Goal: Information Seeking & Learning: Learn about a topic

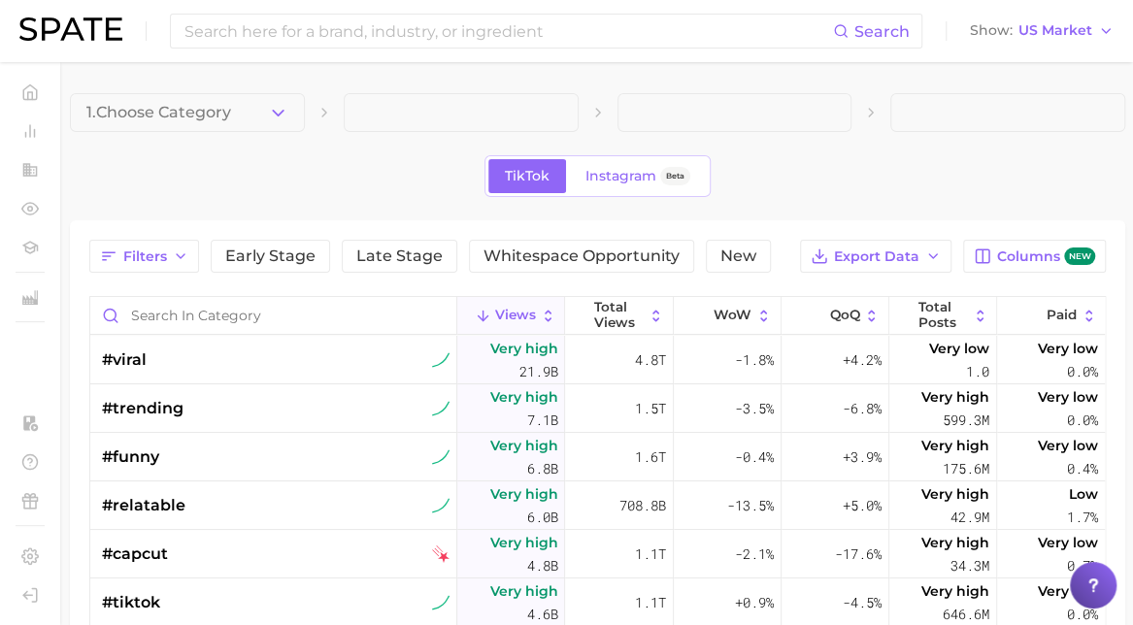
click at [209, 88] on main "1. Choose Category TikTok Instagram Beta Filters Early Stage Late Stage Whitesp…" at bounding box center [597, 550] width 1071 height 976
click at [238, 110] on button "1. Choose Category" at bounding box center [187, 112] width 235 height 39
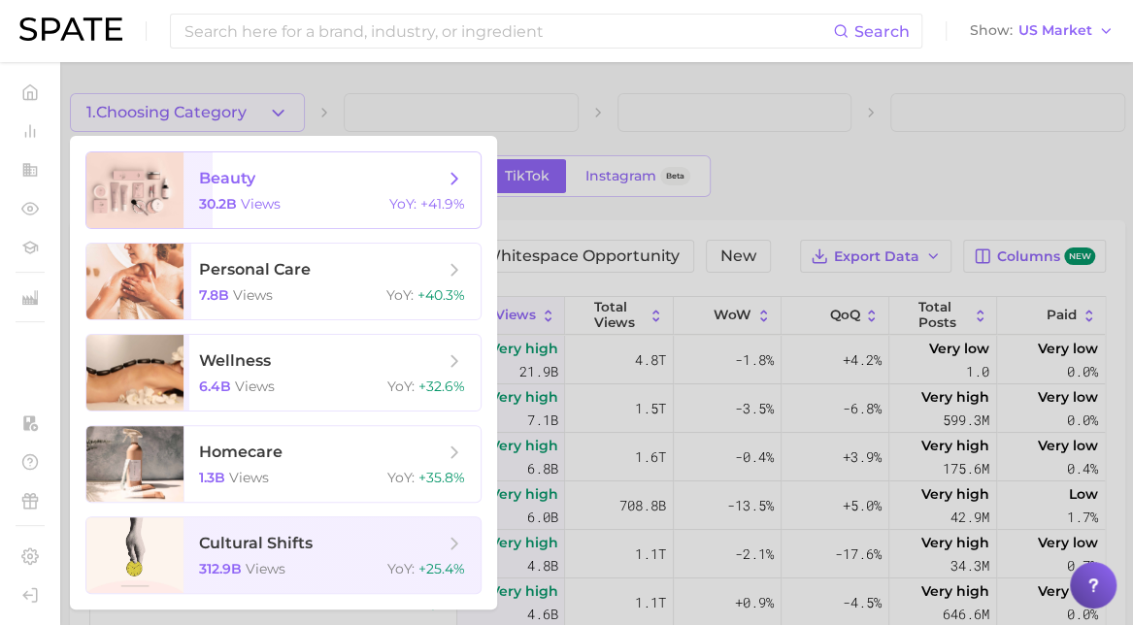
click at [216, 209] on span "30.2b" at bounding box center [218, 203] width 38 height 17
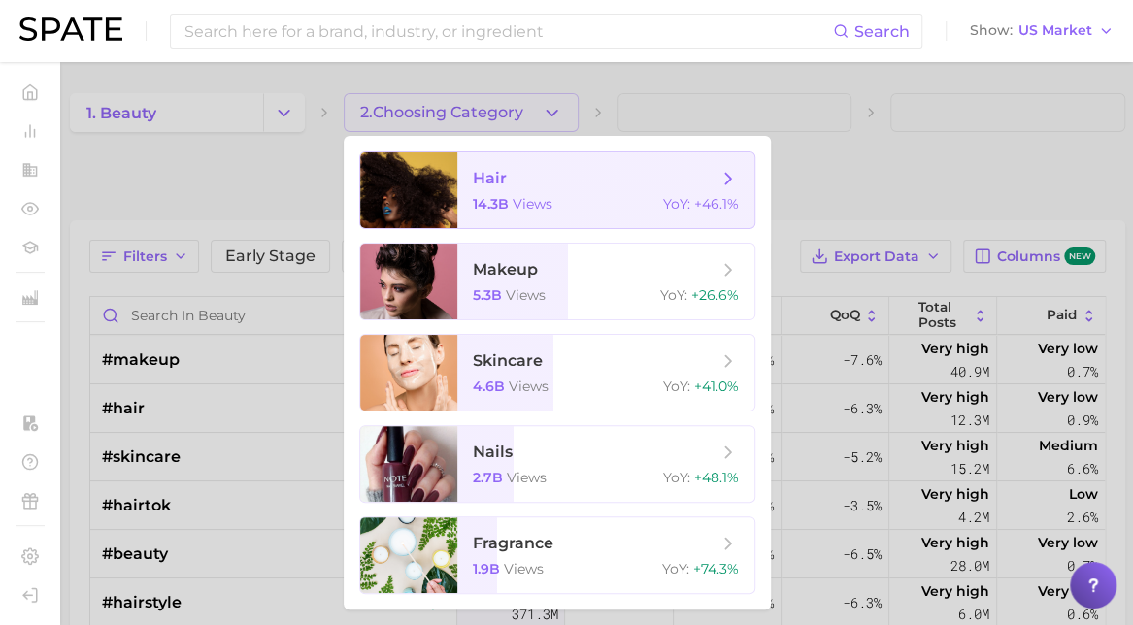
click at [456, 187] on div at bounding box center [408, 190] width 97 height 76
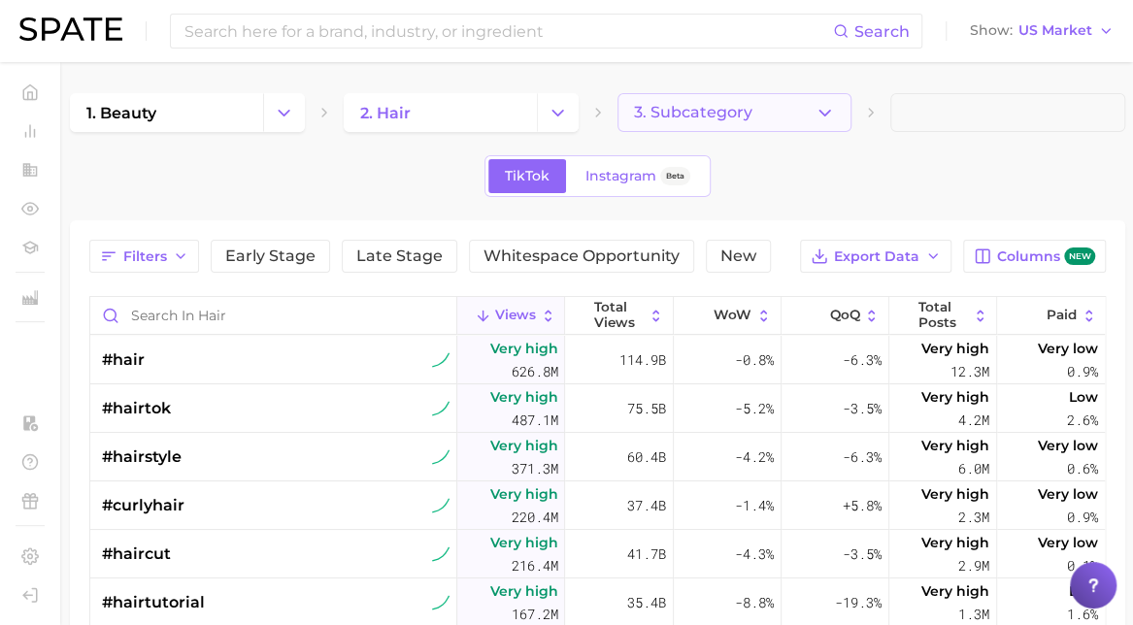
click at [732, 111] on span "3. Subcategory" at bounding box center [693, 112] width 118 height 17
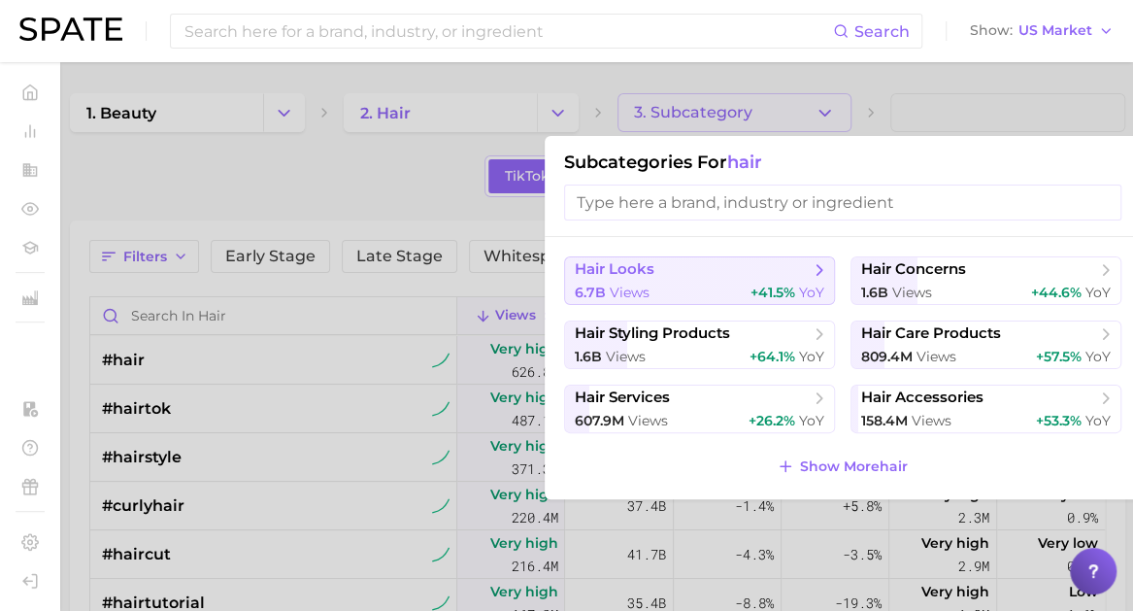
click at [638, 302] on button "hair looks 6.7b views +41.5% YoY" at bounding box center [699, 280] width 271 height 49
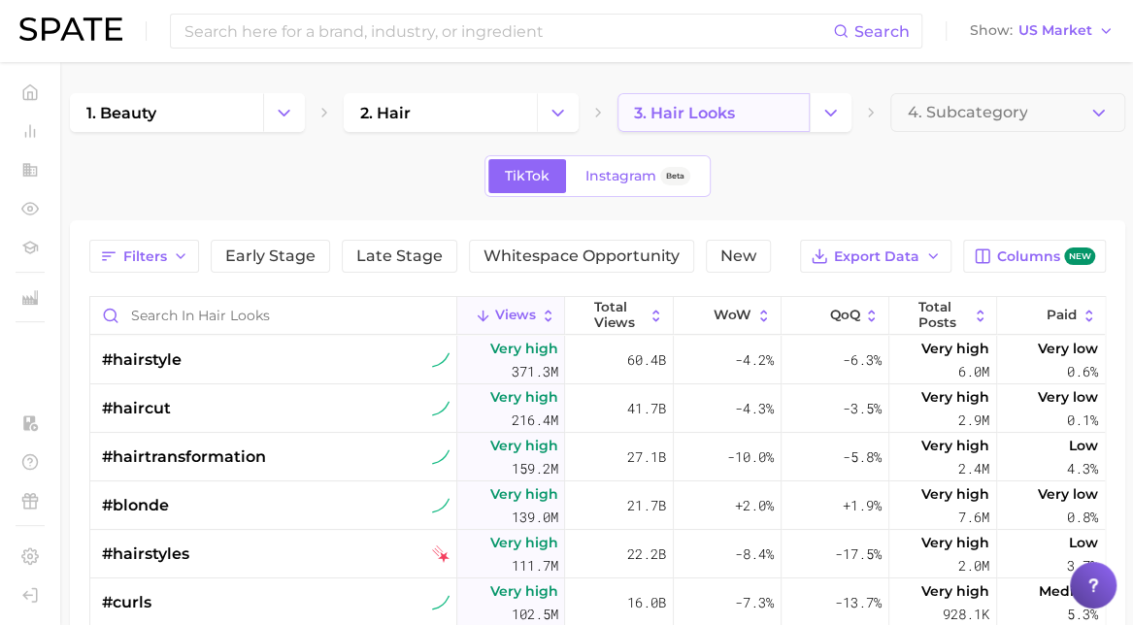
click at [764, 117] on link "3. hair looks" at bounding box center [713, 112] width 193 height 39
click at [844, 105] on button "Change Category" at bounding box center [831, 112] width 42 height 39
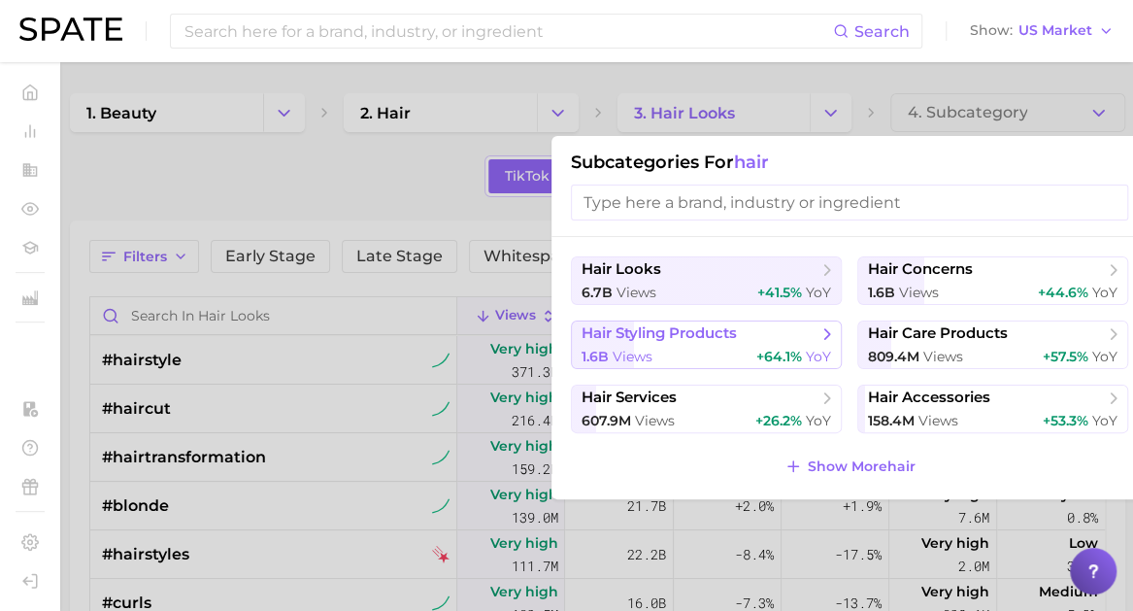
click at [643, 354] on span "views" at bounding box center [633, 356] width 40 height 17
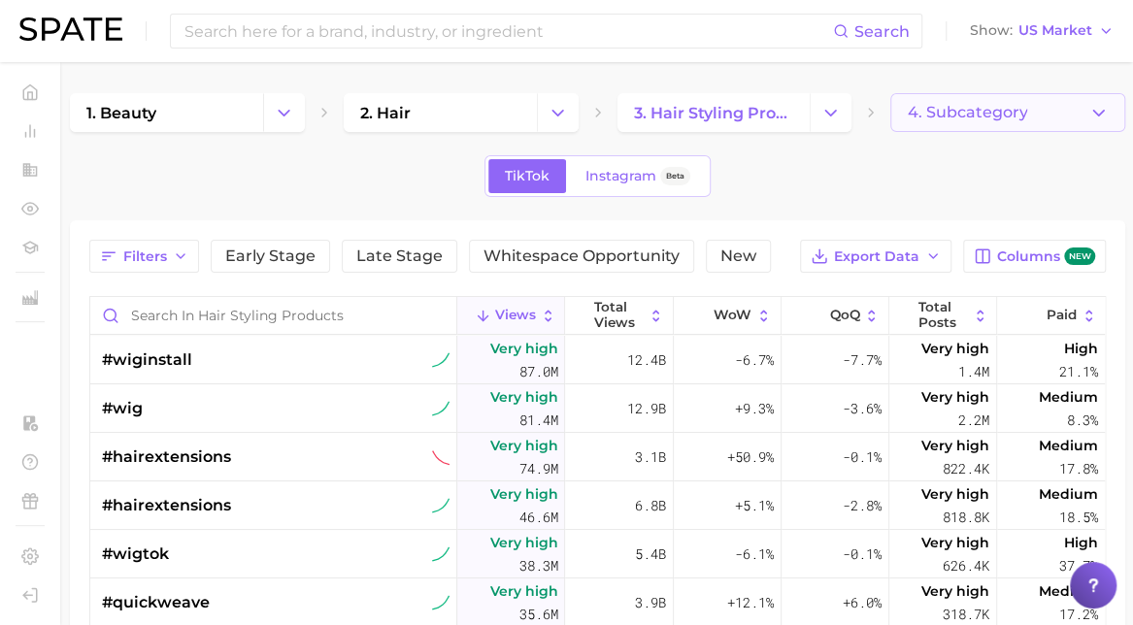
click at [924, 127] on button "4. Subcategory" at bounding box center [1007, 112] width 235 height 39
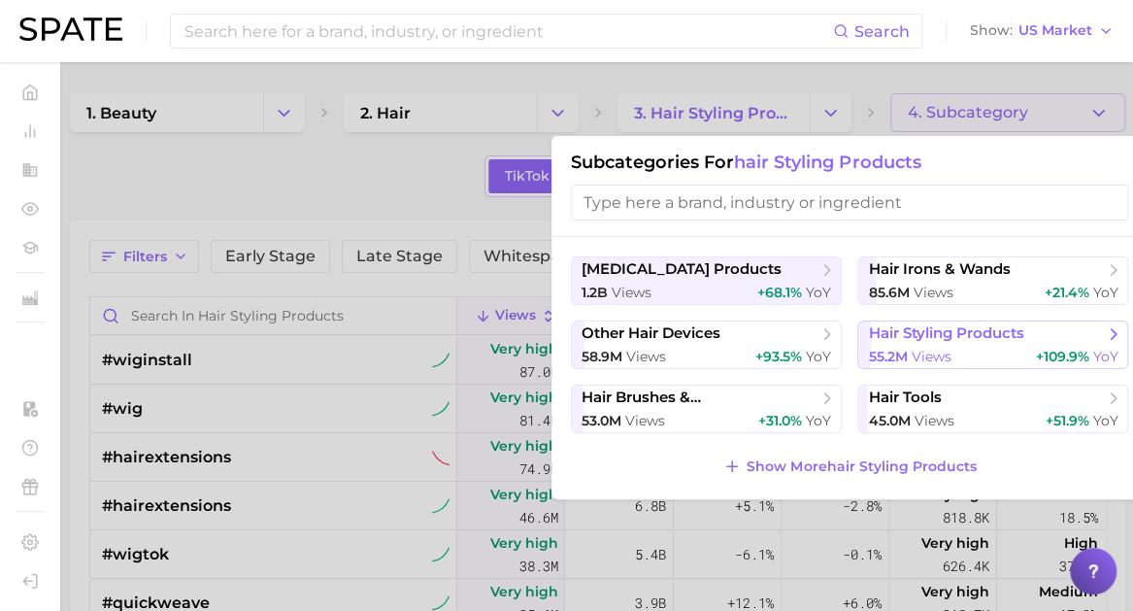
click at [936, 335] on span "hair styling products" at bounding box center [945, 333] width 155 height 18
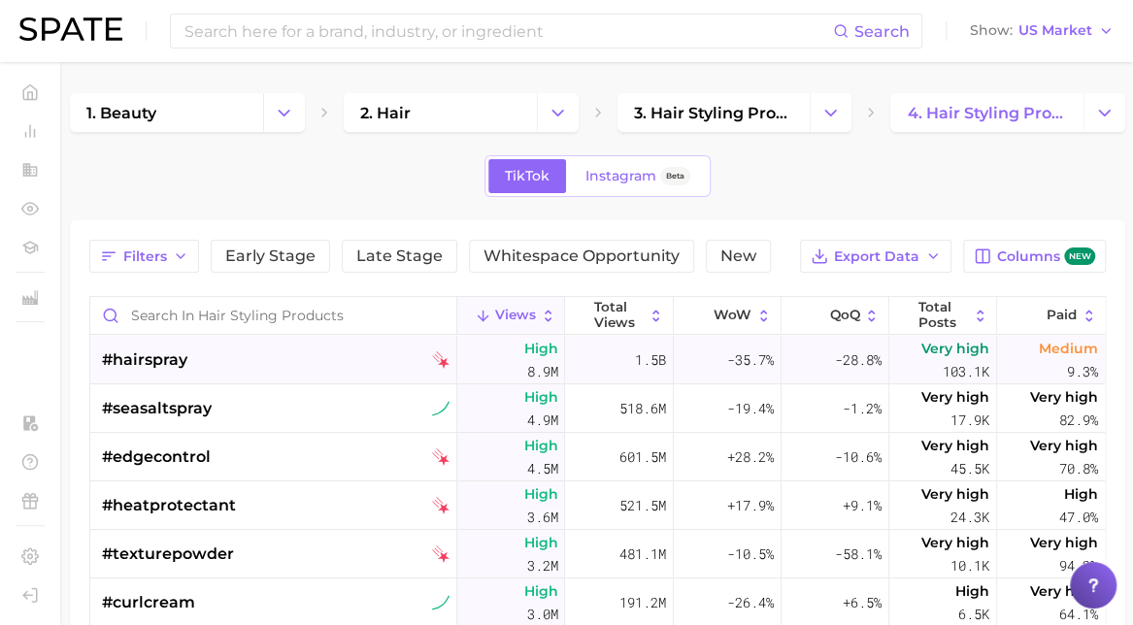
click at [348, 361] on div "#hairspray" at bounding box center [276, 360] width 348 height 49
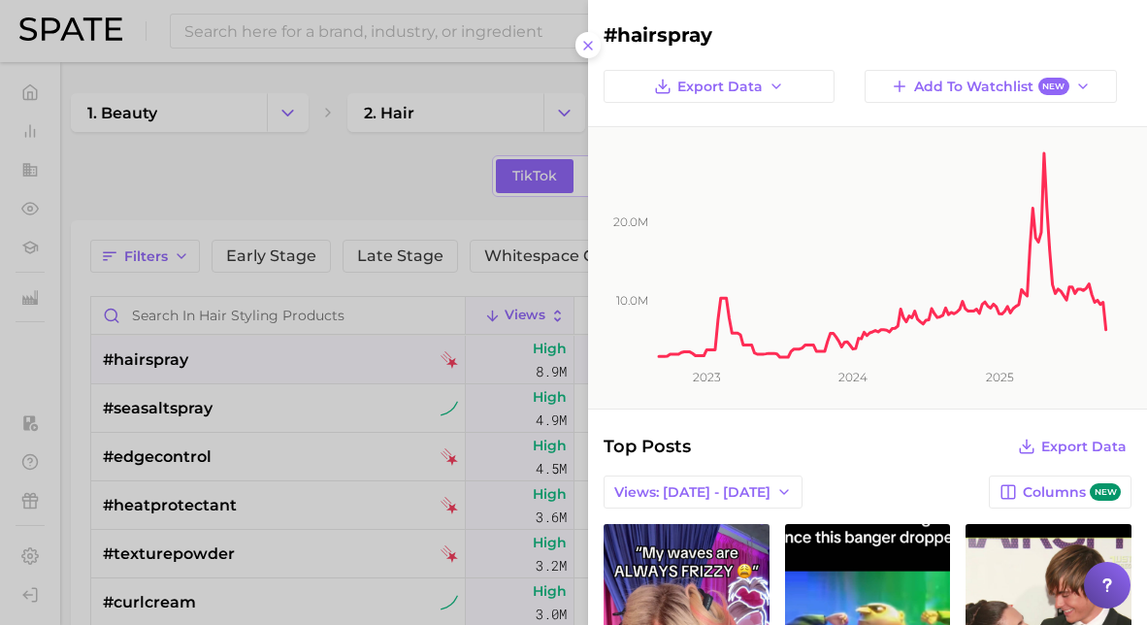
click at [308, 170] on div at bounding box center [573, 312] width 1147 height 625
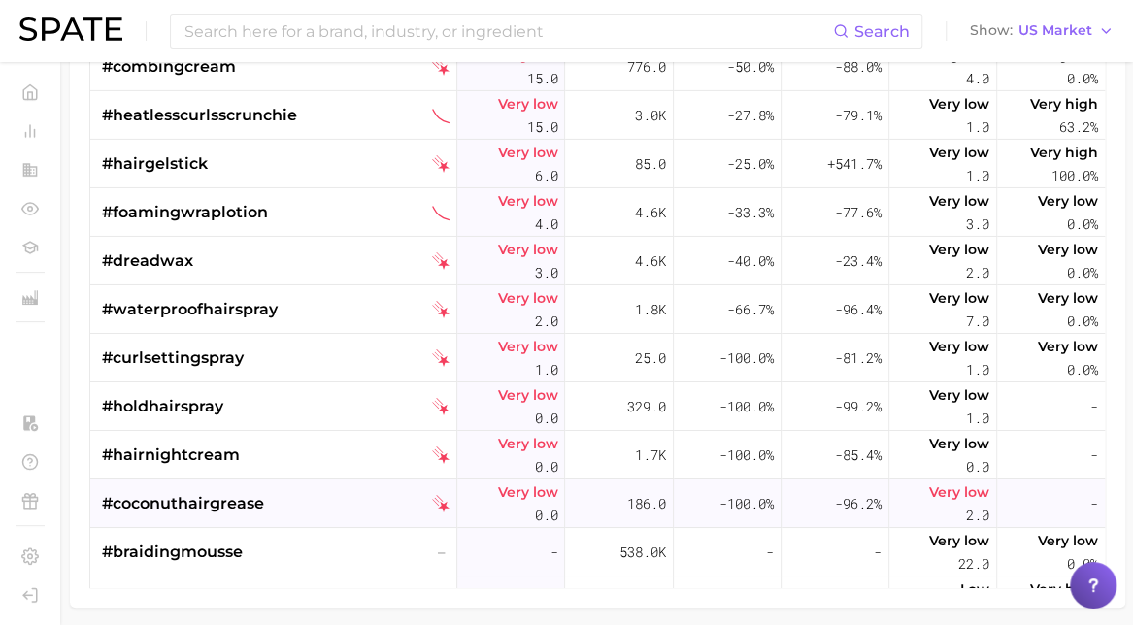
scroll to position [9768, 0]
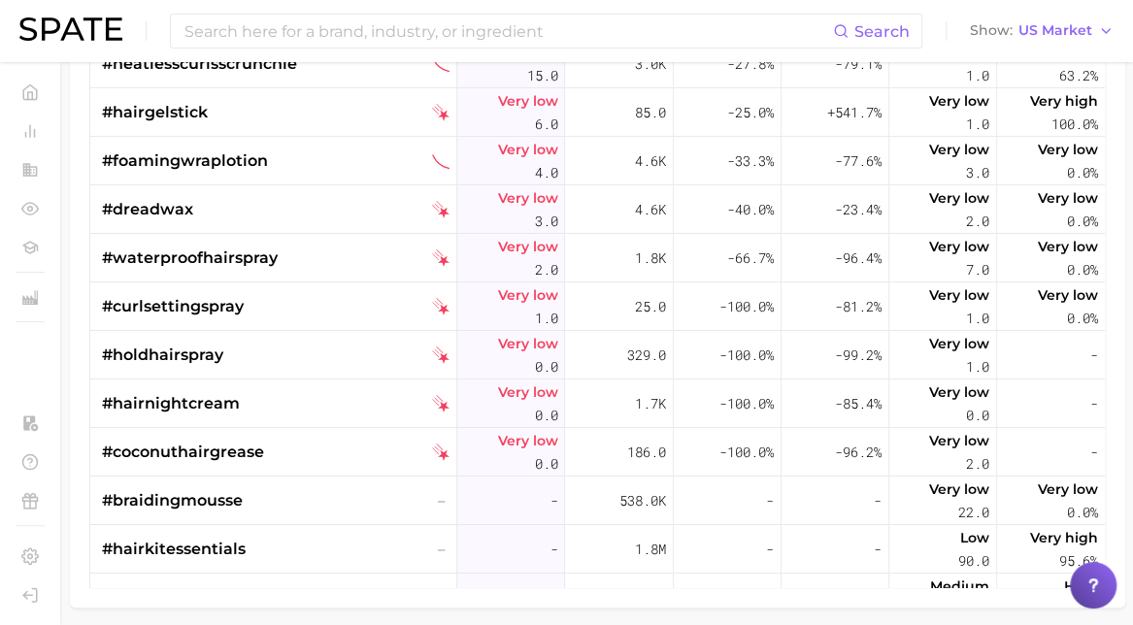
click at [1037, 51] on div "Search Show US Market" at bounding box center [566, 31] width 1094 height 62
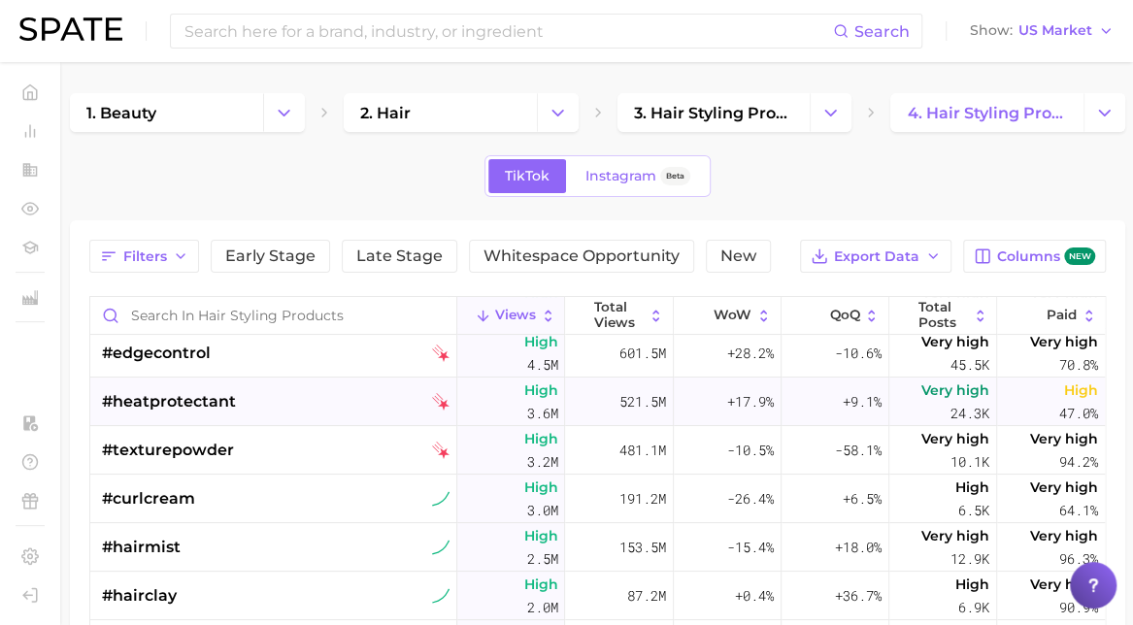
scroll to position [377, 0]
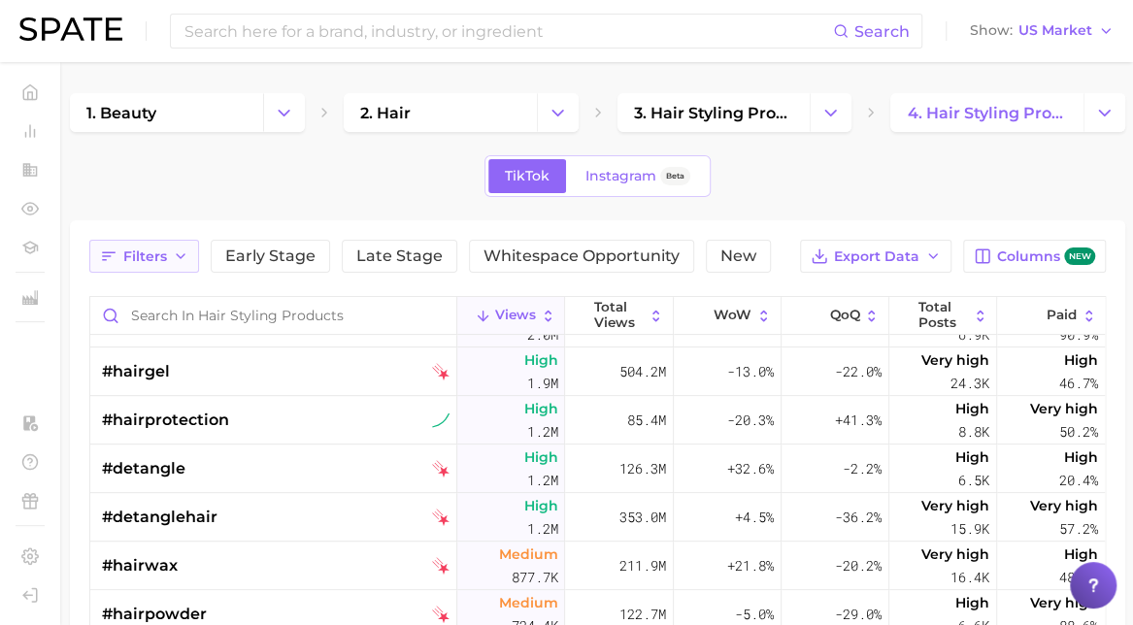
click at [168, 247] on button "Filters" at bounding box center [144, 256] width 110 height 33
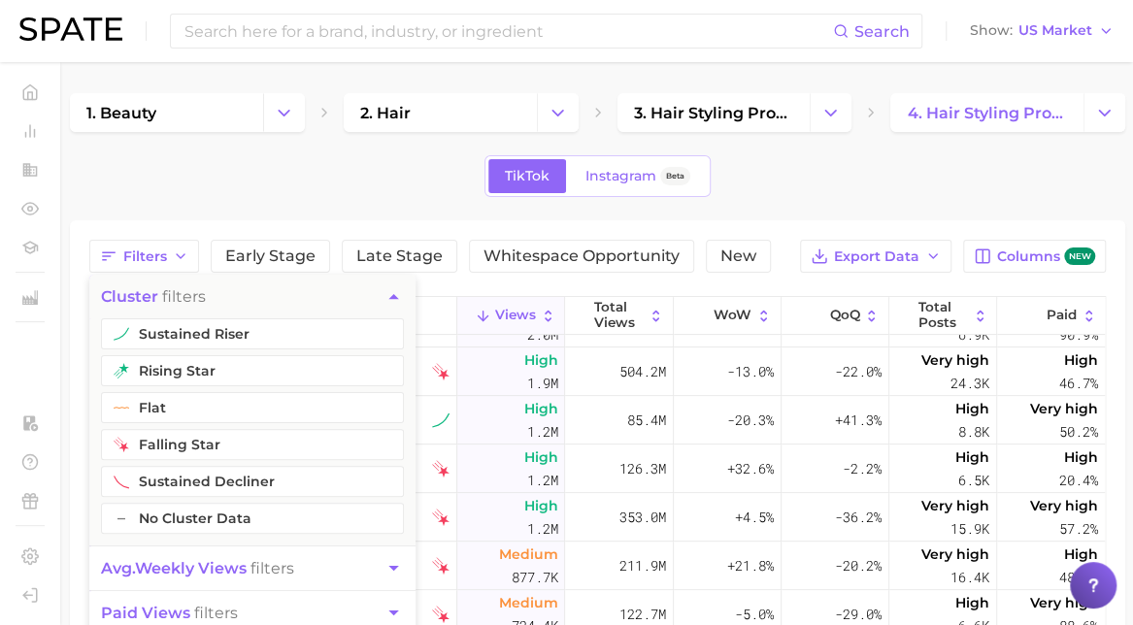
click at [187, 176] on div "TikTok Instagram Beta" at bounding box center [597, 176] width 1055 height 42
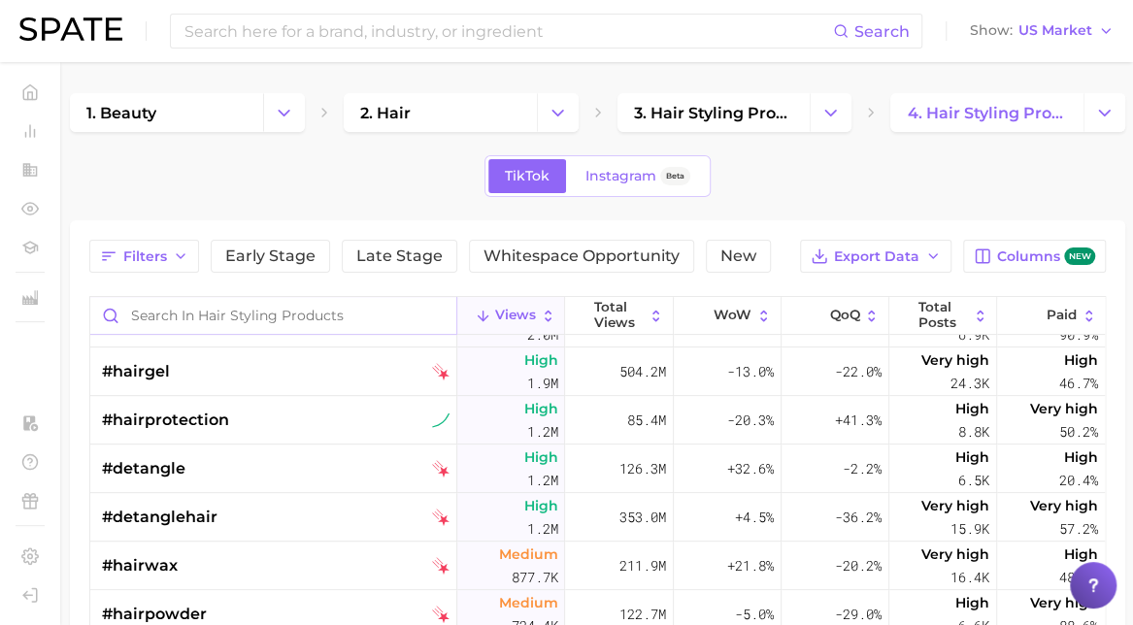
click at [166, 302] on input "Search in hair styling products" at bounding box center [273, 315] width 366 height 37
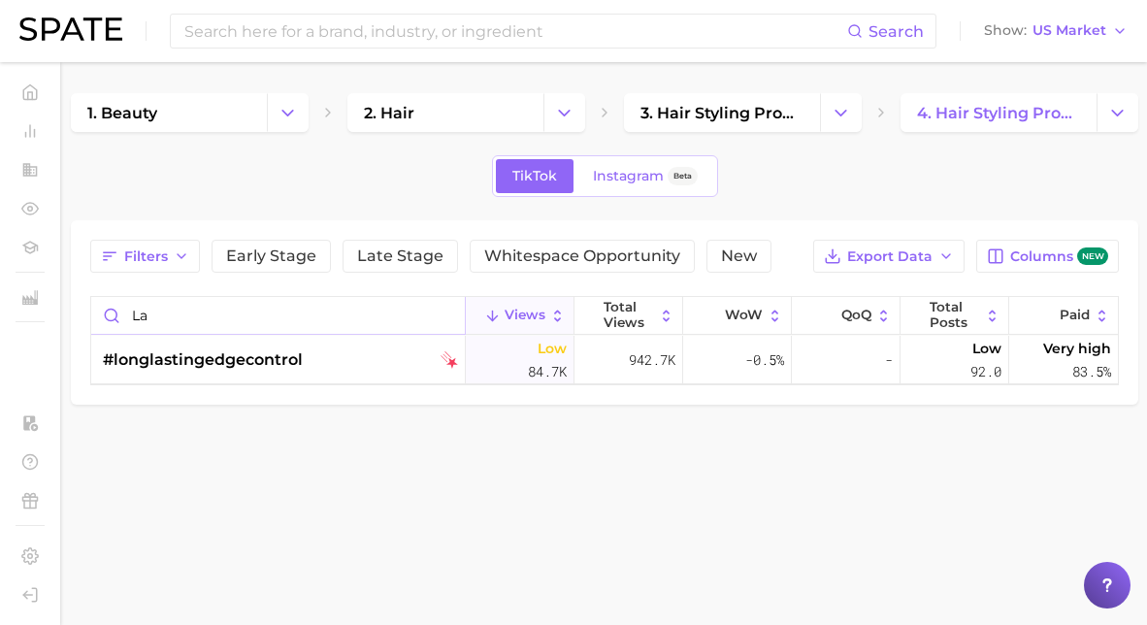
type input "l"
type input "long"
click at [967, 99] on link "4. hair styling products" at bounding box center [999, 112] width 196 height 39
click at [1109, 115] on icon "Change Category" at bounding box center [1118, 113] width 20 height 20
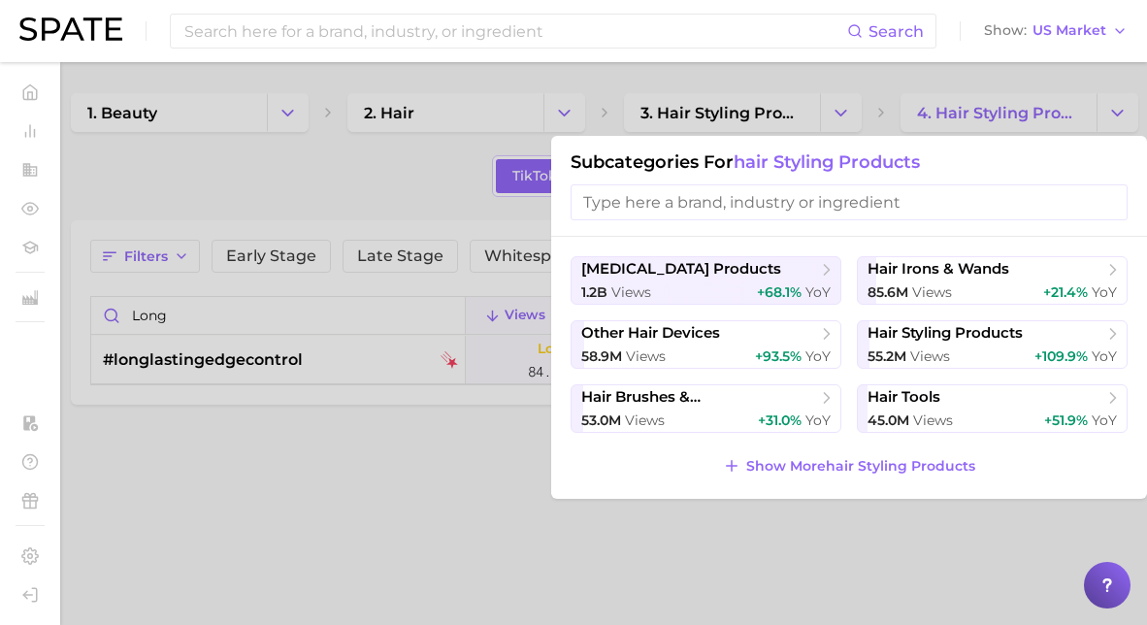
click at [796, 449] on div "hair extension products 1.2b views +68.1% YoY hair irons & wands 85.6m views +2…" at bounding box center [849, 368] width 596 height 262
click at [793, 458] on span "Show More hair styling products" at bounding box center [861, 466] width 229 height 17
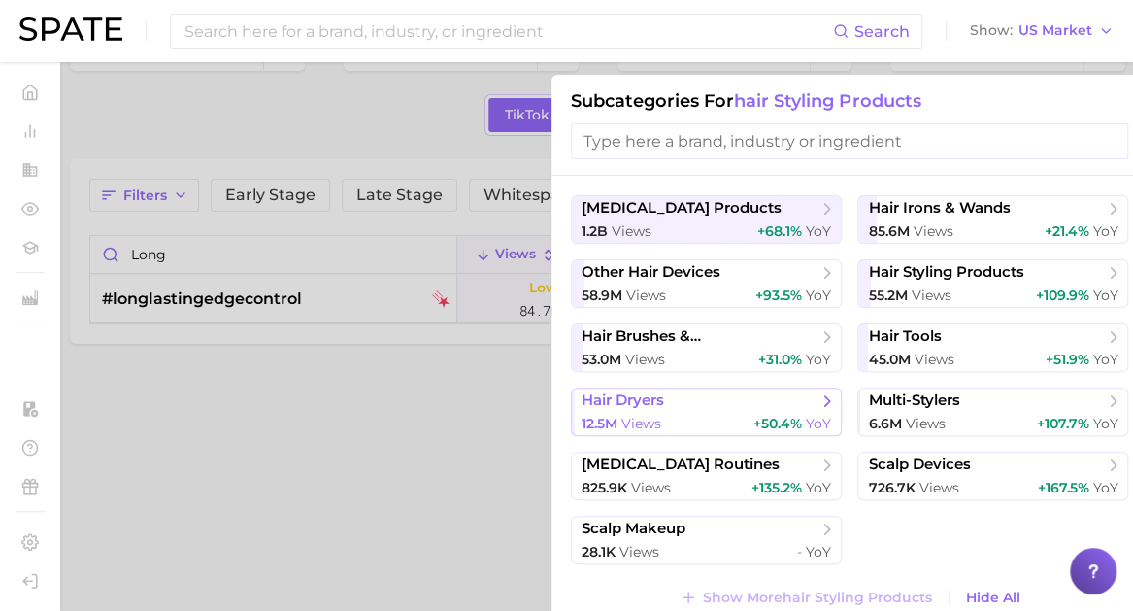
scroll to position [62, 0]
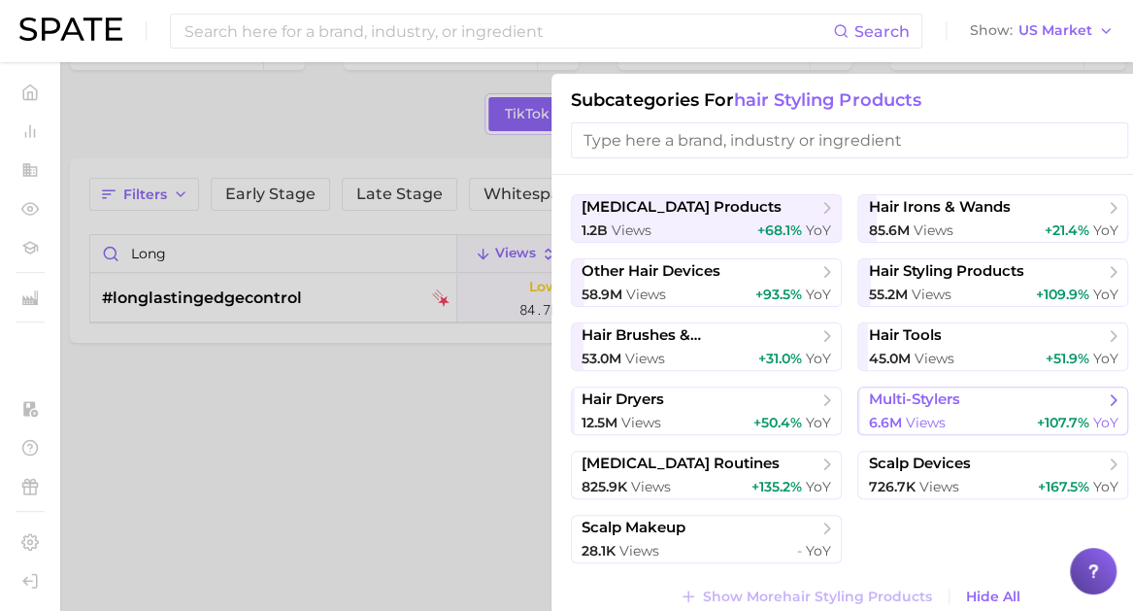
click at [898, 407] on span "multi-stylers" at bounding box center [913, 399] width 91 height 18
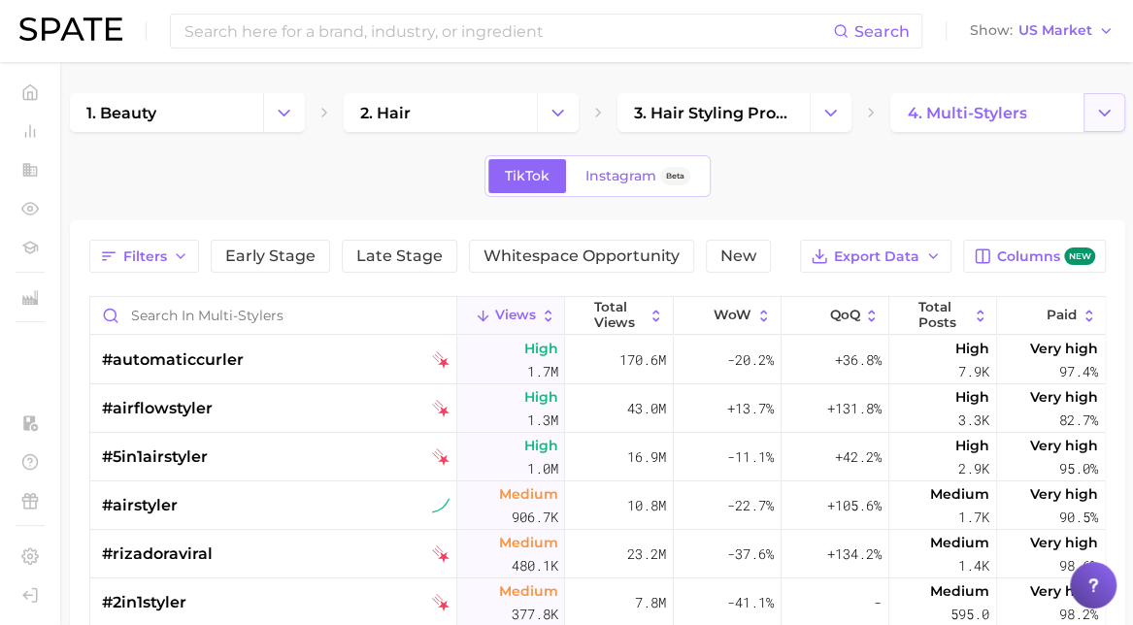
click at [1111, 112] on icon "Change Category" at bounding box center [1104, 113] width 20 height 20
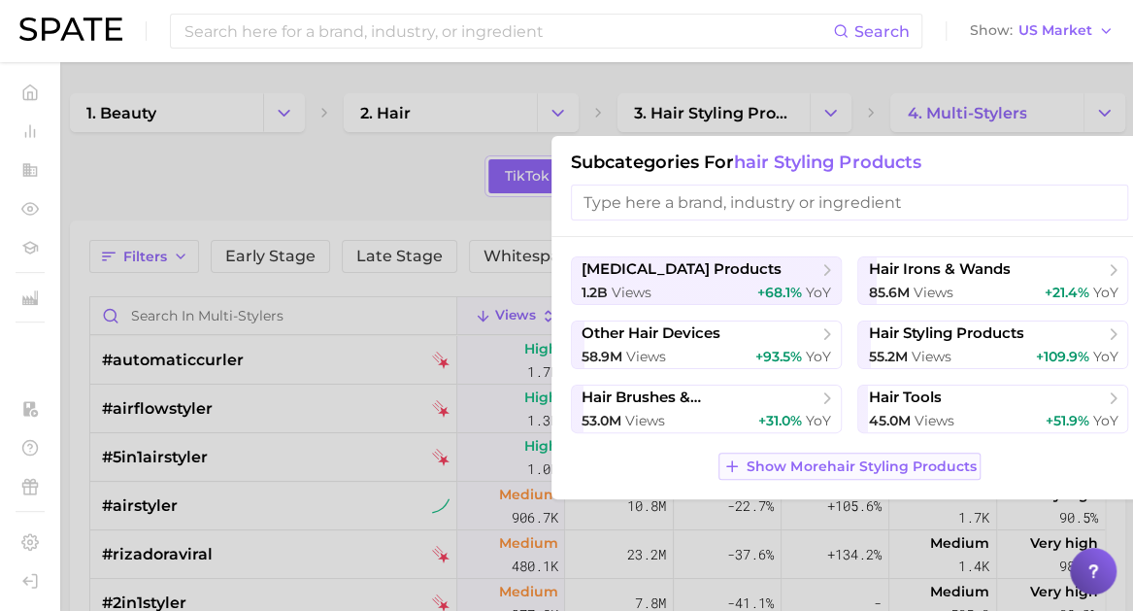
click at [756, 471] on span "Show More hair styling products" at bounding box center [861, 466] width 229 height 17
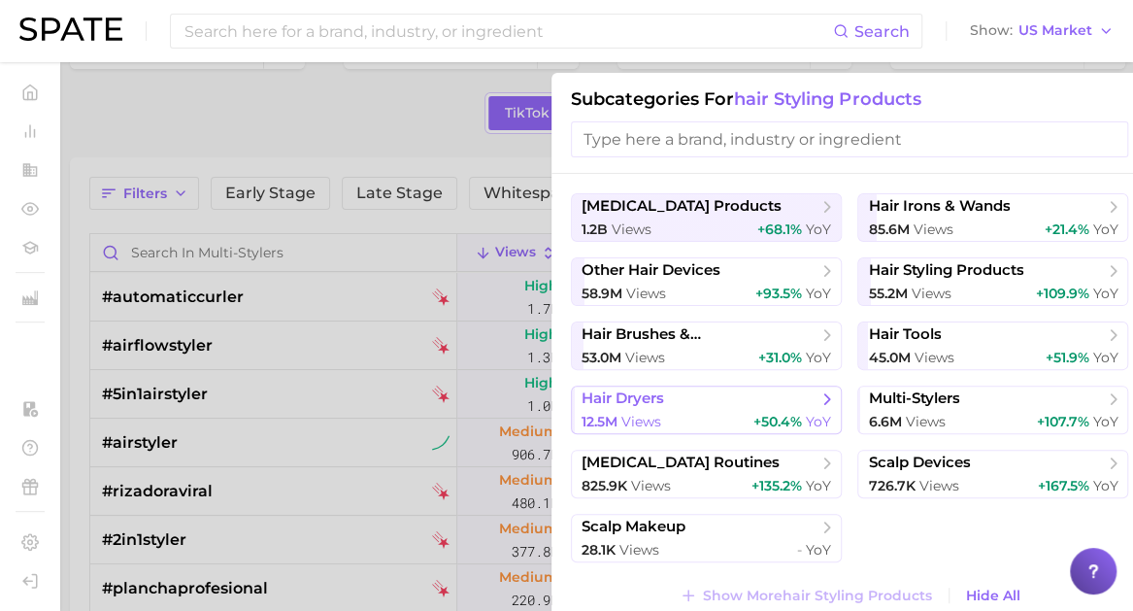
scroll to position [66, 0]
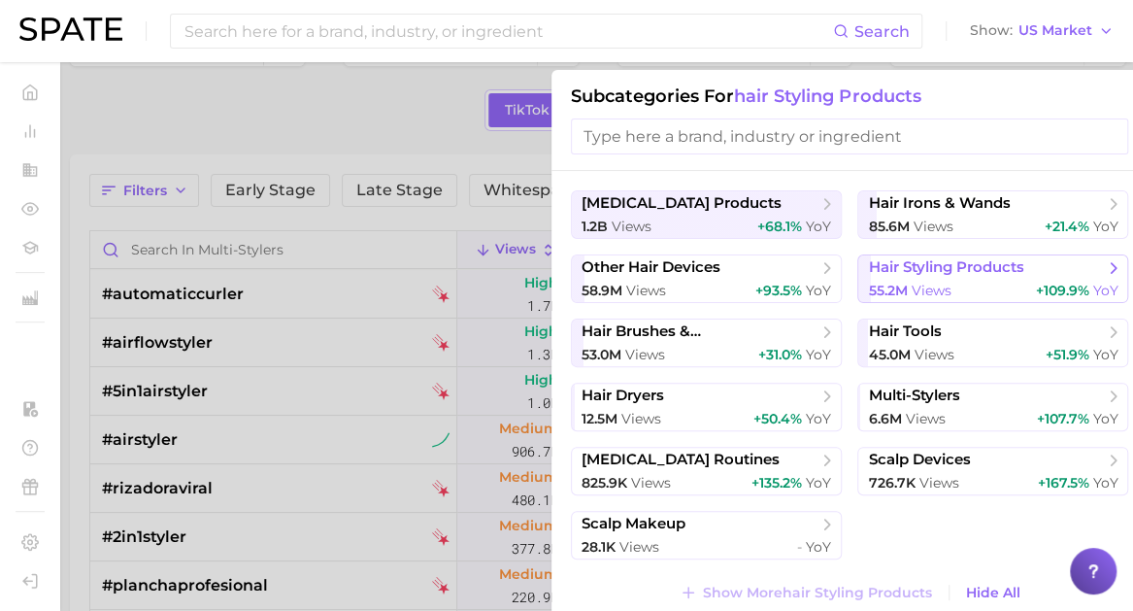
click at [926, 267] on span "hair styling products" at bounding box center [945, 267] width 155 height 18
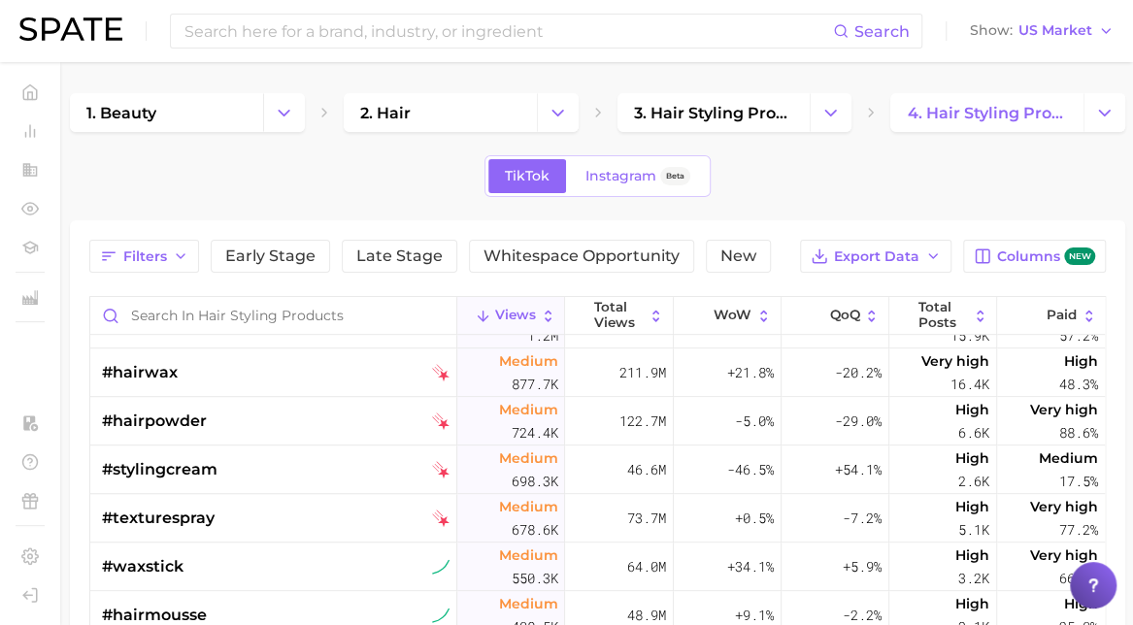
scroll to position [673, 0]
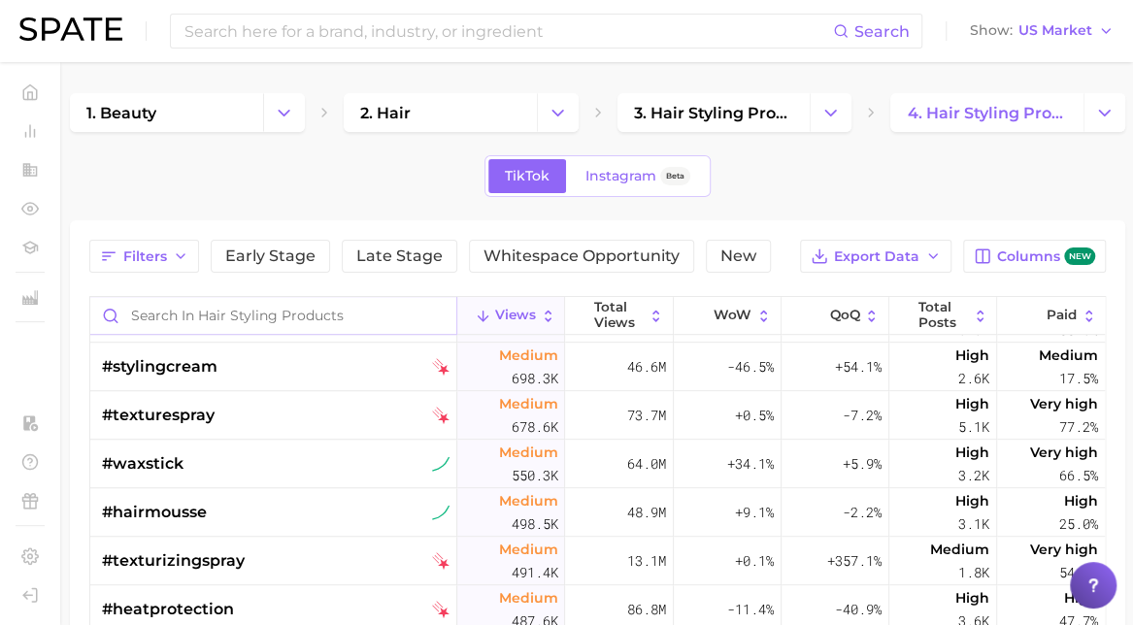
click at [229, 315] on input "Search in hair styling products" at bounding box center [273, 315] width 366 height 37
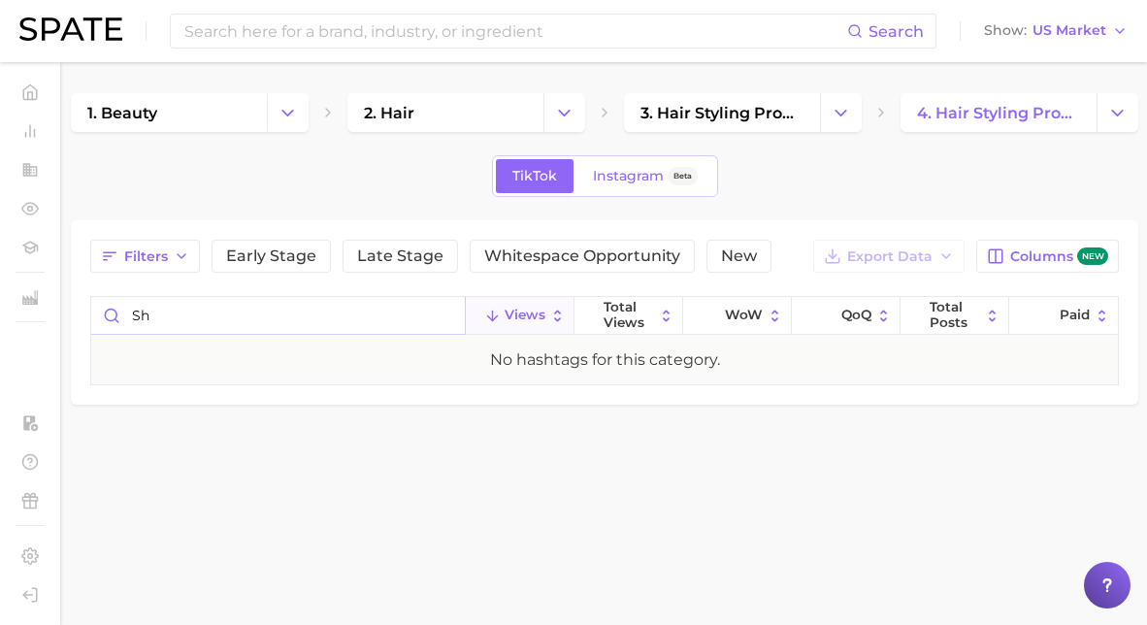
type input "s"
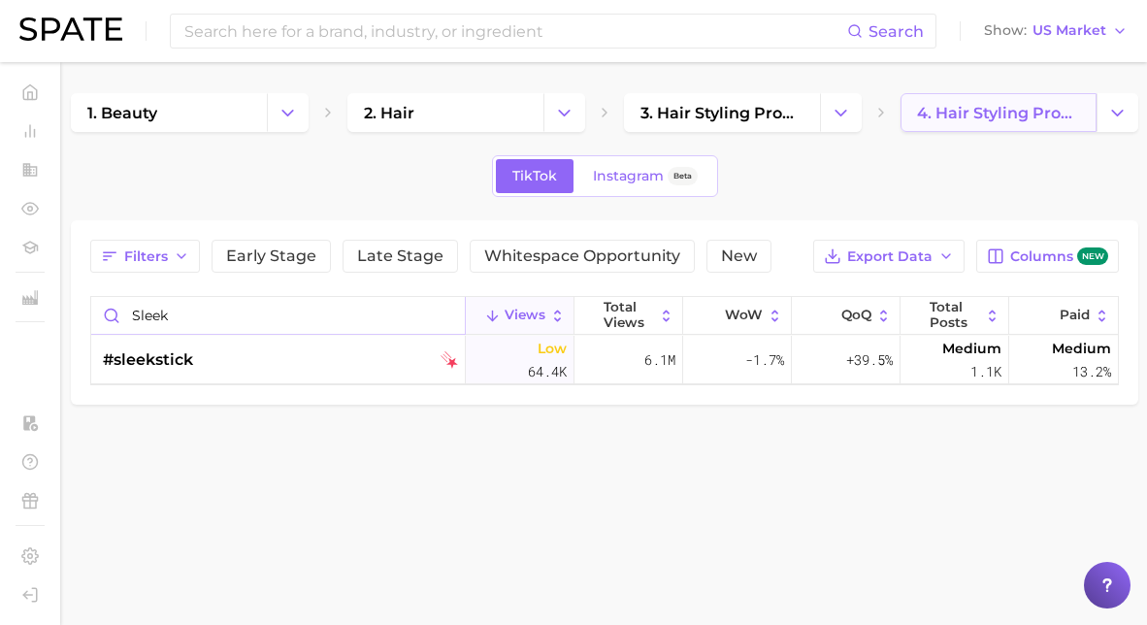
type input "sleek"
click at [920, 109] on span "4. hair styling products" at bounding box center [998, 113] width 163 height 18
click at [1119, 98] on button "Change Category" at bounding box center [1118, 112] width 42 height 39
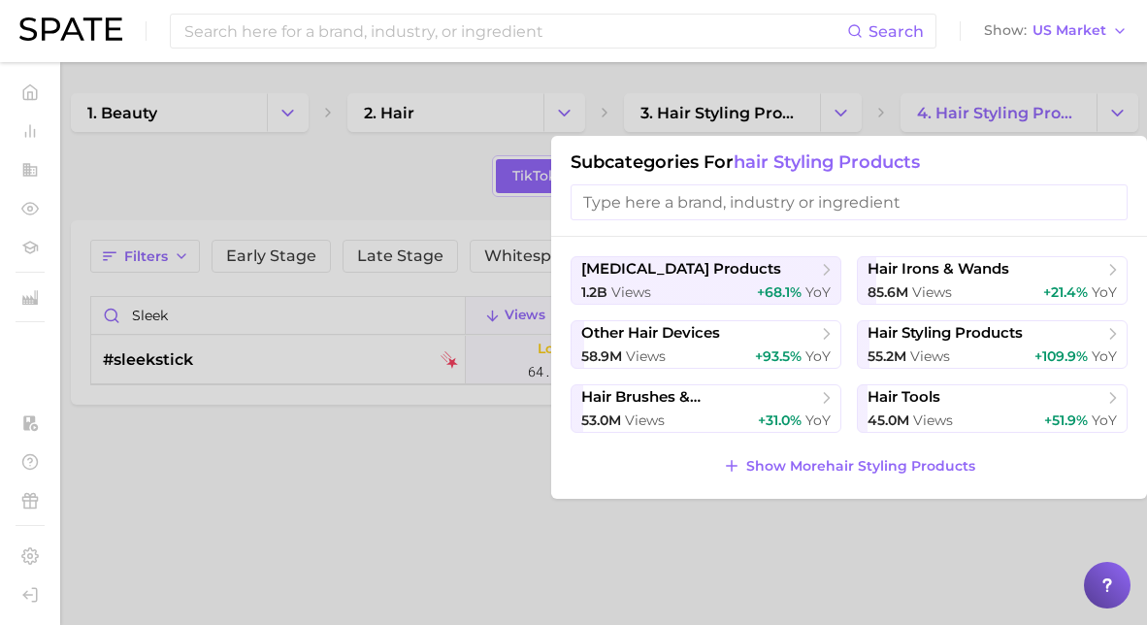
click at [709, 100] on div at bounding box center [573, 312] width 1147 height 625
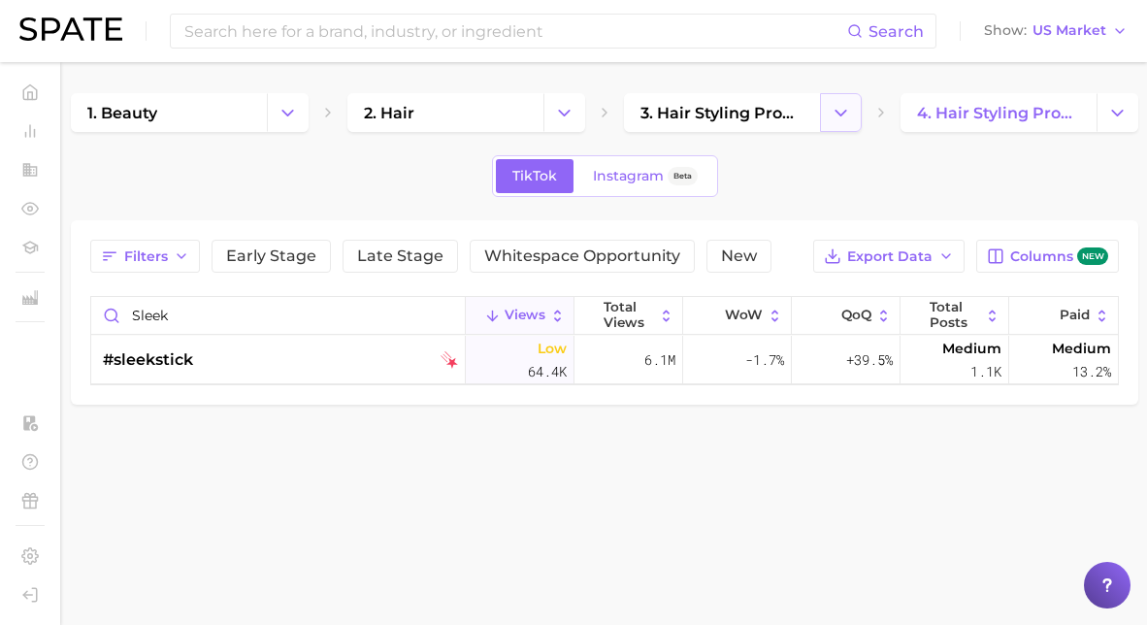
click at [859, 100] on button "Change Category" at bounding box center [841, 112] width 42 height 39
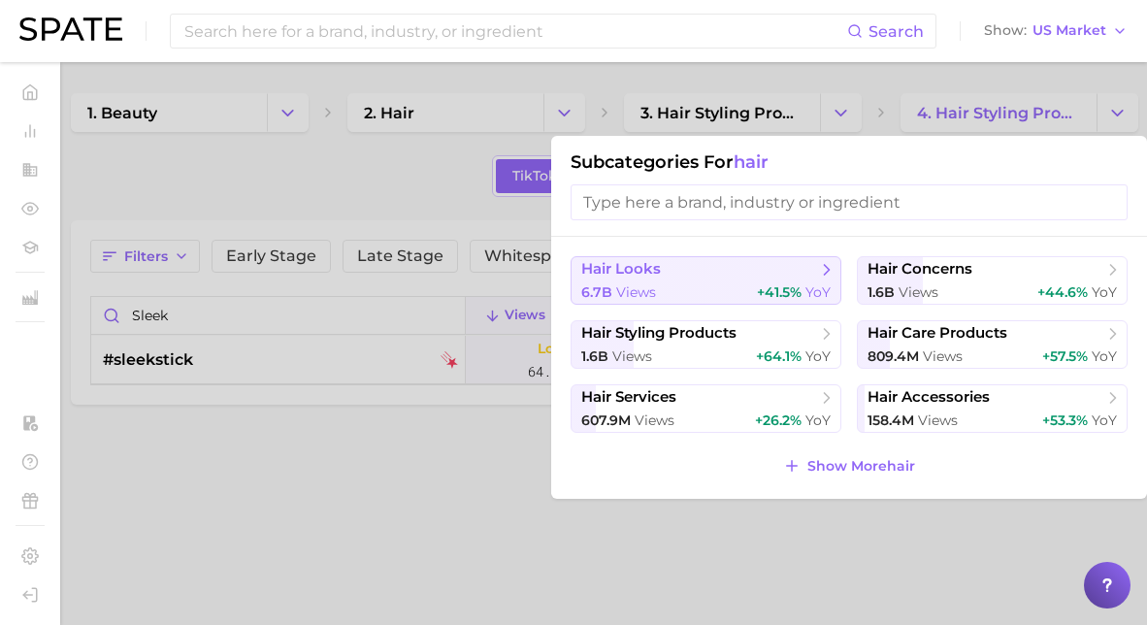
click at [725, 275] on span "hair looks" at bounding box center [699, 269] width 236 height 19
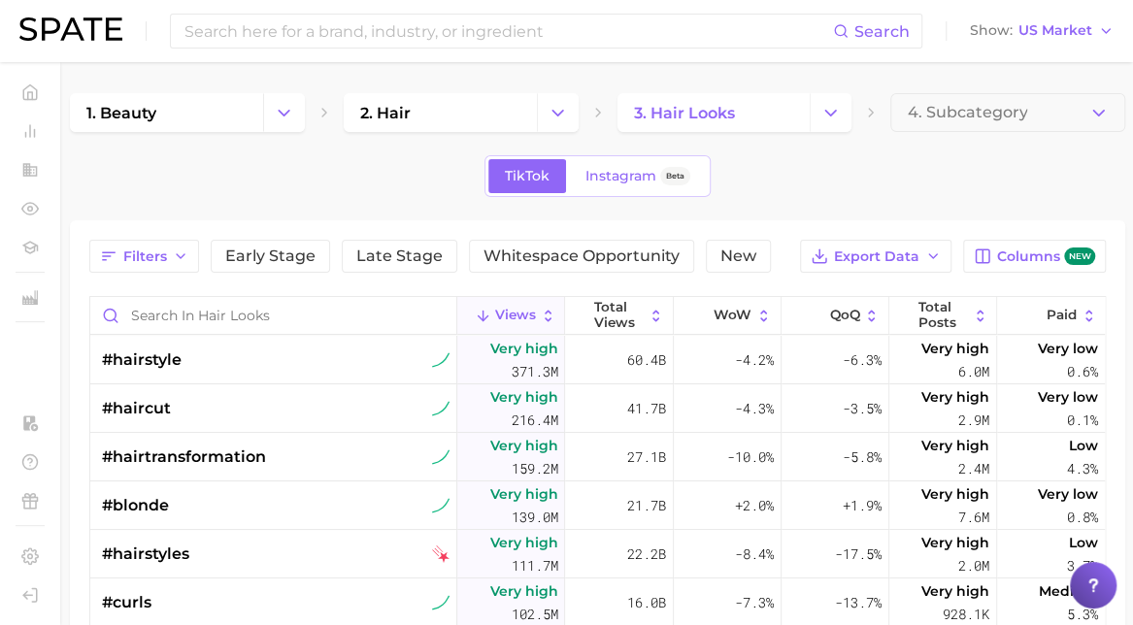
click at [940, 90] on main "1. beauty 2. hair 3. hair looks 4. Subcategory TikTok Instagram Beta Filters Ea…" at bounding box center [597, 550] width 1071 height 976
click at [955, 108] on span "4. Subcategory" at bounding box center [967, 112] width 120 height 17
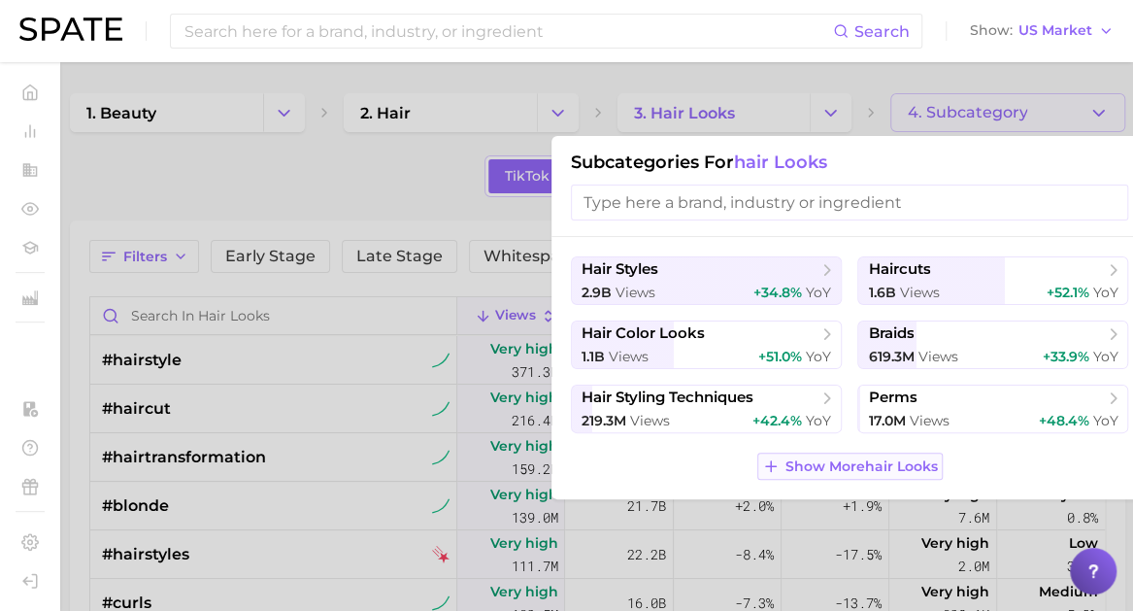
click at [803, 454] on button "Show More hair looks" at bounding box center [849, 465] width 185 height 27
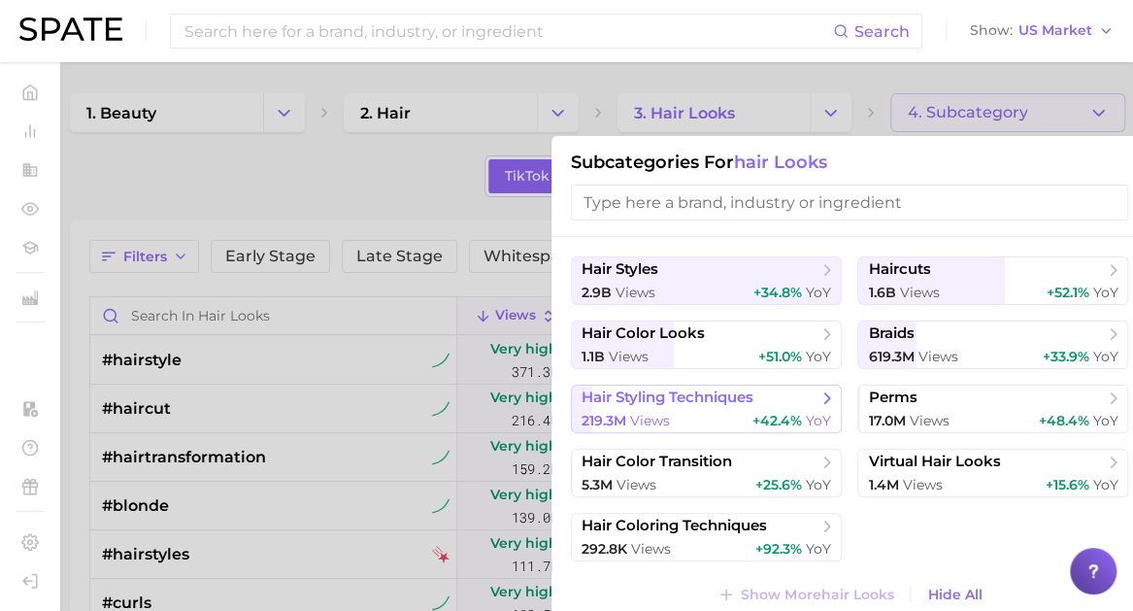
click at [681, 413] on div "219.3m views +42.4% YoY" at bounding box center [705, 421] width 249 height 18
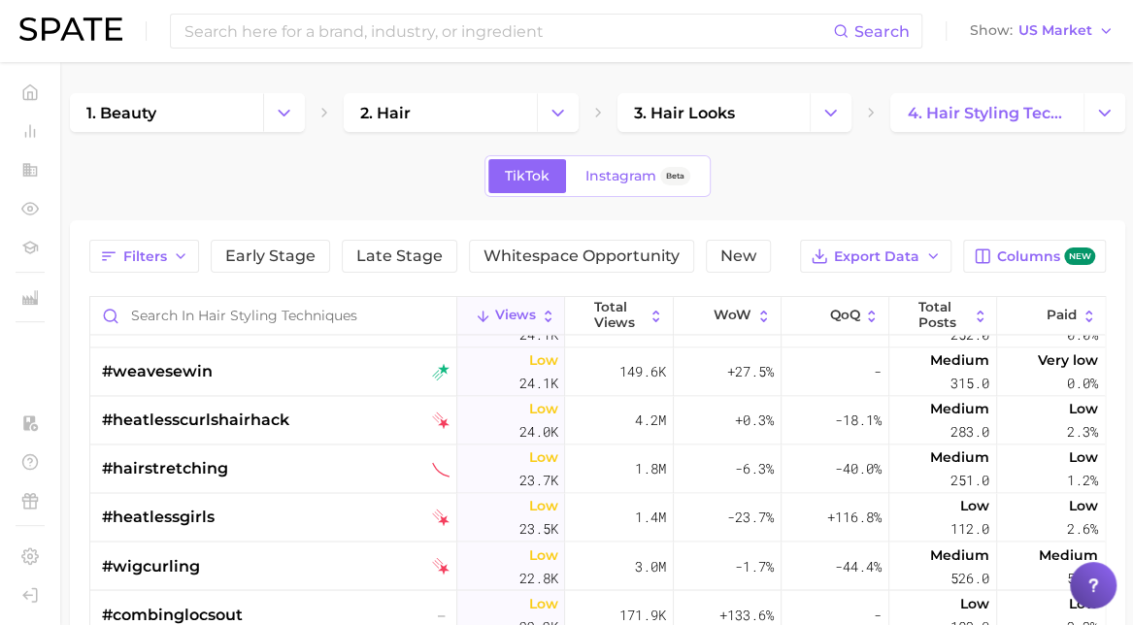
scroll to position [8560, 0]
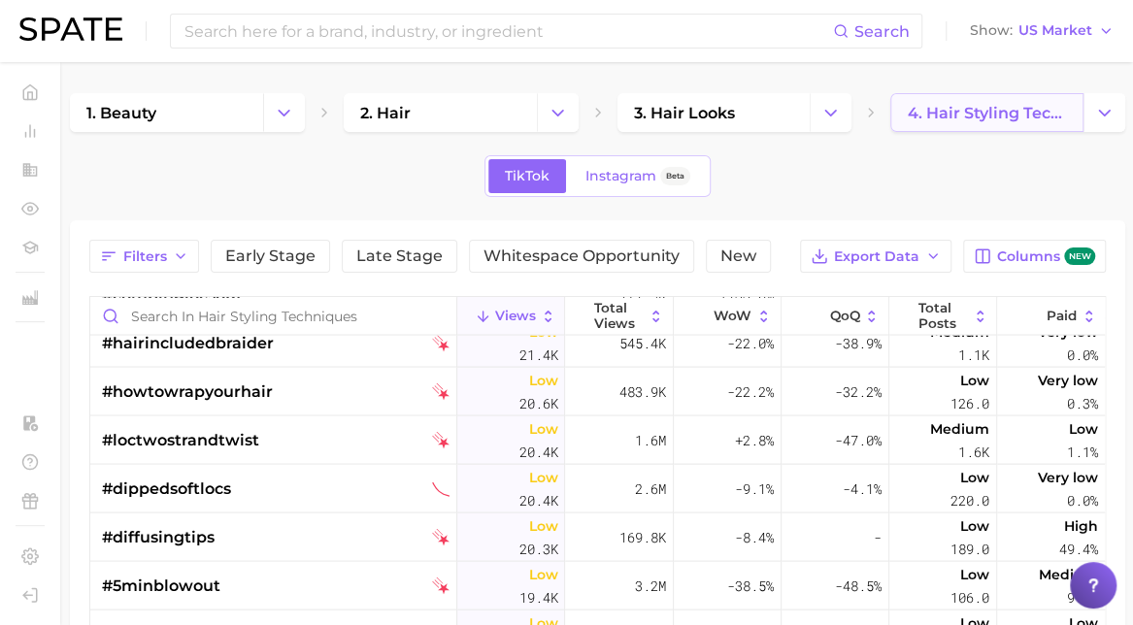
click at [947, 117] on span "4. hair styling techniques" at bounding box center [987, 113] width 160 height 18
click at [1103, 128] on button "Change Category" at bounding box center [1104, 112] width 42 height 39
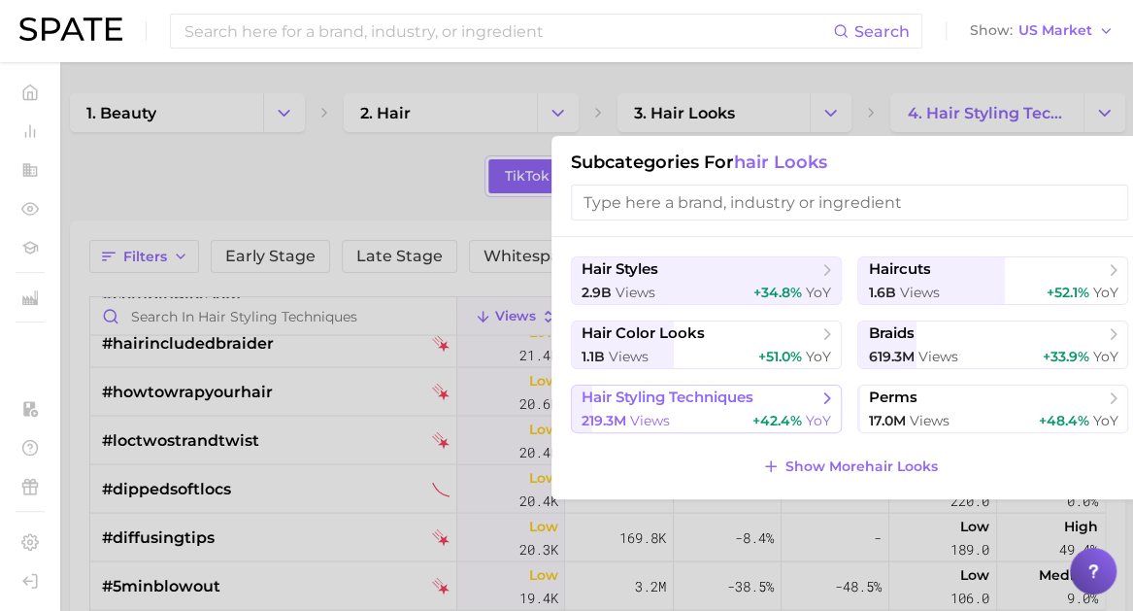
click at [713, 417] on div "219.3m views +42.4% YoY" at bounding box center [705, 421] width 249 height 18
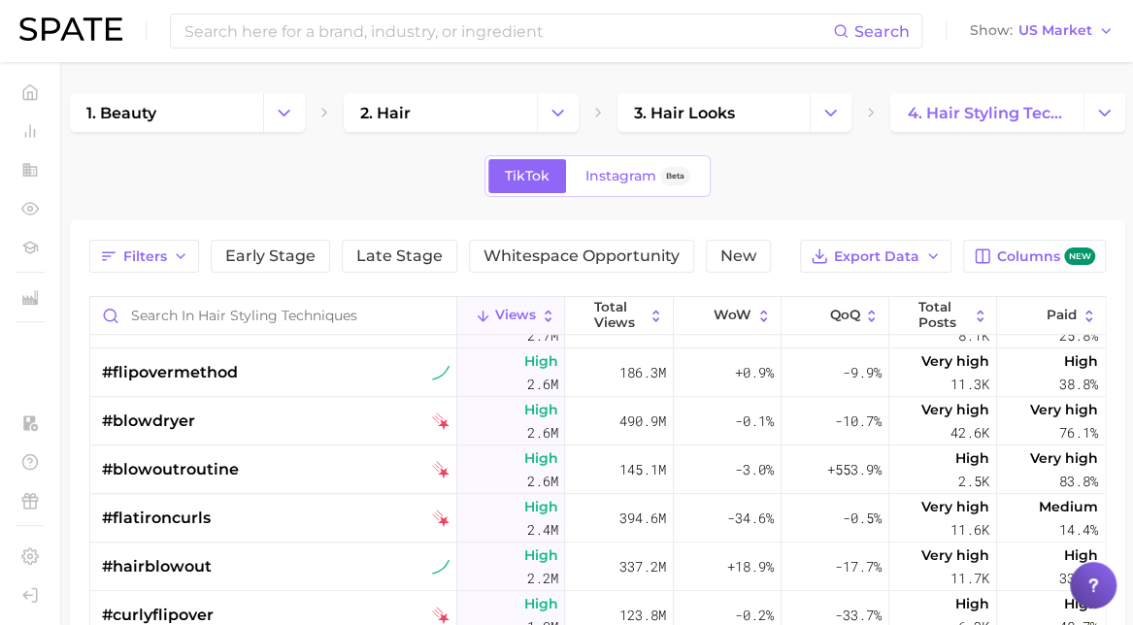
scroll to position [0, 0]
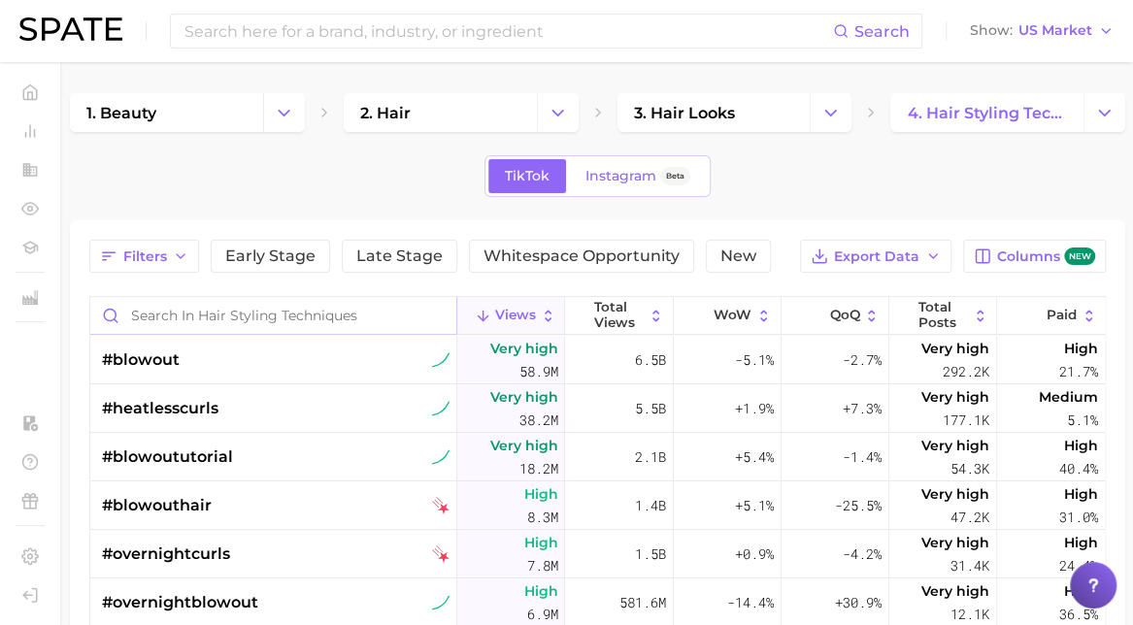
click at [184, 315] on input "Search in hair styling techniques" at bounding box center [273, 315] width 366 height 37
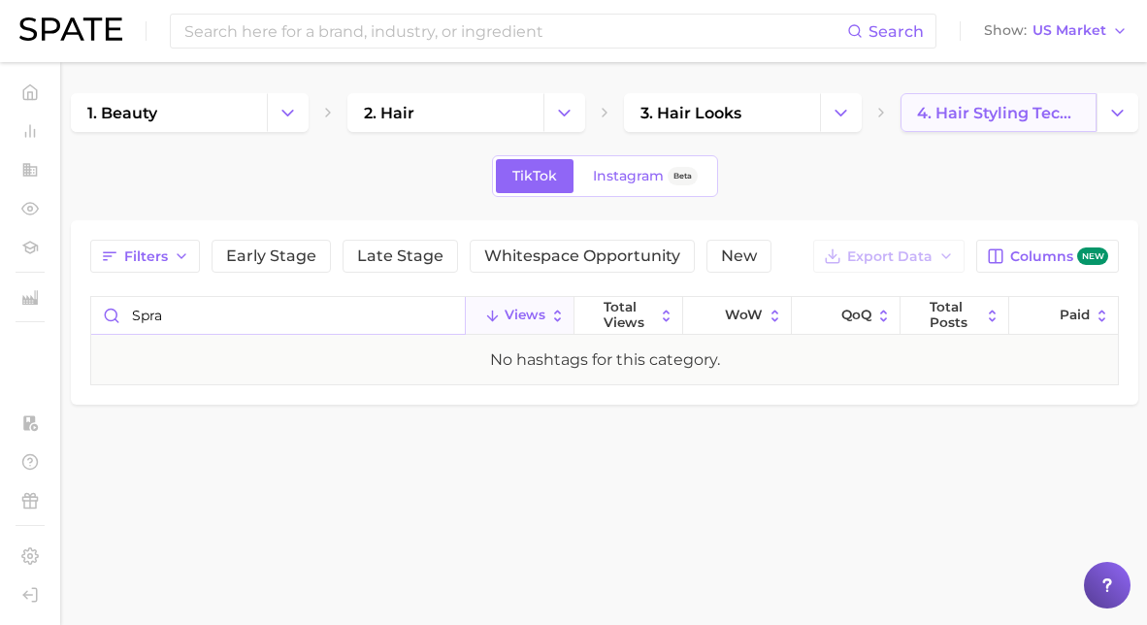
type input "spra"
click at [1055, 119] on span "4. hair styling techniques" at bounding box center [998, 113] width 163 height 18
click at [825, 116] on button "Change Category" at bounding box center [841, 112] width 42 height 39
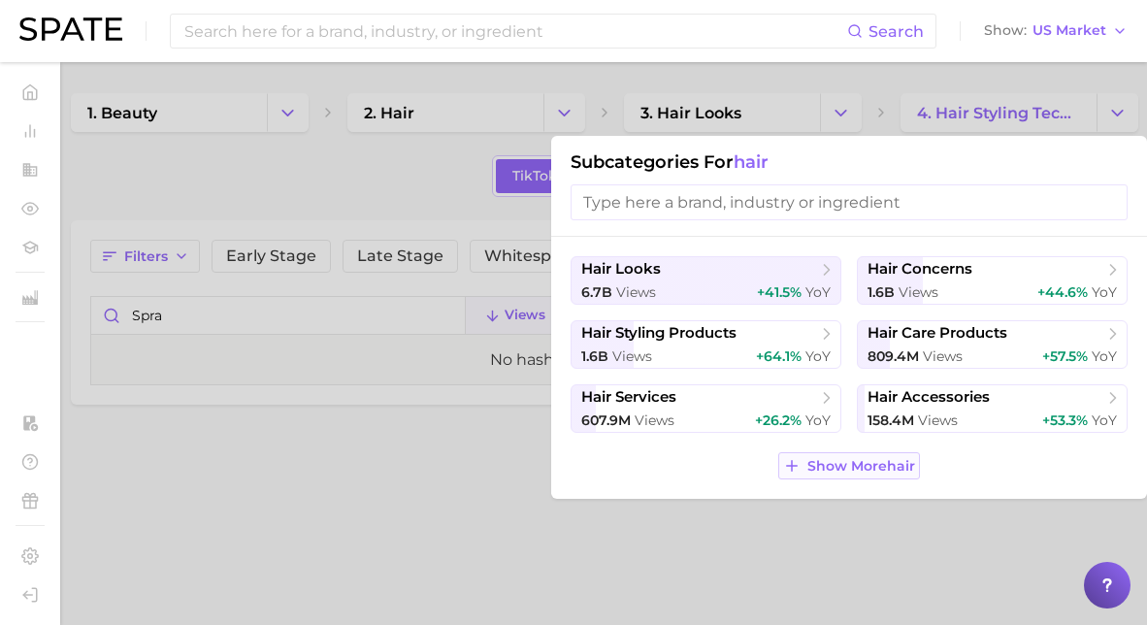
click at [850, 462] on span "Show More hair" at bounding box center [862, 466] width 108 height 17
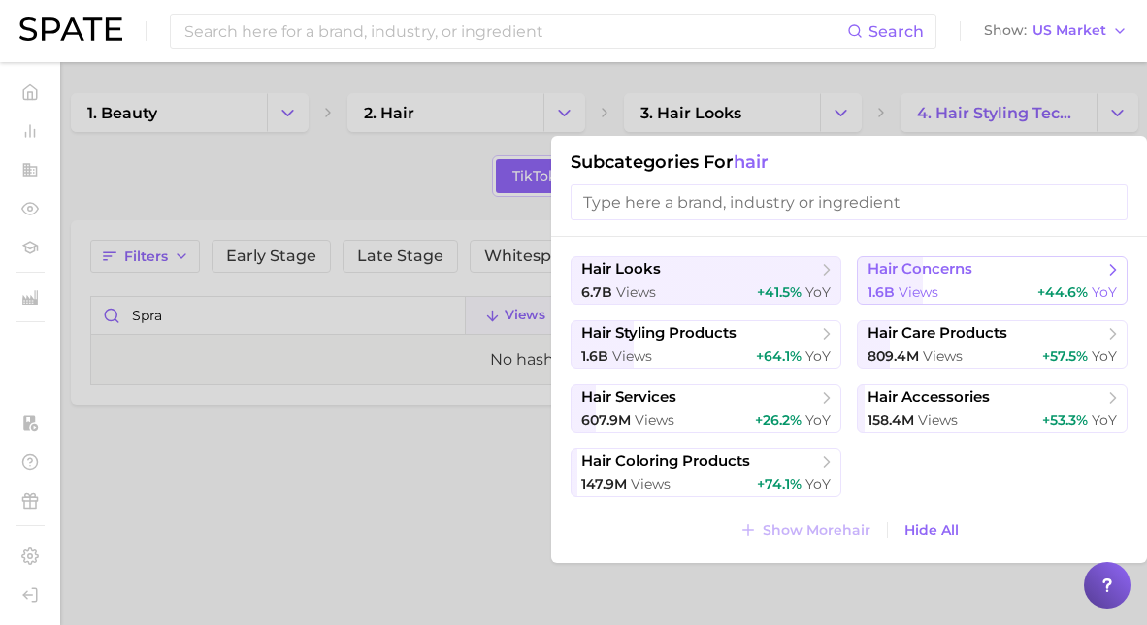
click at [958, 275] on span "hair concerns" at bounding box center [920, 269] width 105 height 18
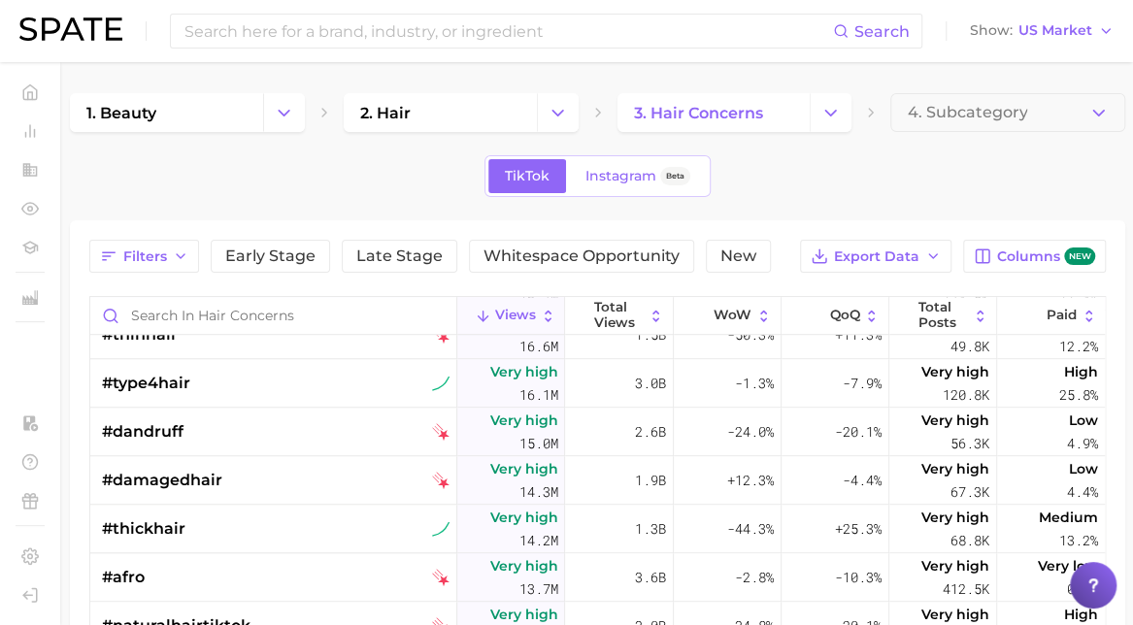
scroll to position [704, 0]
click at [190, 306] on input "Search in hair concerns" at bounding box center [273, 315] width 366 height 37
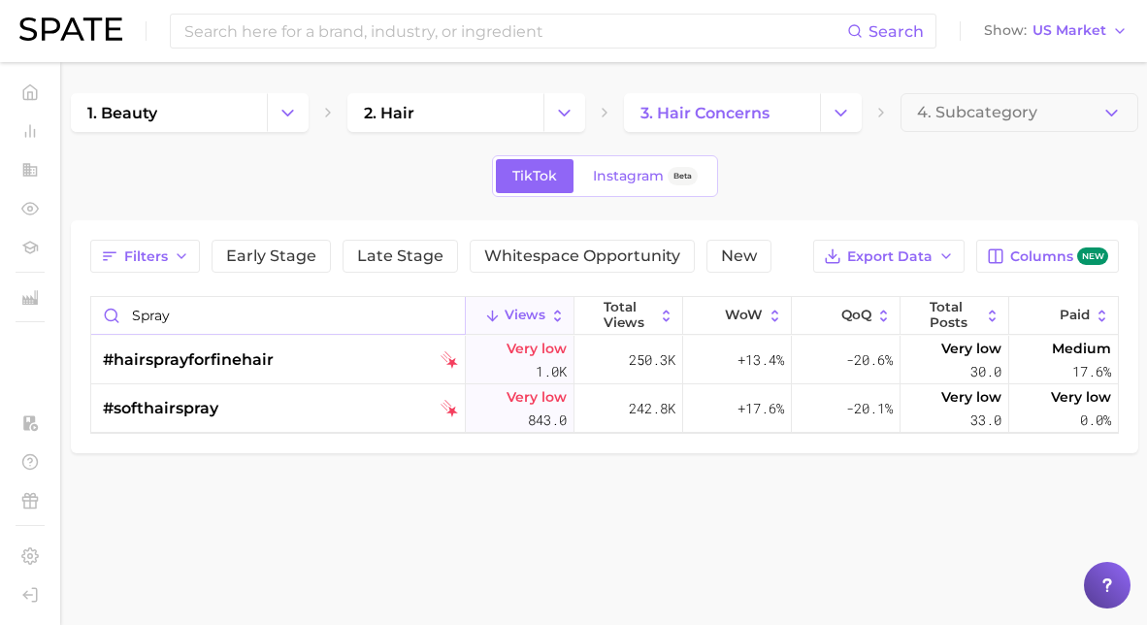
click at [149, 315] on input "spray" at bounding box center [278, 315] width 374 height 37
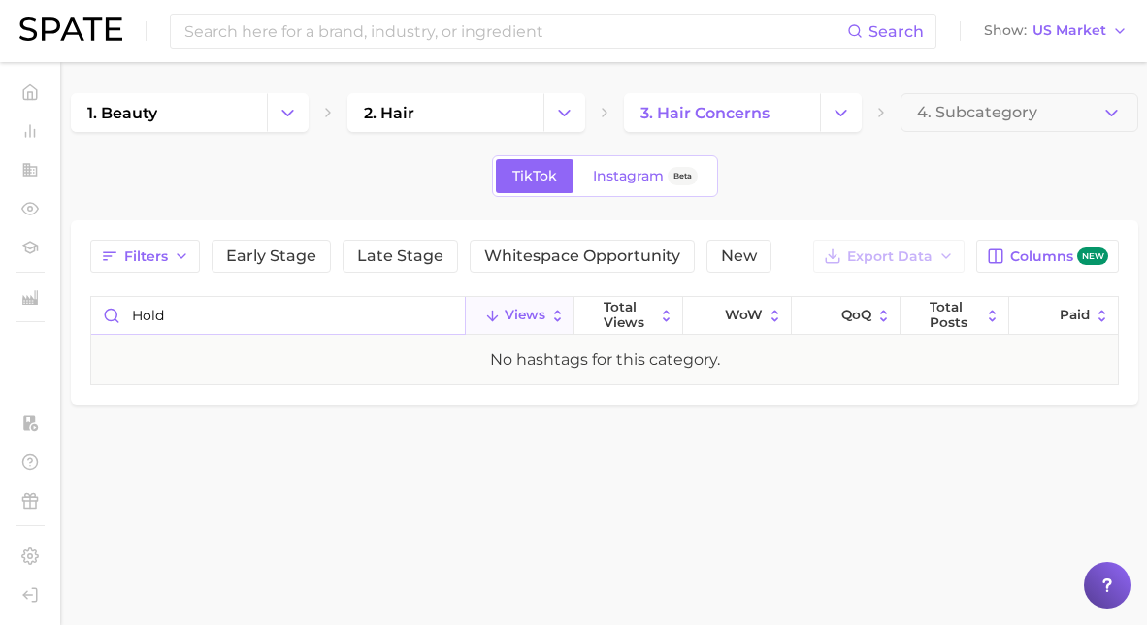
click at [167, 302] on input "hold" at bounding box center [278, 315] width 374 height 37
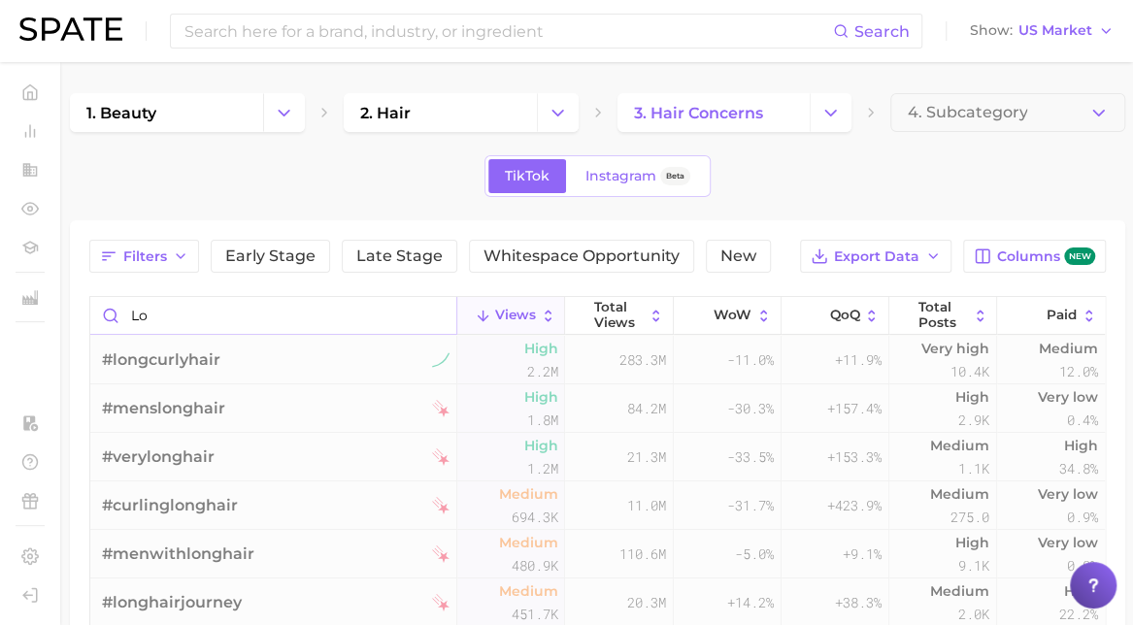
type input "l"
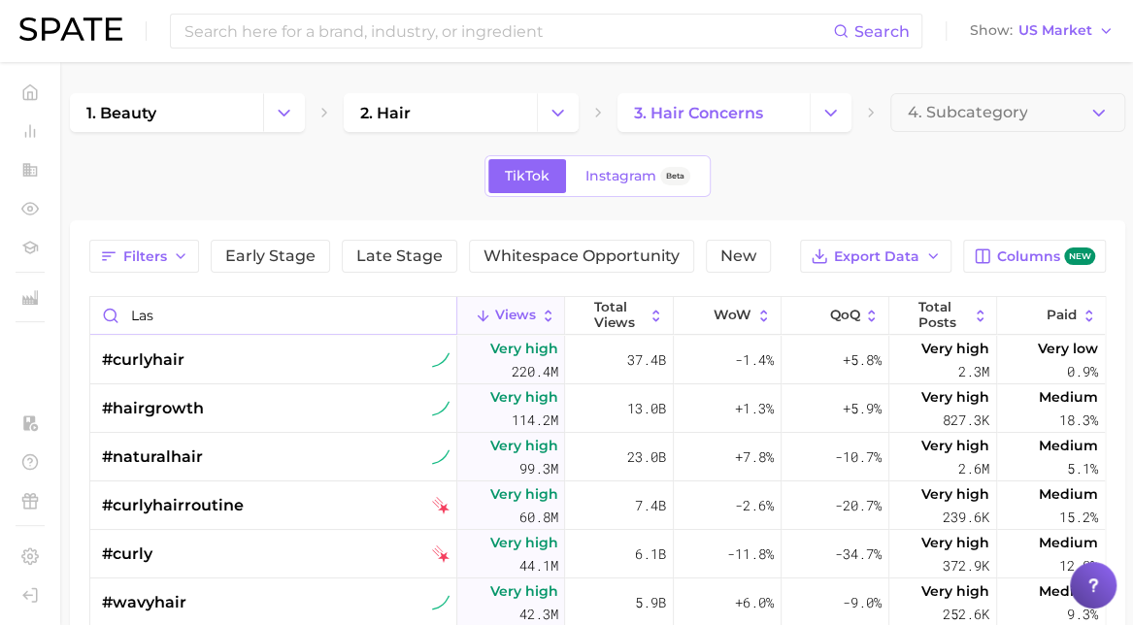
type input "last"
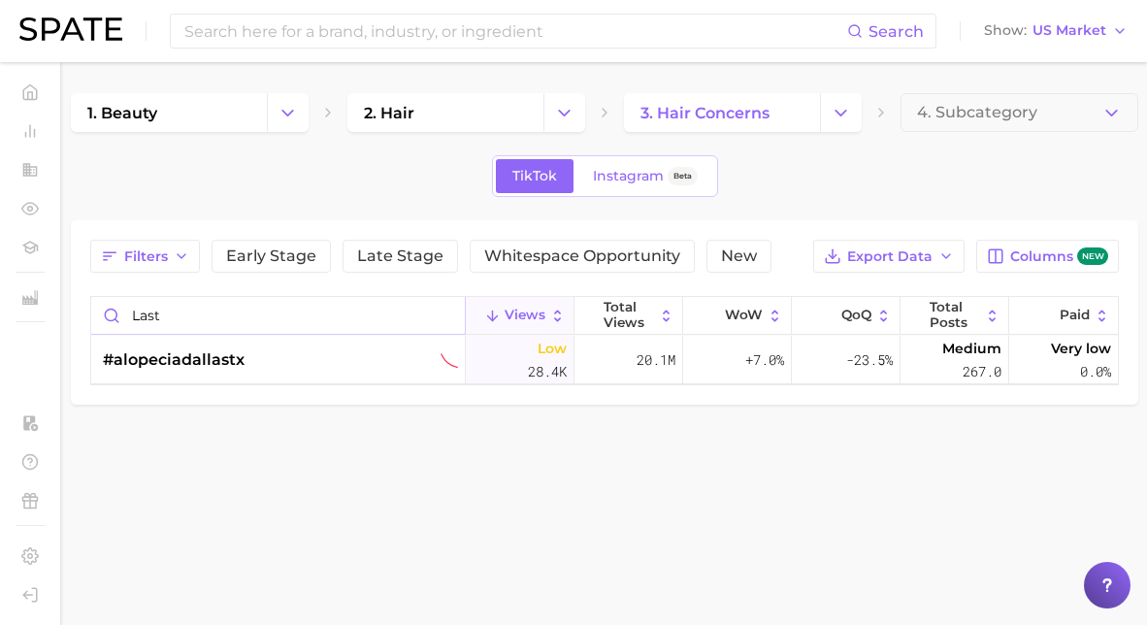
click at [185, 316] on input "last" at bounding box center [278, 315] width 374 height 37
type input "\"
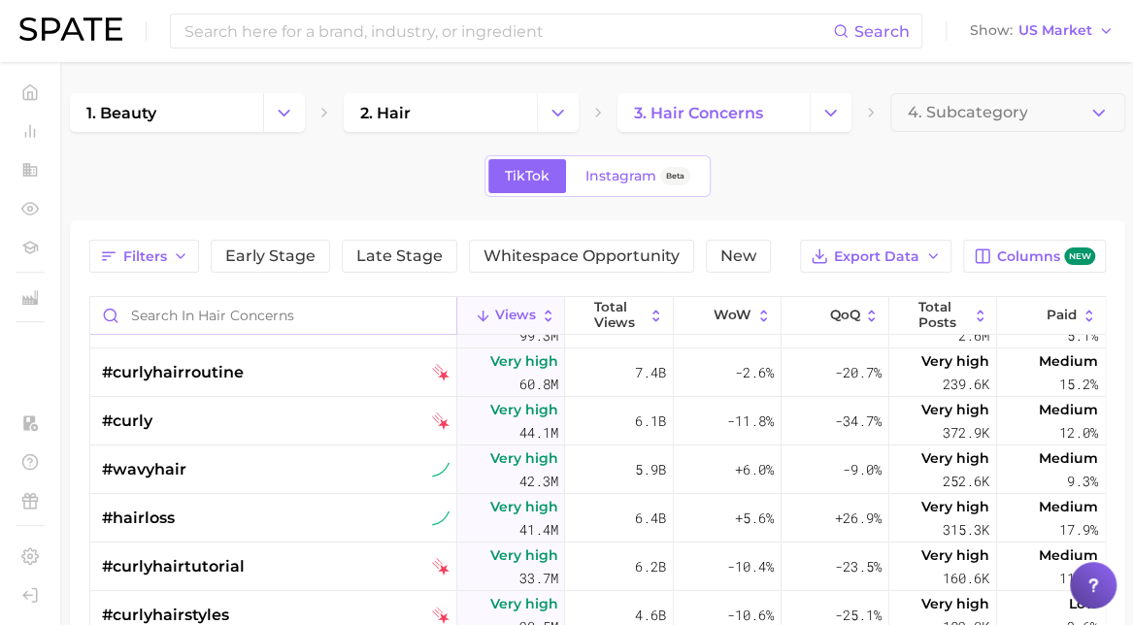
scroll to position [134, 0]
click at [965, 102] on button "4. Subcategory" at bounding box center [1007, 112] width 235 height 39
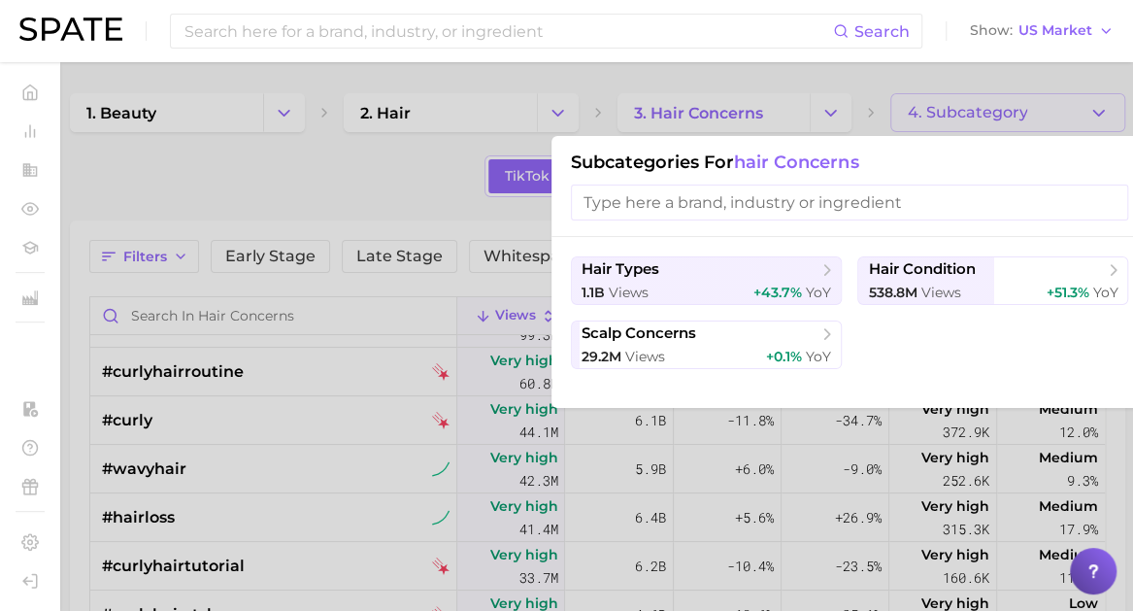
click at [705, 102] on div at bounding box center [566, 305] width 1133 height 611
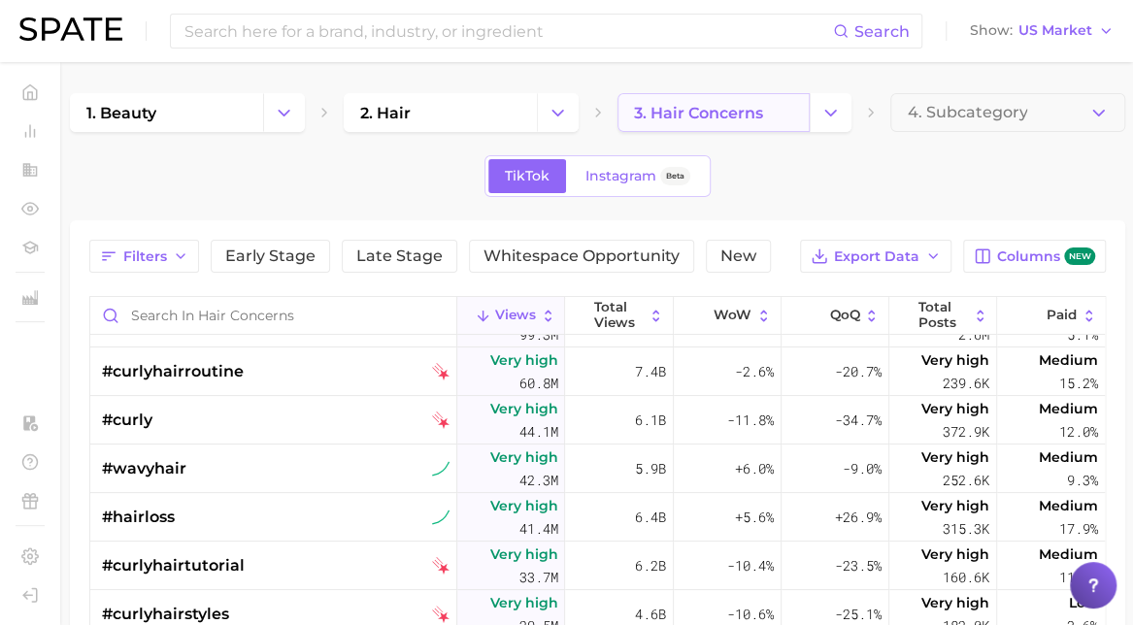
click at [747, 107] on span "3. hair concerns" at bounding box center [698, 113] width 129 height 18
click at [835, 100] on button "Change Category" at bounding box center [831, 112] width 42 height 39
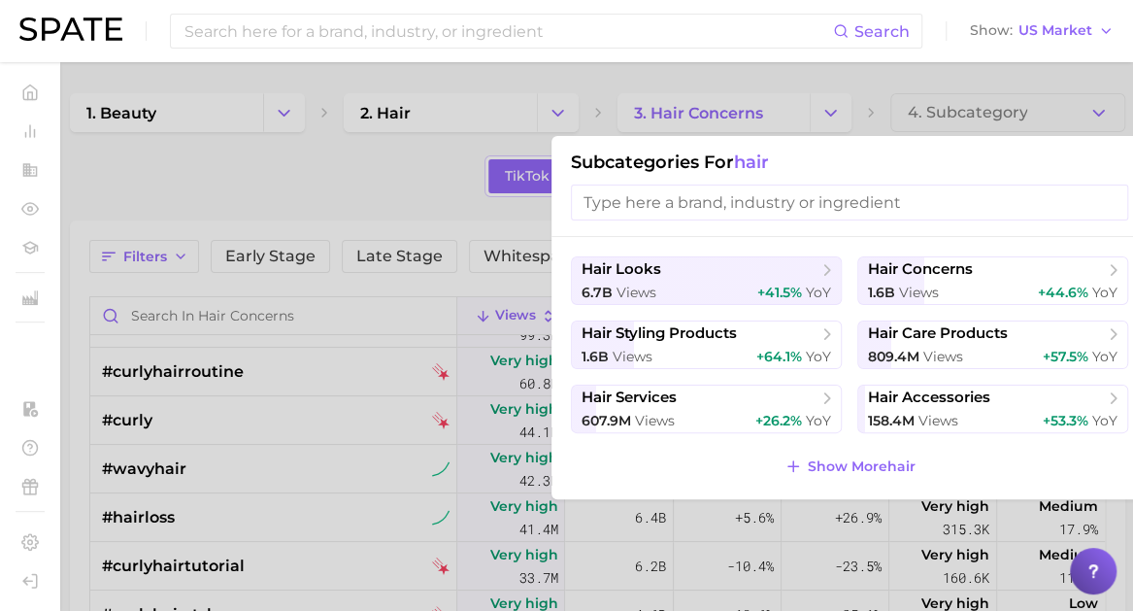
click at [689, 202] on input "search" at bounding box center [849, 202] width 557 height 36
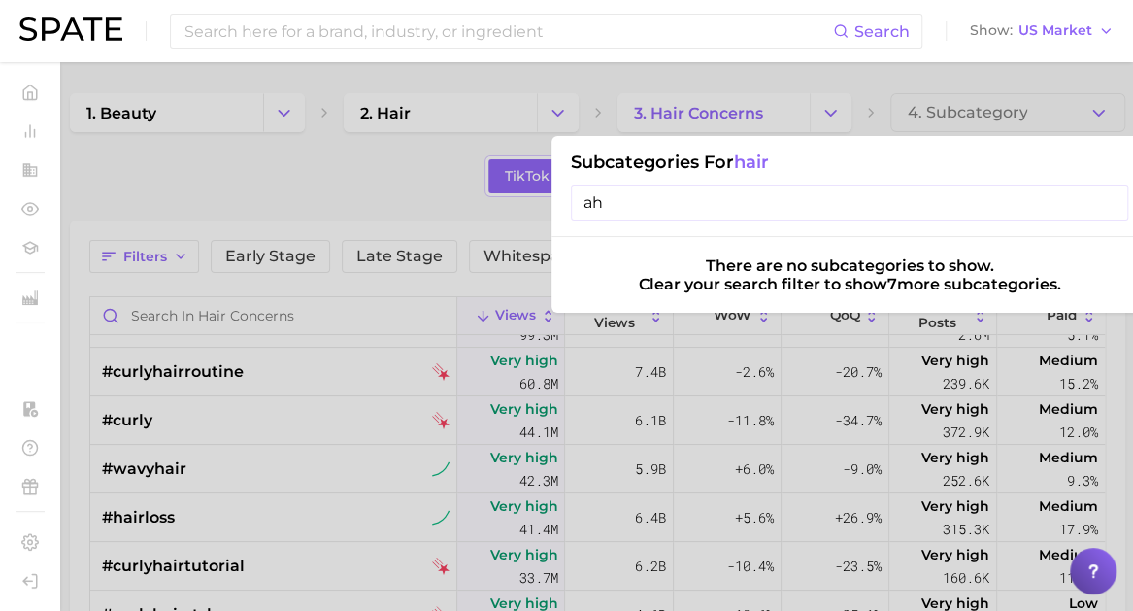
type input "a"
click at [619, 199] on input "hair spray" at bounding box center [849, 202] width 557 height 36
type input "hairspray"
click at [660, 203] on input "hairspray" at bounding box center [849, 202] width 557 height 36
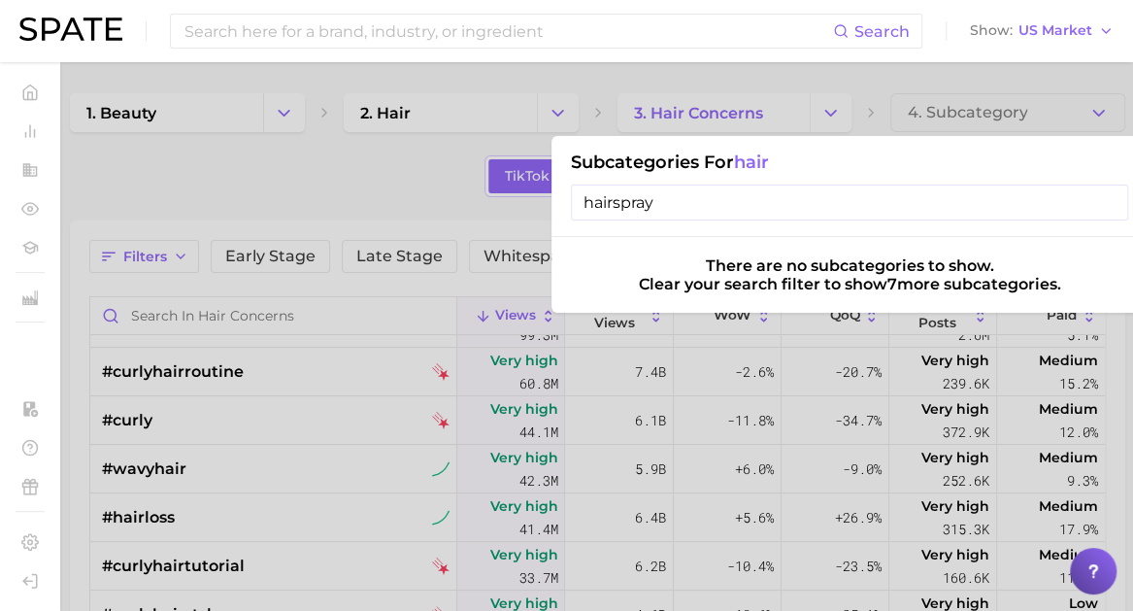
click at [660, 203] on input "hairspray" at bounding box center [849, 202] width 557 height 36
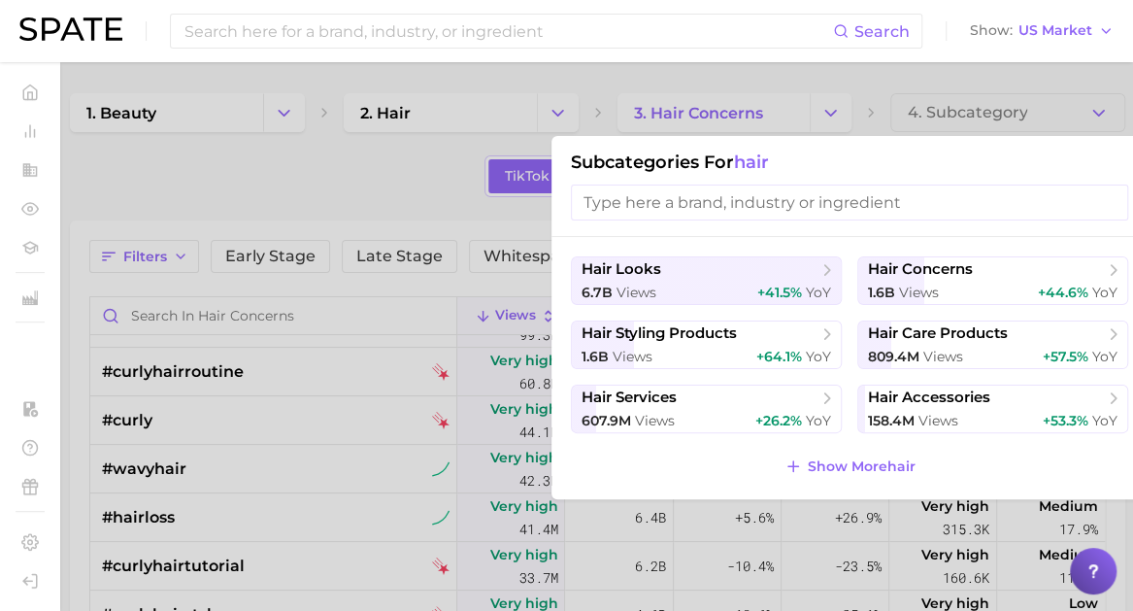
click at [660, 203] on input "search" at bounding box center [849, 202] width 557 height 36
click at [701, 321] on button "hair styling products 1.6b views +64.1% YoY" at bounding box center [706, 344] width 271 height 49
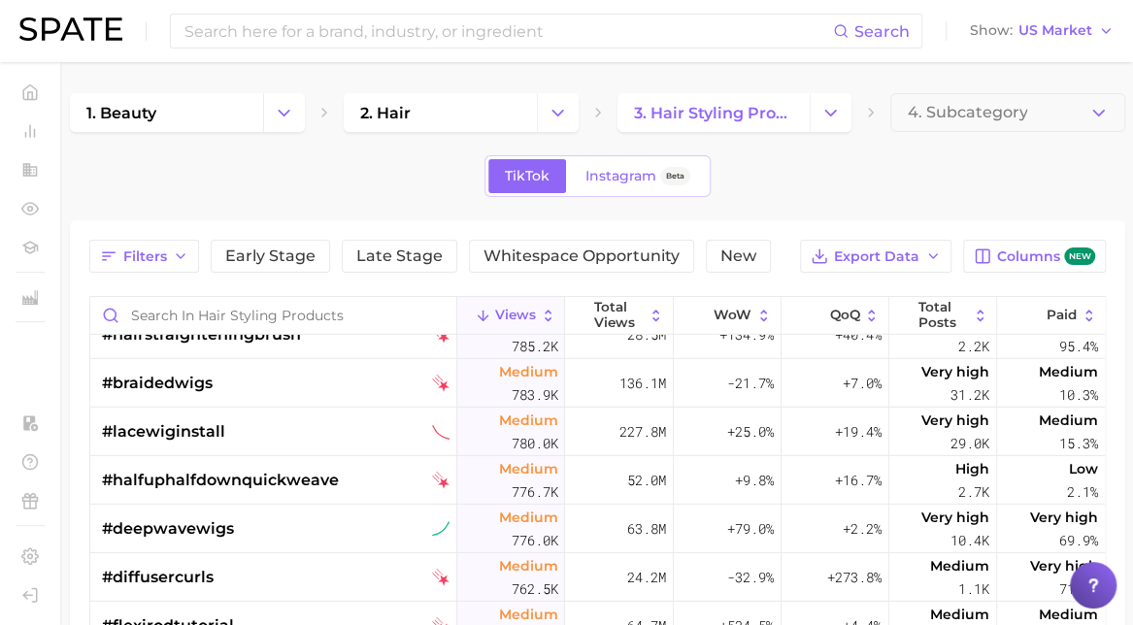
scroll to position [12887, 0]
click at [203, 309] on input "Search in hair styling products" at bounding box center [273, 315] width 366 height 37
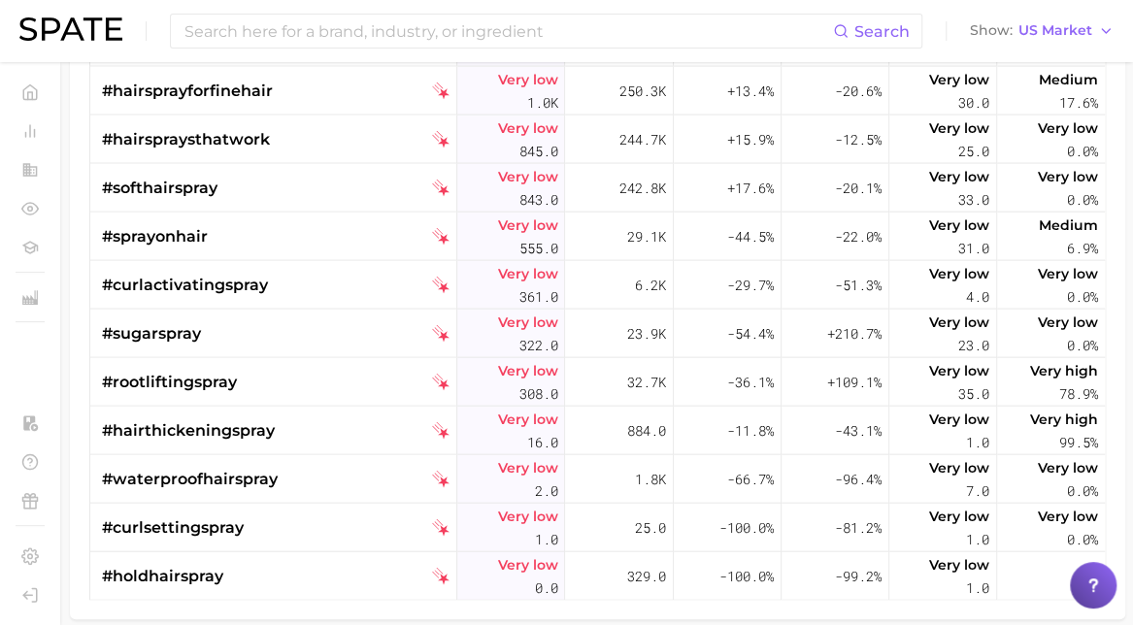
scroll to position [412, 0]
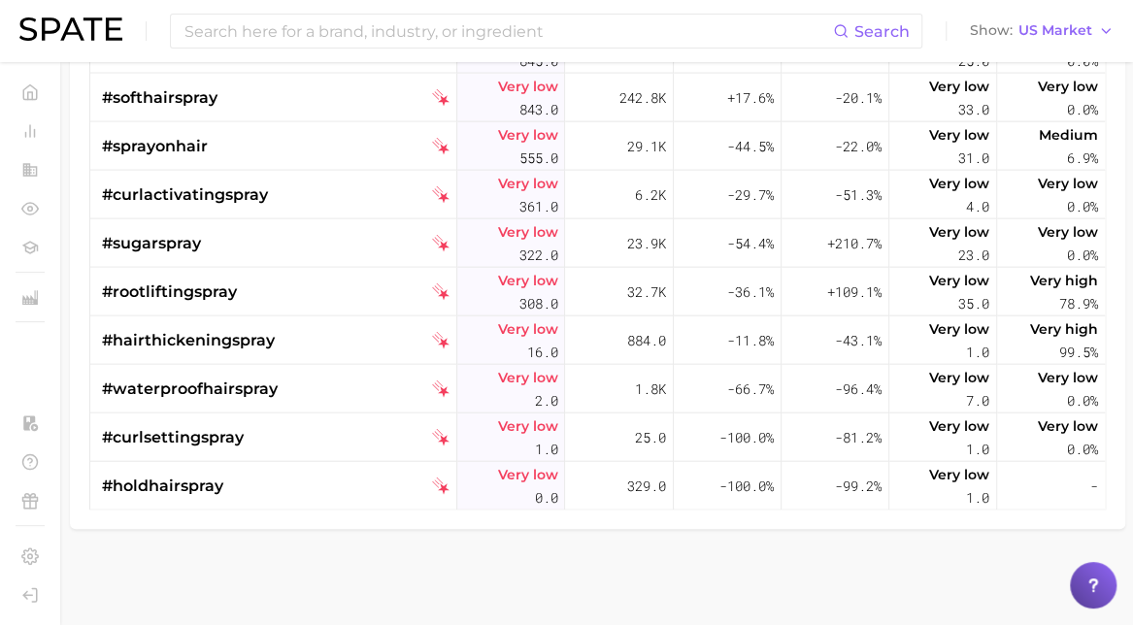
drag, startPoint x: 239, startPoint y: 468, endPoint x: 272, endPoint y: 575, distance: 111.8
click at [272, 575] on main "1. beauty 2. hair 3. hair styling products 4. Subcategory TikTok Instagram Beta…" at bounding box center [597, 139] width 1071 height 976
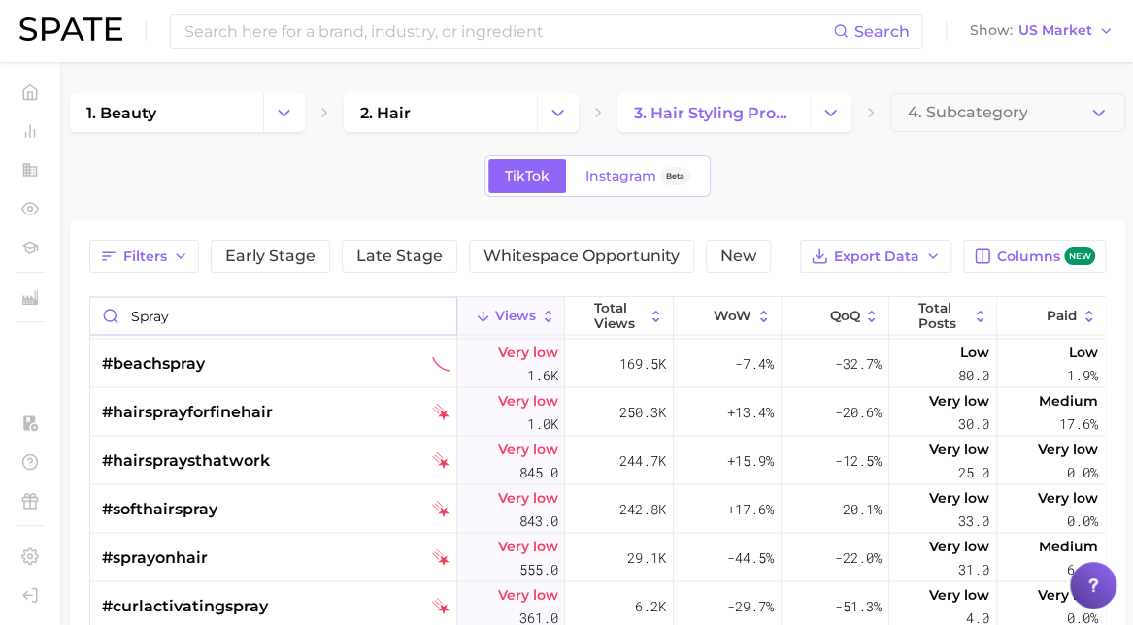
click at [163, 317] on input "spray" at bounding box center [273, 315] width 366 height 37
type input "last"
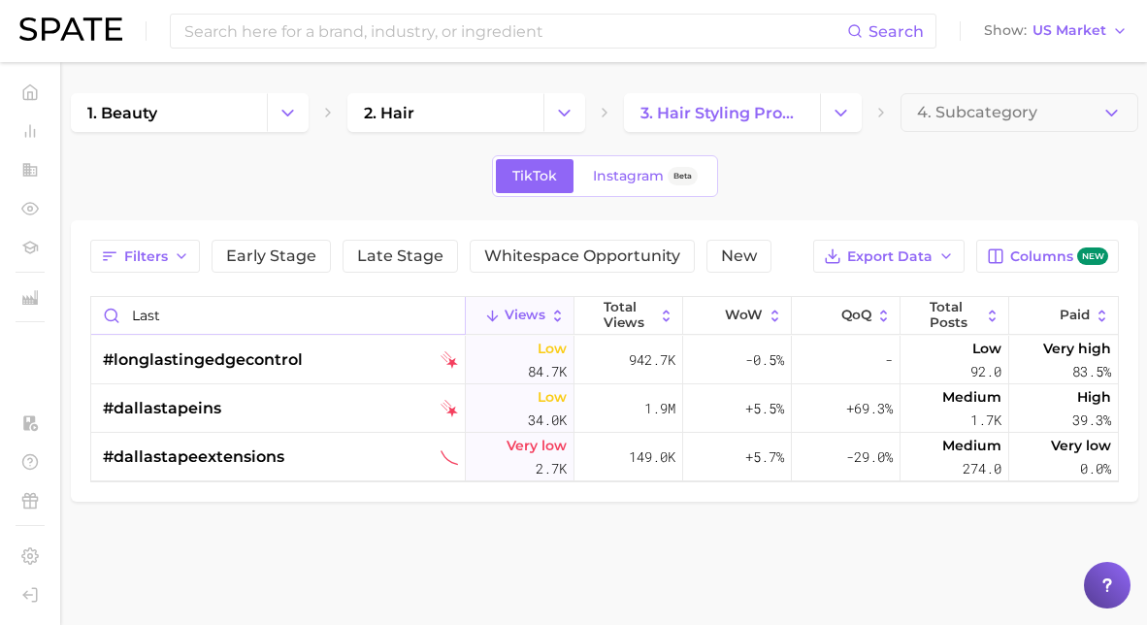
click at [163, 317] on input "last" at bounding box center [278, 315] width 374 height 37
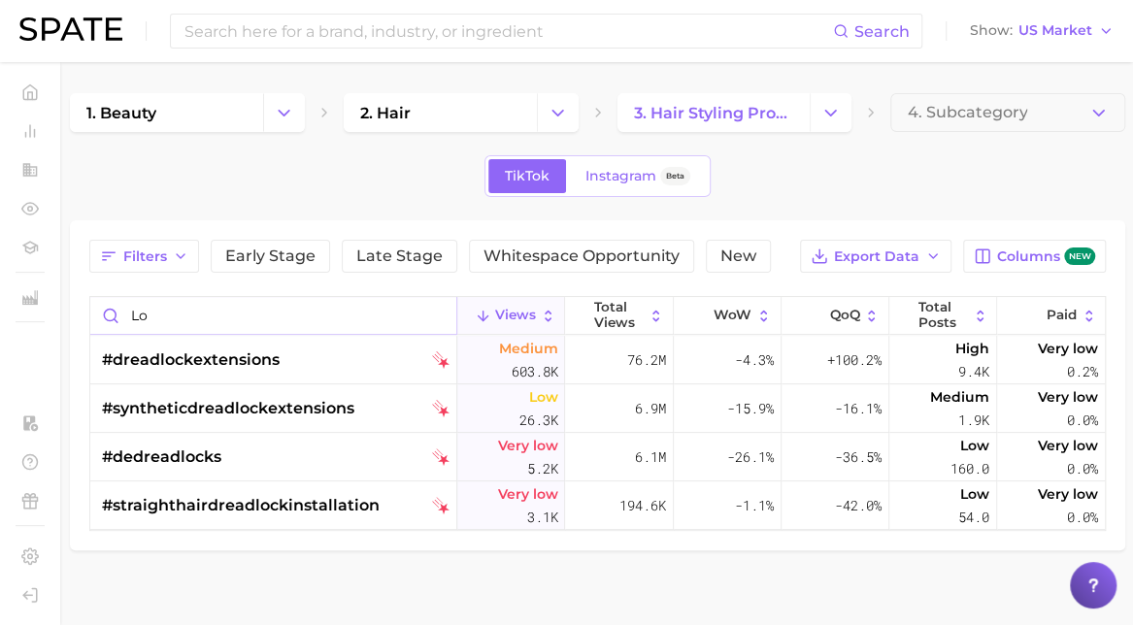
type input "l"
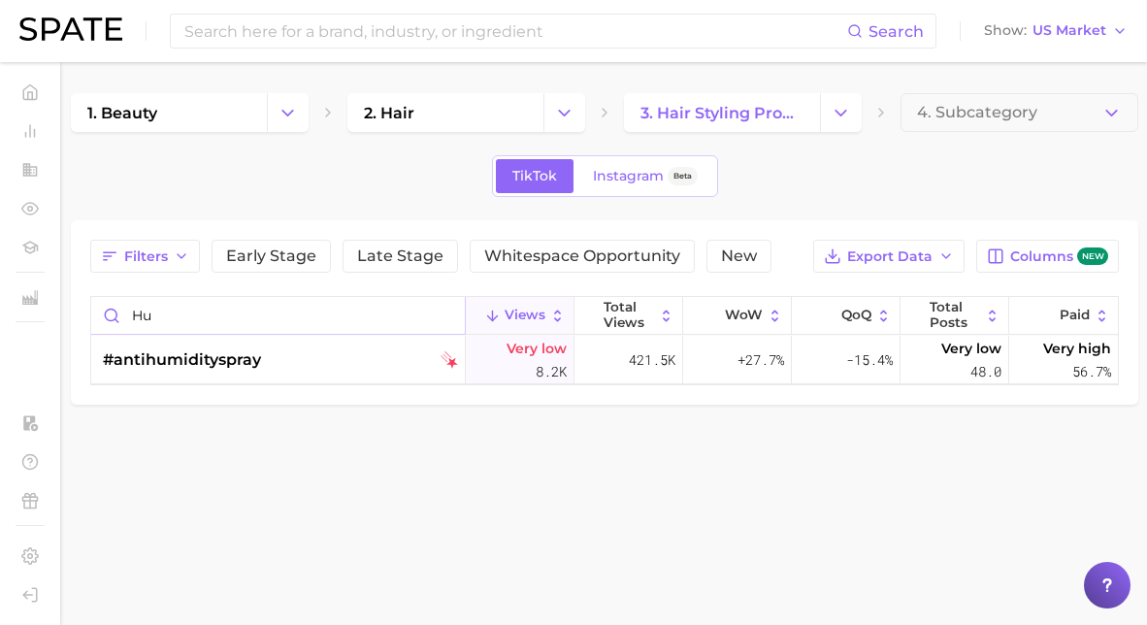
type input "h"
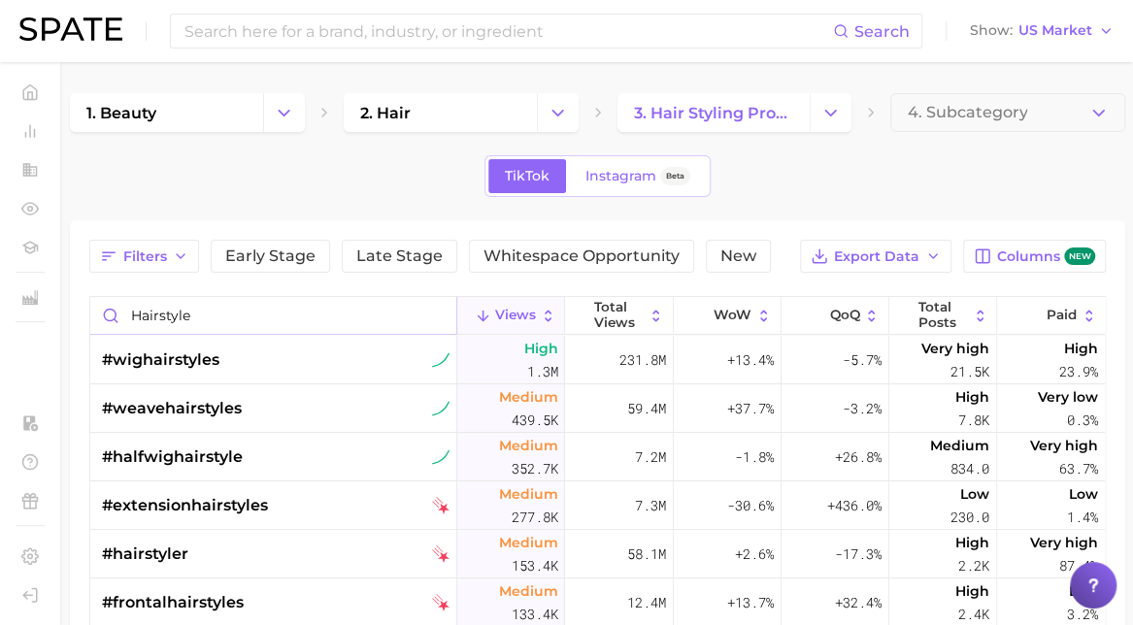
click at [181, 314] on input "hairstyle" at bounding box center [273, 315] width 366 height 37
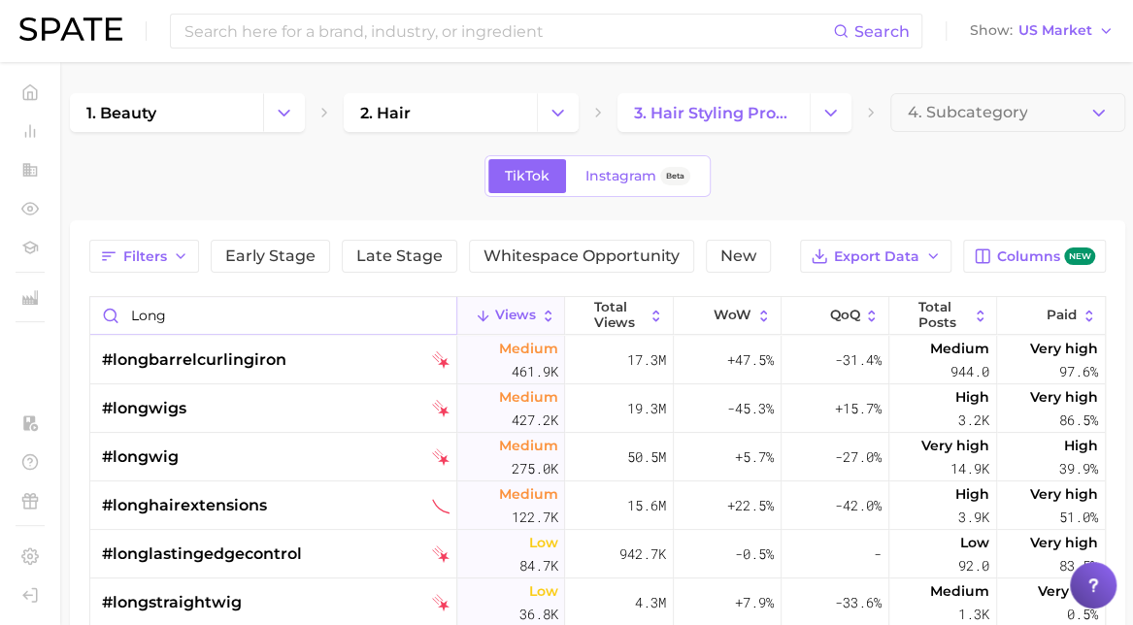
click at [181, 307] on input "long" at bounding box center [273, 315] width 366 height 37
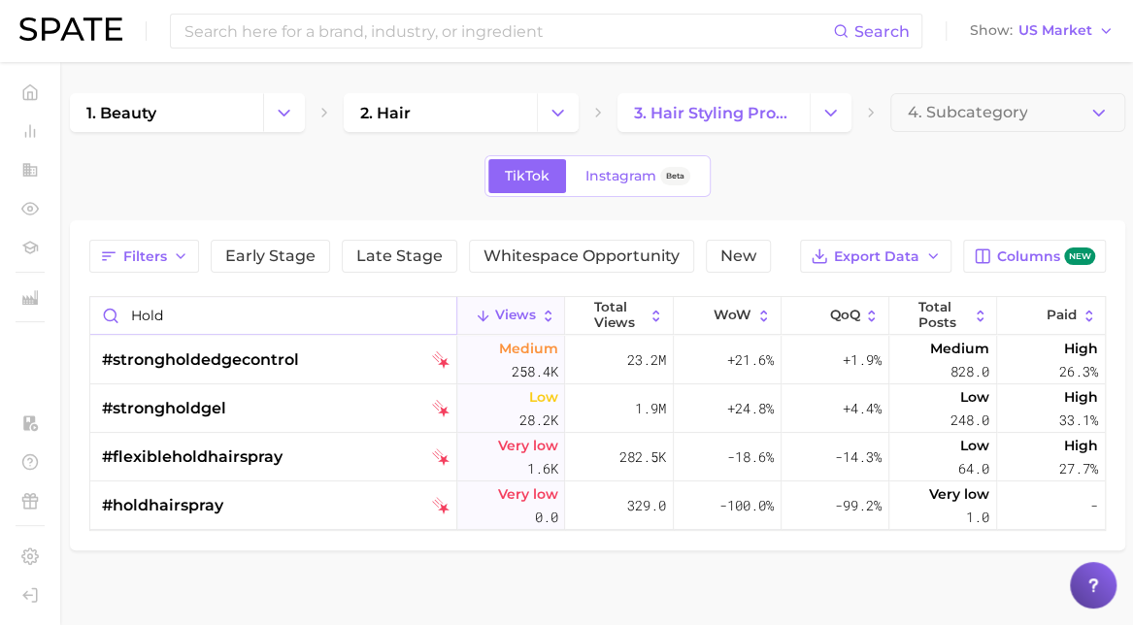
type input "hold"
click at [1048, 59] on div "Search Show US Market" at bounding box center [566, 31] width 1094 height 62
click at [625, 174] on span "Instagram" at bounding box center [620, 176] width 71 height 17
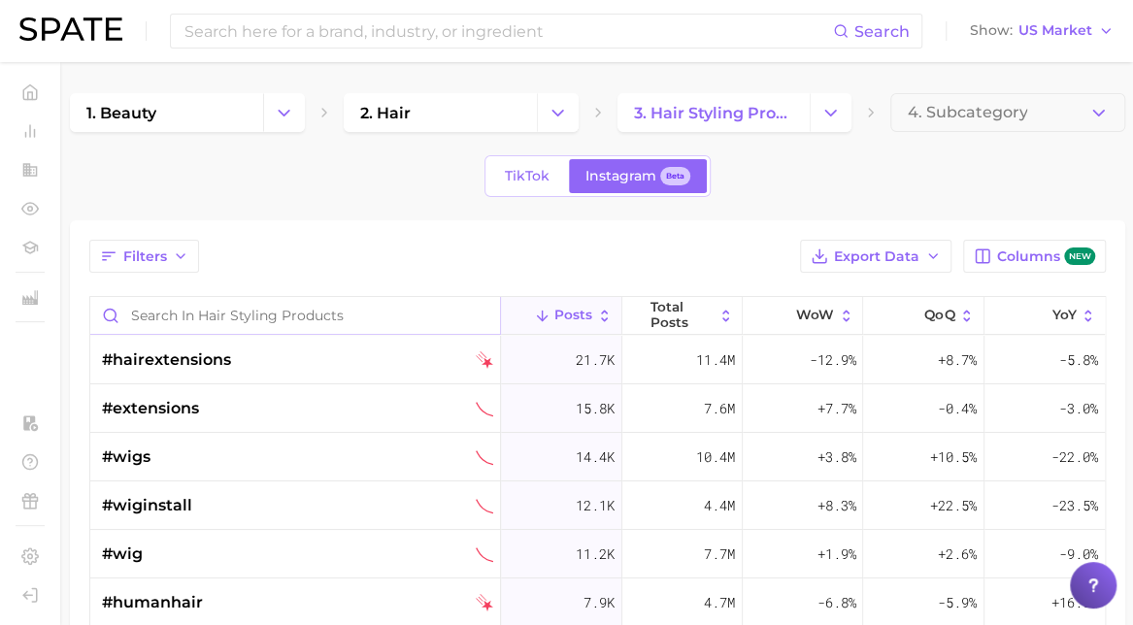
click at [321, 331] on input "Search in hair styling products" at bounding box center [295, 315] width 410 height 37
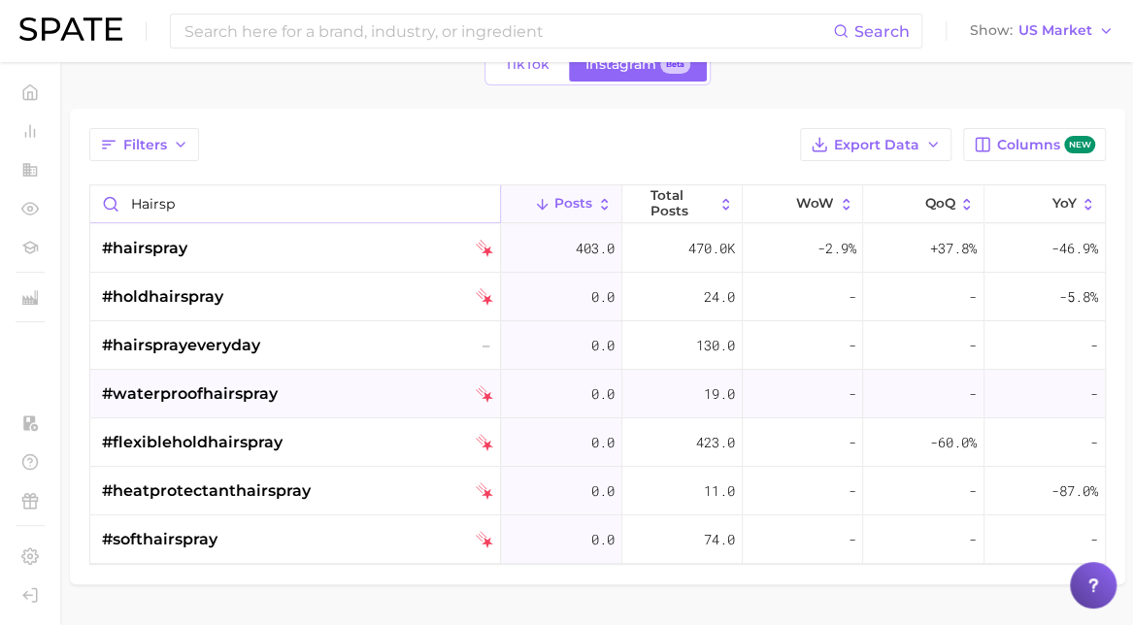
scroll to position [118, 0]
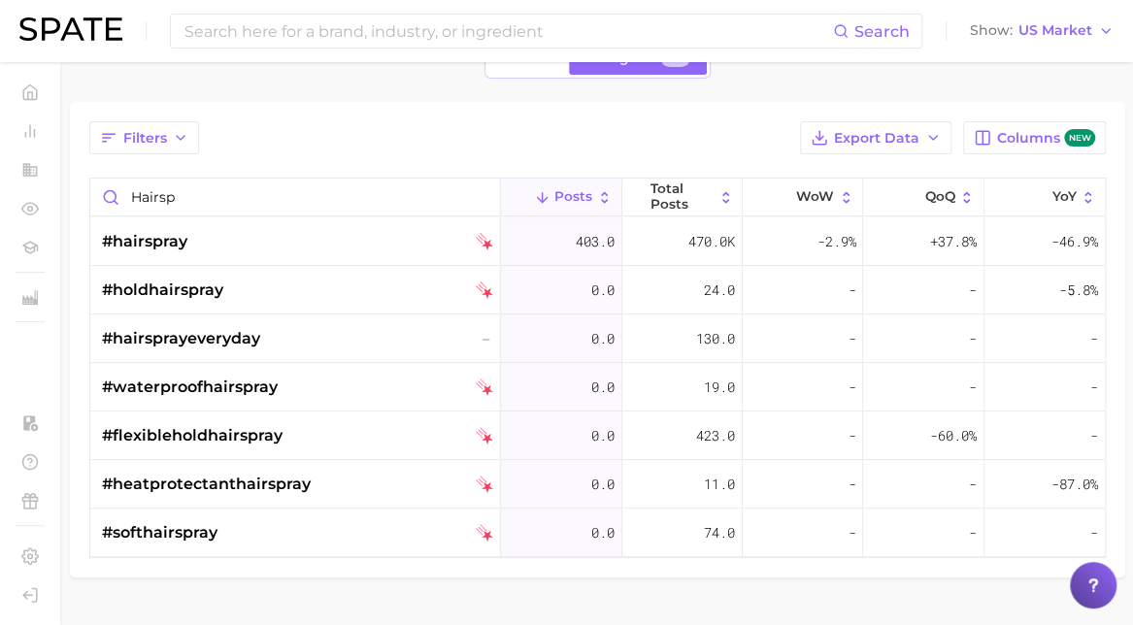
click at [249, 592] on main "1. beauty 2. hair 3. hair styling products 4. Subcategory TikTok Instagram Beta…" at bounding box center [597, 309] width 1071 height 731
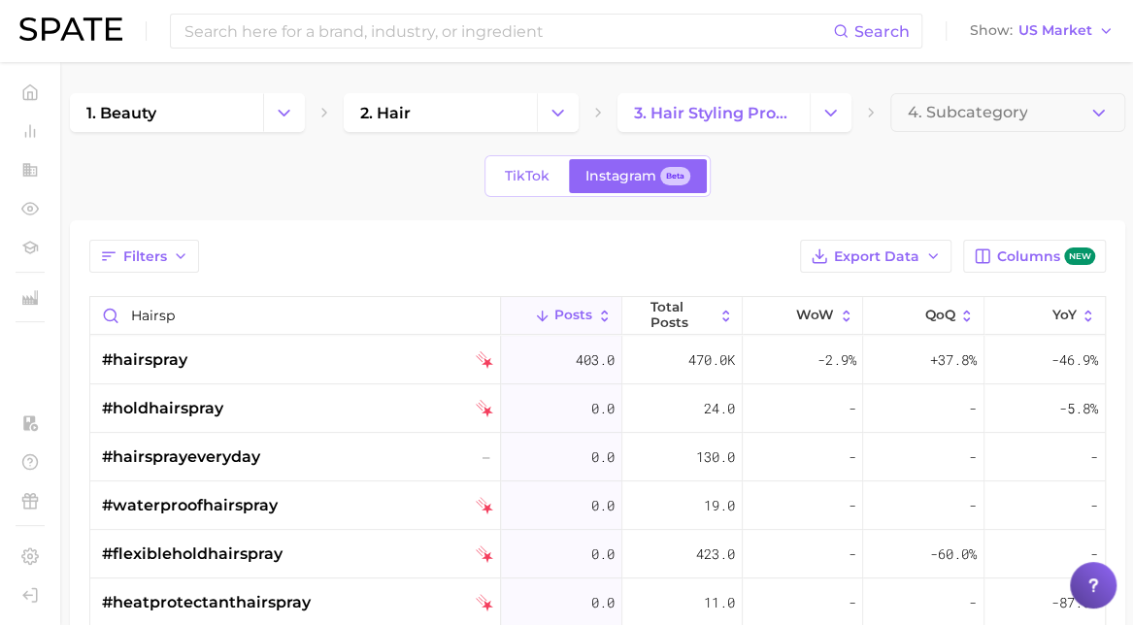
click at [84, 321] on div "Filters Export Data Columns new hairsp Posts Total Posts WoW QoQ YoY #hairspray…" at bounding box center [597, 458] width 1055 height 476
click at [163, 327] on input "hairsp" at bounding box center [295, 315] width 410 height 37
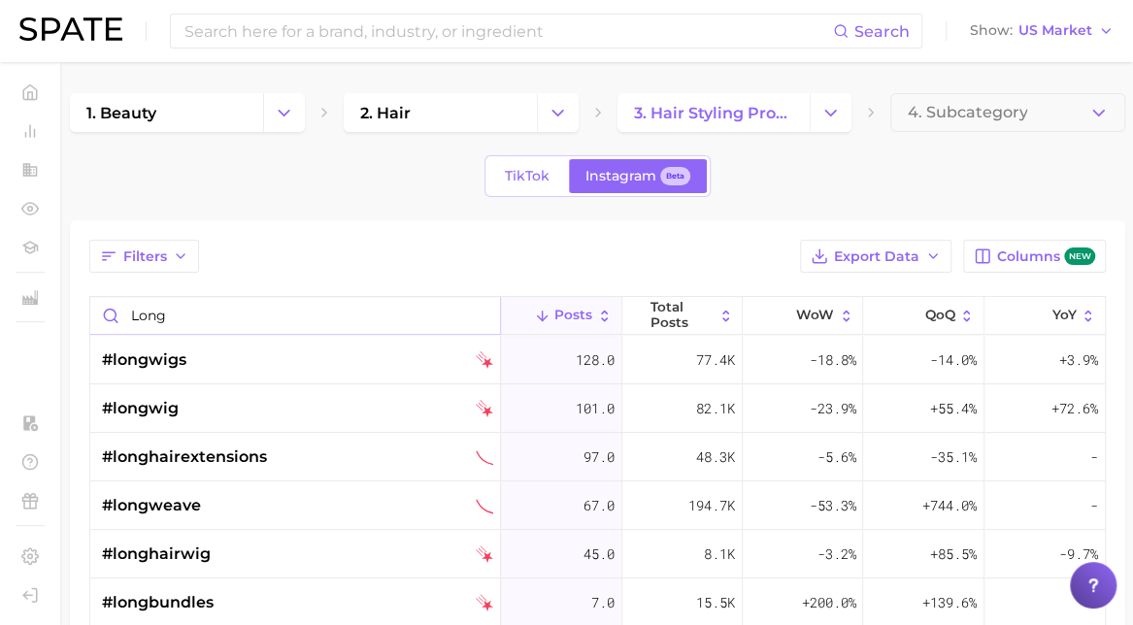
click at [169, 304] on input "long" at bounding box center [295, 315] width 410 height 37
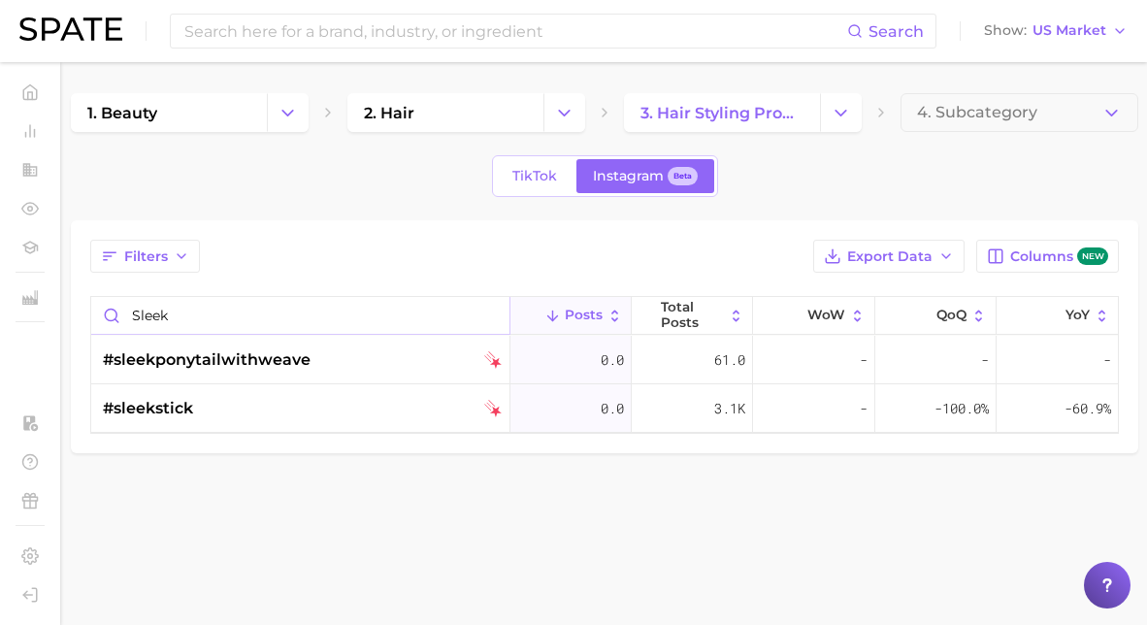
click at [165, 315] on input "sleek" at bounding box center [300, 315] width 418 height 37
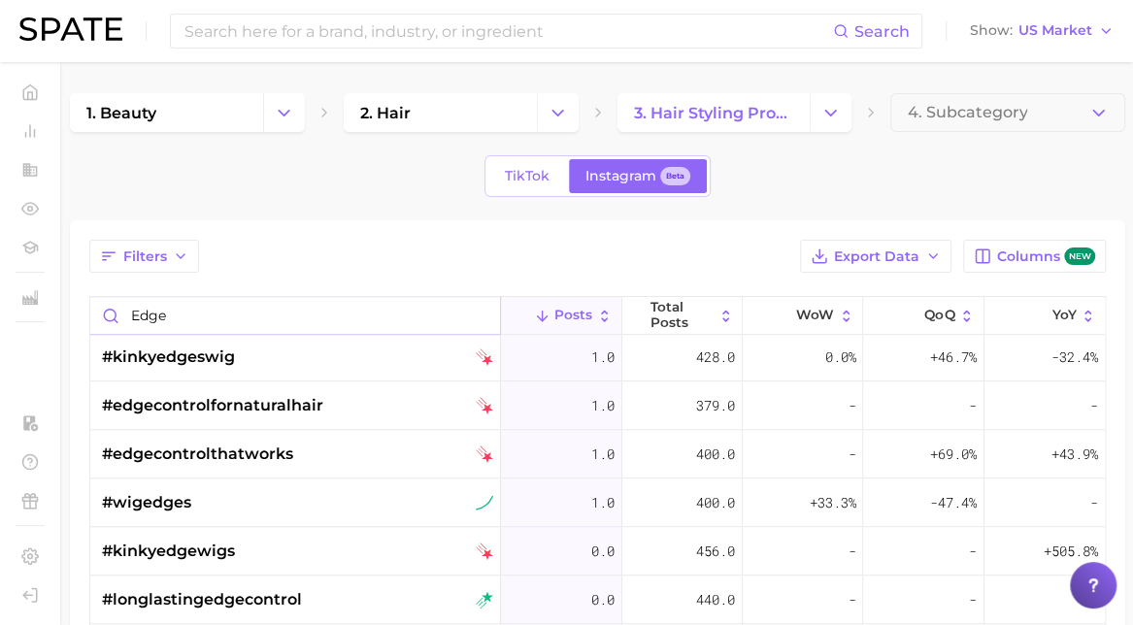
scroll to position [774, 0]
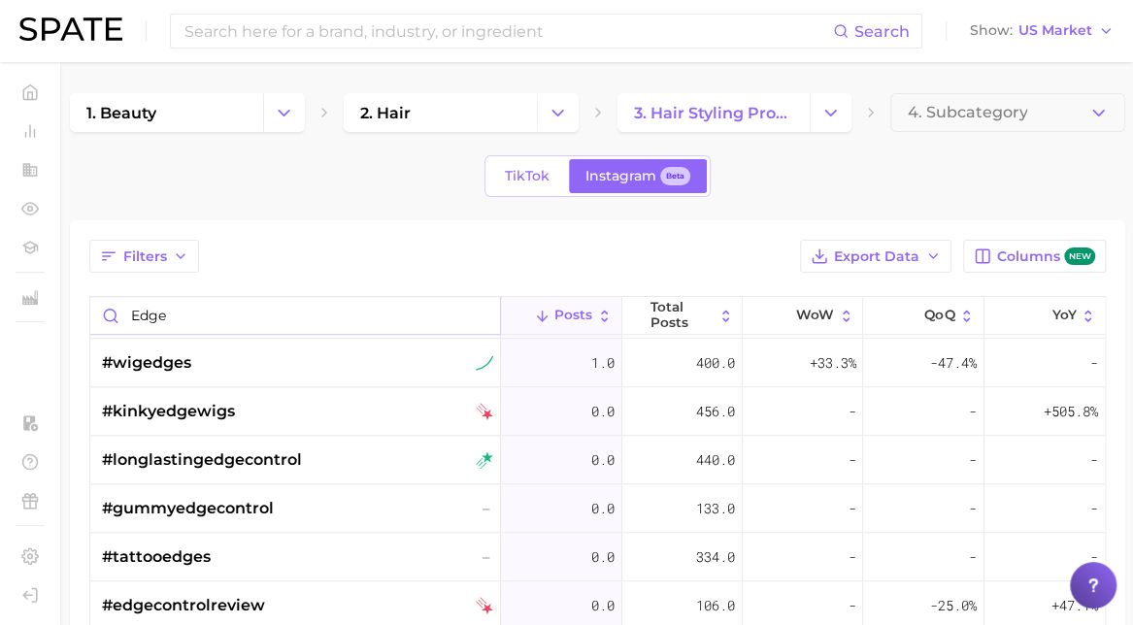
click at [155, 314] on input "edge" at bounding box center [295, 315] width 410 height 37
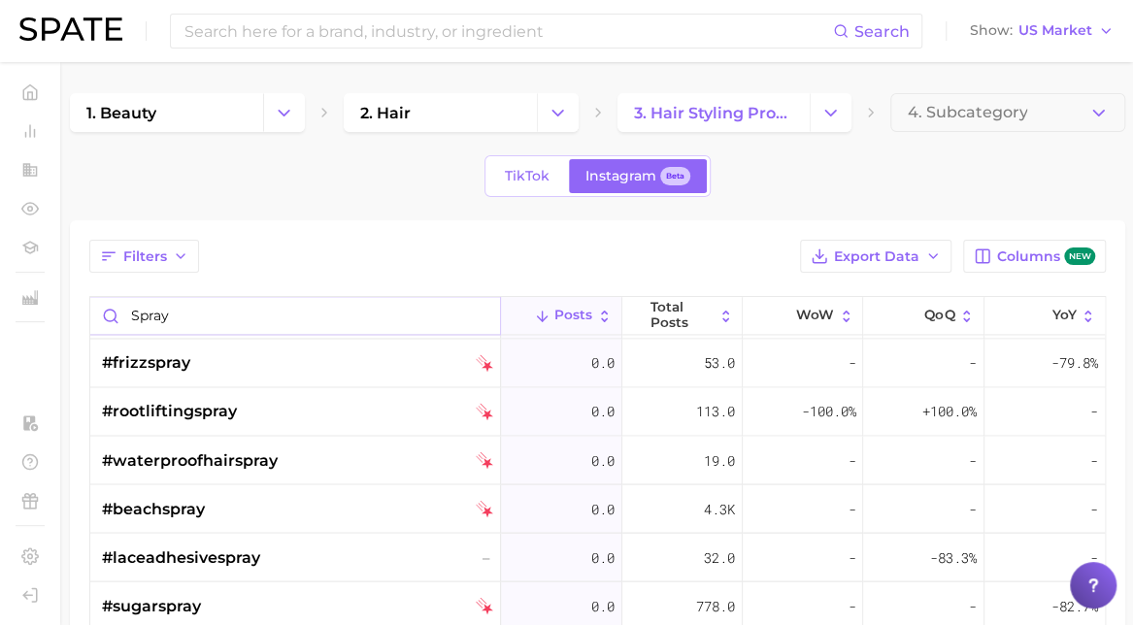
click at [162, 307] on input "spray" at bounding box center [295, 315] width 410 height 37
type input "last"
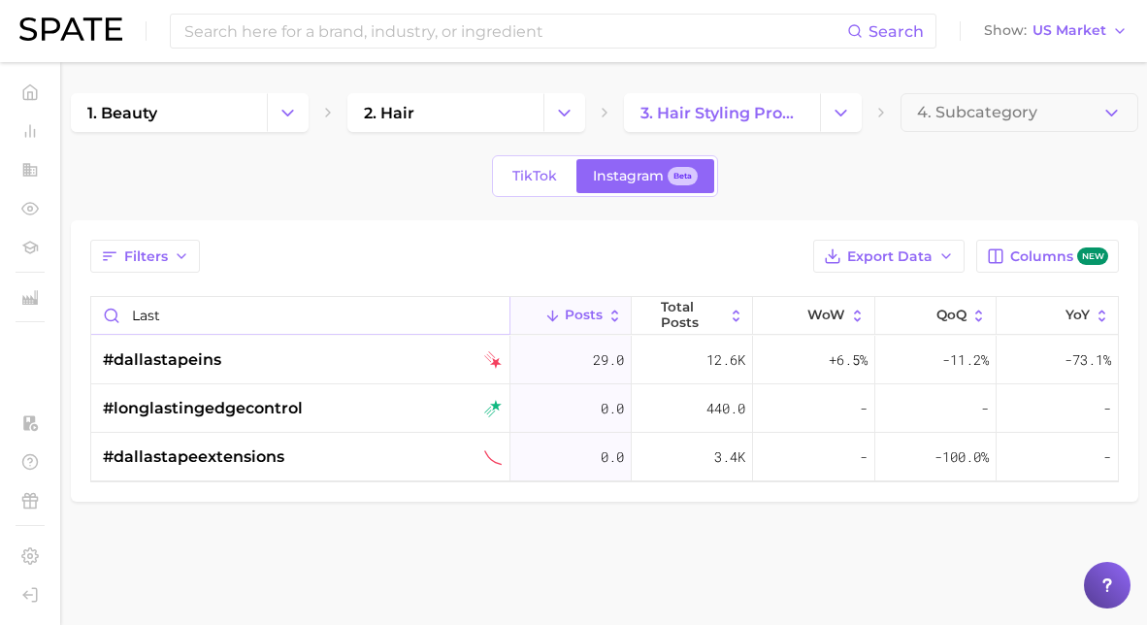
click at [162, 307] on input "last" at bounding box center [300, 315] width 418 height 37
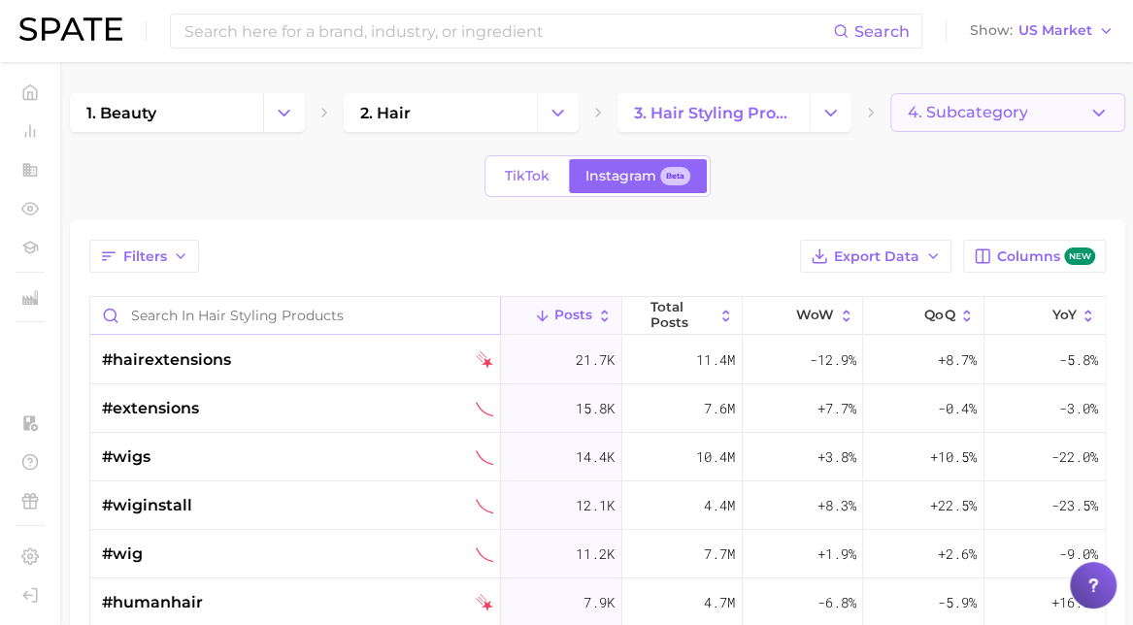
click at [1091, 116] on icon "button" at bounding box center [1098, 113] width 20 height 20
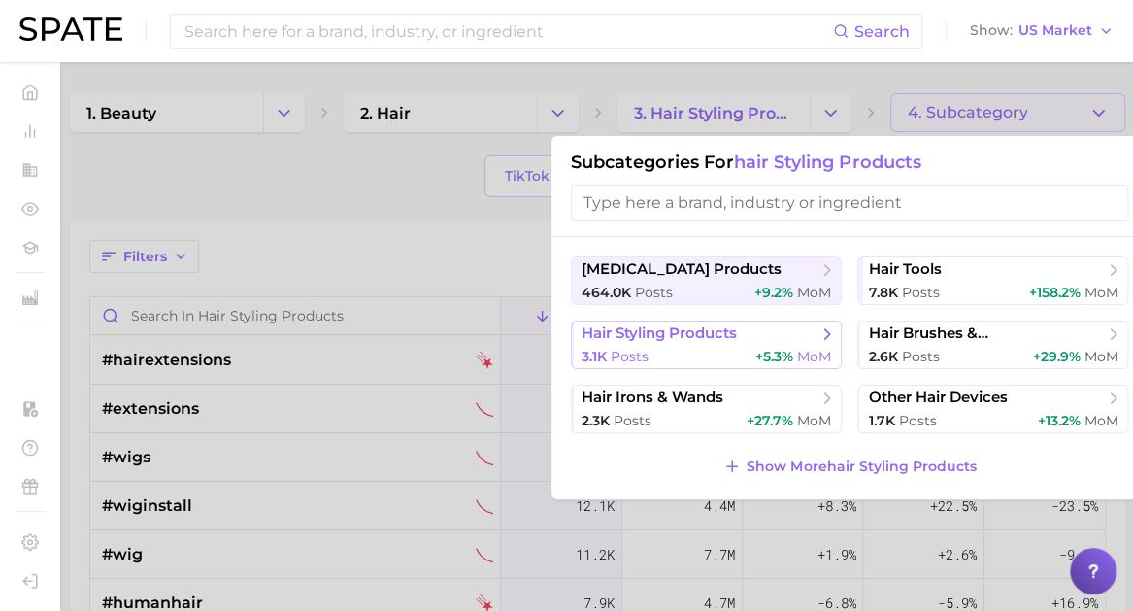
click at [672, 341] on span "hair styling products" at bounding box center [658, 333] width 155 height 18
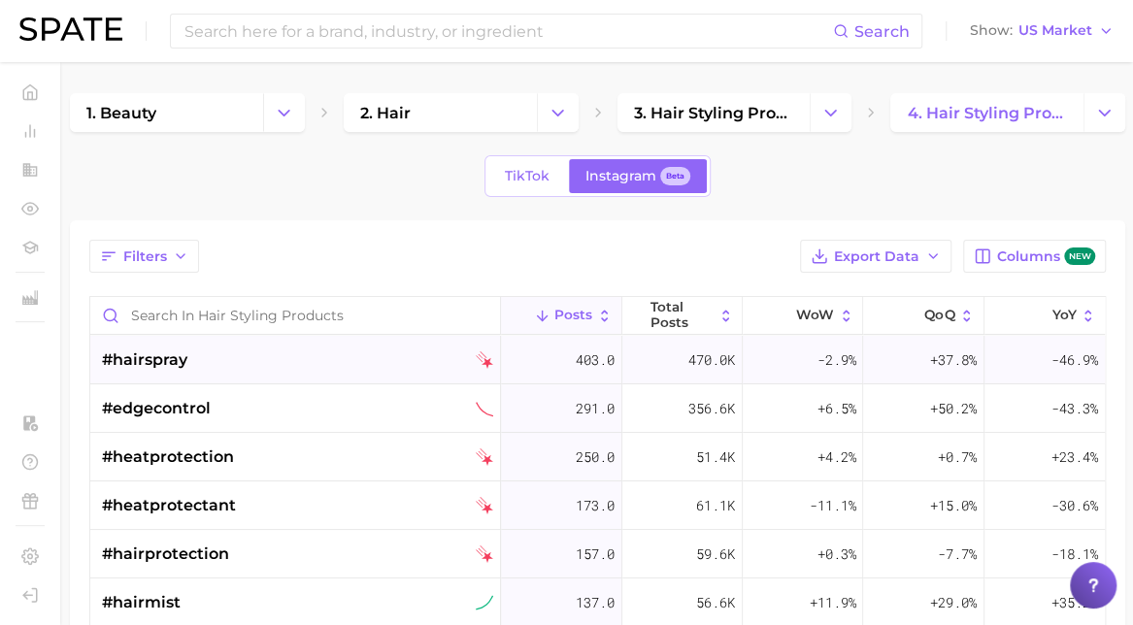
click at [270, 349] on div "#hairspray" at bounding box center [297, 360] width 391 height 49
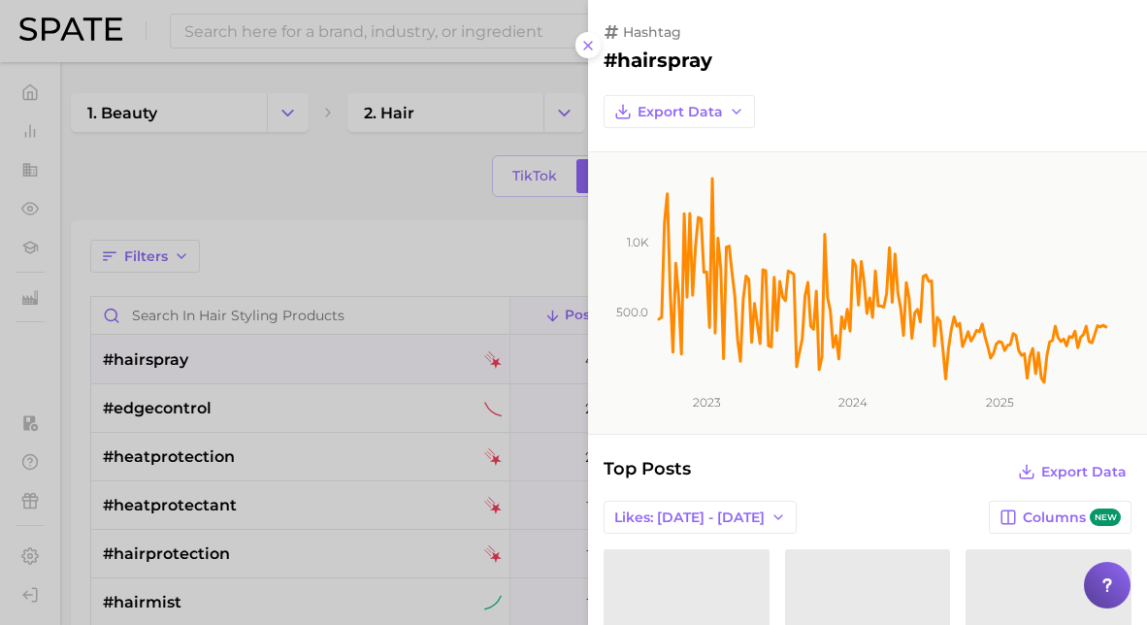
click at [274, 350] on div at bounding box center [573, 312] width 1147 height 625
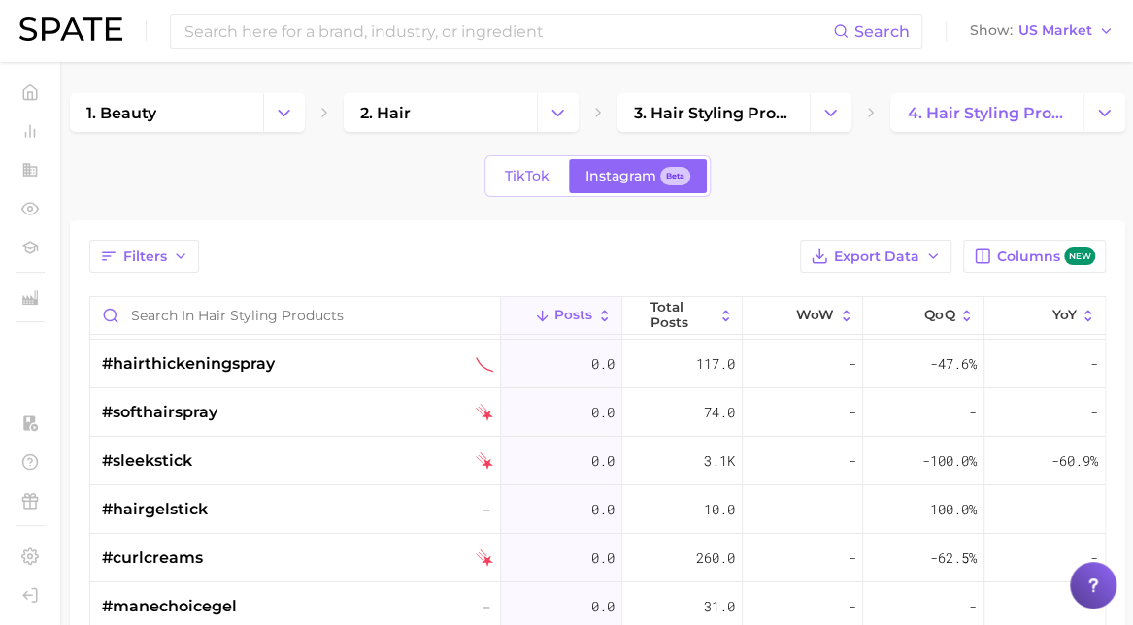
scroll to position [9899, 0]
click at [175, 253] on icon "button" at bounding box center [181, 257] width 16 height 16
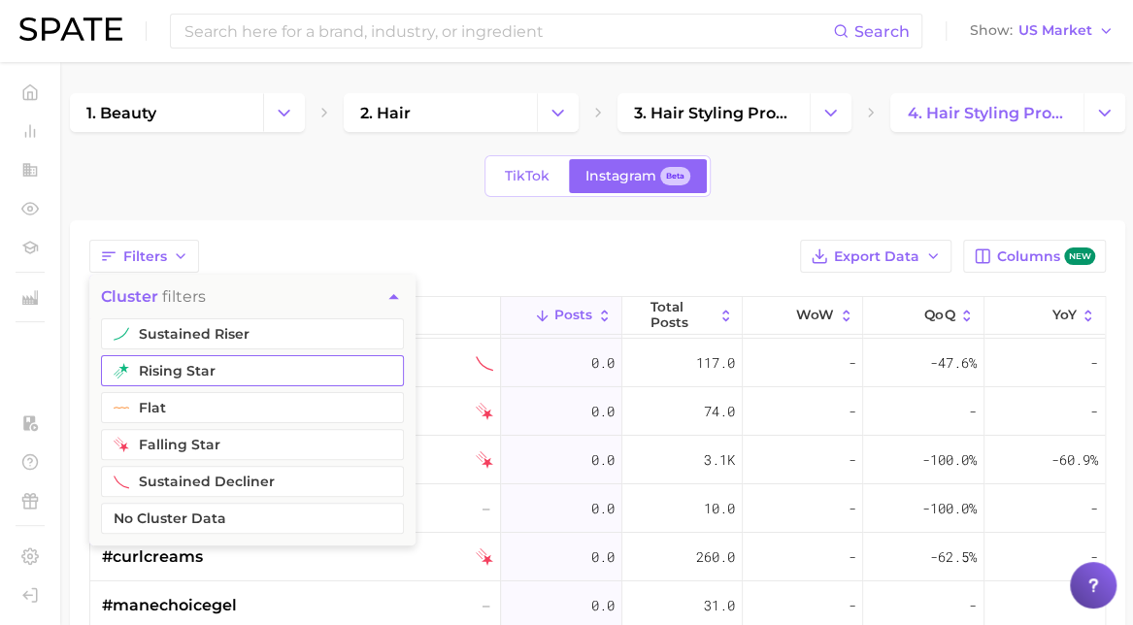
click at [202, 358] on button "rising star" at bounding box center [252, 370] width 303 height 31
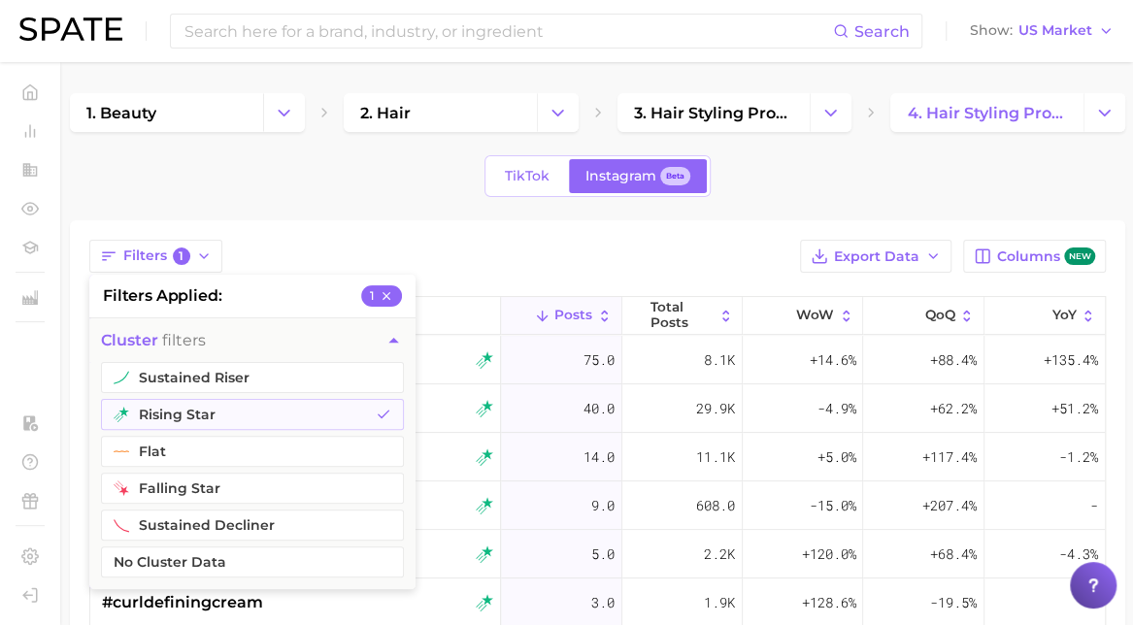
click at [363, 247] on div "Filters 1 filters applied 1 cluster filters sustained riser rising star flat fa…" at bounding box center [597, 256] width 1016 height 33
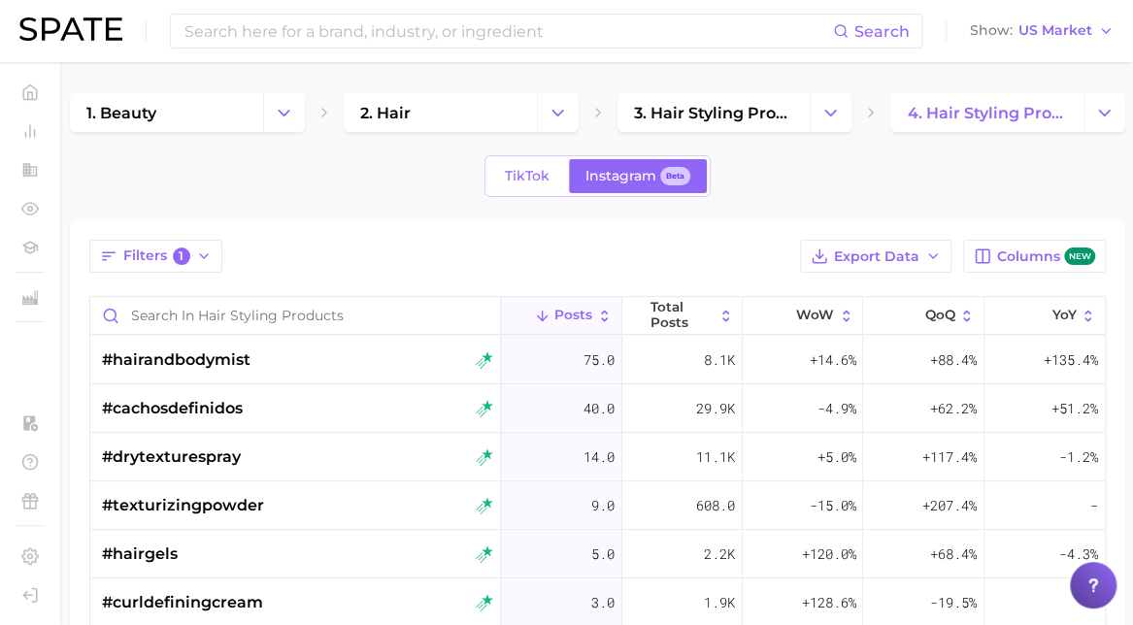
click at [532, 153] on div "1. beauty 2. hair 3. hair styling products 4. hair styling products TikTok Inst…" at bounding box center [597, 443] width 1055 height 700
click at [523, 189] on link "TikTok" at bounding box center [527, 176] width 78 height 34
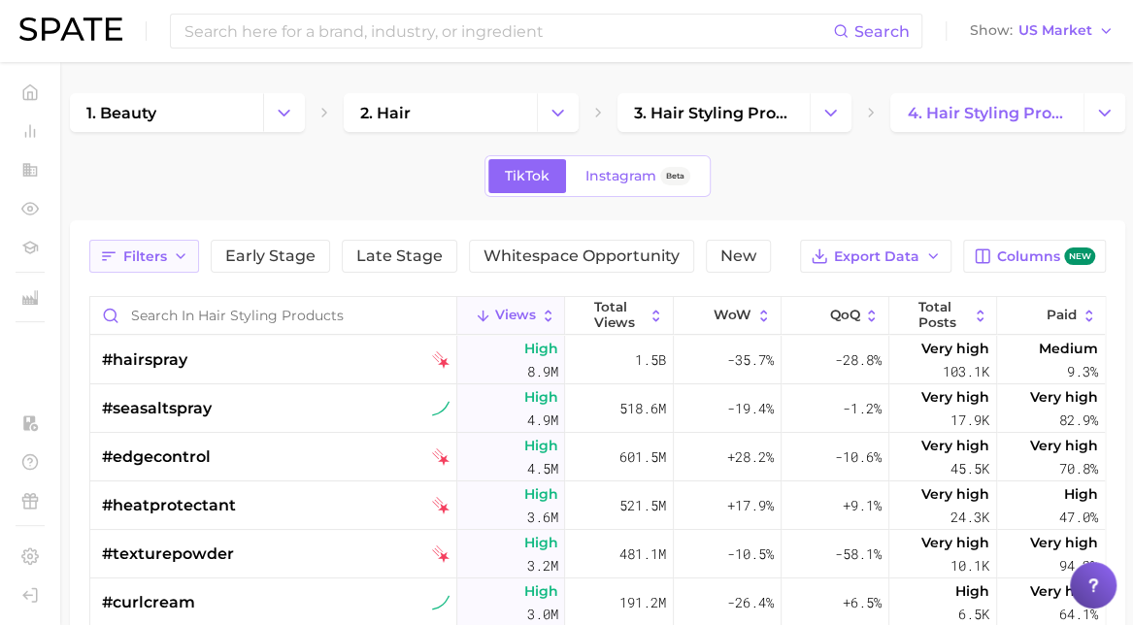
click at [172, 240] on button "Filters" at bounding box center [144, 256] width 110 height 33
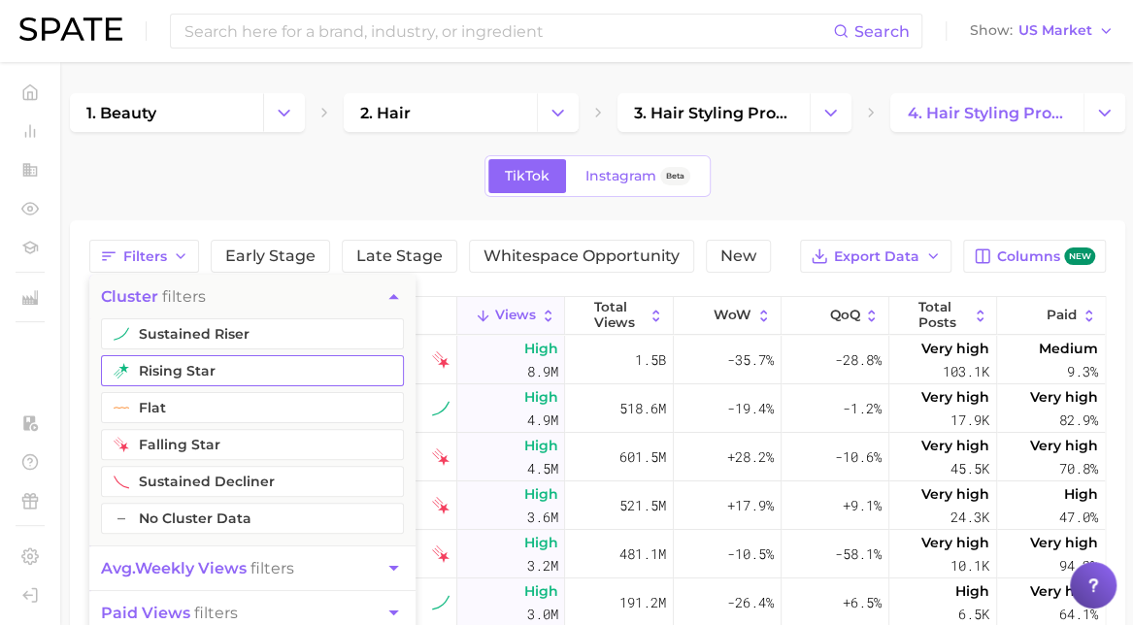
click at [172, 364] on button "rising star" at bounding box center [252, 370] width 303 height 31
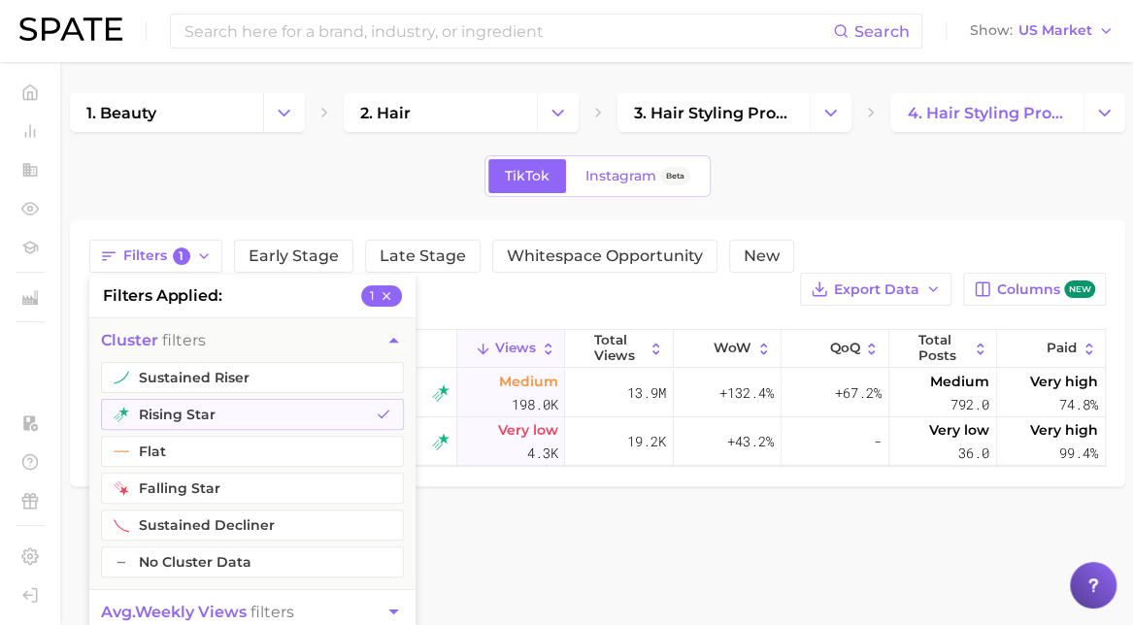
click at [623, 541] on main "1. beauty 2. hair 3. hair styling products 4. hair styling products TikTok Inst…" at bounding box center [597, 322] width 1071 height 521
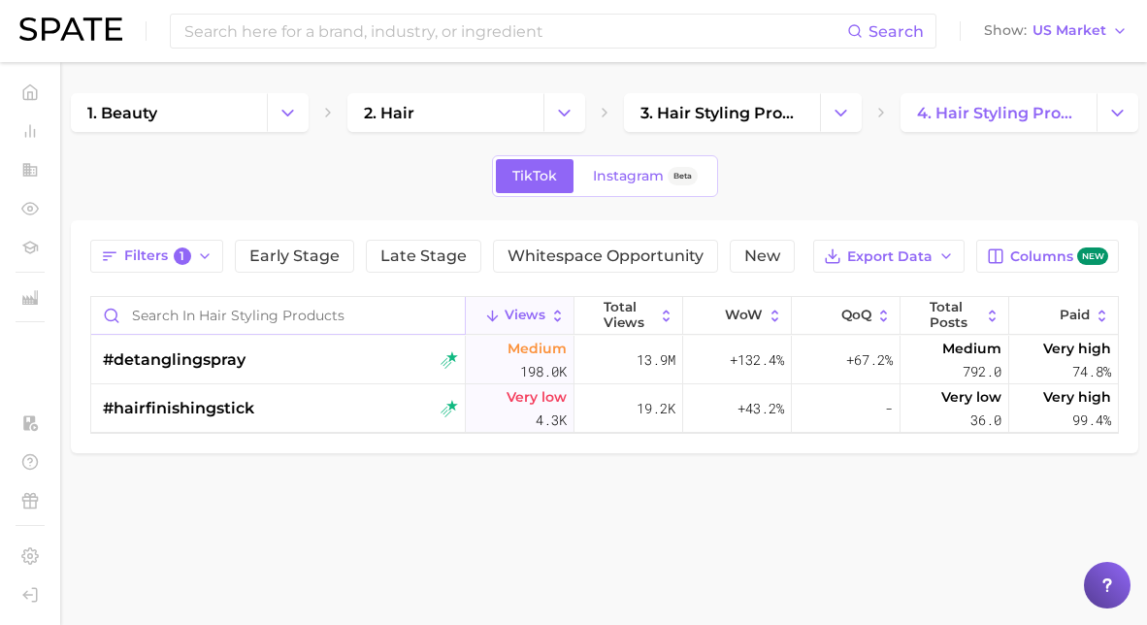
click at [149, 307] on input "Search in hair styling products" at bounding box center [278, 315] width 374 height 37
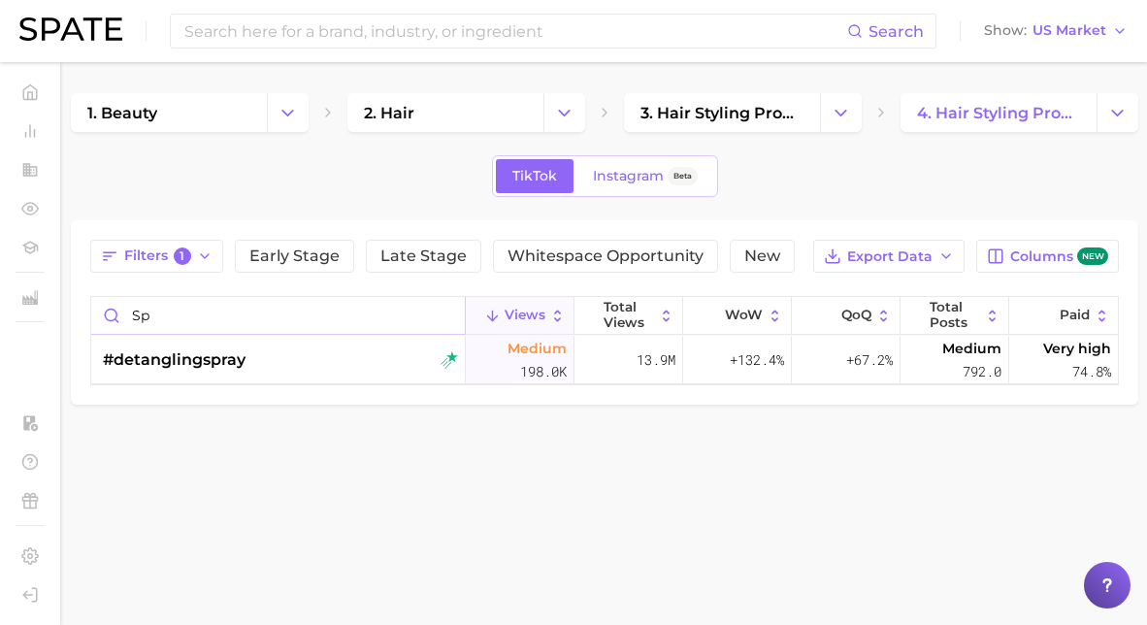
type input "s"
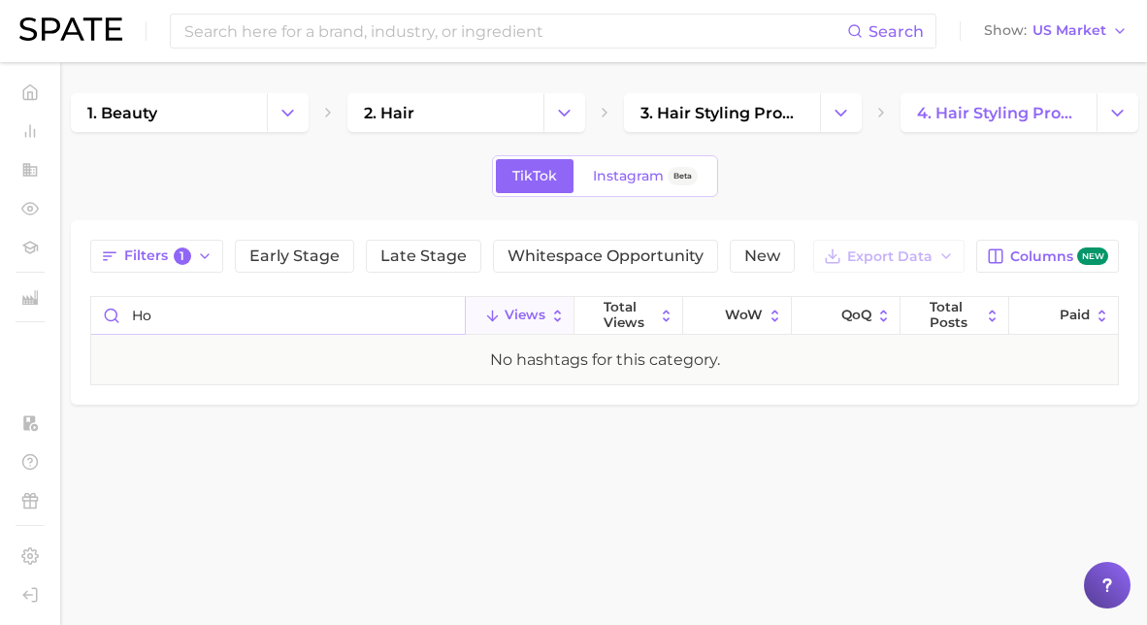
type input "h"
type input "l"
click at [148, 312] on input "last" at bounding box center [278, 315] width 374 height 37
click at [138, 259] on span "Filters 1" at bounding box center [157, 256] width 67 height 17
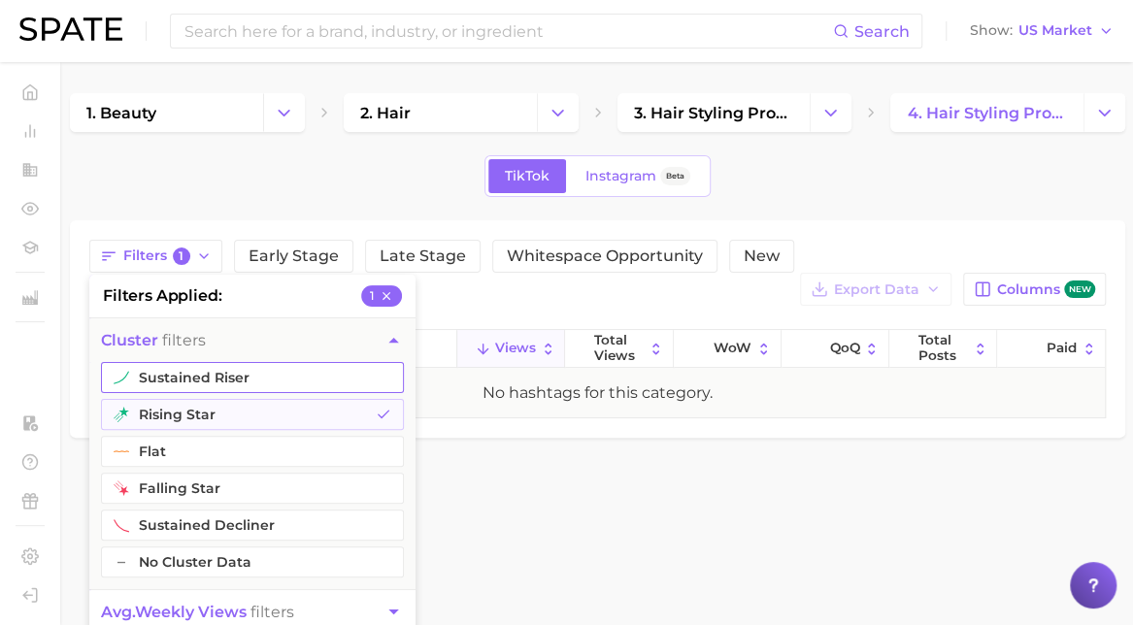
click at [160, 382] on button "sustained riser" at bounding box center [252, 377] width 303 height 31
click at [160, 413] on button "rising star" at bounding box center [252, 414] width 303 height 31
click at [165, 387] on button "sustained riser" at bounding box center [252, 377] width 303 height 31
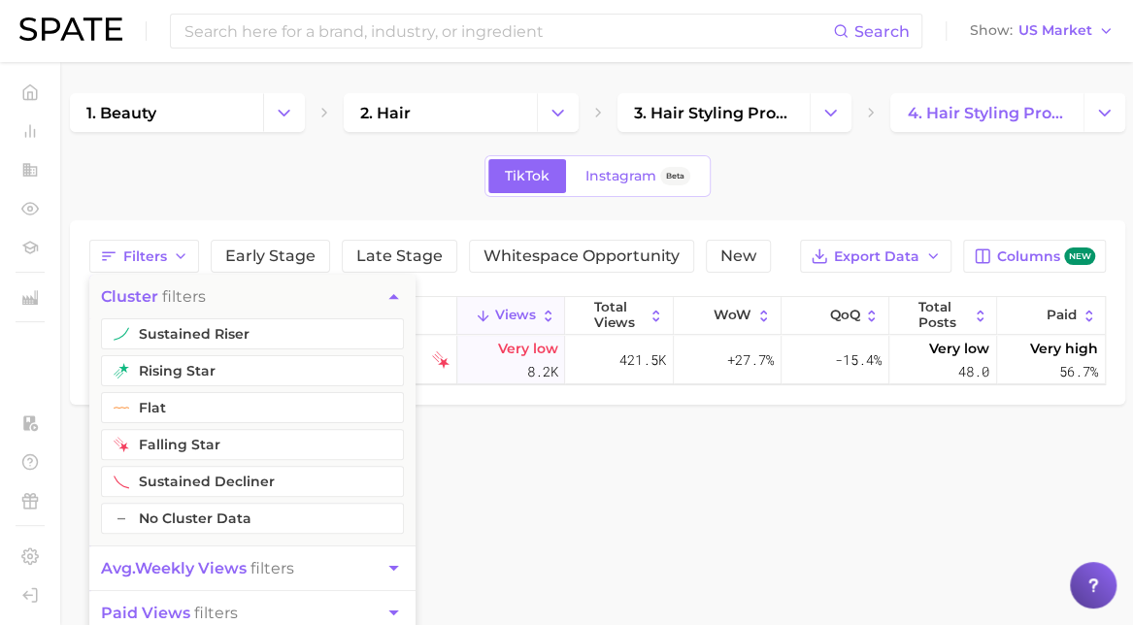
click at [486, 479] on main "1. beauty 2. hair 3. hair styling products 4. hair styling products TikTok Inst…" at bounding box center [597, 282] width 1071 height 440
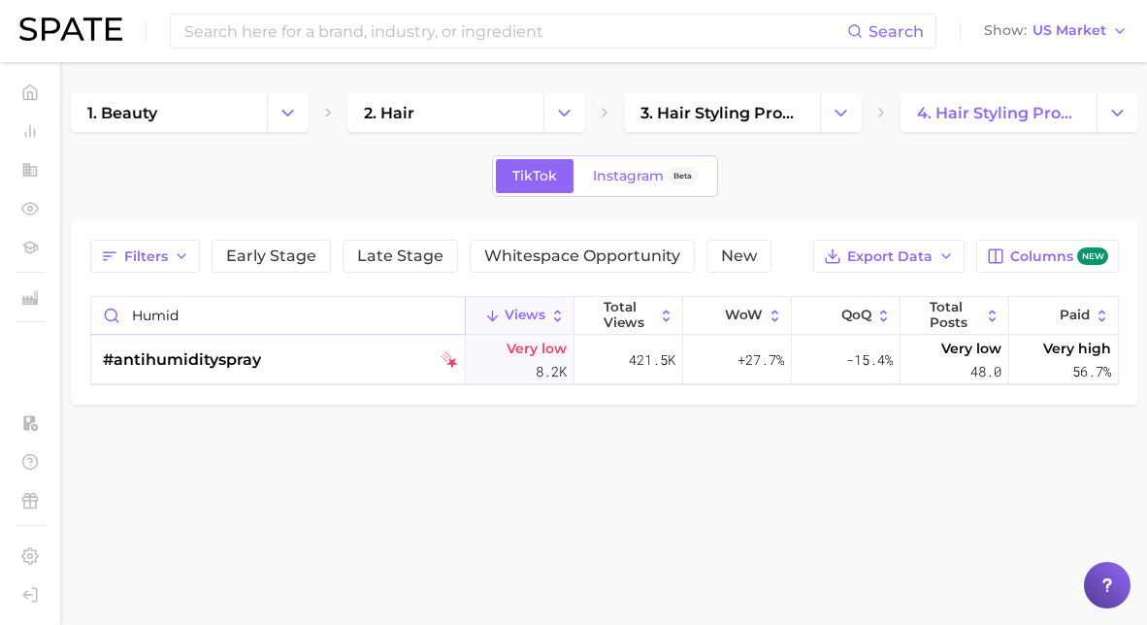
click at [184, 313] on input "humid" at bounding box center [278, 315] width 374 height 37
click at [184, 313] on input "long" at bounding box center [278, 315] width 374 height 37
click at [139, 323] on input "last" at bounding box center [278, 315] width 374 height 37
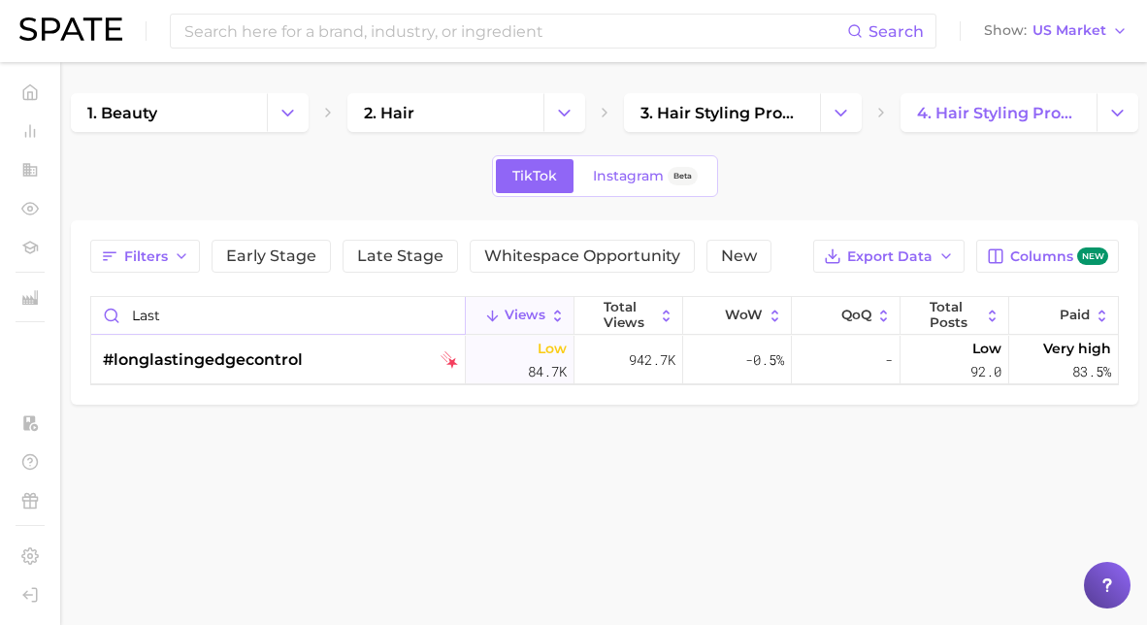
click at [139, 323] on input "last" at bounding box center [278, 315] width 374 height 37
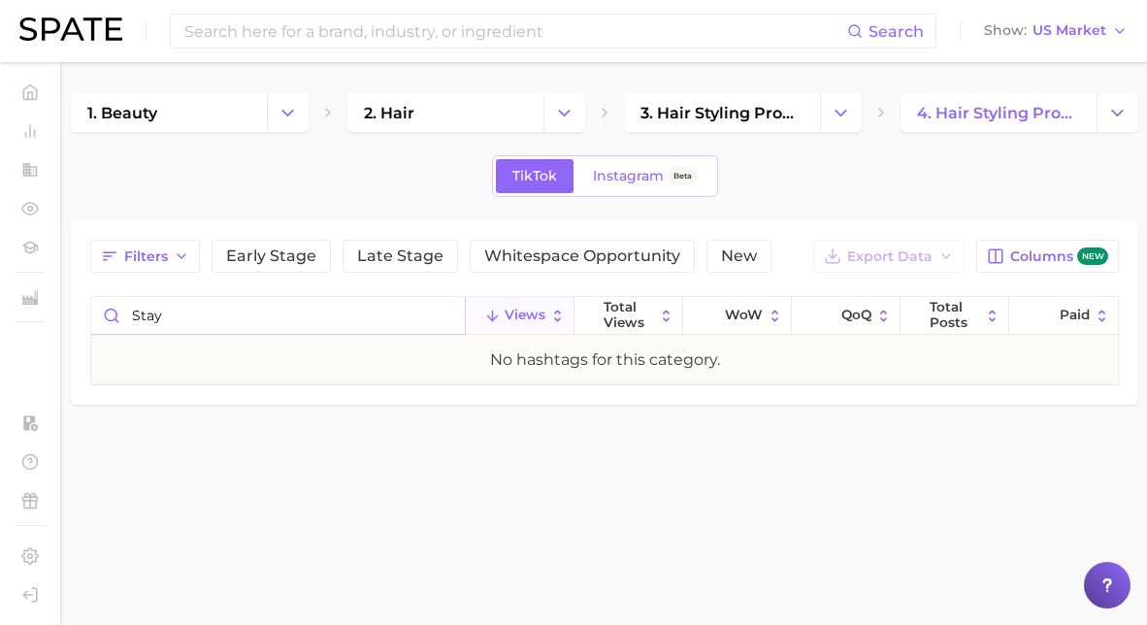
click at [140, 322] on input "stay" at bounding box center [278, 315] width 374 height 37
click at [241, 302] on input "marathon" at bounding box center [278, 315] width 374 height 37
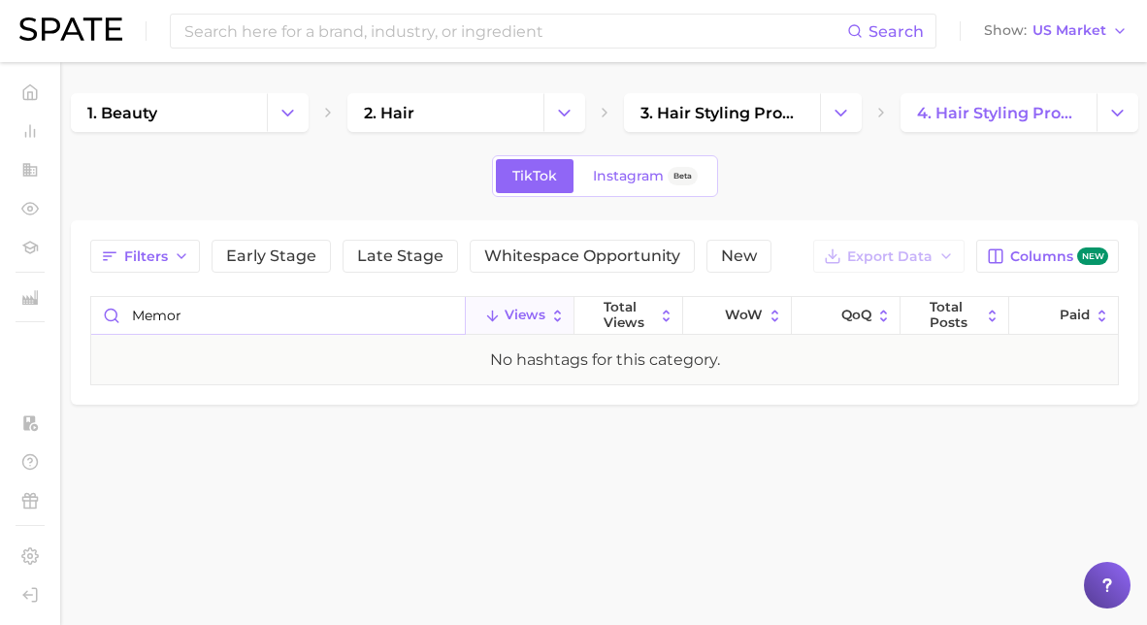
type input "memory"
click at [244, 312] on input "memory" at bounding box center [278, 315] width 374 height 37
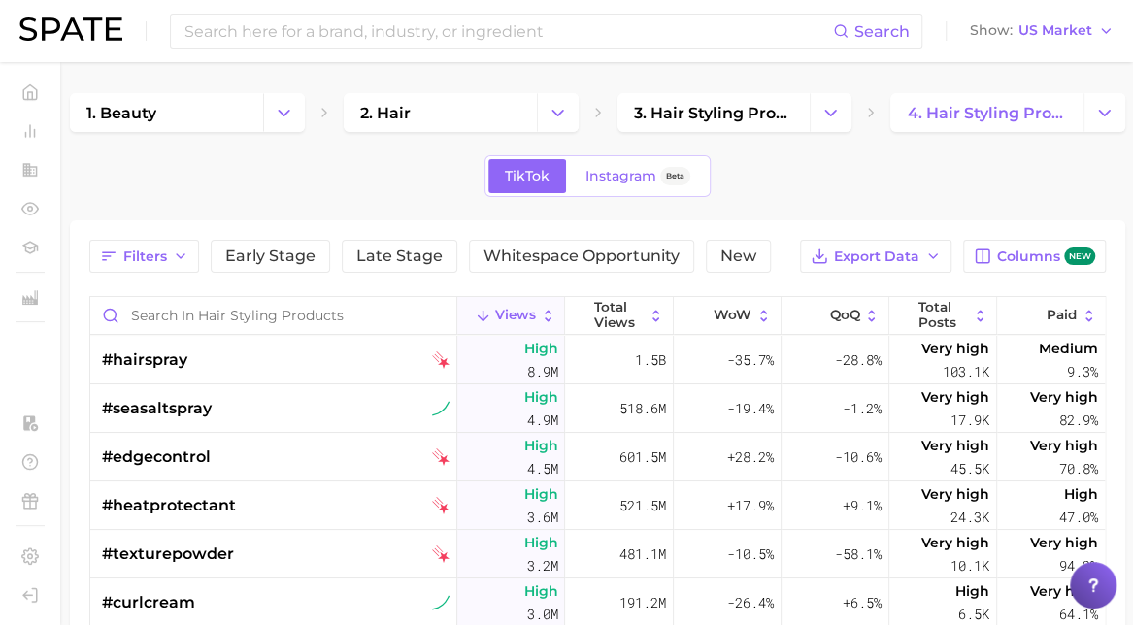
click at [1127, 125] on main "1. beauty 2. hair 3. hair styling products 4. hair styling products TikTok Inst…" at bounding box center [597, 550] width 1071 height 976
click at [1101, 129] on button "Change Category" at bounding box center [1104, 112] width 42 height 39
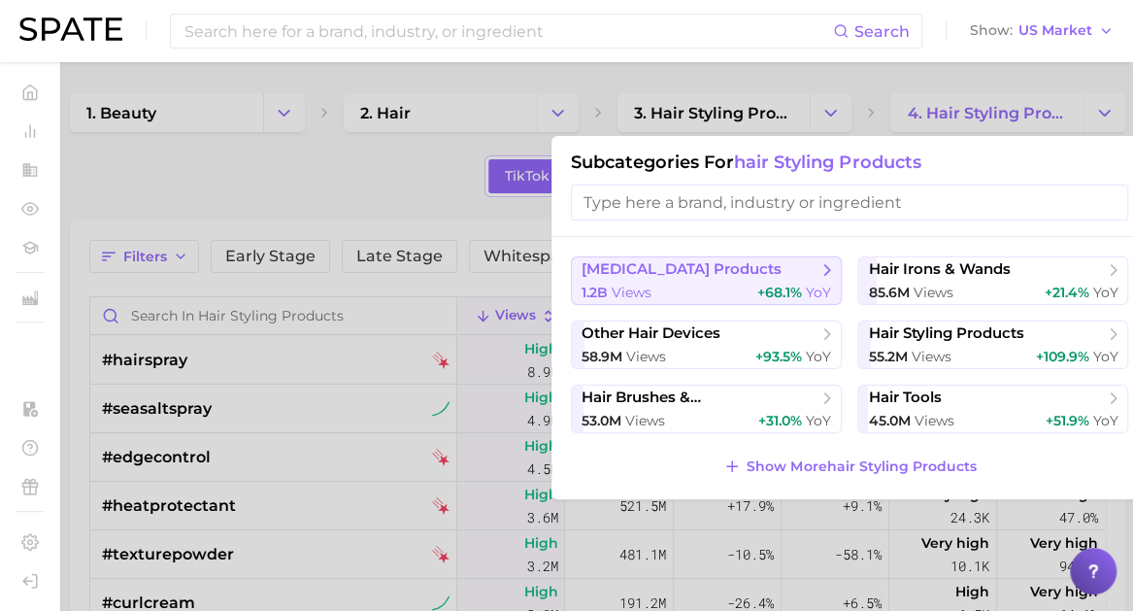
click at [761, 256] on button "hair extension products 1.2b views +68.1% YoY" at bounding box center [706, 280] width 271 height 49
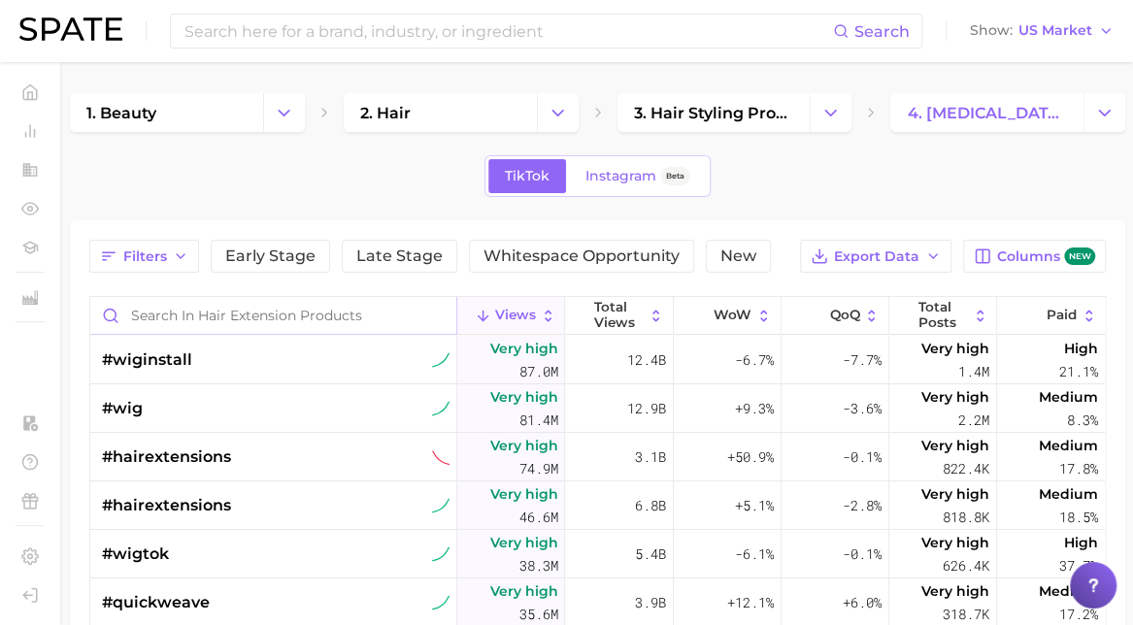
click at [190, 329] on input "Search in hair extension products" at bounding box center [273, 315] width 366 height 37
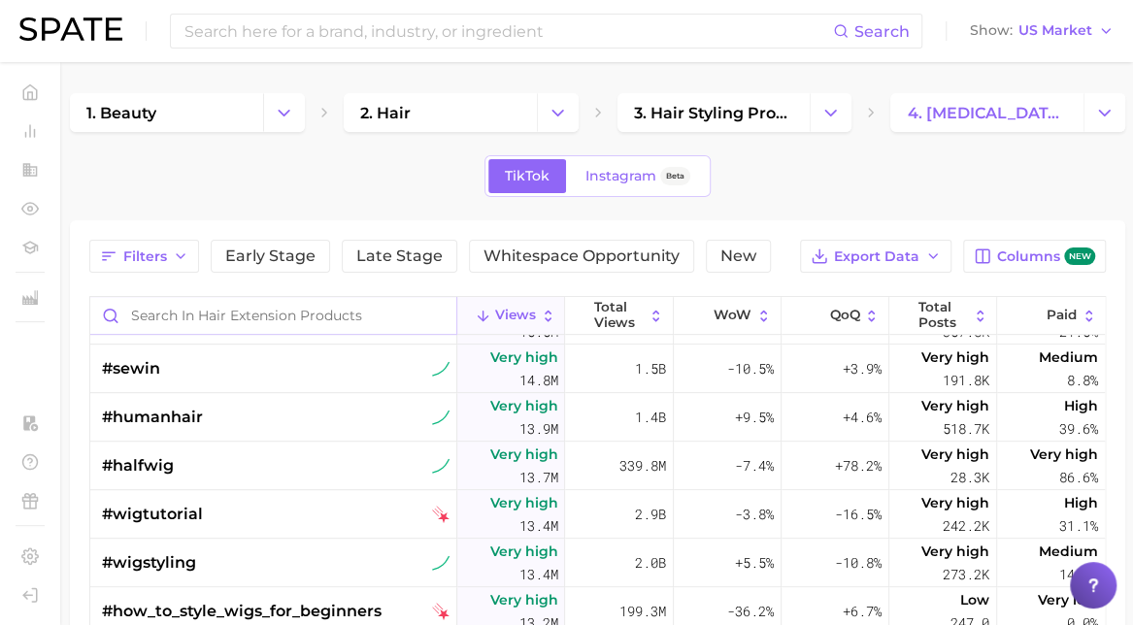
scroll to position [477, 0]
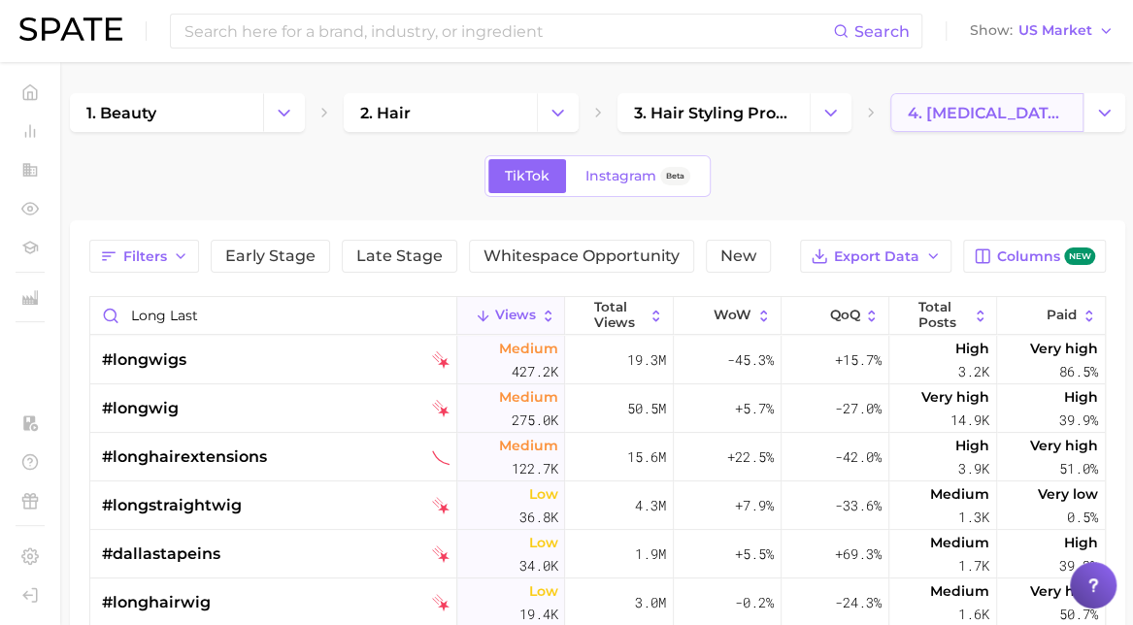
click at [997, 104] on span "4. hair extension products" at bounding box center [987, 113] width 160 height 18
click at [1097, 116] on icon "Change Category" at bounding box center [1104, 113] width 20 height 20
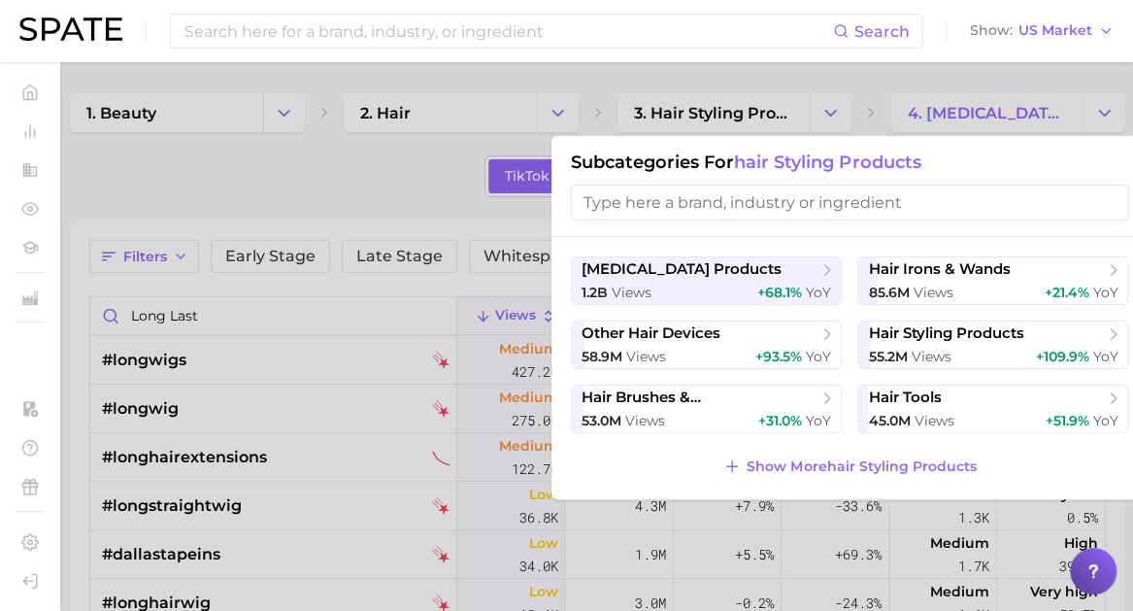
click at [274, 315] on div at bounding box center [566, 305] width 1133 height 611
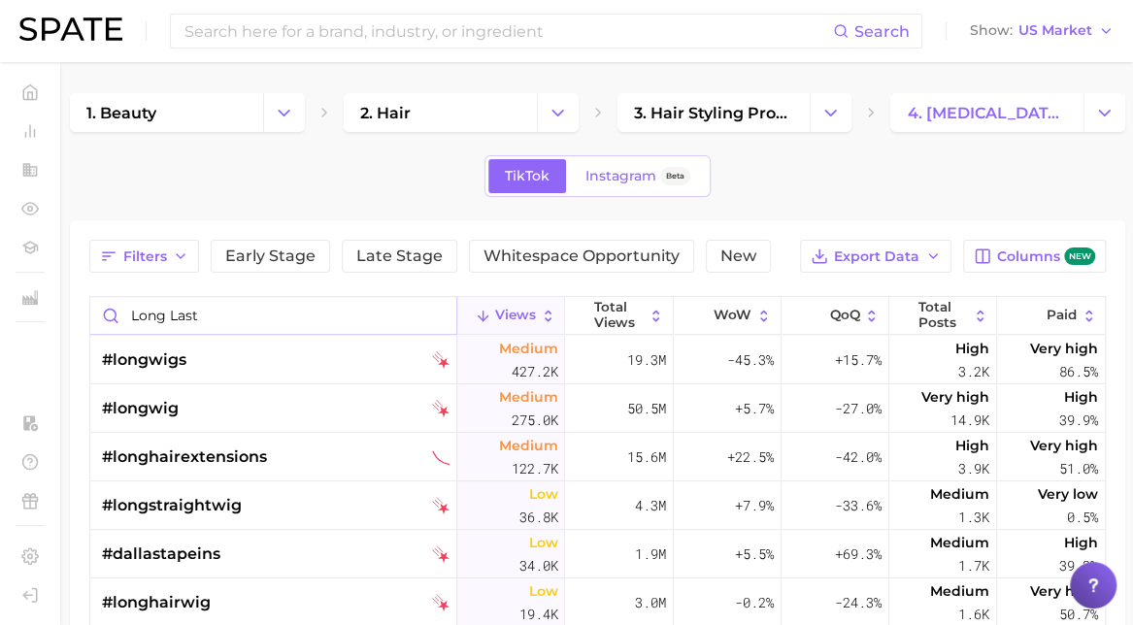
click at [239, 312] on input "long last" at bounding box center [273, 315] width 366 height 37
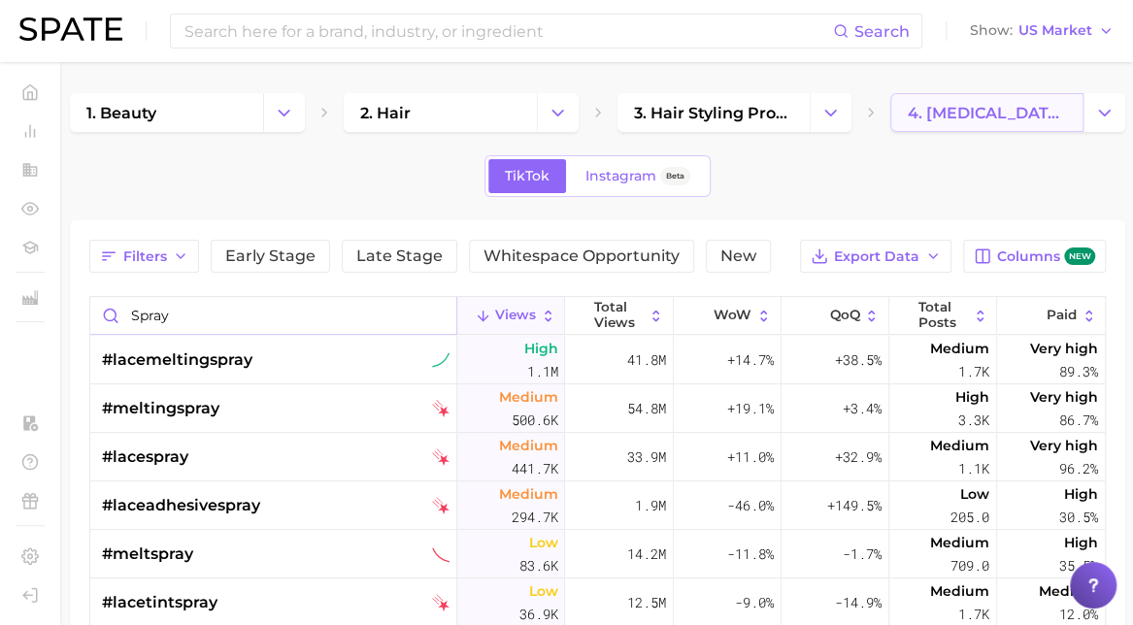
type input "spray"
click at [1025, 108] on span "4. hair extension products" at bounding box center [987, 113] width 160 height 18
click at [1103, 116] on icon "Change Category" at bounding box center [1104, 113] width 20 height 20
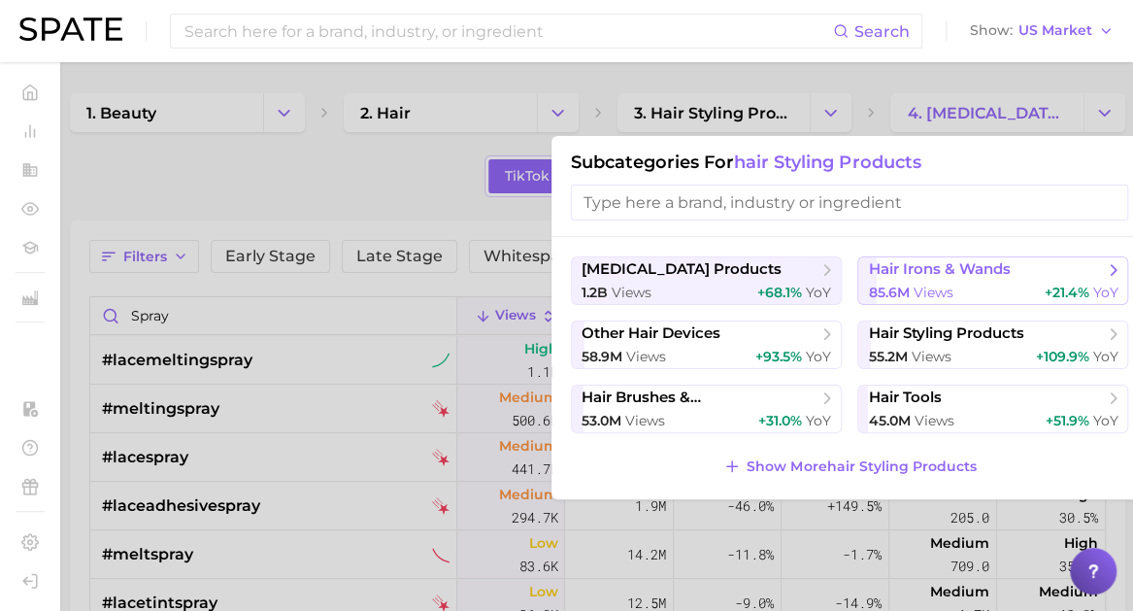
click at [892, 296] on span "85.6m" at bounding box center [888, 291] width 41 height 17
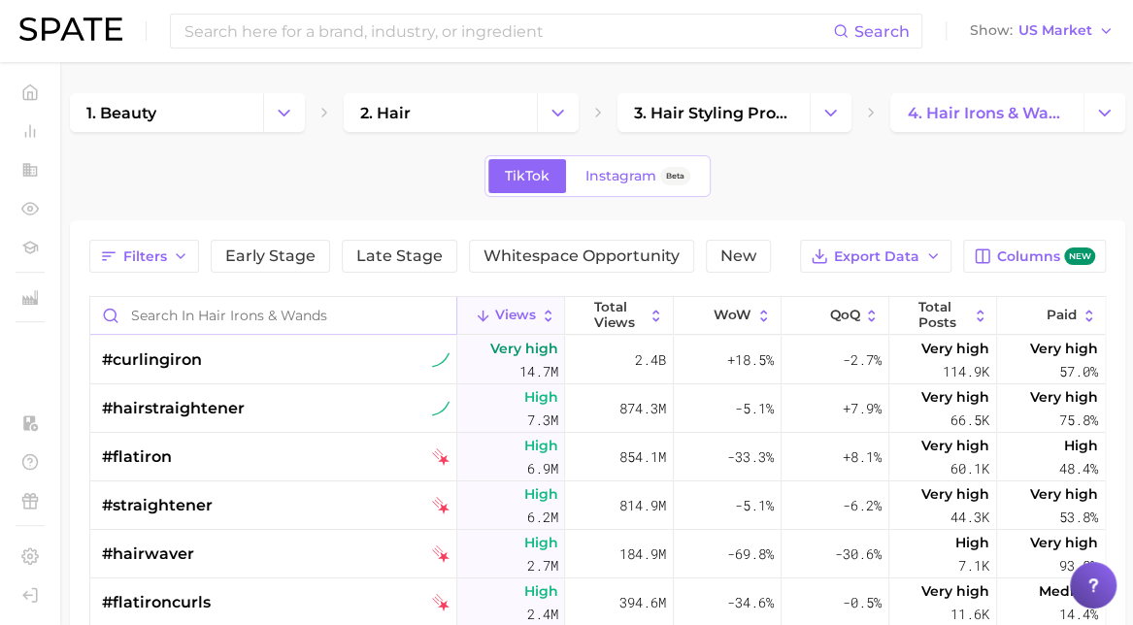
click at [301, 310] on input "Search in hair irons & wands" at bounding box center [273, 315] width 366 height 37
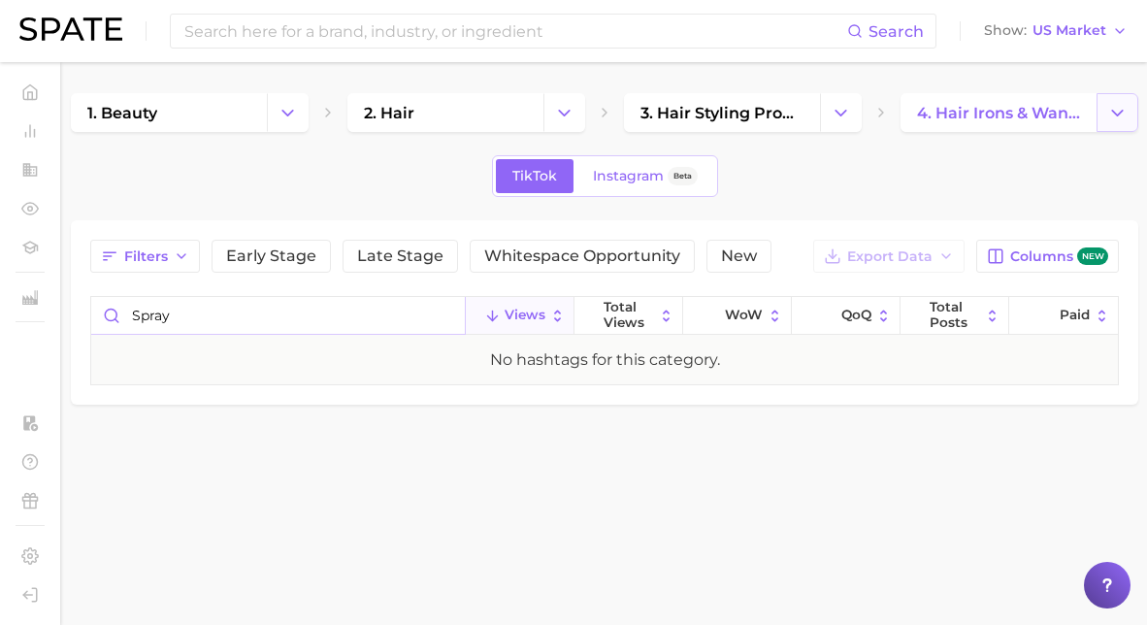
click at [1126, 109] on icon "Change Category" at bounding box center [1118, 113] width 20 height 20
type input "spray"
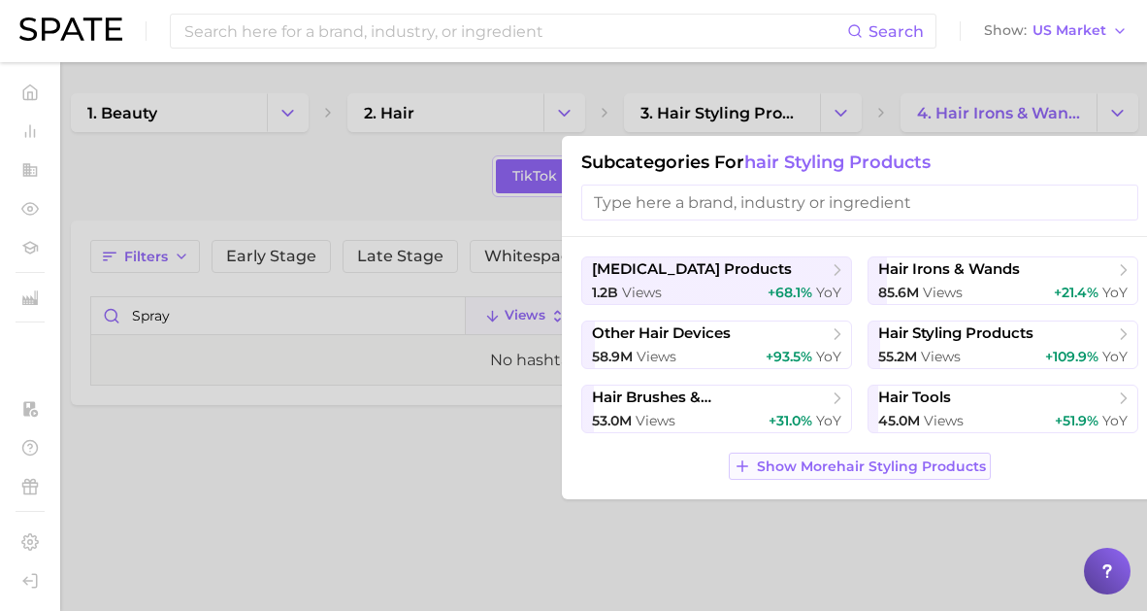
click at [788, 465] on span "Show More hair styling products" at bounding box center [871, 466] width 229 height 17
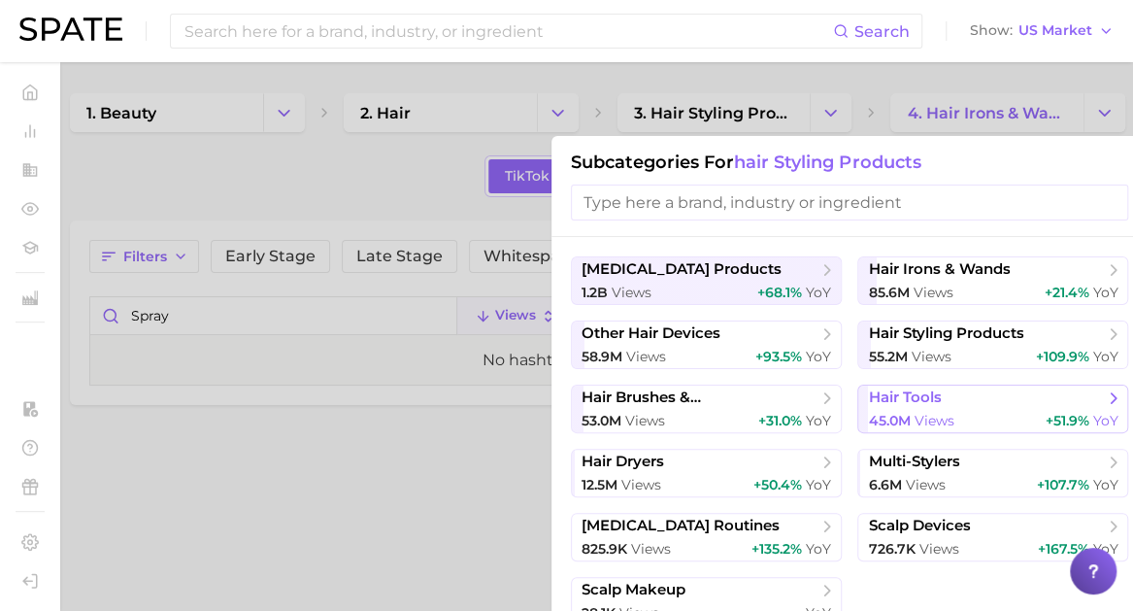
scroll to position [80, 0]
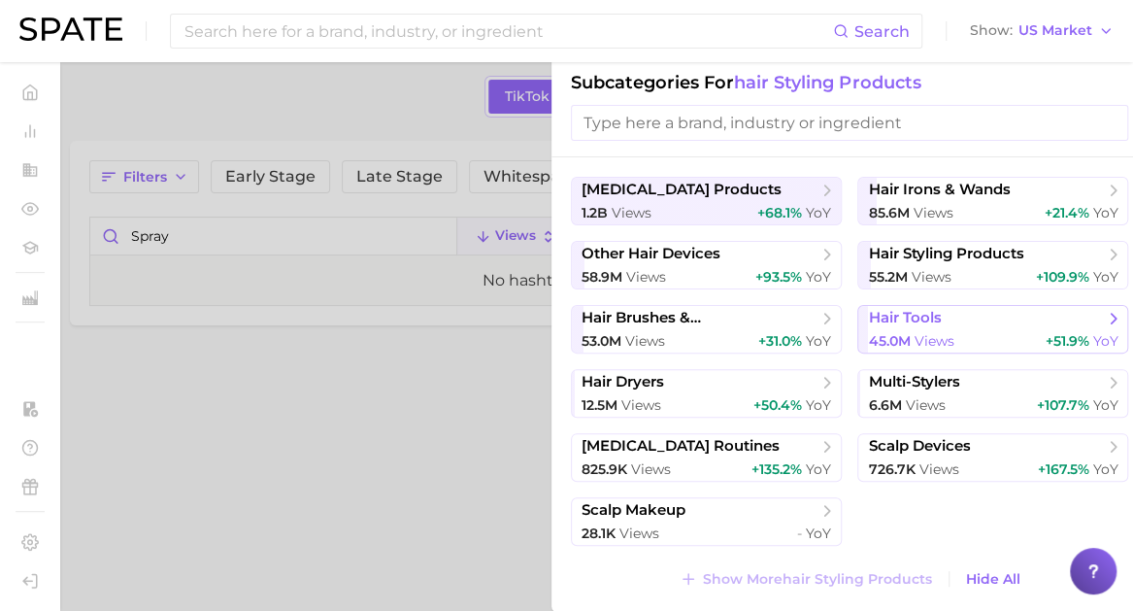
click at [935, 409] on span "views" at bounding box center [925, 404] width 40 height 17
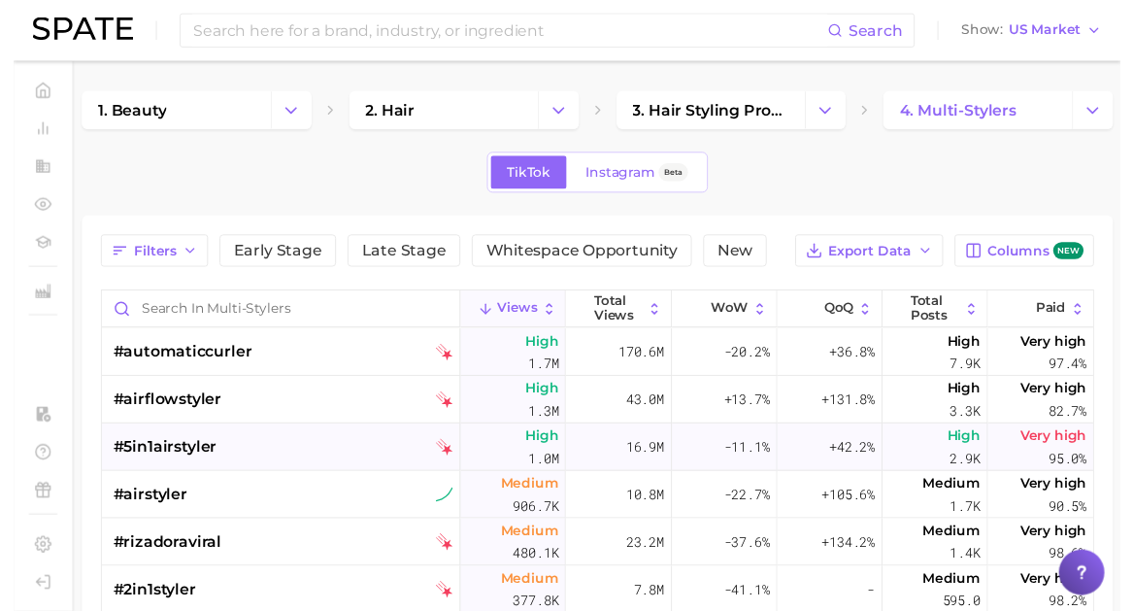
scroll to position [143, 0]
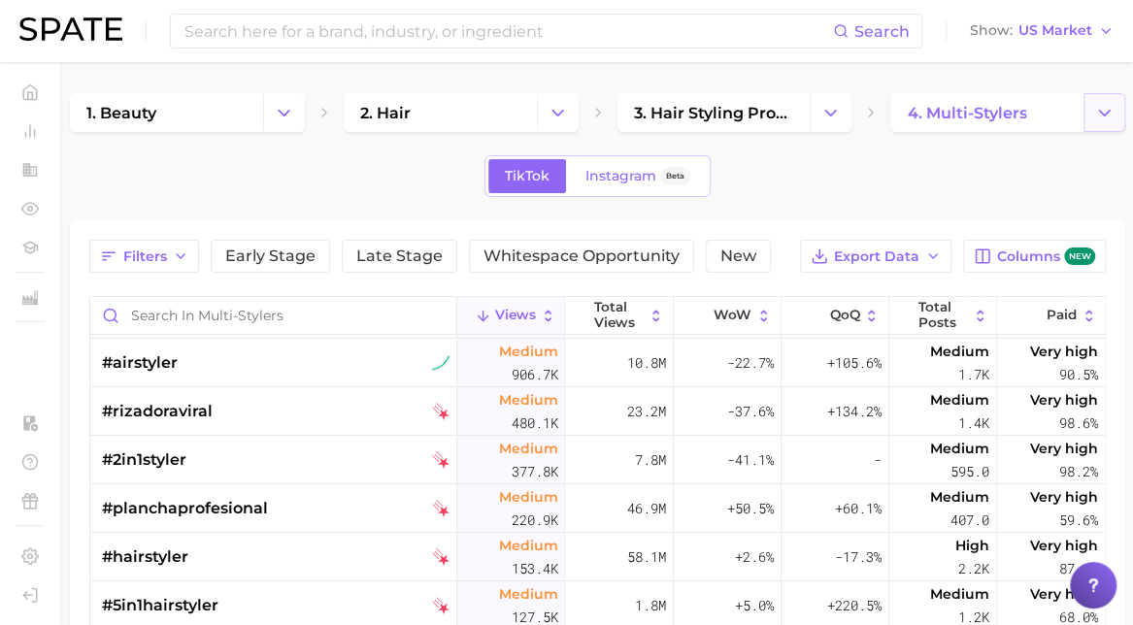
click at [1105, 116] on icon "Change Category" at bounding box center [1104, 113] width 20 height 20
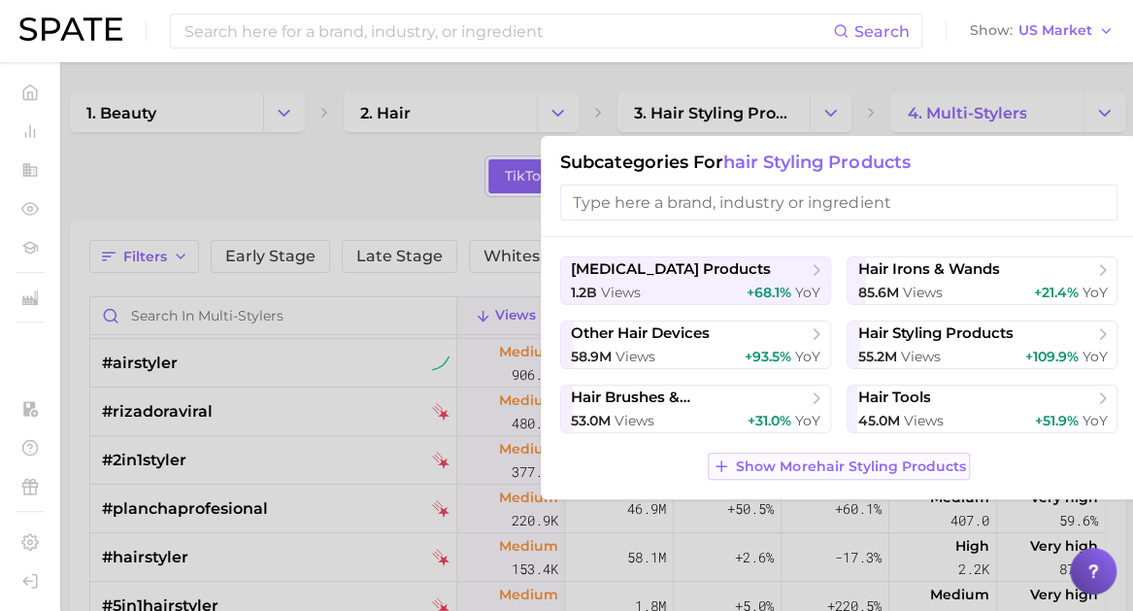
click at [769, 473] on button "Show More hair styling products" at bounding box center [839, 465] width 262 height 27
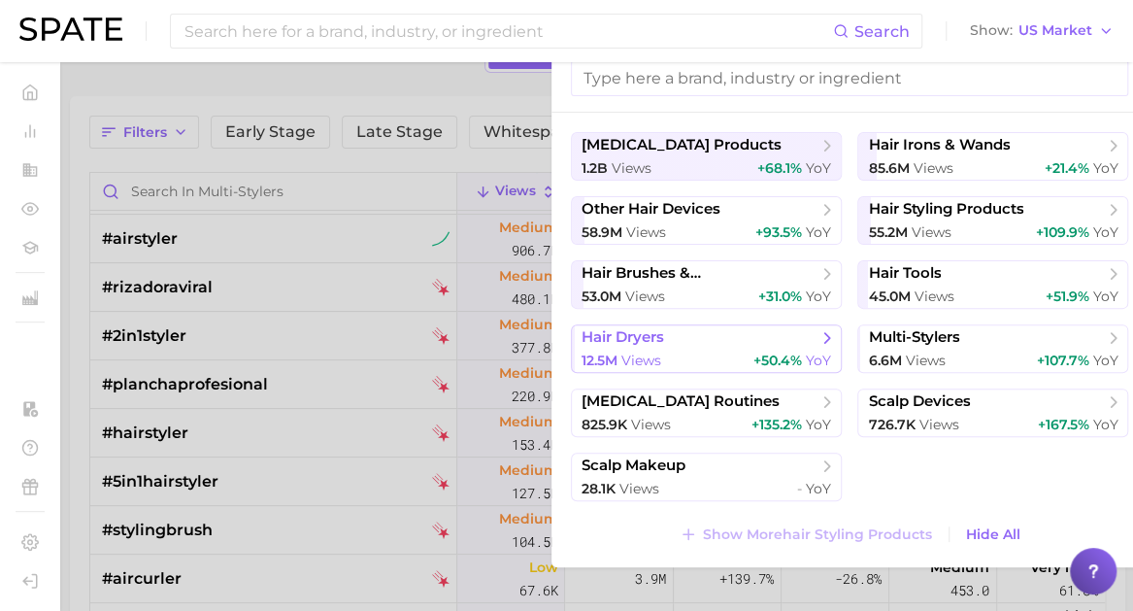
scroll to position [126, 0]
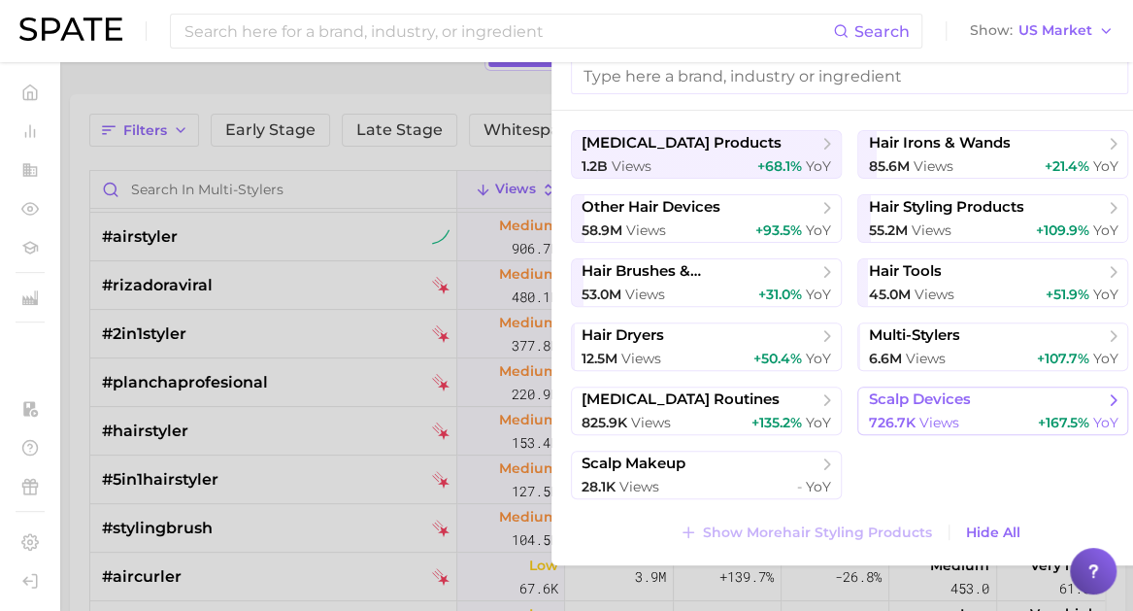
click at [885, 417] on span "726.7k" at bounding box center [891, 422] width 47 height 17
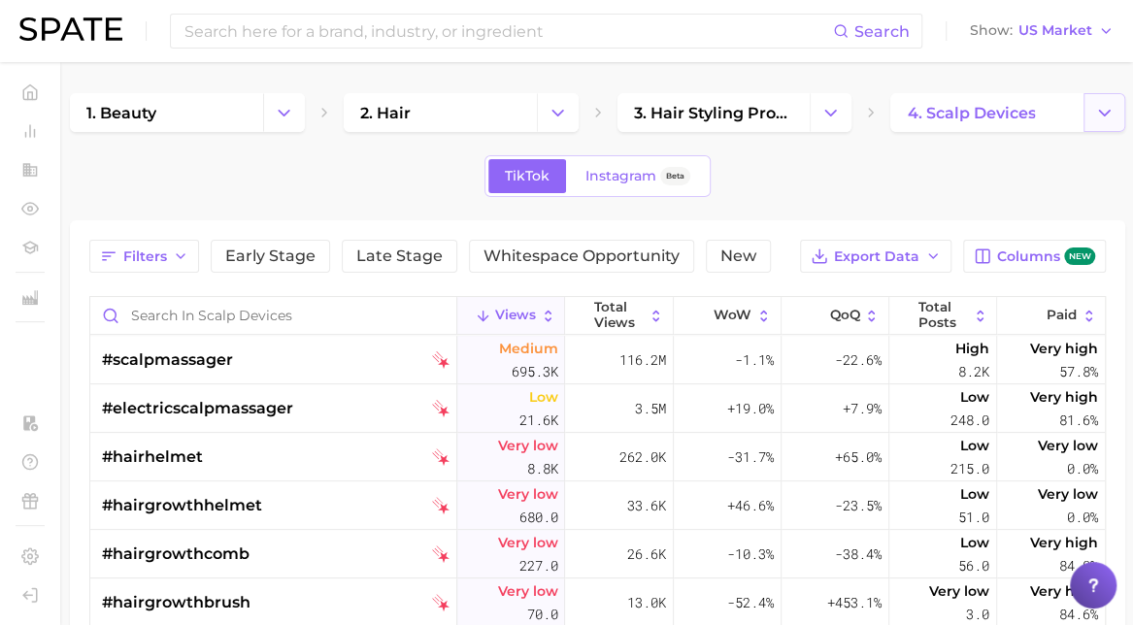
click at [1094, 110] on icon "Change Category" at bounding box center [1104, 113] width 20 height 20
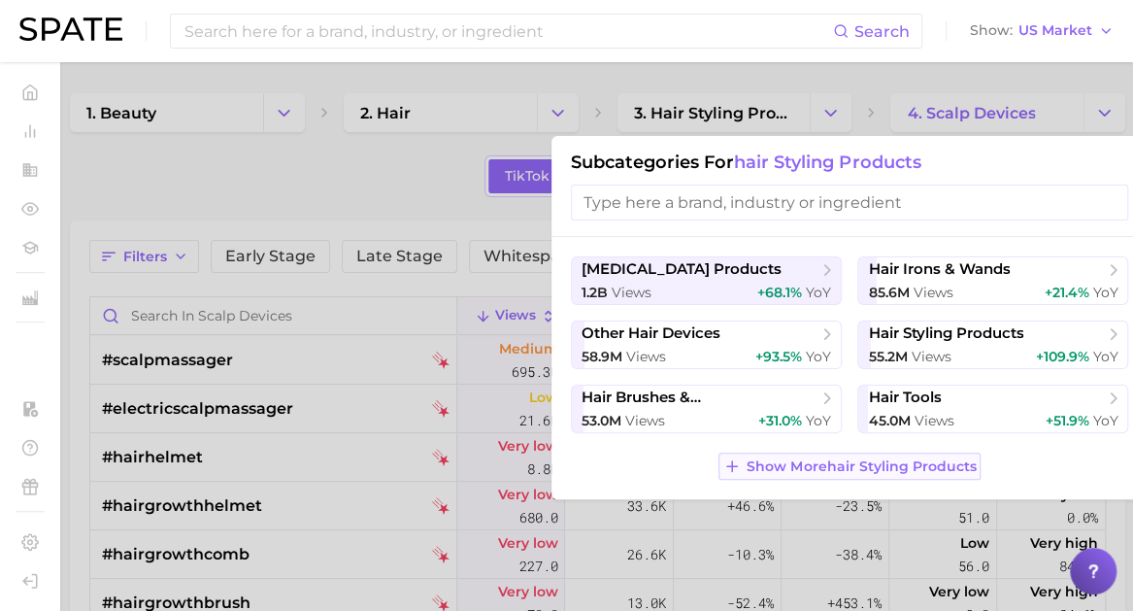
click at [768, 477] on button "Show More hair styling products" at bounding box center [849, 465] width 262 height 27
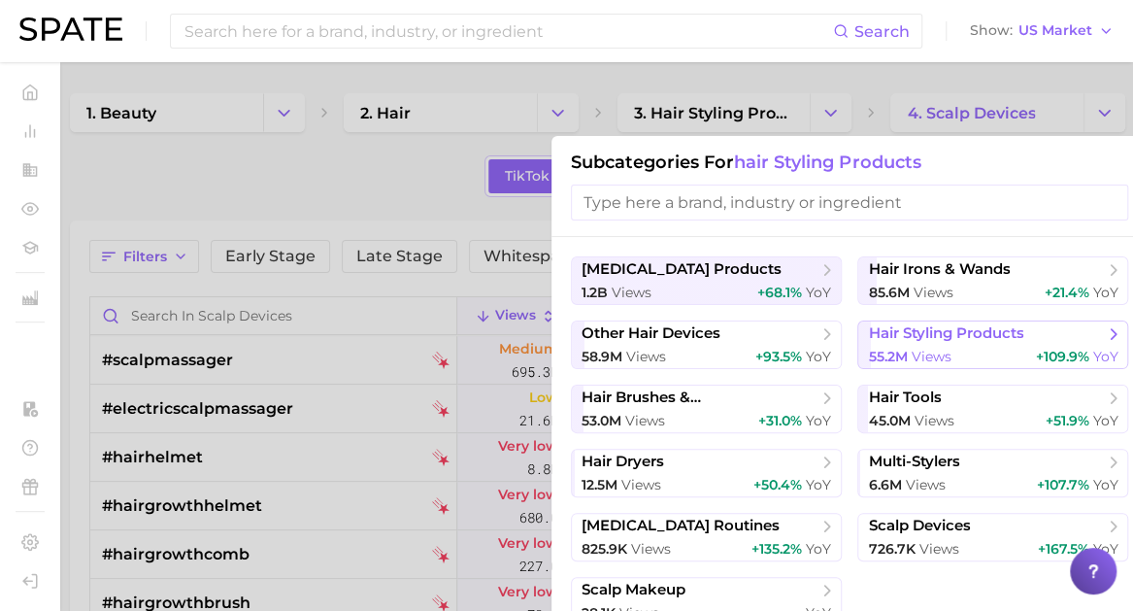
click at [928, 350] on span "views" at bounding box center [931, 356] width 40 height 17
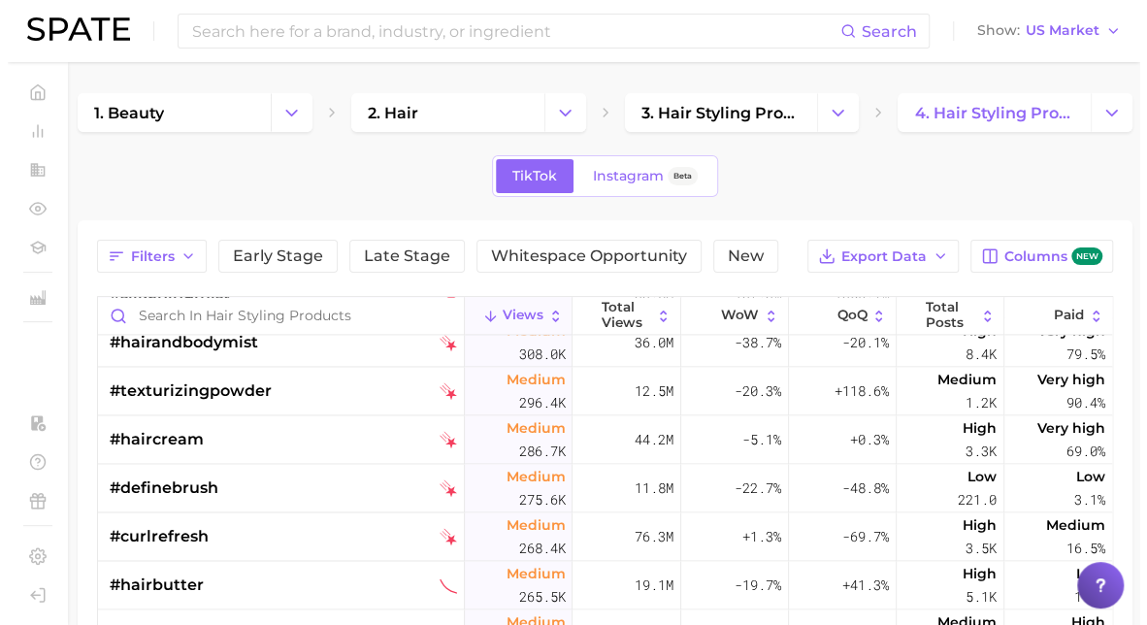
scroll to position [1331, 0]
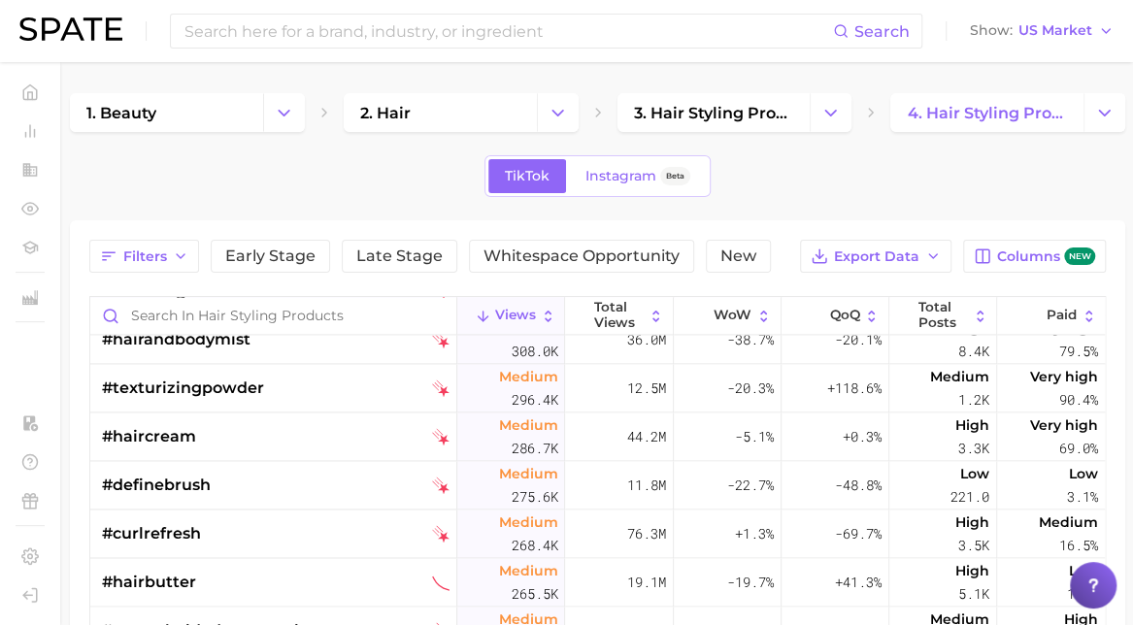
click at [221, 475] on div "#definebrush" at bounding box center [276, 485] width 348 height 49
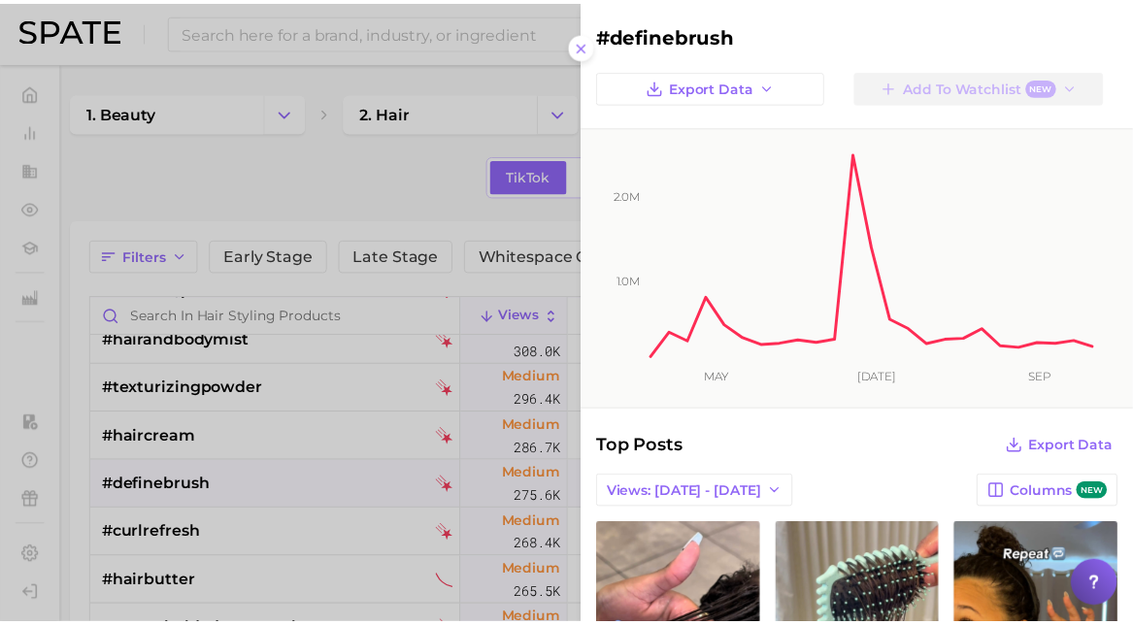
scroll to position [0, 0]
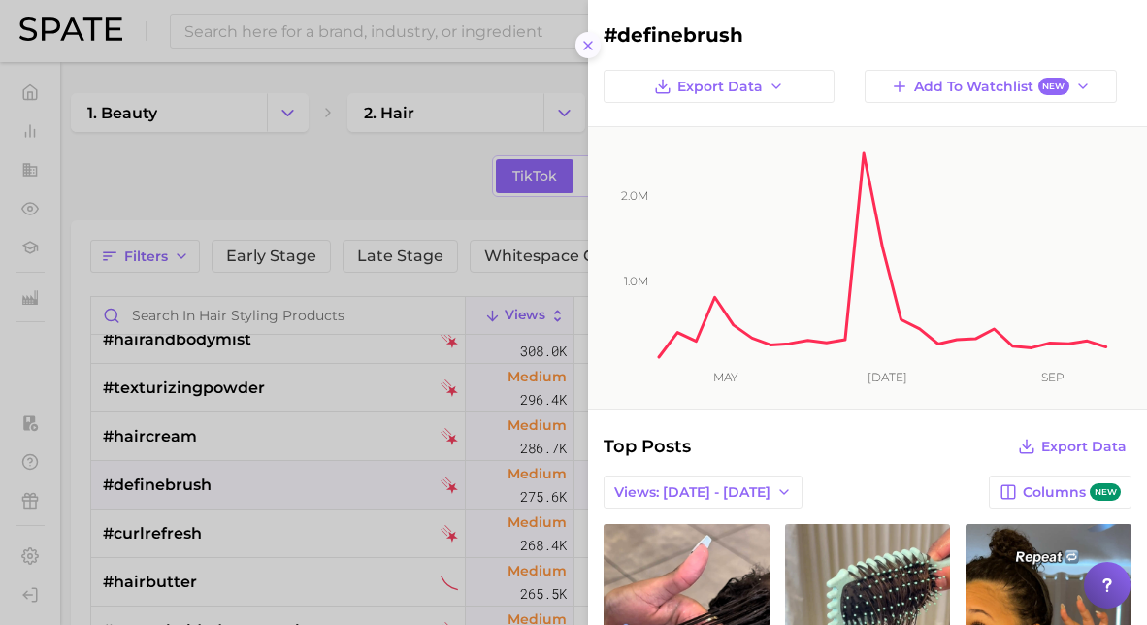
click at [581, 42] on icon at bounding box center [589, 46] width 16 height 16
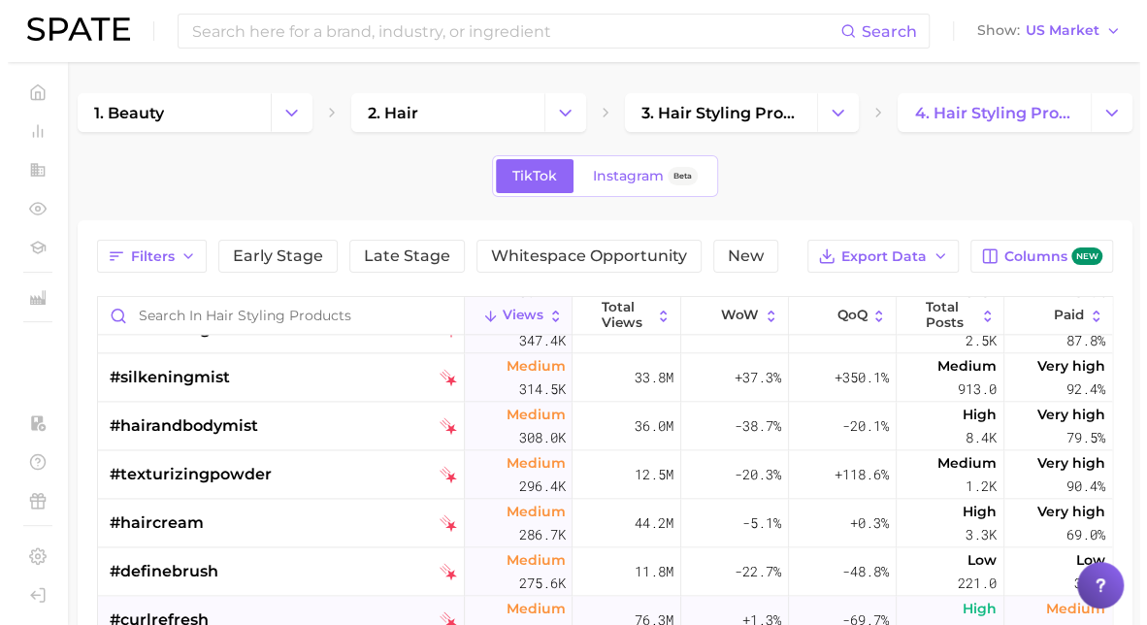
scroll to position [1242, 0]
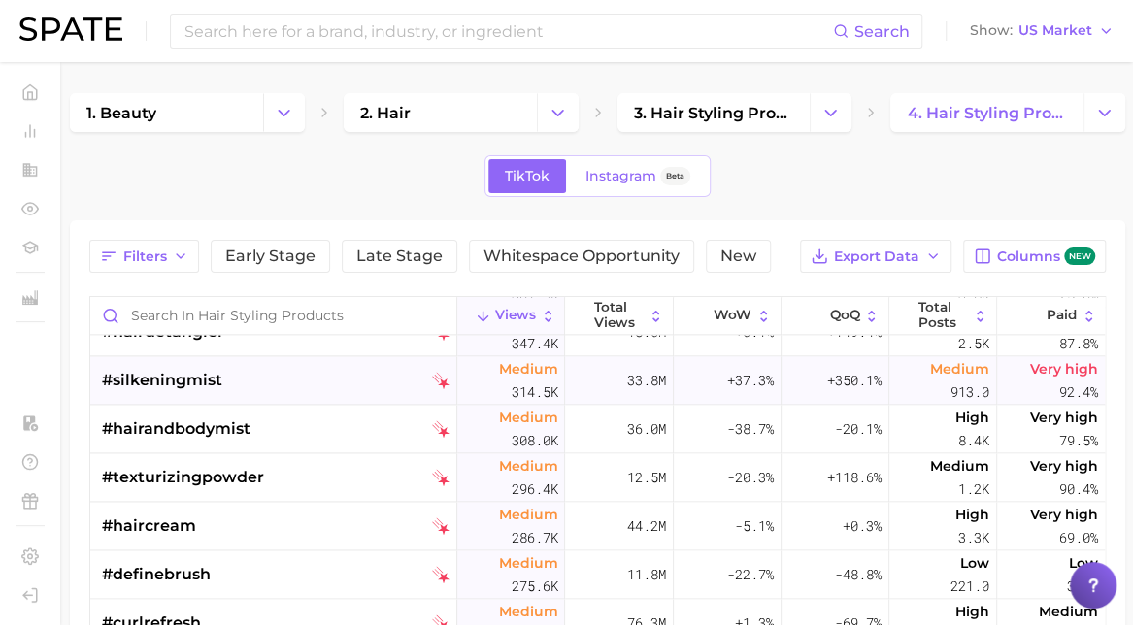
click at [169, 370] on span "#silkeningmist" at bounding box center [162, 380] width 120 height 23
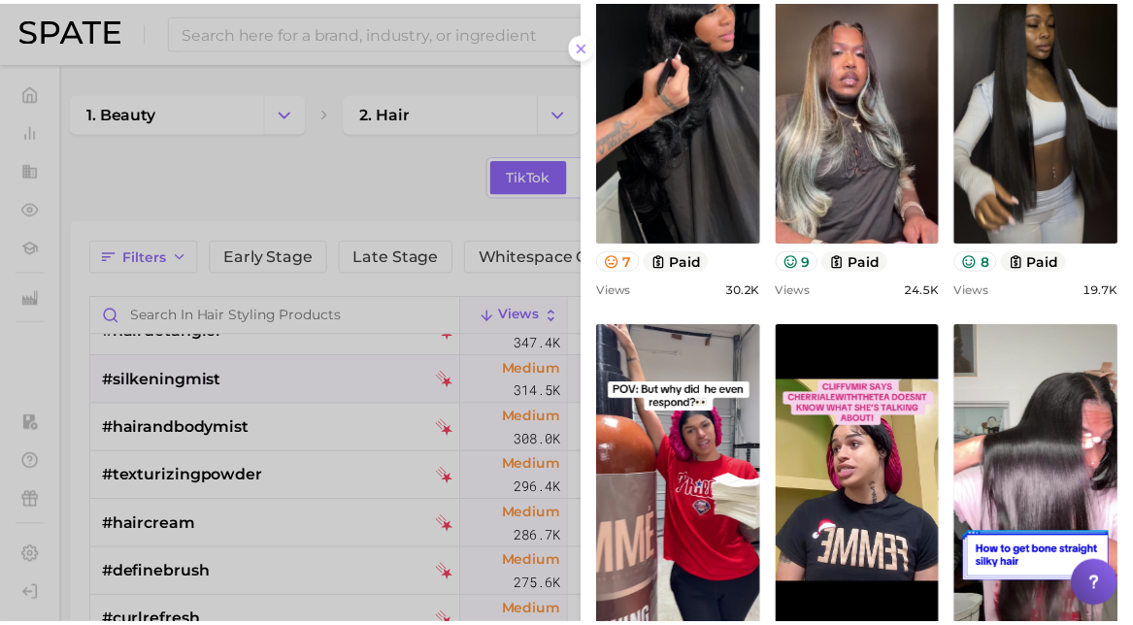
scroll to position [596, 0]
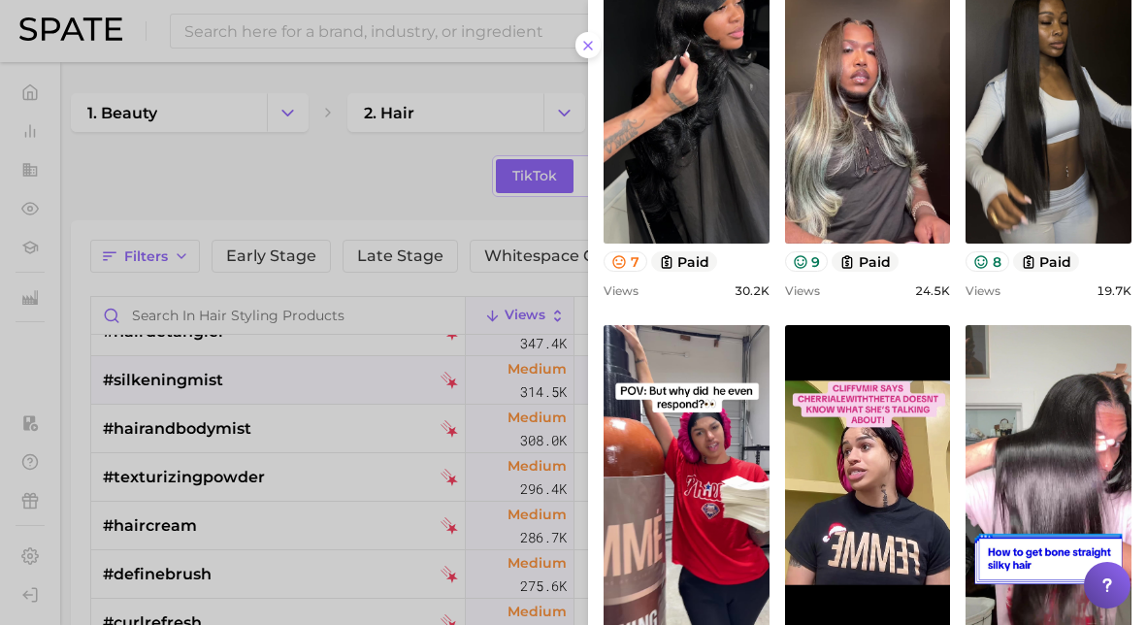
click at [264, 371] on div at bounding box center [573, 312] width 1147 height 625
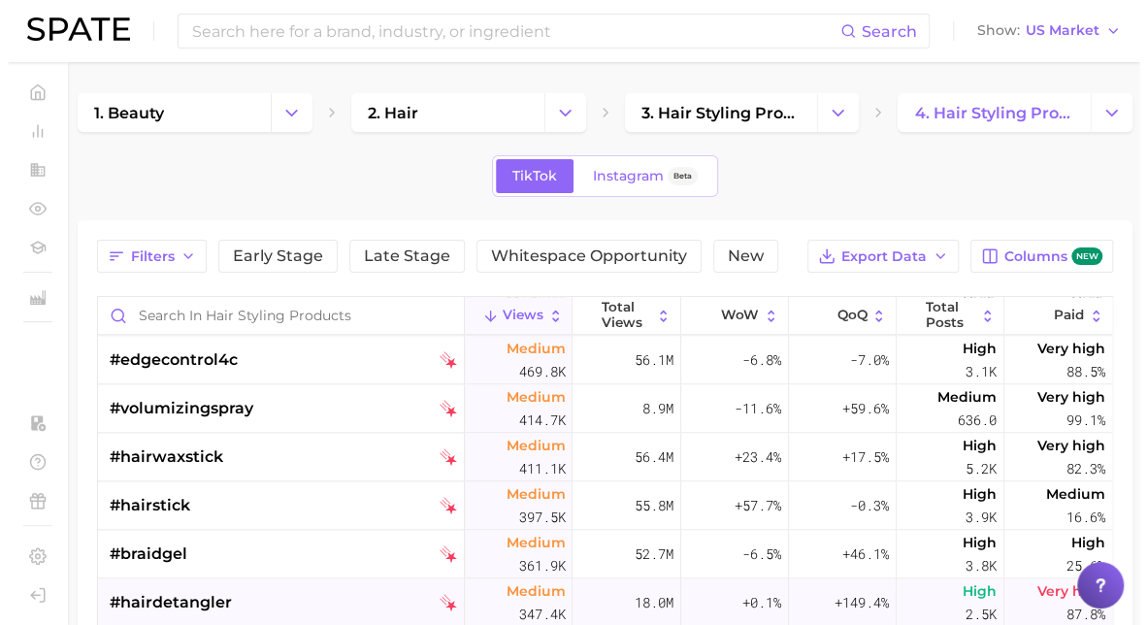
scroll to position [930, 0]
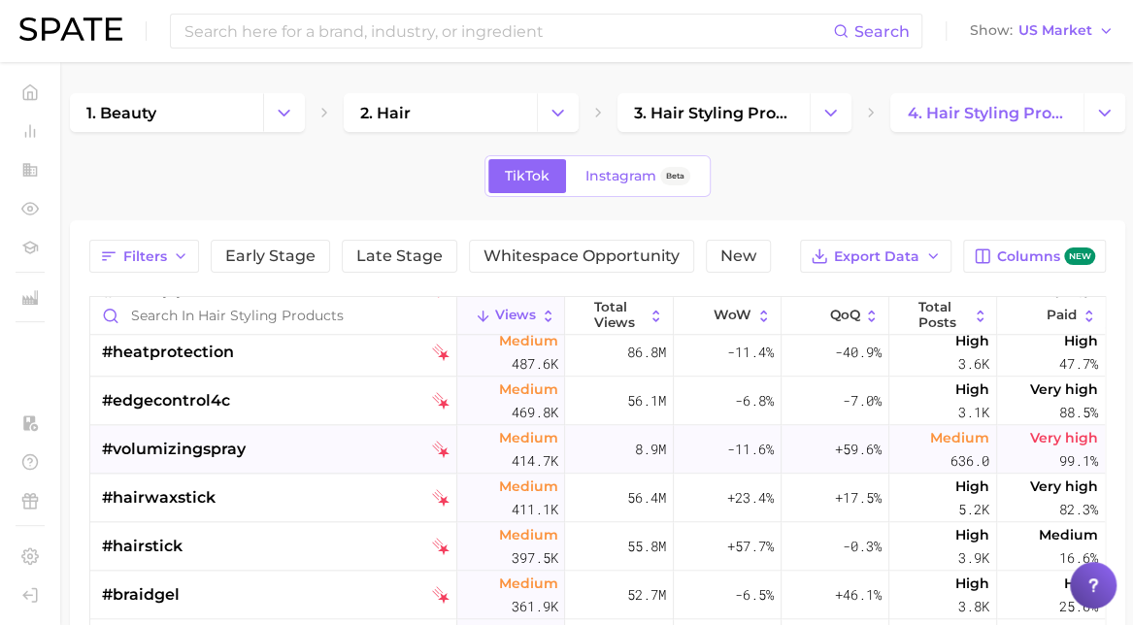
click at [213, 453] on span "#volumizingspray" at bounding box center [174, 449] width 144 height 23
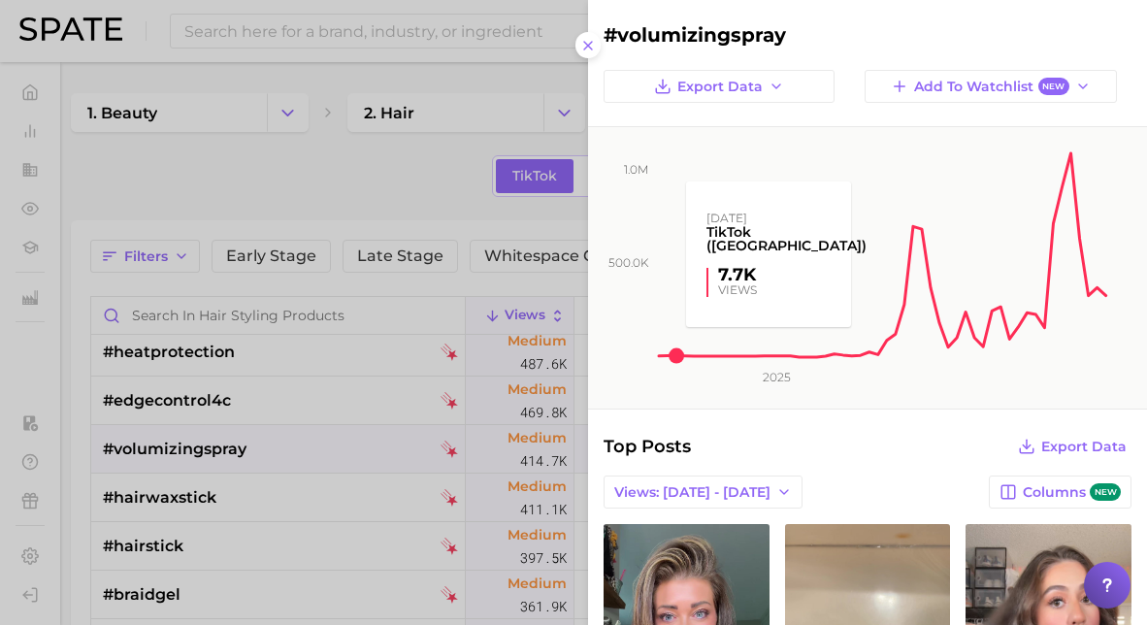
scroll to position [0, 0]
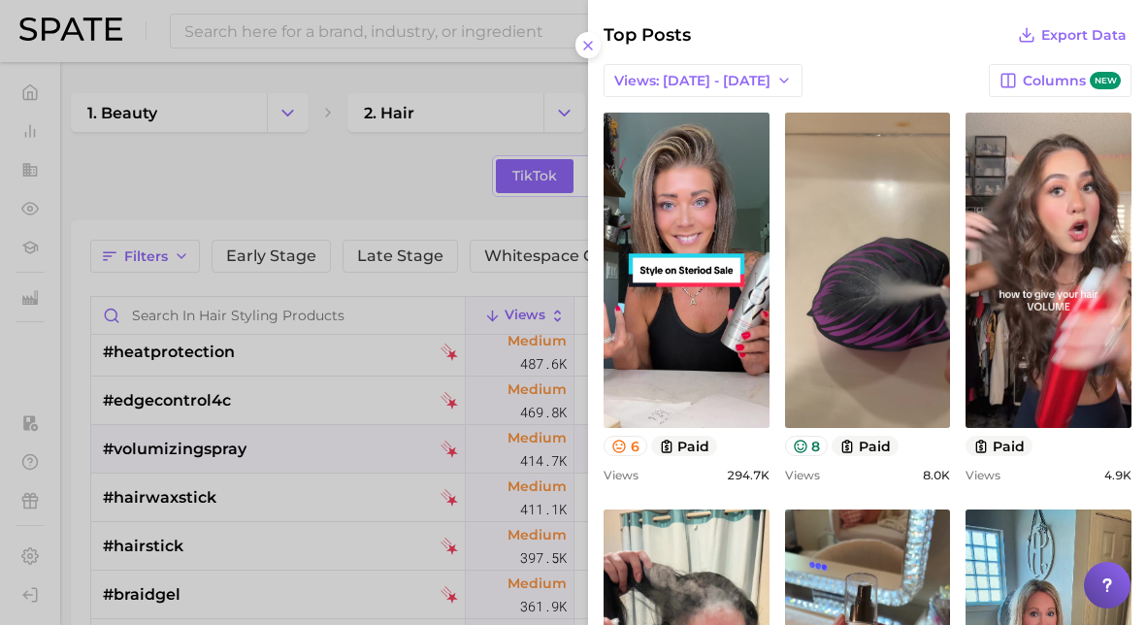
click at [169, 398] on div at bounding box center [573, 312] width 1147 height 625
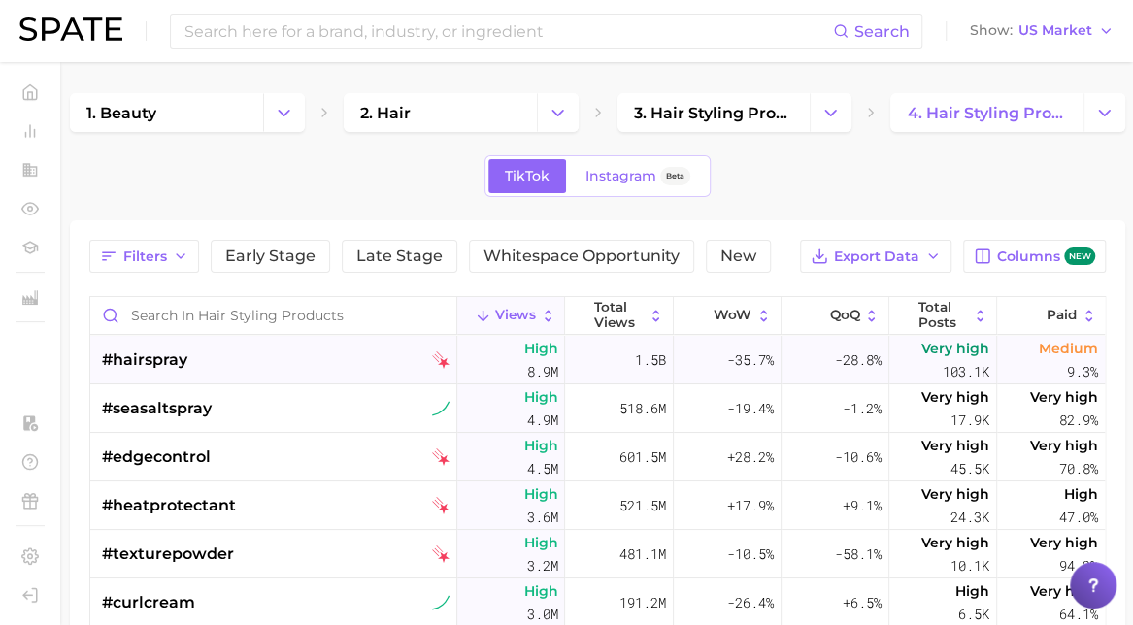
click at [162, 350] on span "#hairspray" at bounding box center [144, 359] width 85 height 23
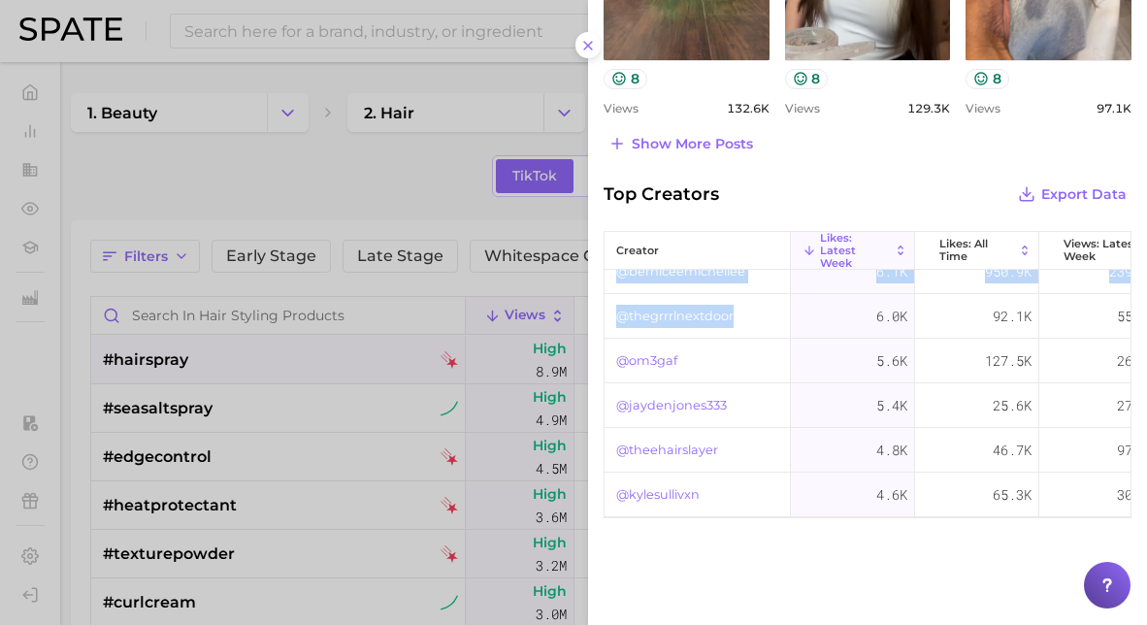
drag, startPoint x: 762, startPoint y: 499, endPoint x: 973, endPoint y: 501, distance: 210.7
click at [973, 501] on div "creator Likes: Latest Week Likes: All Time Views: Latest Week Views: All Time @…" at bounding box center [868, 374] width 528 height 287
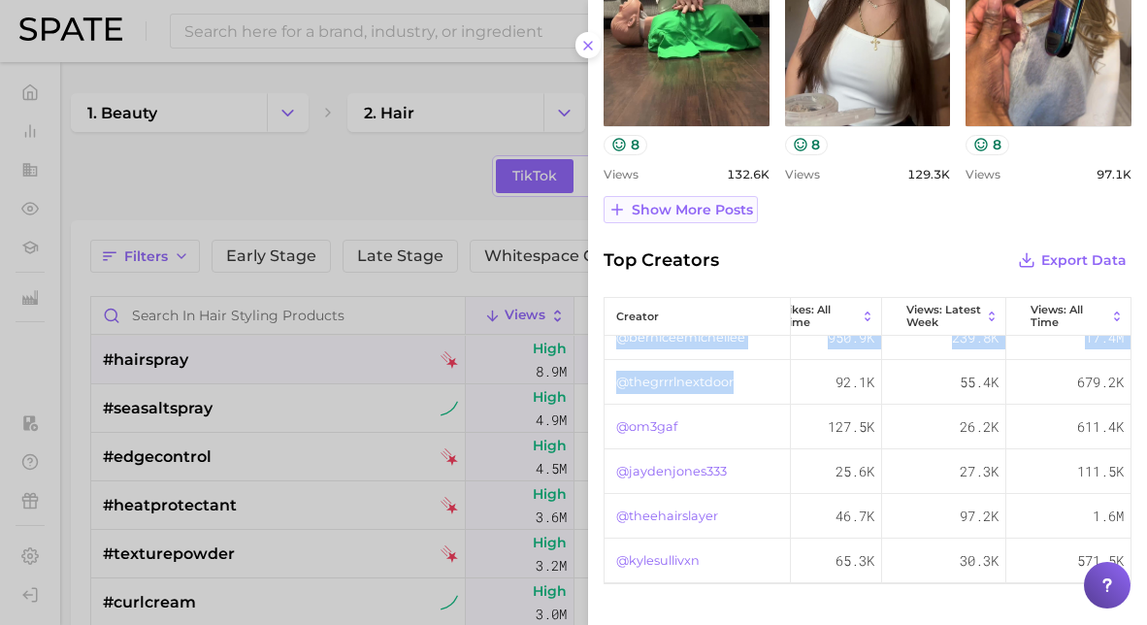
click at [707, 217] on button "Show more posts" at bounding box center [681, 209] width 154 height 27
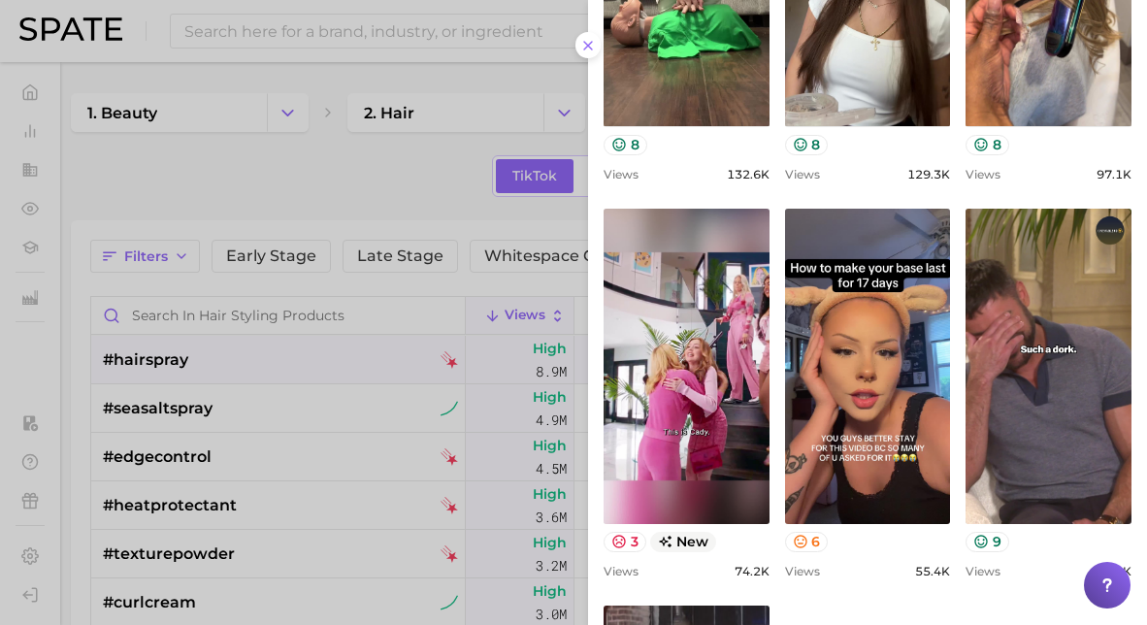
click at [707, 217] on link "view post on TikTok" at bounding box center [687, 366] width 166 height 315
click at [583, 48] on icon at bounding box center [589, 46] width 16 height 16
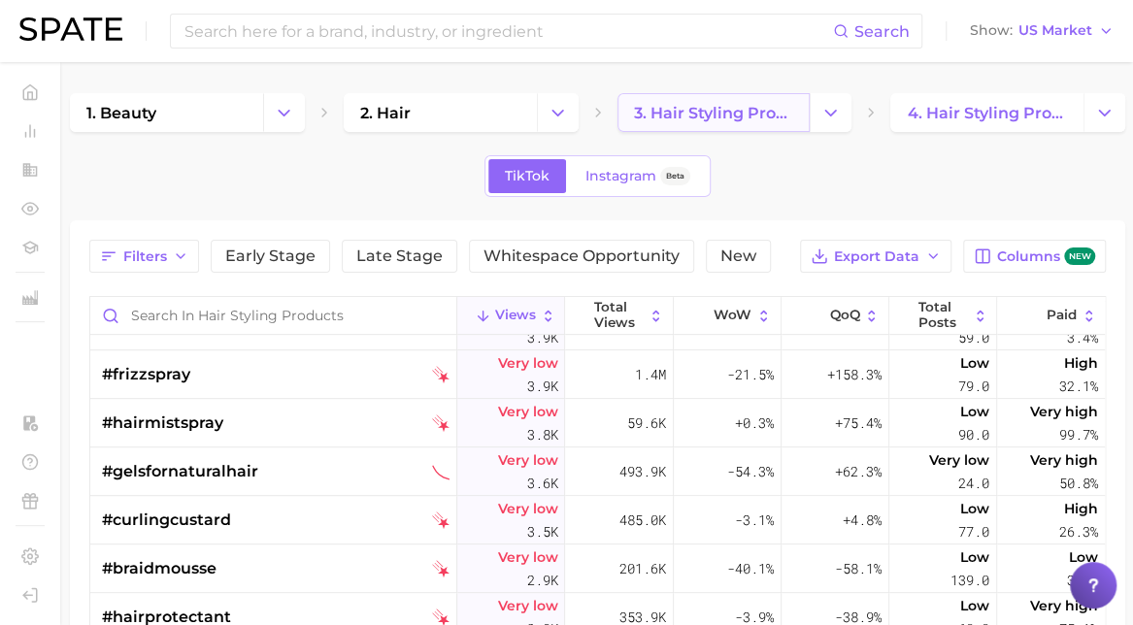
click at [699, 105] on span "3. hair styling products" at bounding box center [714, 113] width 160 height 18
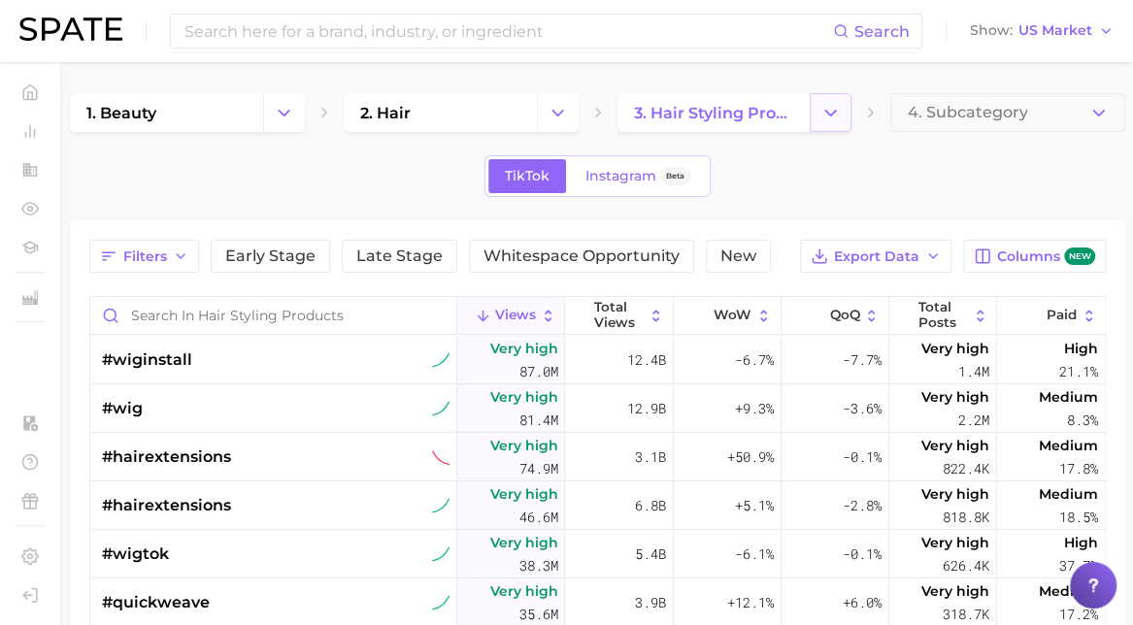
click at [823, 106] on icon "Change Category" at bounding box center [830, 113] width 20 height 20
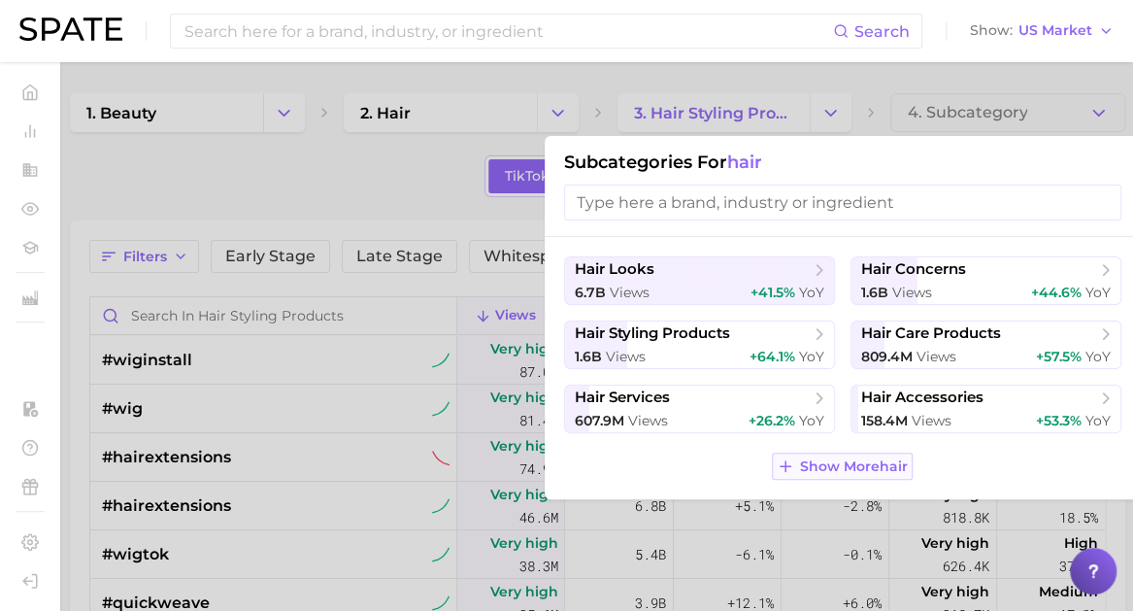
click at [841, 466] on span "Show More hair" at bounding box center [854, 466] width 108 height 17
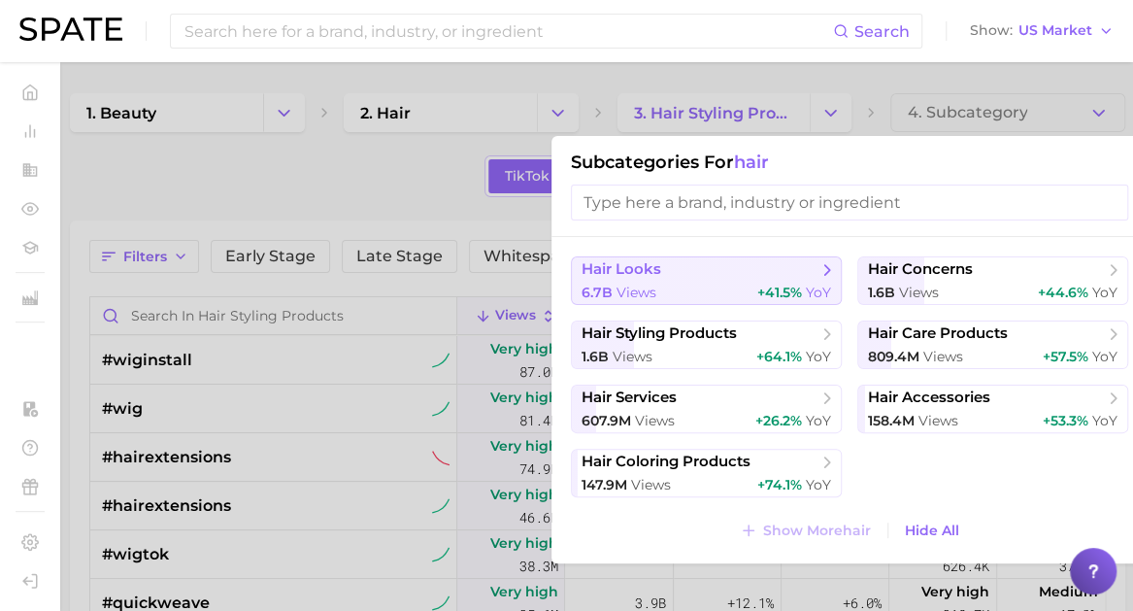
click at [768, 287] on span "+41.5%" at bounding box center [779, 291] width 45 height 17
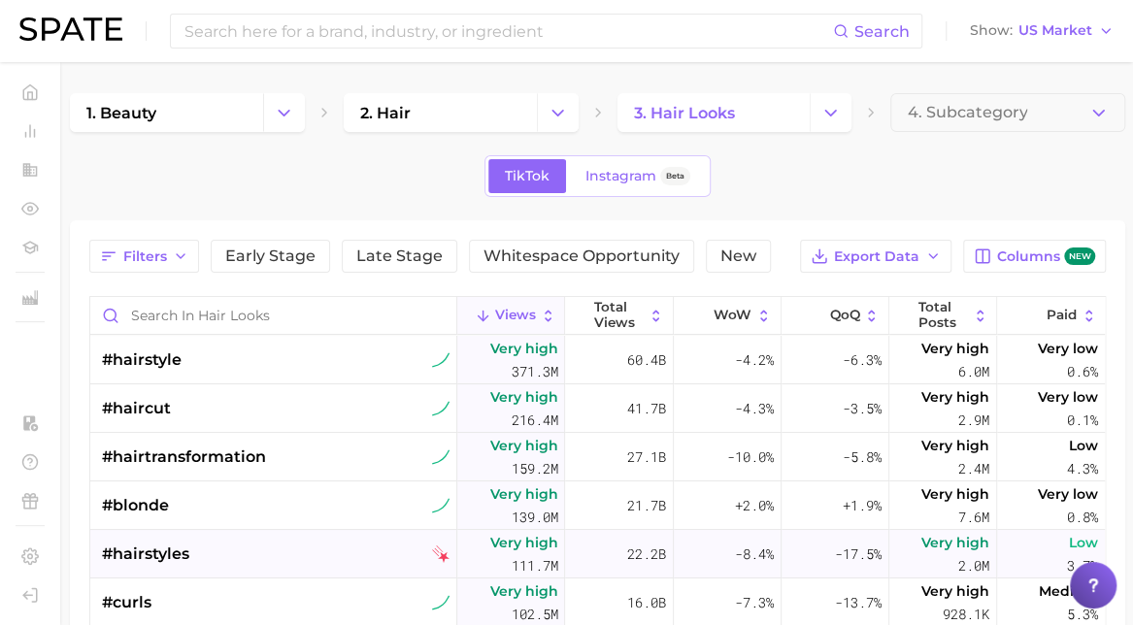
click at [217, 567] on div "#hairstyles" at bounding box center [276, 554] width 348 height 49
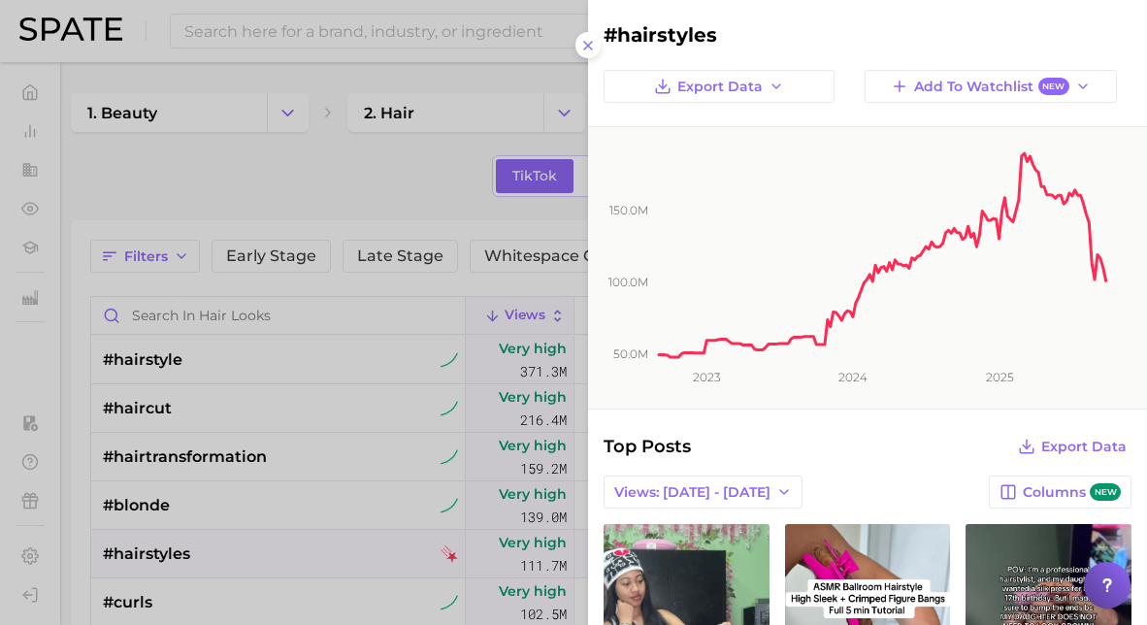
click at [72, 358] on div at bounding box center [573, 312] width 1147 height 625
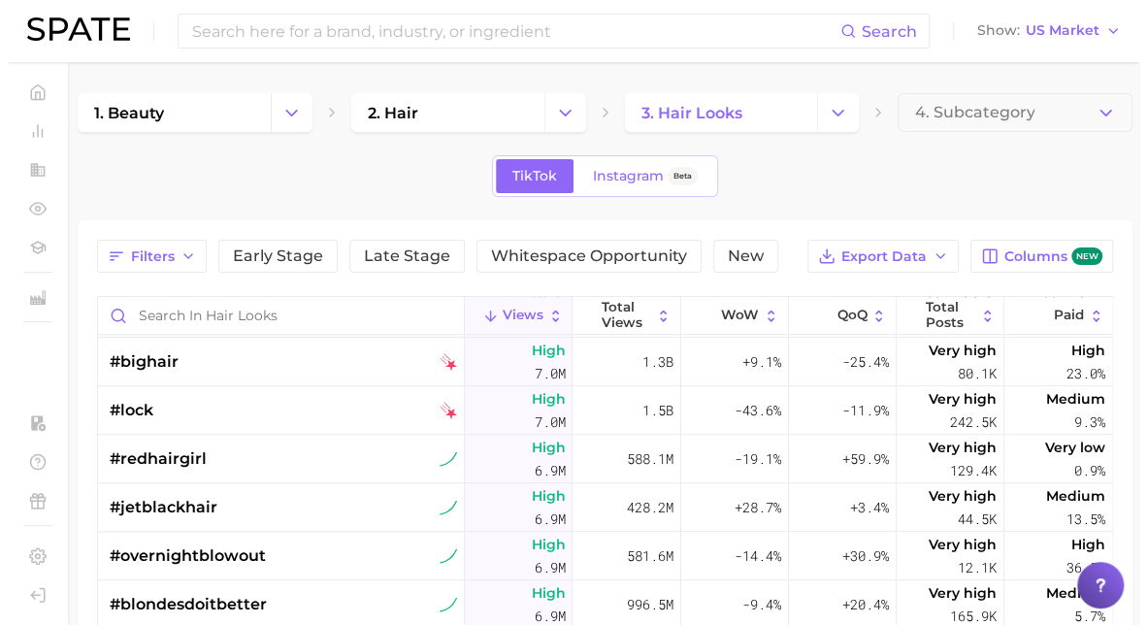
scroll to position [7523, 0]
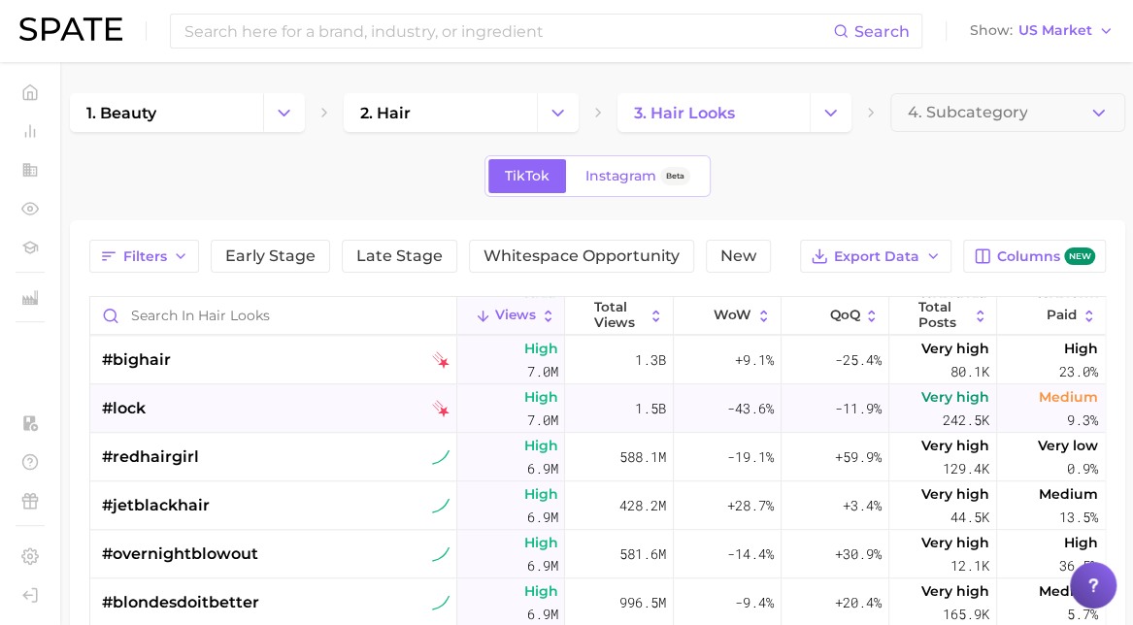
click at [237, 416] on div "#lock" at bounding box center [276, 408] width 348 height 49
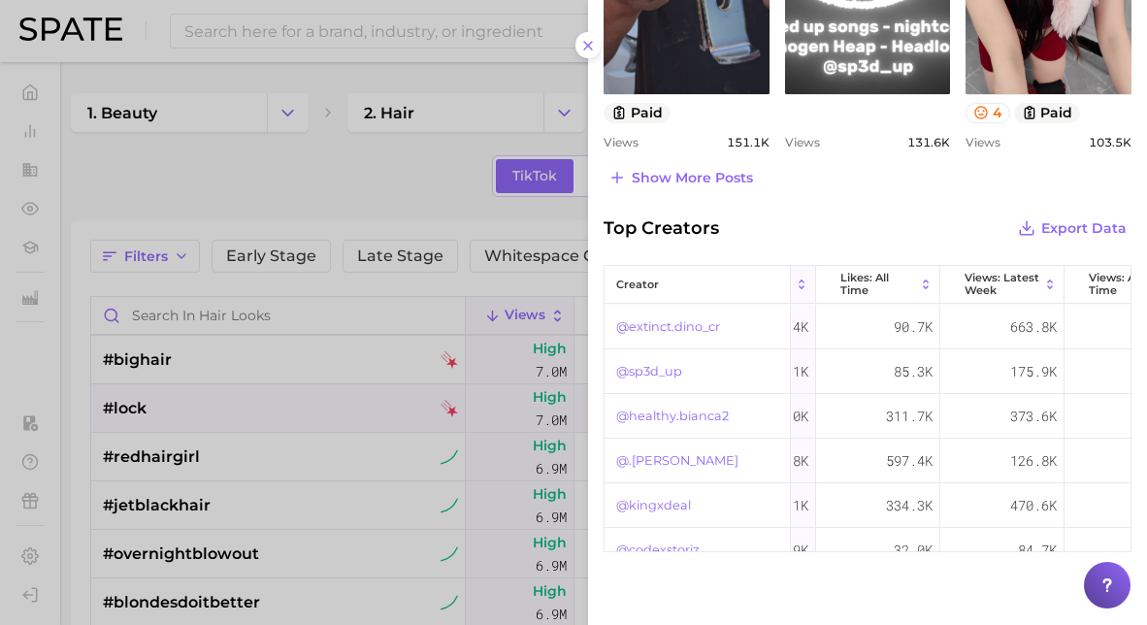
scroll to position [0, 186]
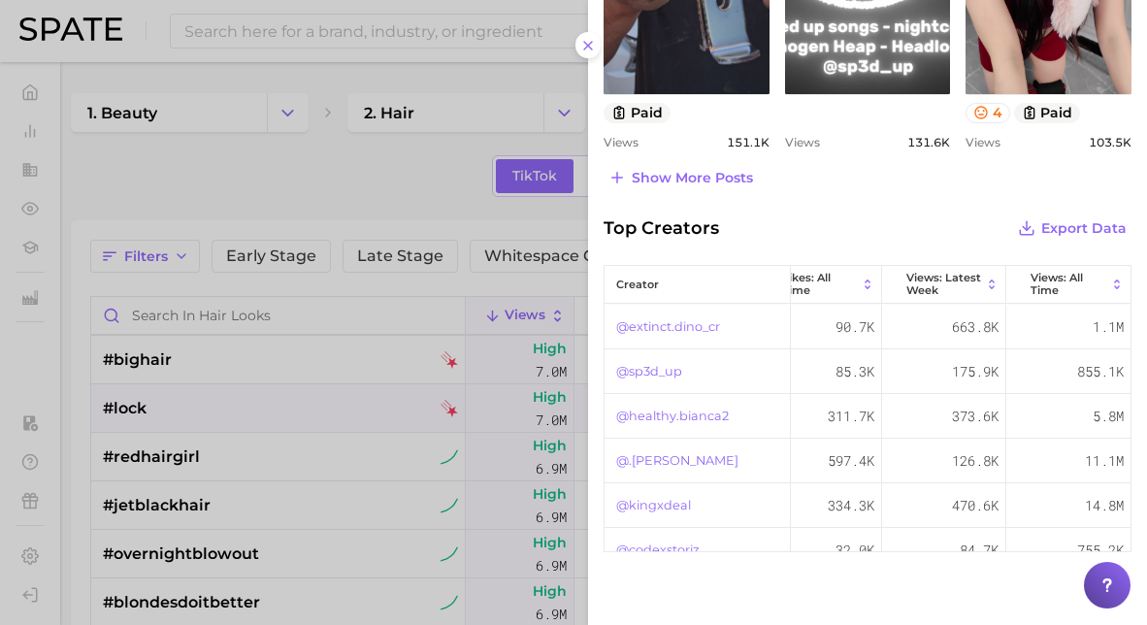
click at [325, 193] on div at bounding box center [573, 312] width 1147 height 625
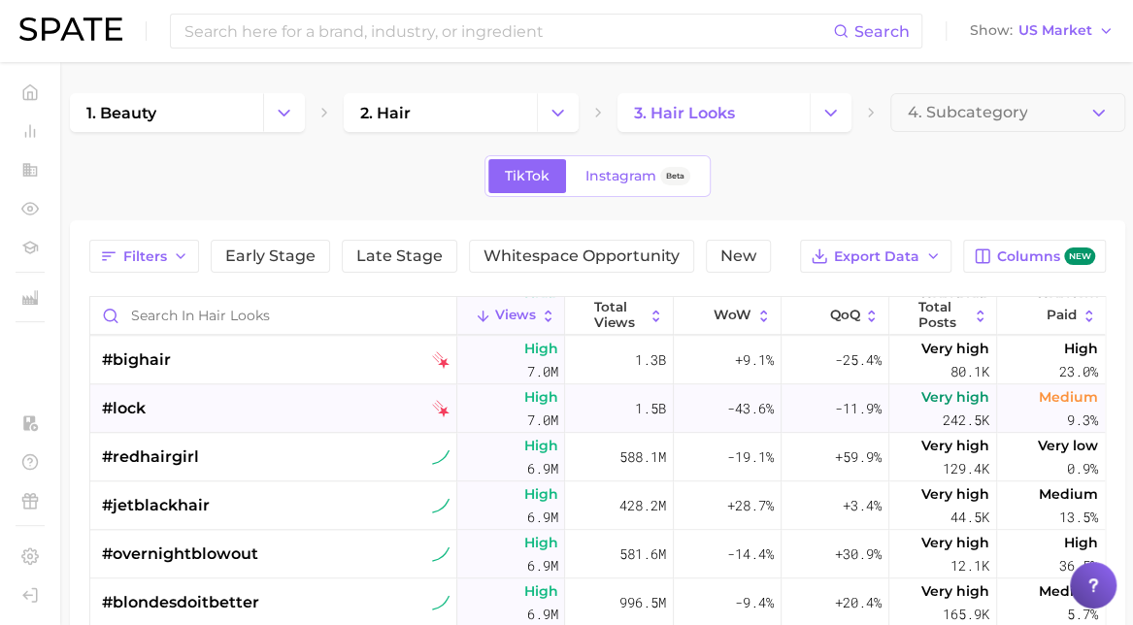
click at [435, 409] on img at bounding box center [440, 408] width 17 height 17
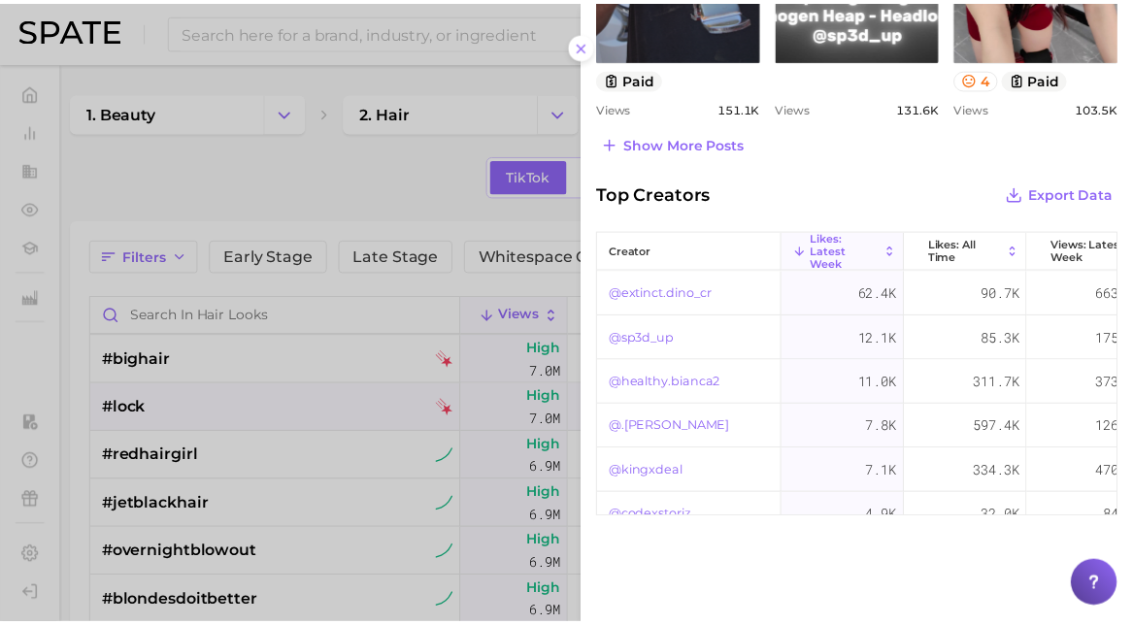
scroll to position [1175, 0]
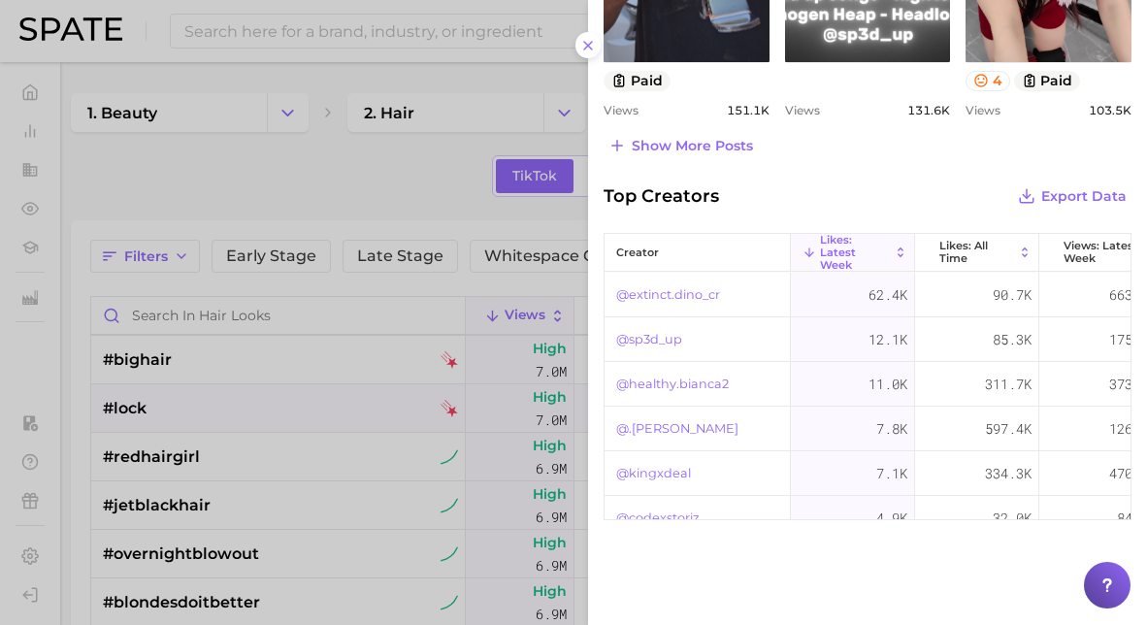
click at [366, 168] on div at bounding box center [573, 312] width 1147 height 625
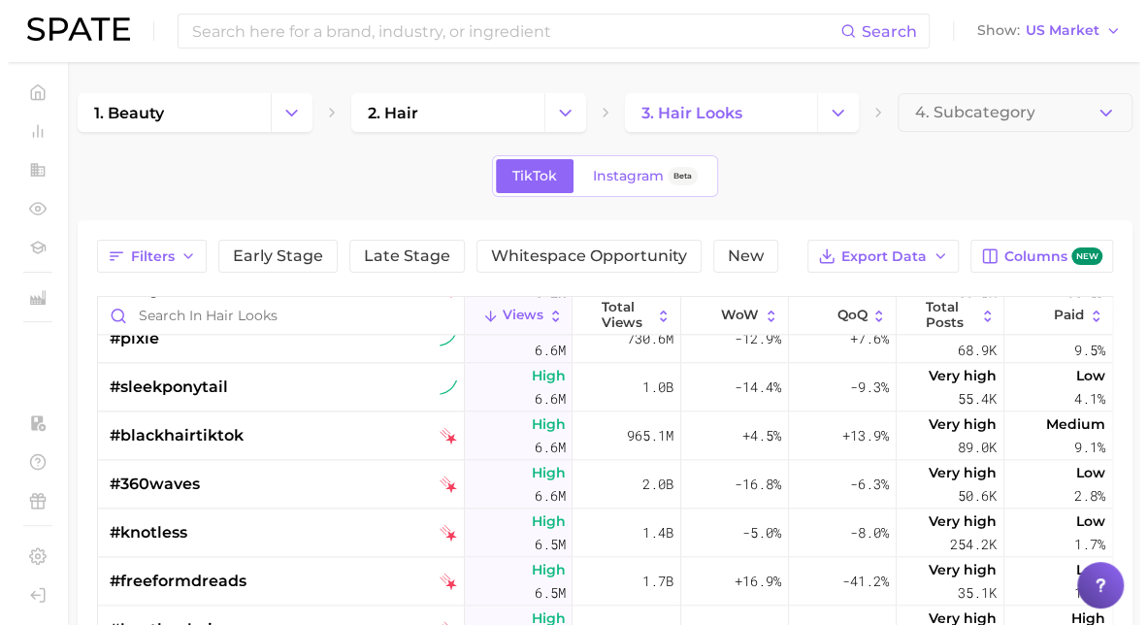
scroll to position [7982, 0]
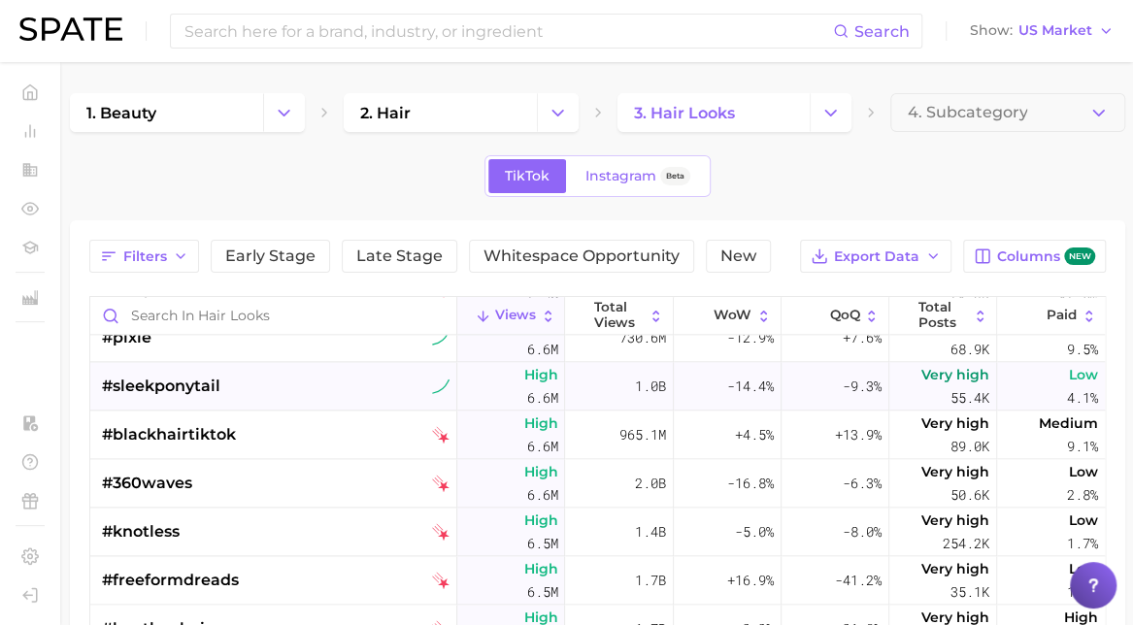
click at [432, 387] on img at bounding box center [440, 386] width 17 height 17
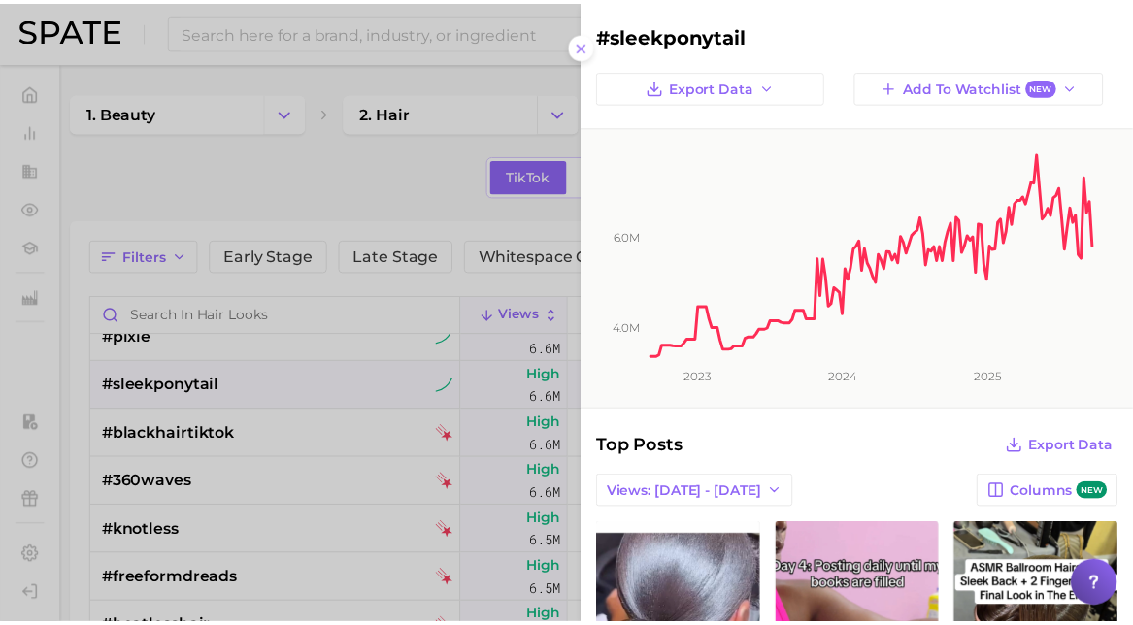
scroll to position [233, 0]
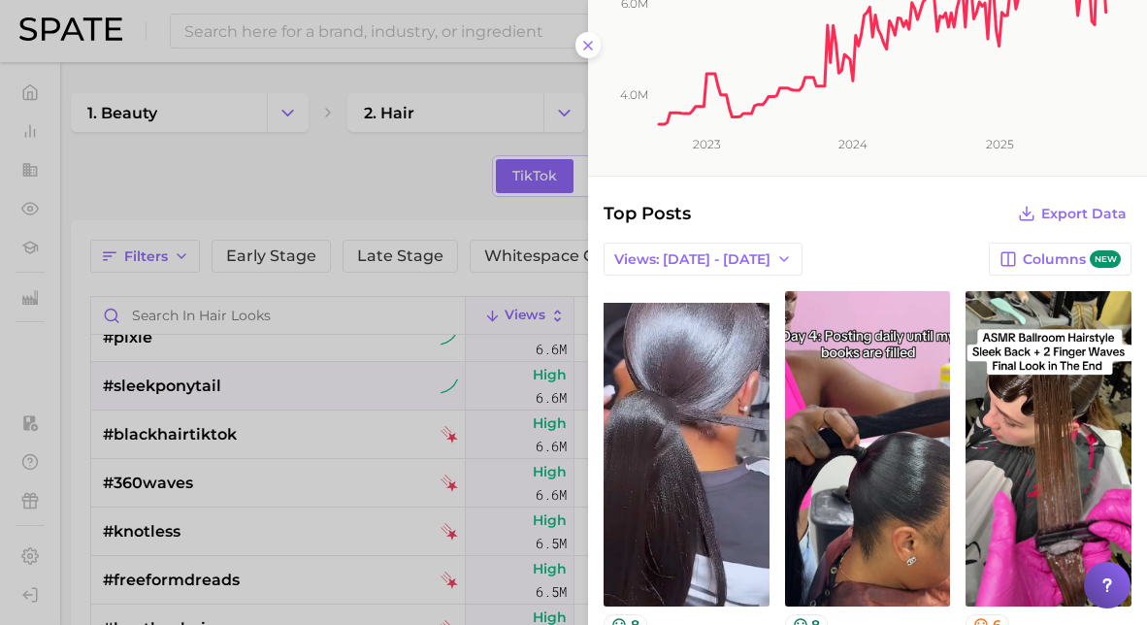
click at [299, 189] on div at bounding box center [573, 312] width 1147 height 625
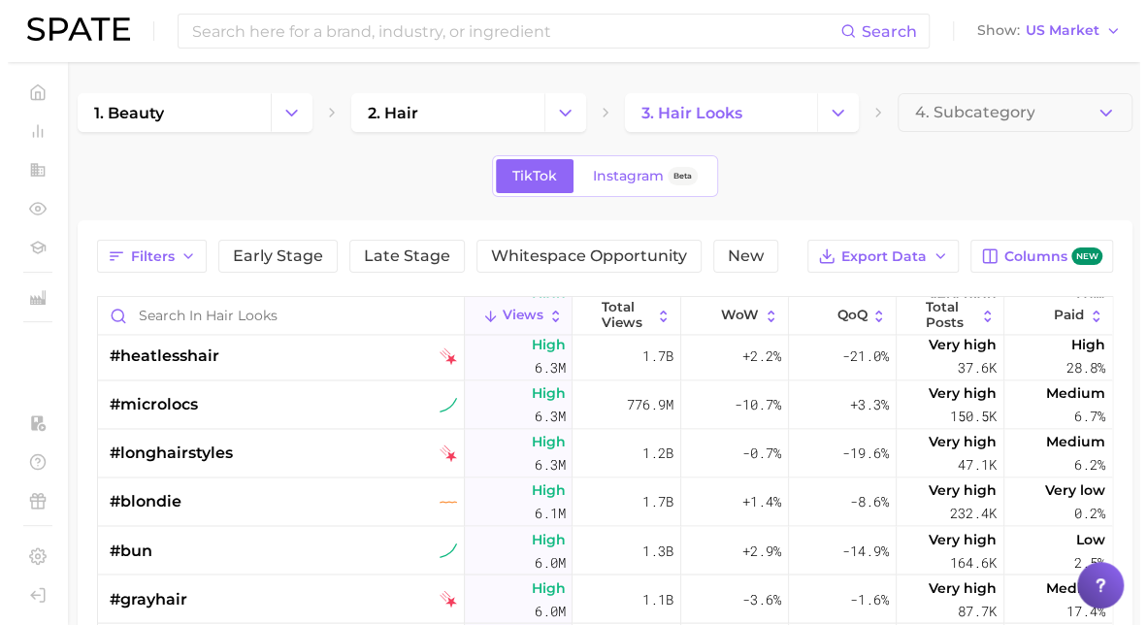
scroll to position [8256, 0]
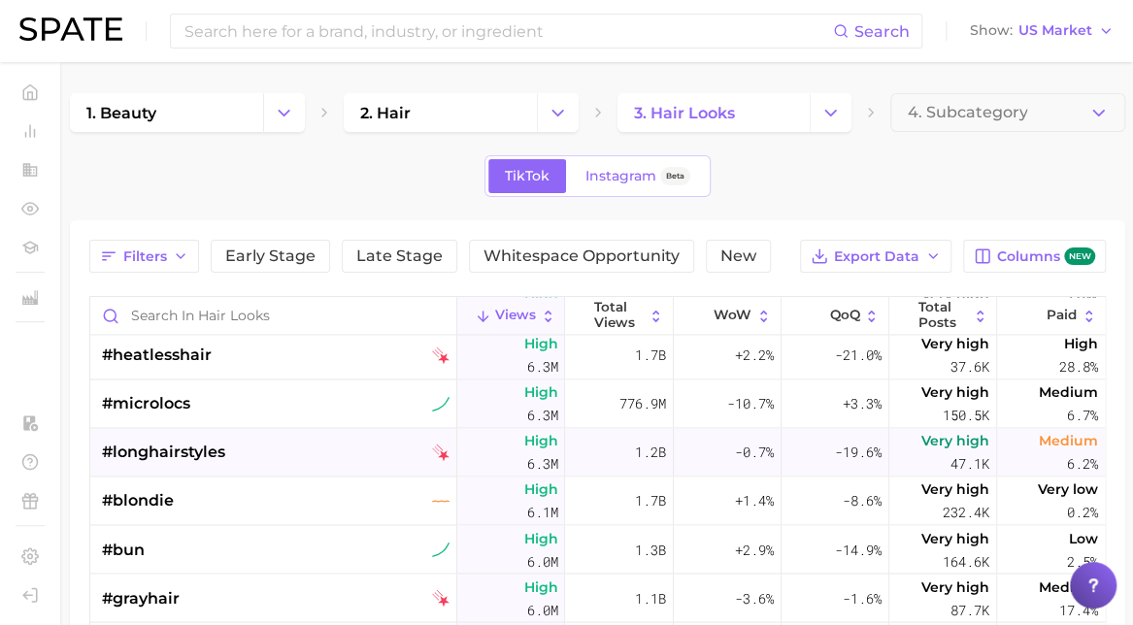
click at [366, 442] on div "#longhairstyles" at bounding box center [276, 452] width 348 height 49
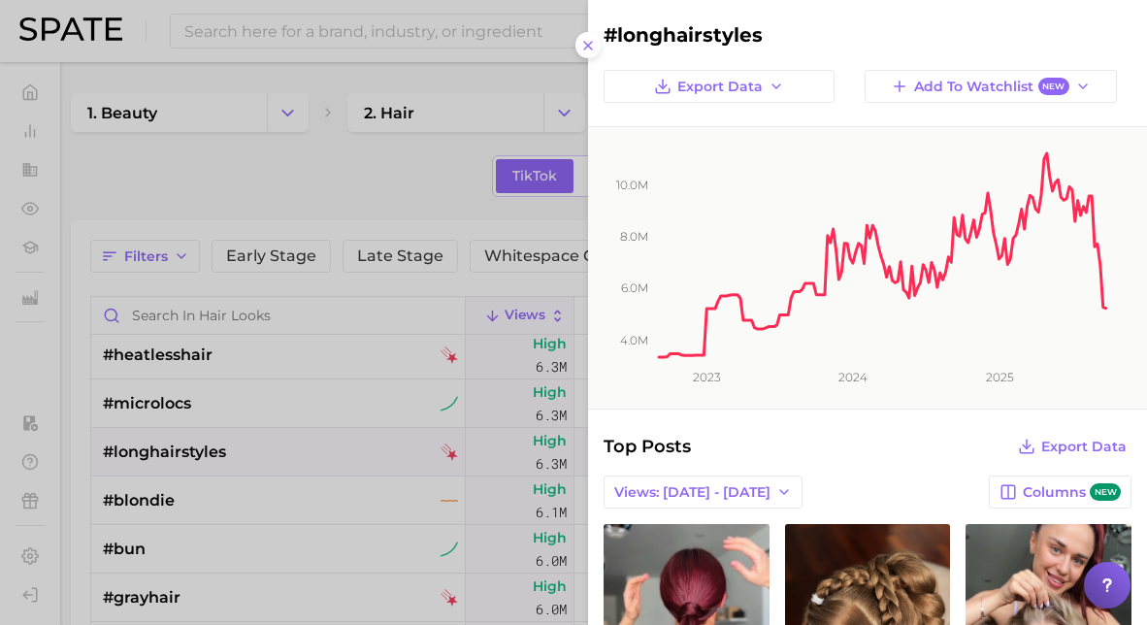
click at [328, 443] on div at bounding box center [573, 312] width 1147 height 625
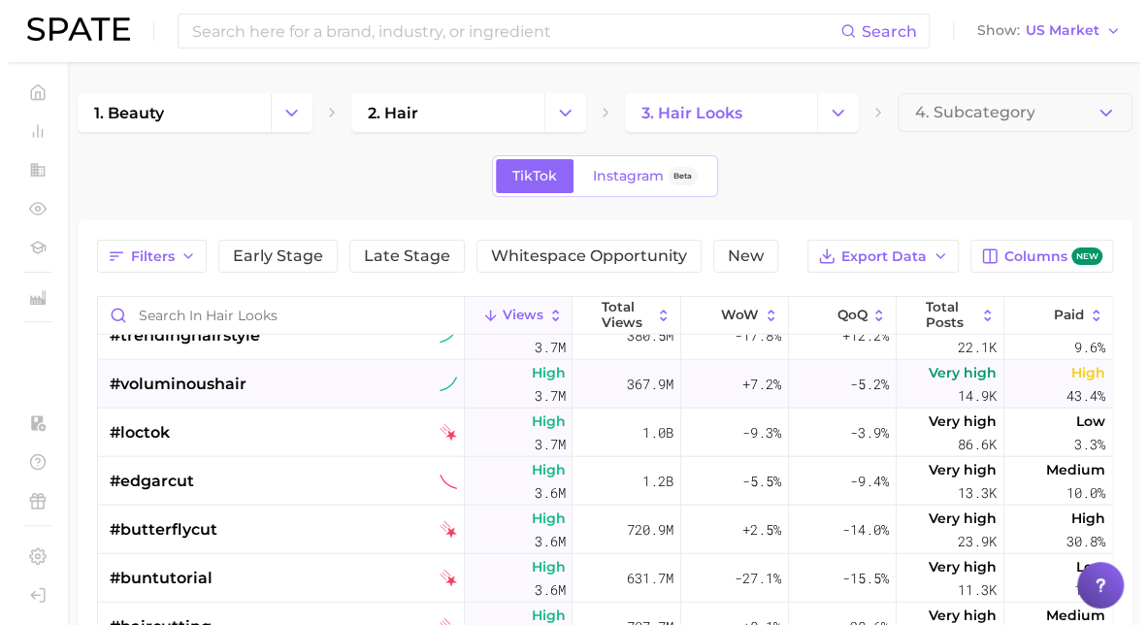
scroll to position [12402, 0]
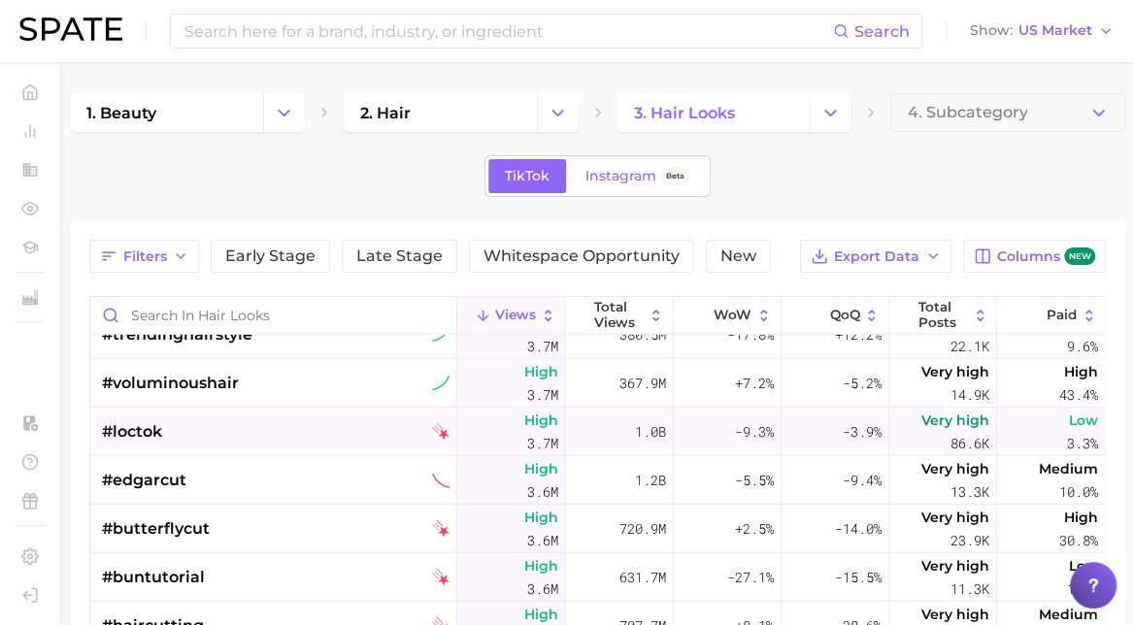
click at [304, 438] on div "#loctok" at bounding box center [276, 432] width 348 height 49
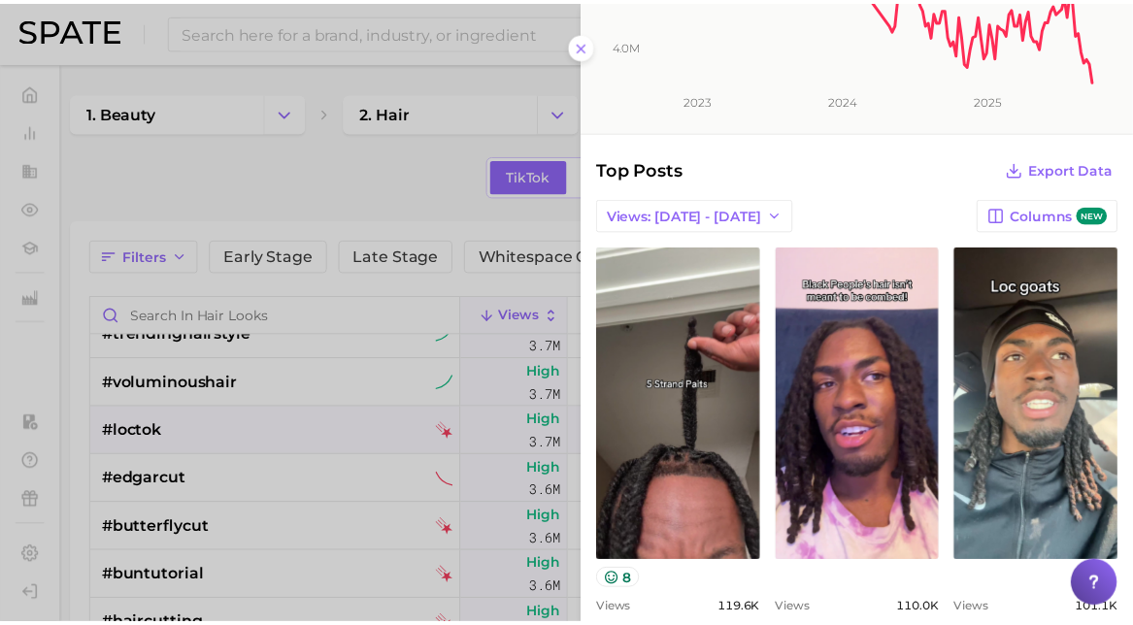
scroll to position [278, 0]
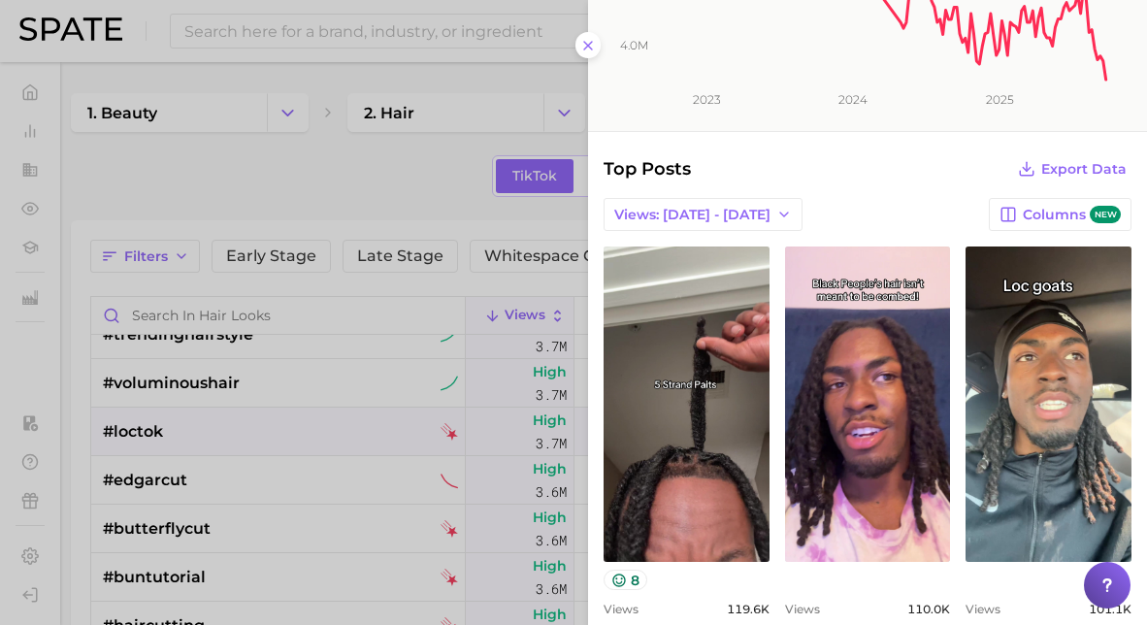
click at [156, 415] on div at bounding box center [573, 312] width 1147 height 625
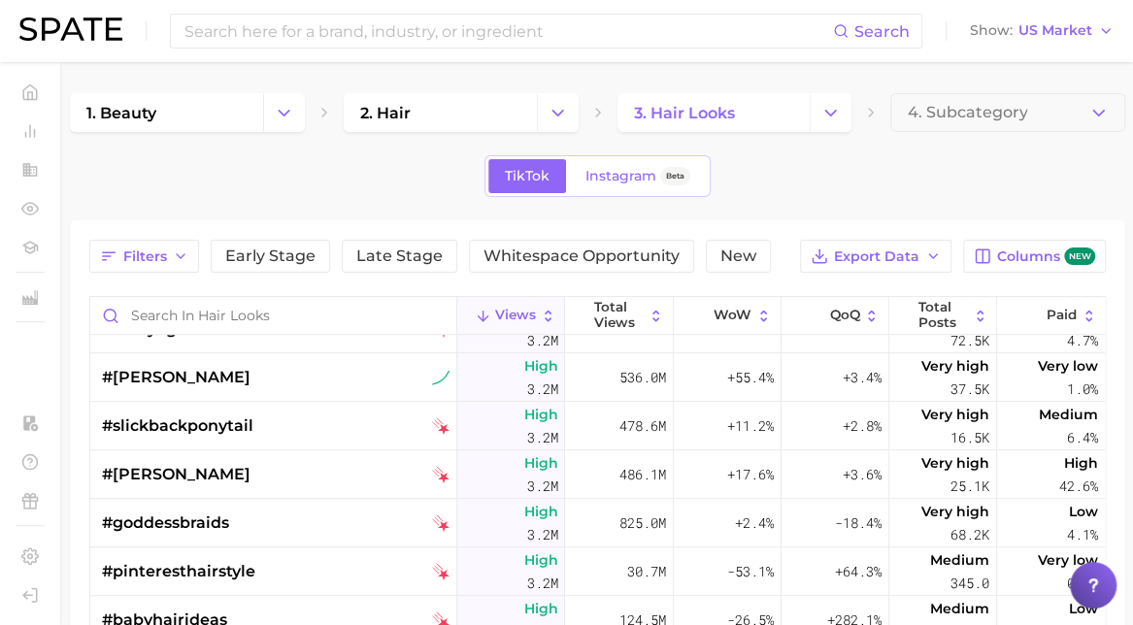
scroll to position [14184, 0]
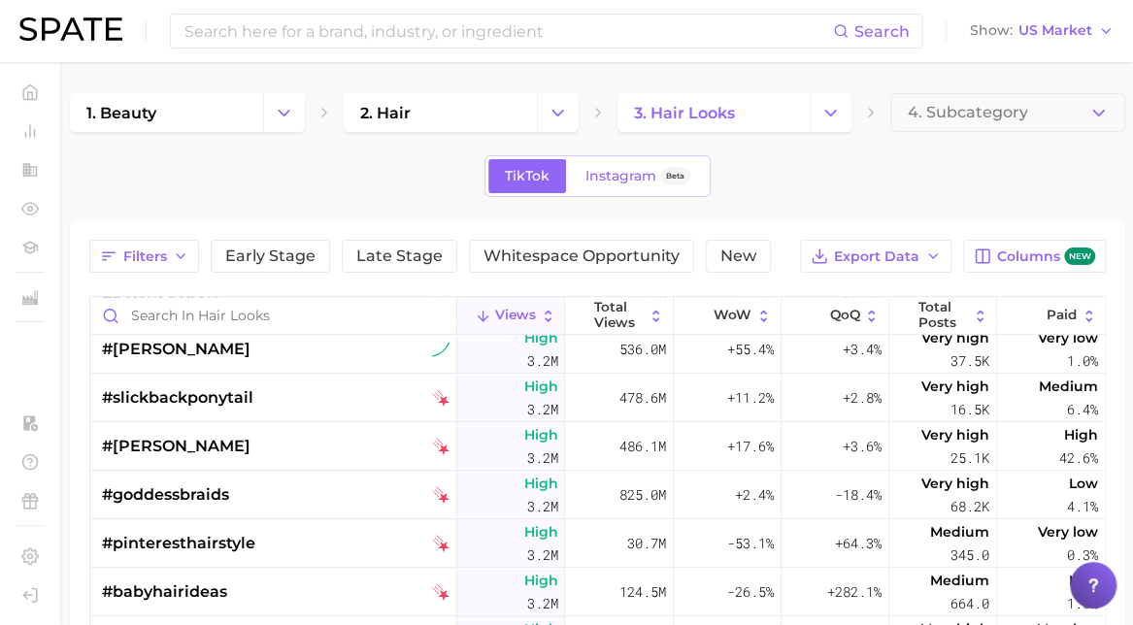
click at [75, 540] on div "Filters Early Stage Late Stage Whitespace Opportunity New Export Data Columns n…" at bounding box center [597, 580] width 1055 height 720
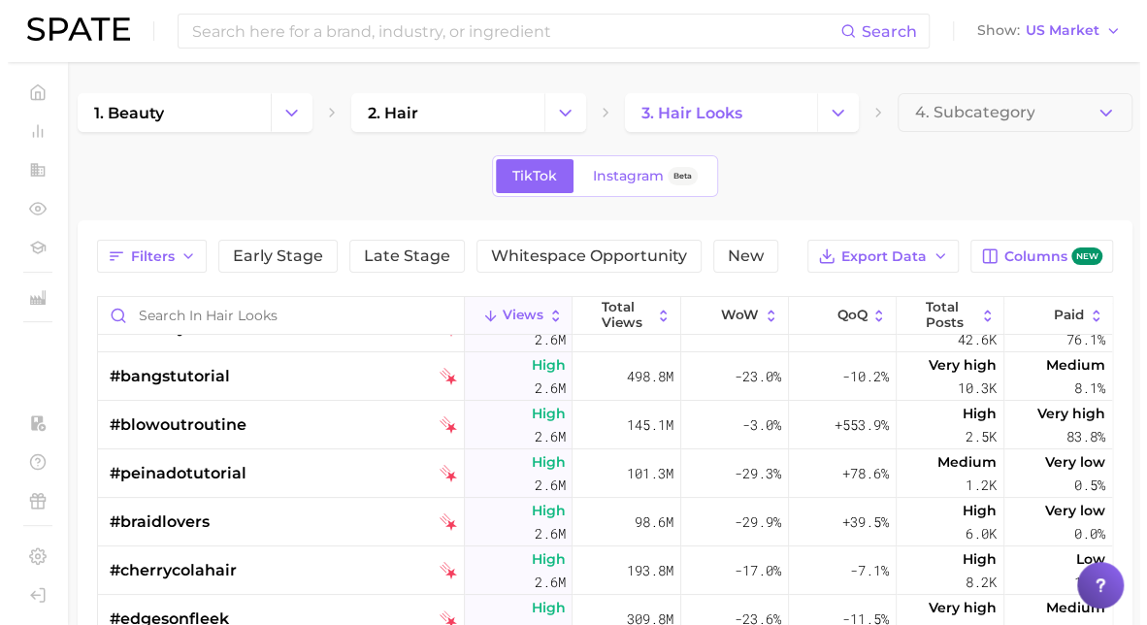
scroll to position [17211, 0]
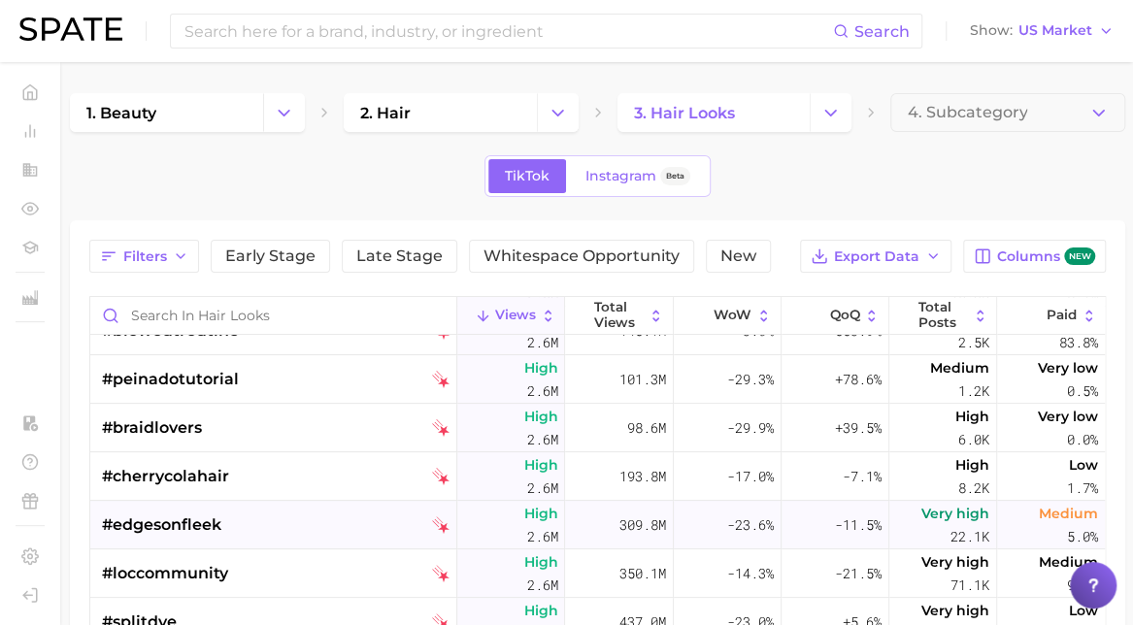
click at [254, 513] on div "#edgesonfleek" at bounding box center [276, 525] width 348 height 49
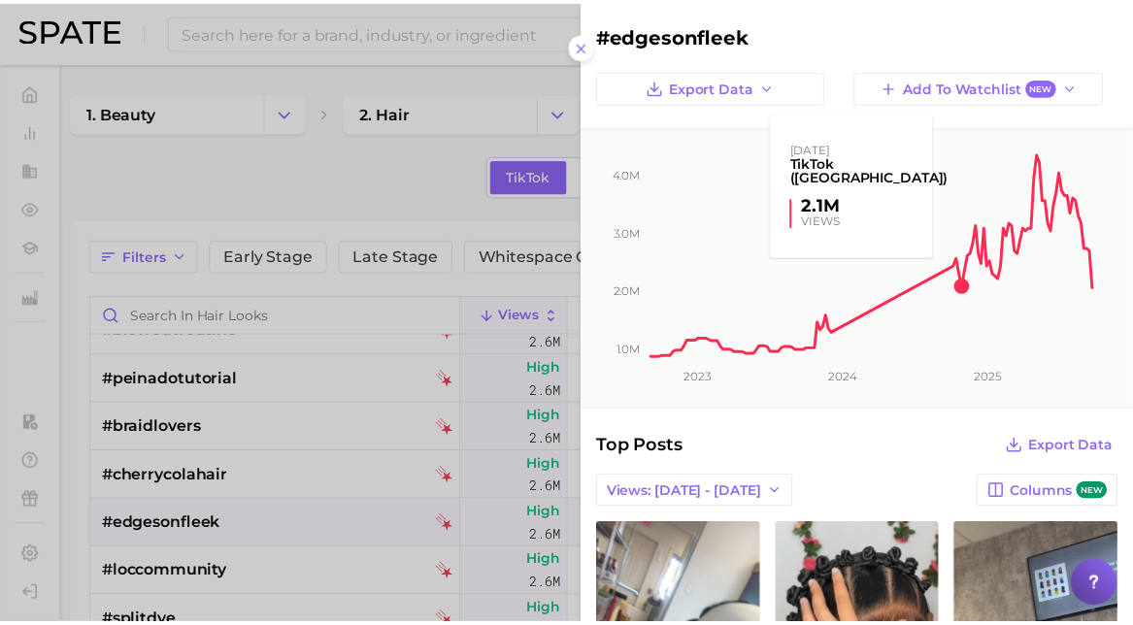
scroll to position [269, 0]
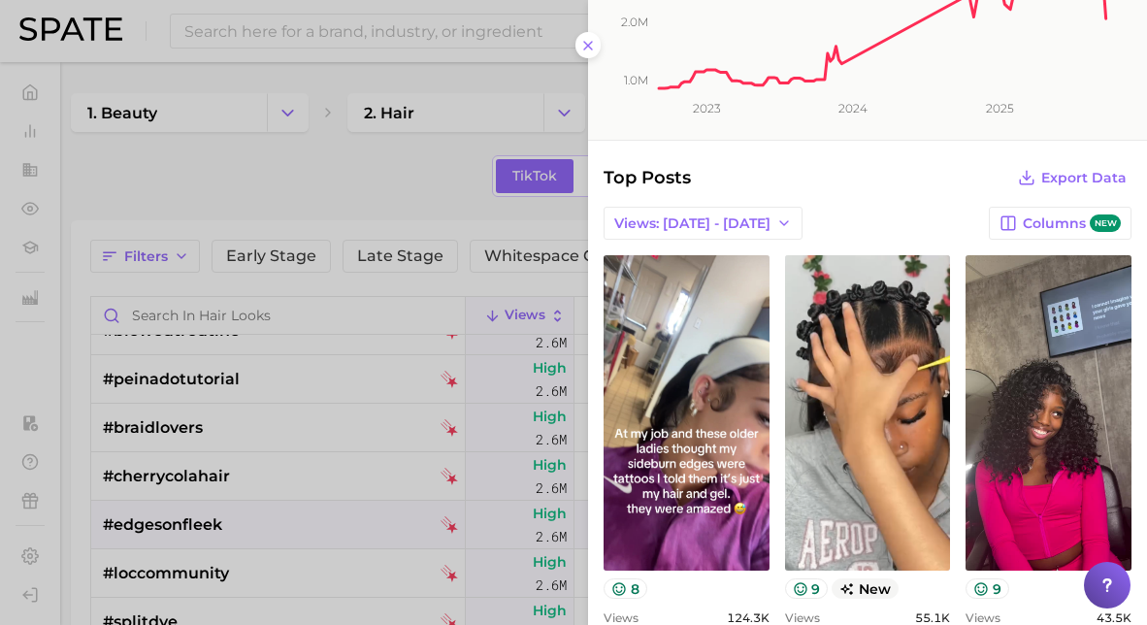
click at [164, 530] on div at bounding box center [573, 312] width 1147 height 625
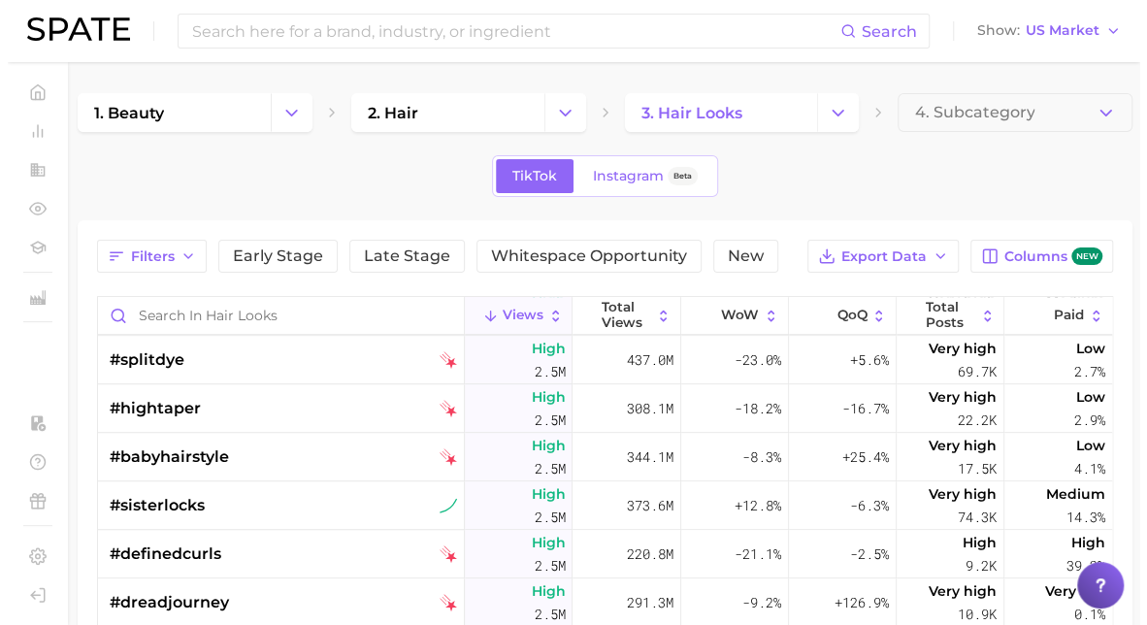
scroll to position [17475, 0]
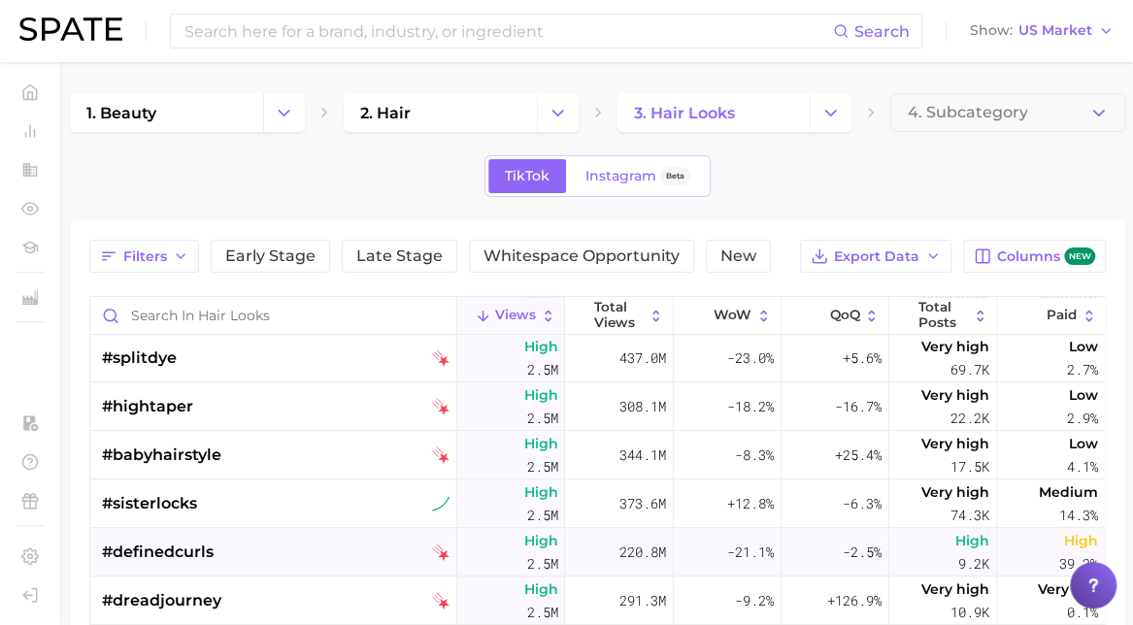
click at [210, 544] on span "#definedcurls" at bounding box center [158, 552] width 112 height 23
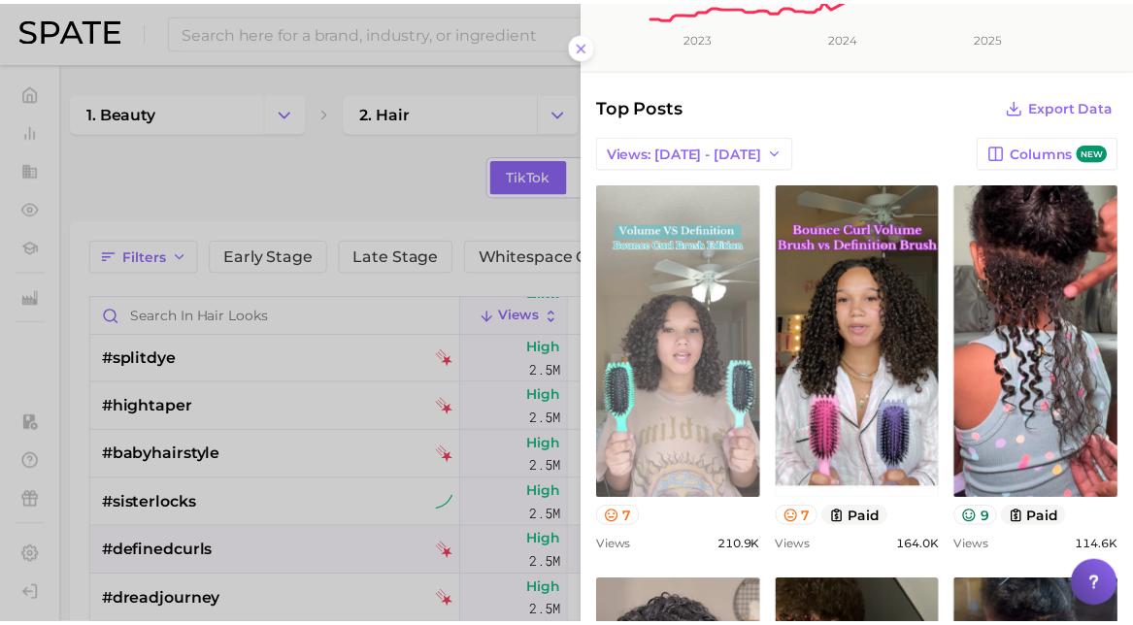
scroll to position [340, 0]
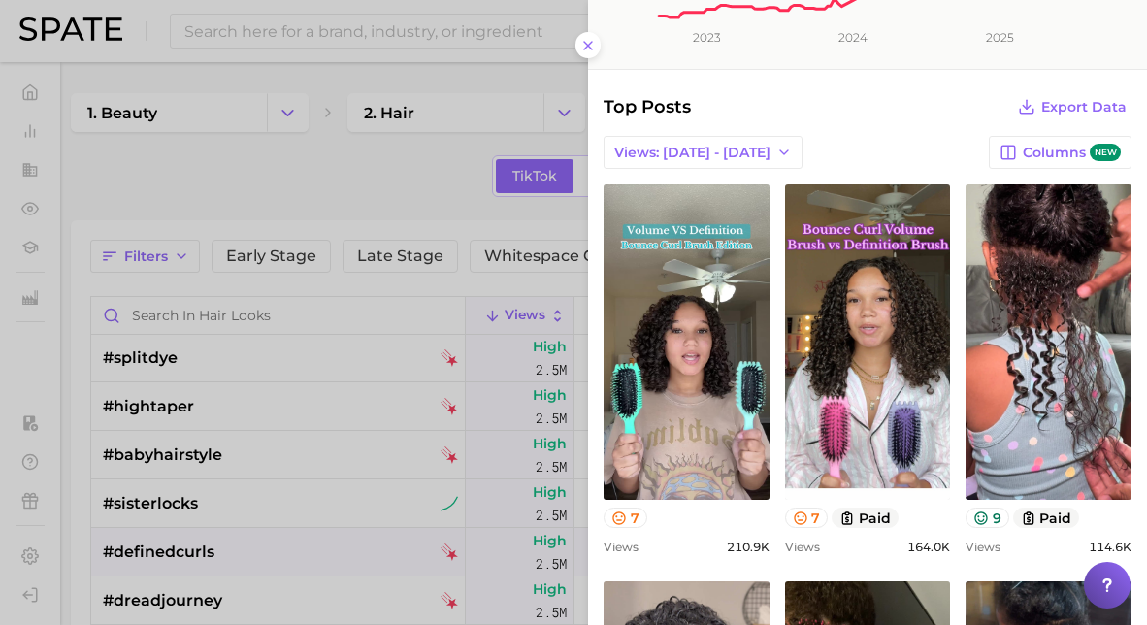
click at [197, 550] on div at bounding box center [573, 312] width 1147 height 625
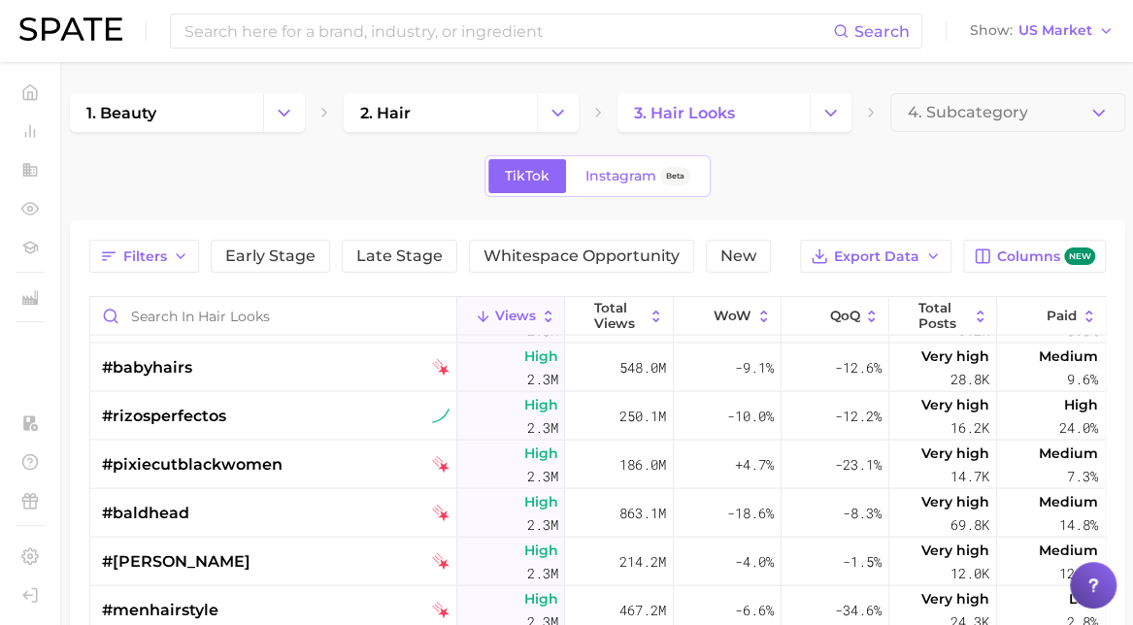
scroll to position [18926, 0]
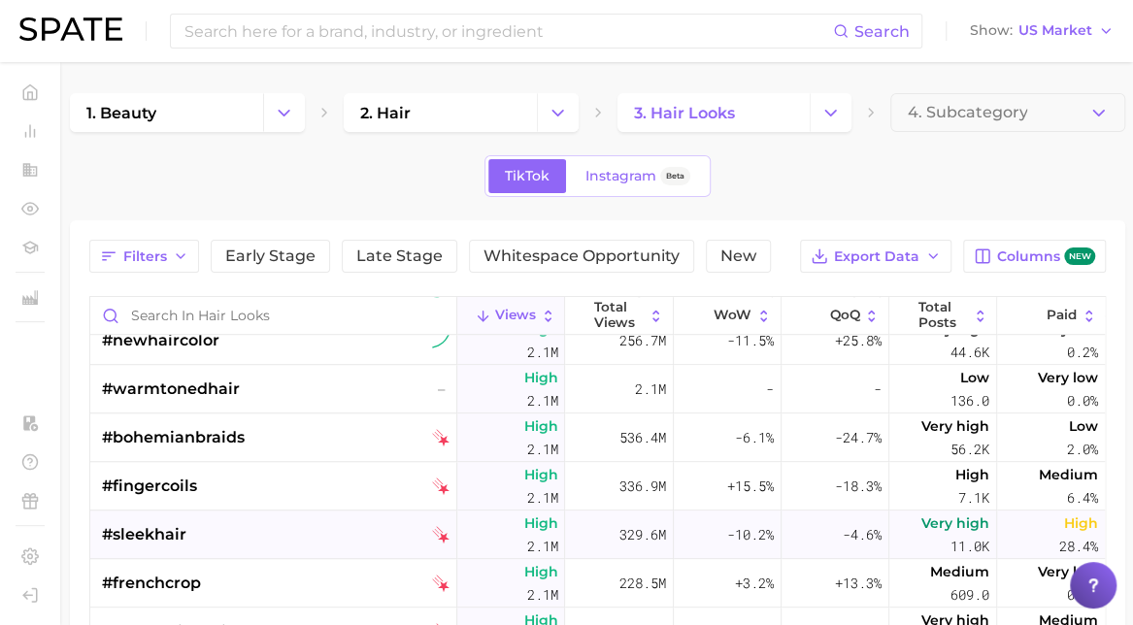
click at [264, 539] on div "#sleekhair" at bounding box center [276, 535] width 348 height 49
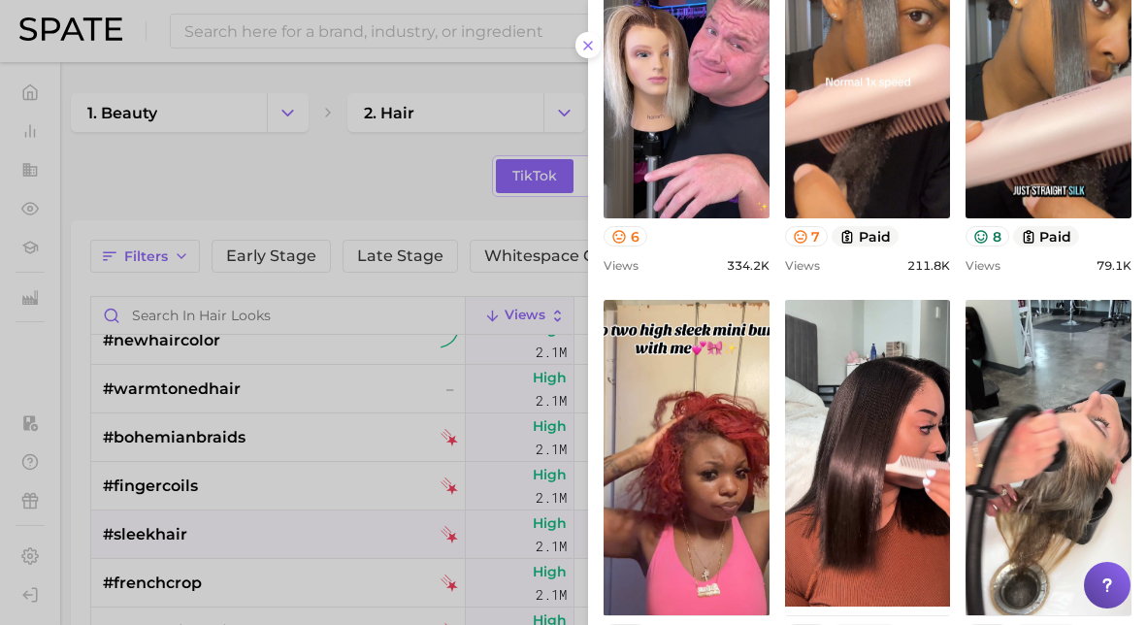
click at [347, 538] on div at bounding box center [573, 312] width 1147 height 625
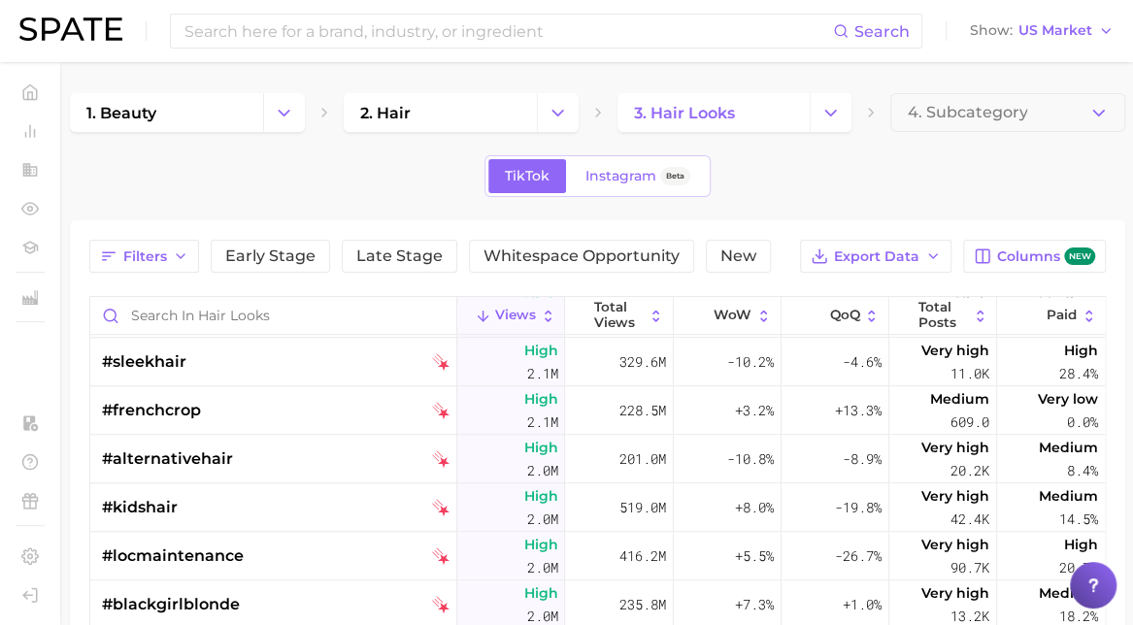
click at [85, 380] on div "Filters Early Stage Late Stage Whitespace Opportunity New Export Data Columns n…" at bounding box center [597, 580] width 1055 height 720
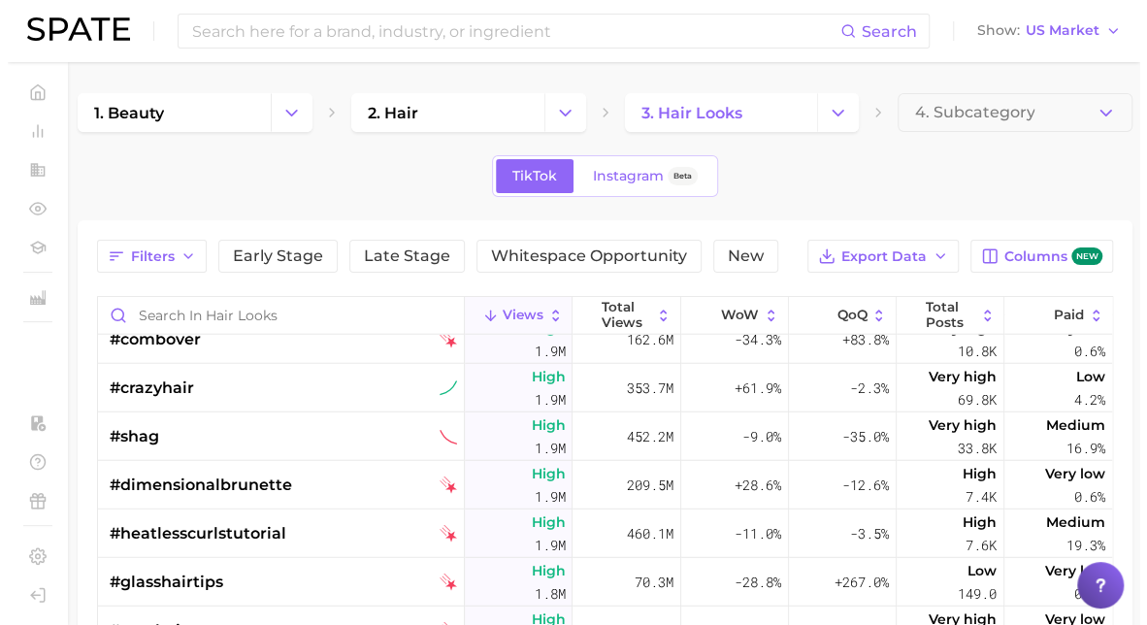
scroll to position [22819, 0]
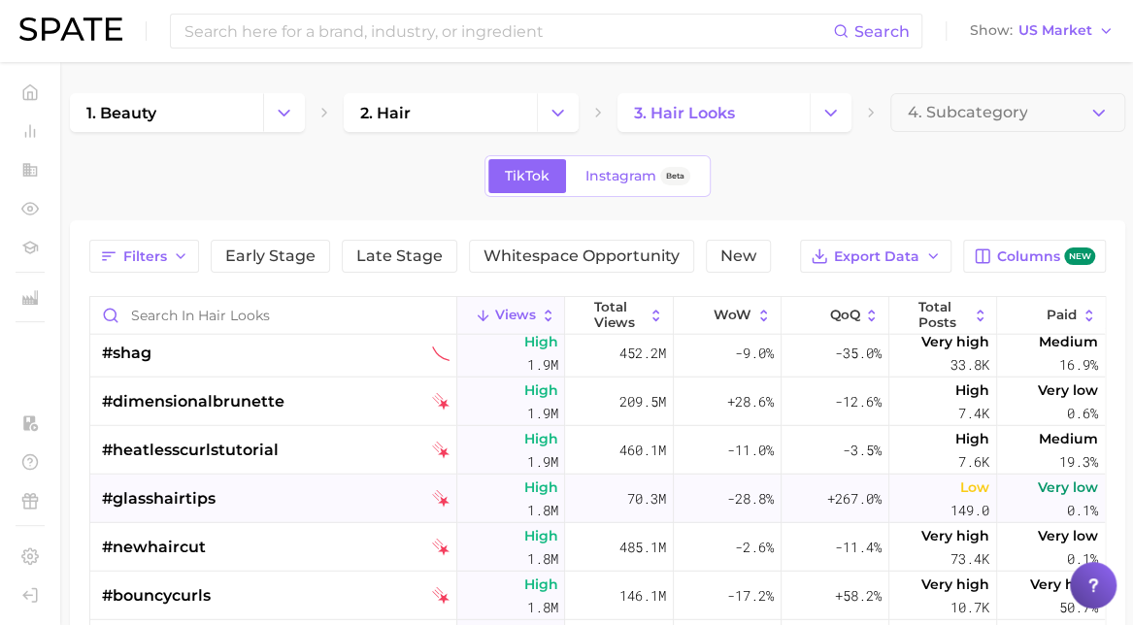
click at [238, 499] on div "#glasshairtips" at bounding box center [276, 499] width 348 height 49
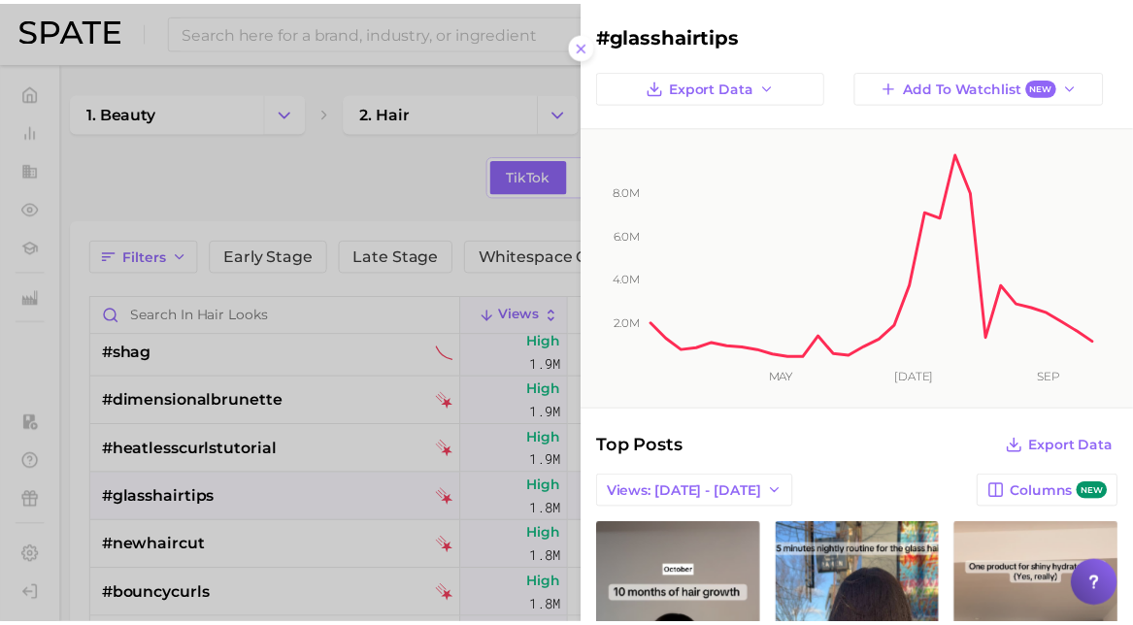
scroll to position [0, 0]
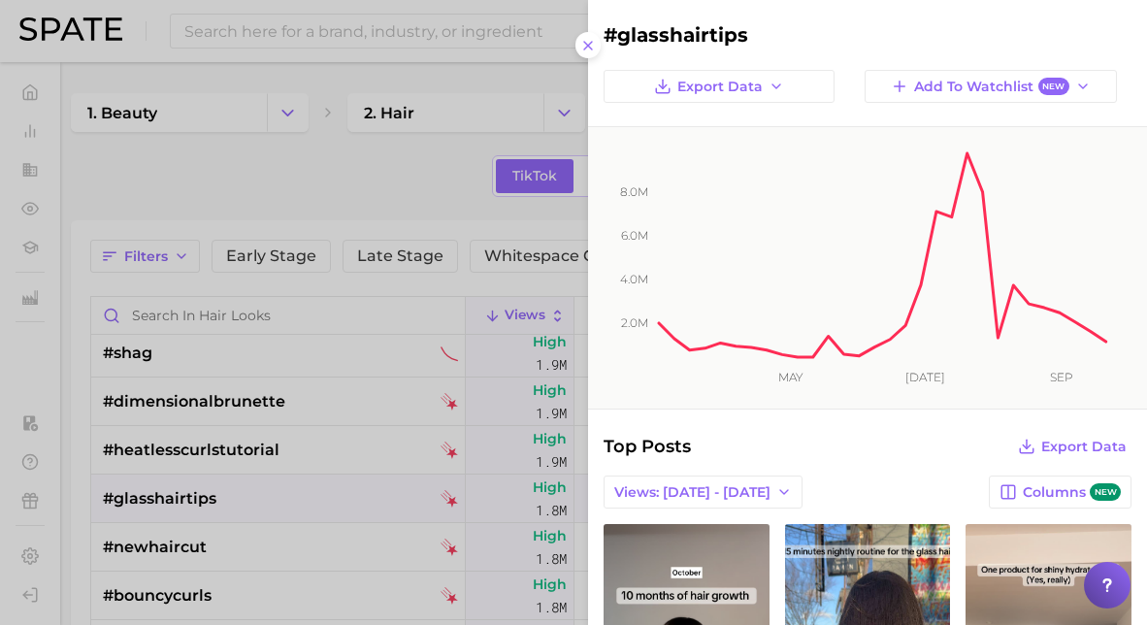
click at [274, 491] on div at bounding box center [573, 312] width 1147 height 625
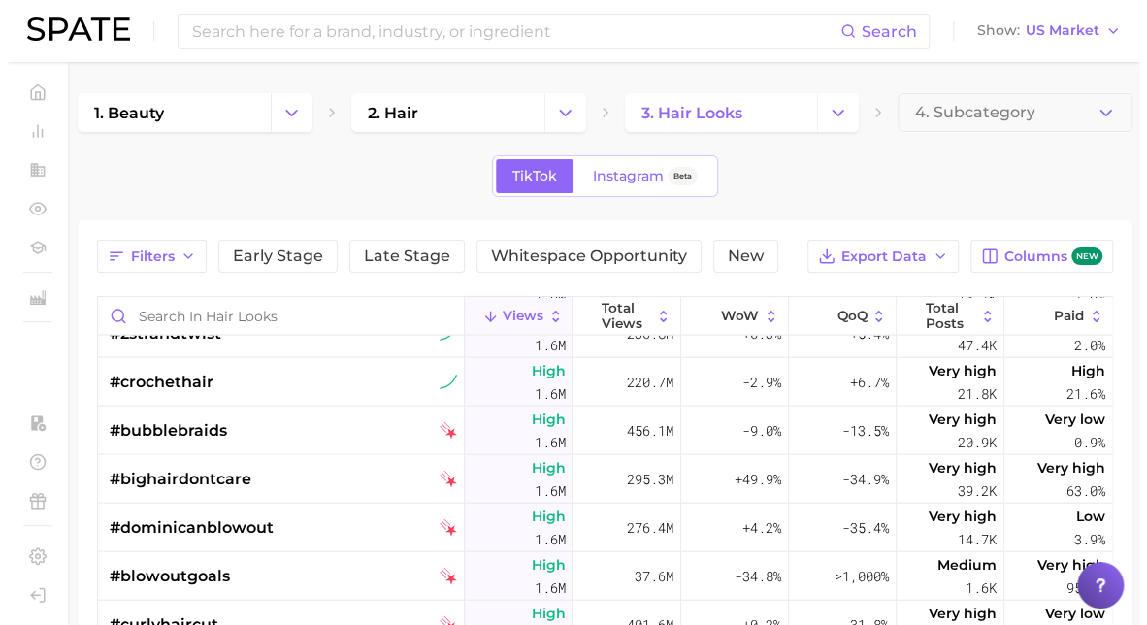
scroll to position [25704, 0]
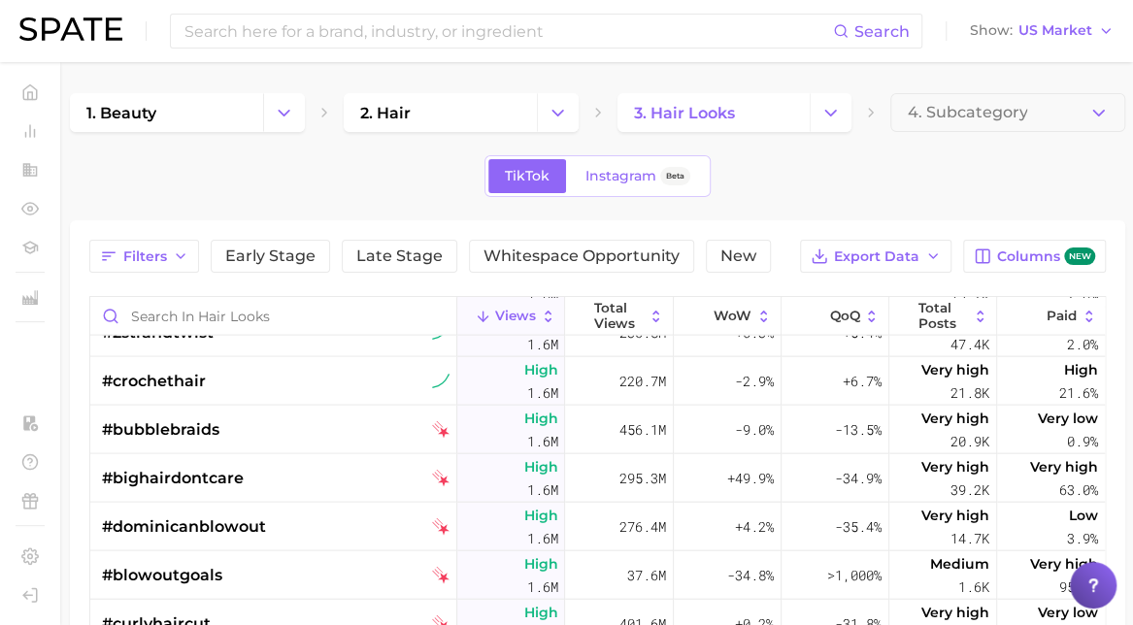
click at [274, 491] on div "#bighairdontcare" at bounding box center [276, 477] width 348 height 49
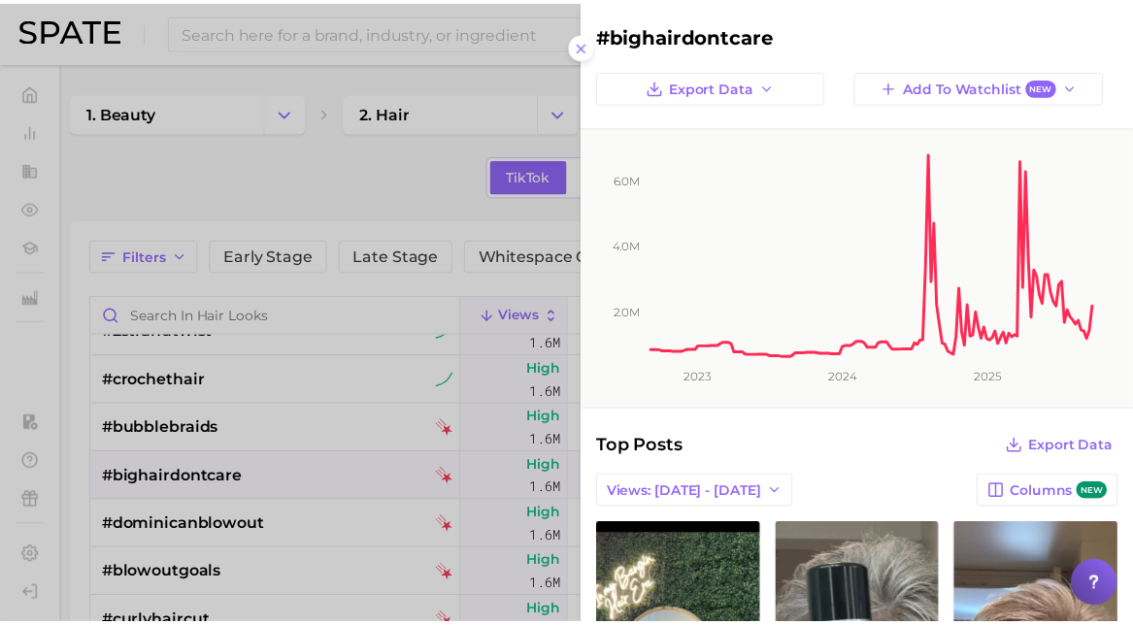
scroll to position [0, 0]
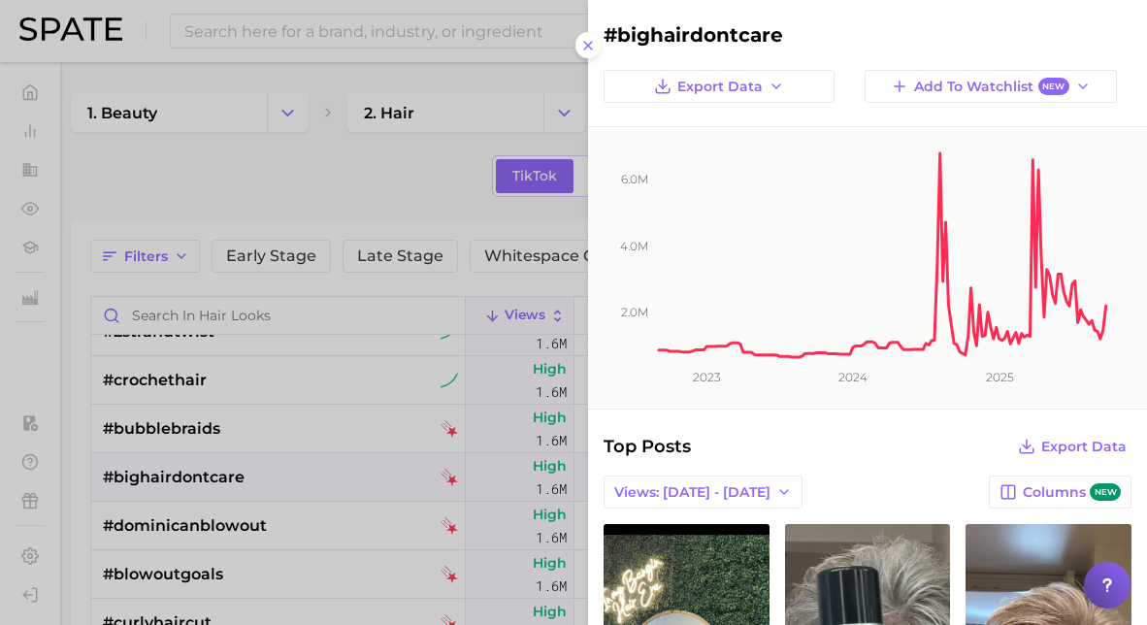
click at [274, 491] on div at bounding box center [573, 312] width 1147 height 625
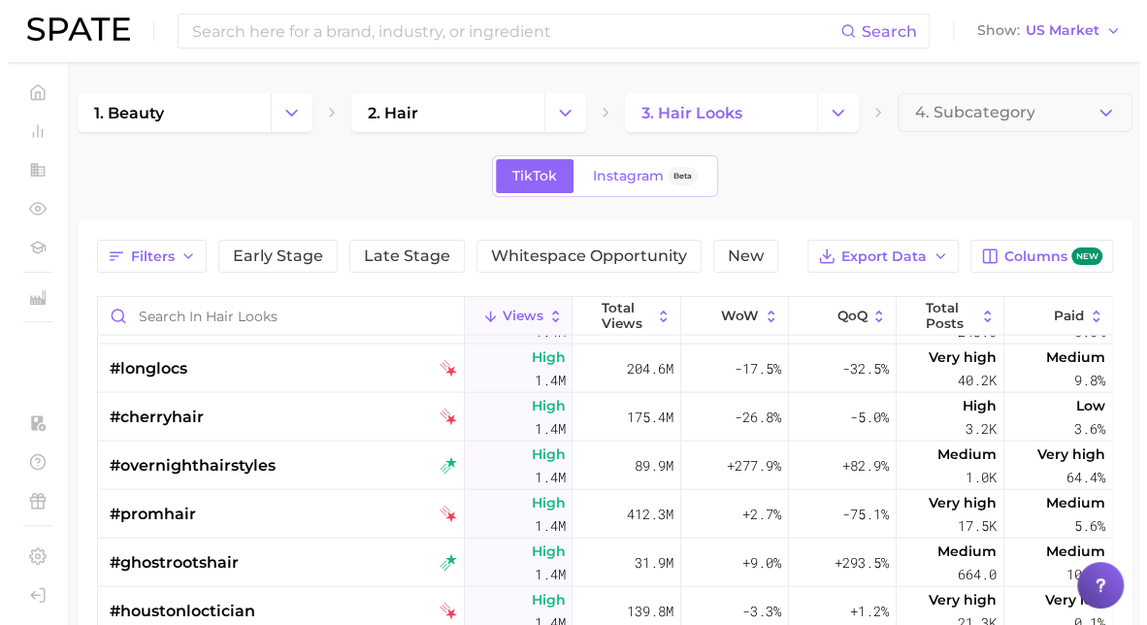
scroll to position [29148, 0]
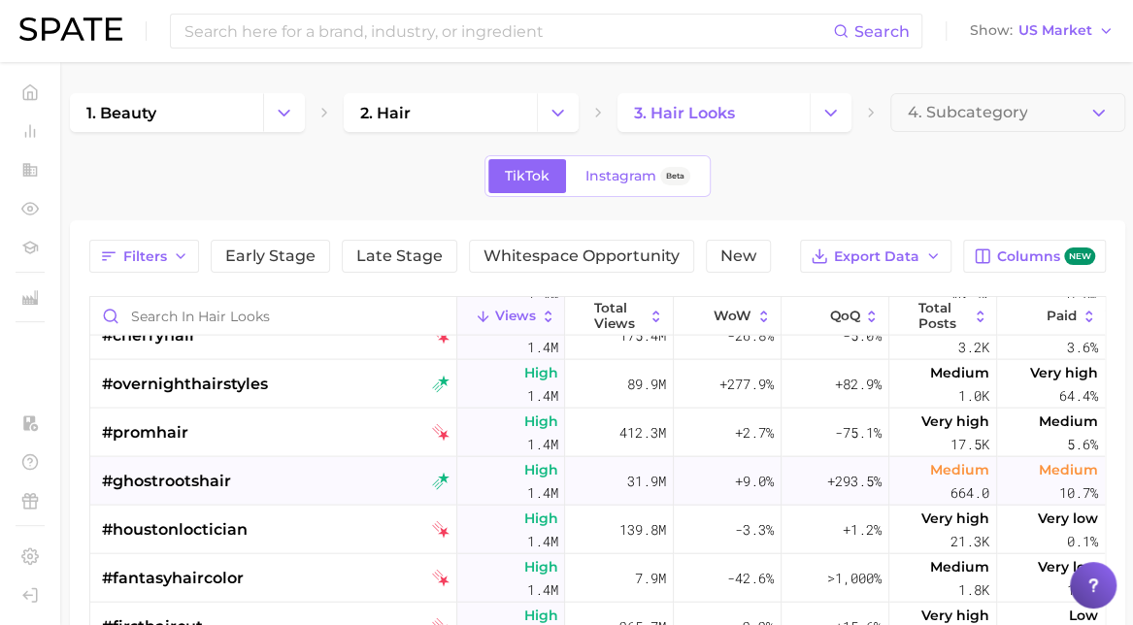
drag, startPoint x: 274, startPoint y: 491, endPoint x: 259, endPoint y: 480, distance: 18.6
click at [259, 480] on div "#ghostrootshair" at bounding box center [276, 480] width 348 height 49
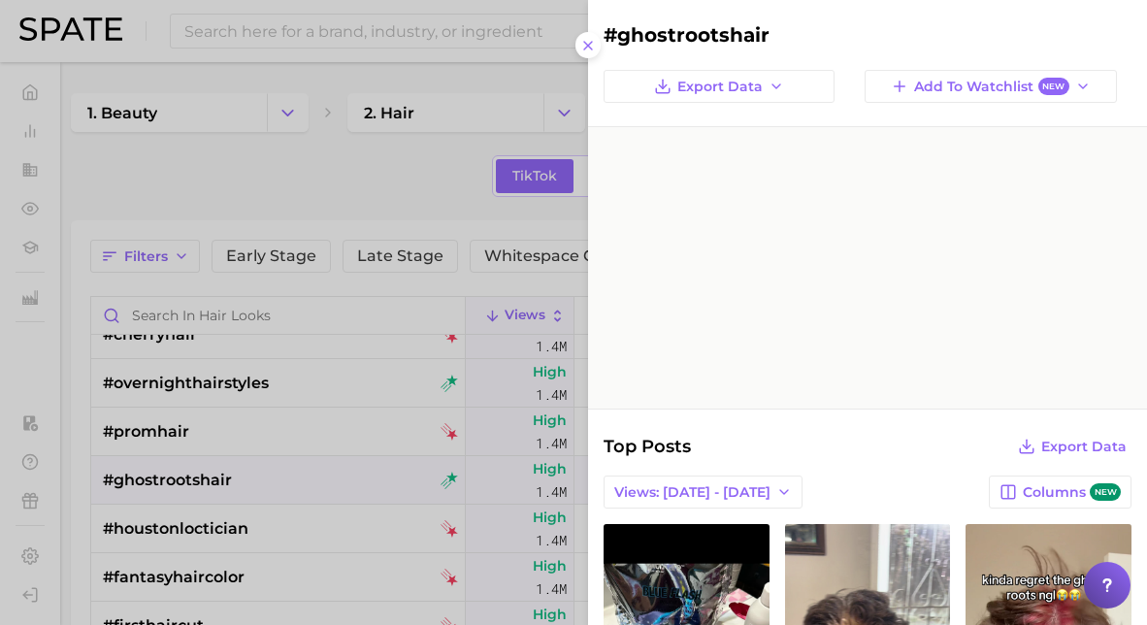
scroll to position [0, 0]
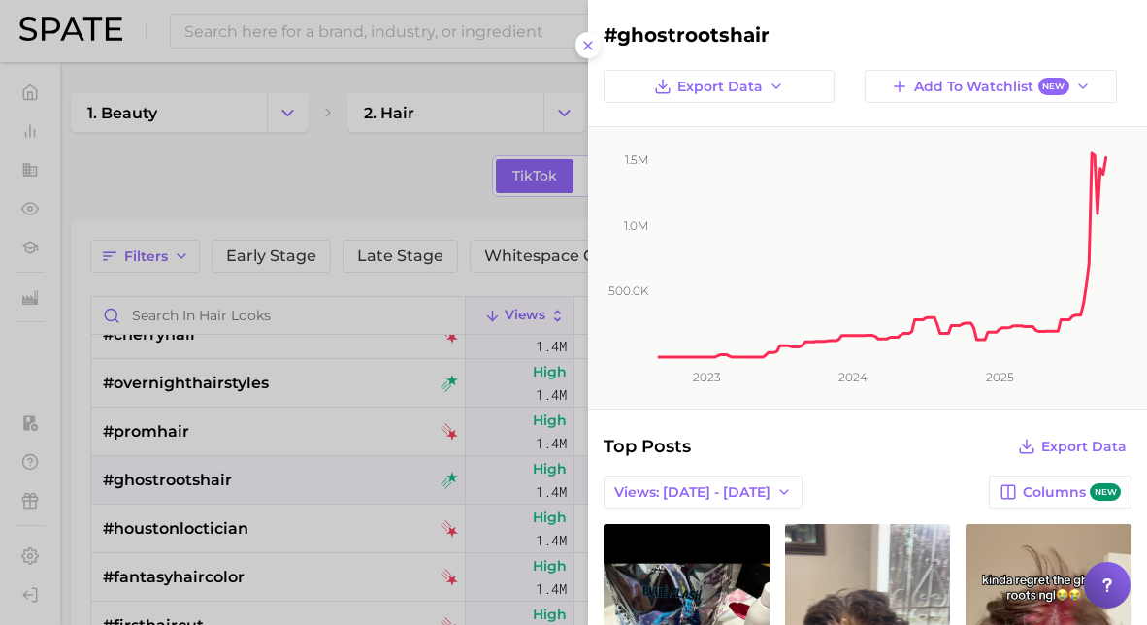
click at [270, 483] on div at bounding box center [573, 312] width 1147 height 625
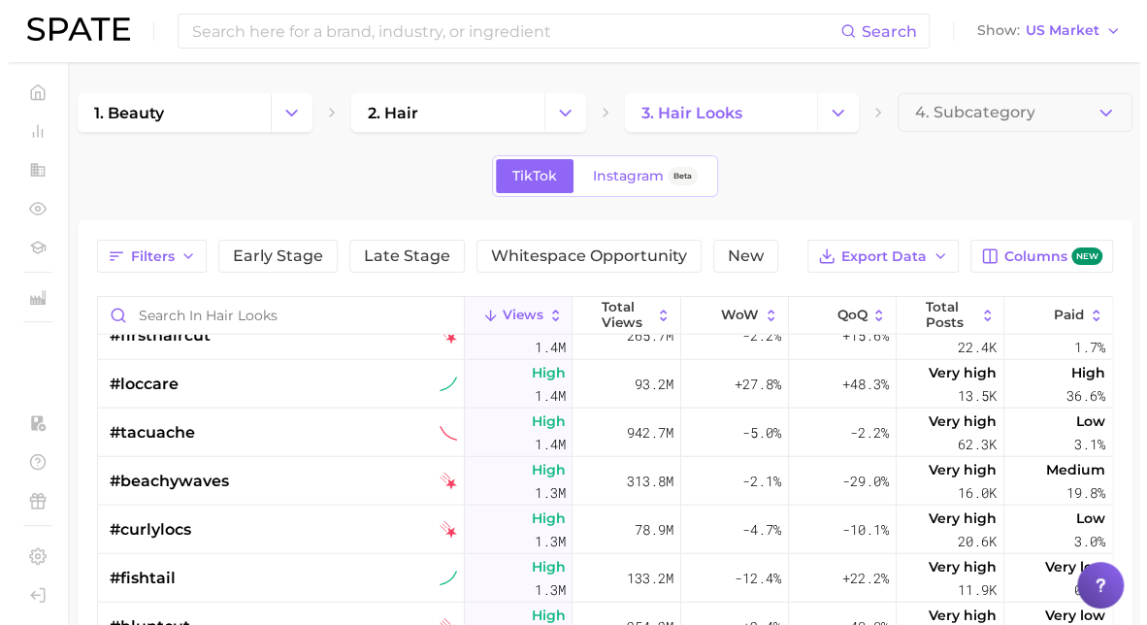
scroll to position [29439, 0]
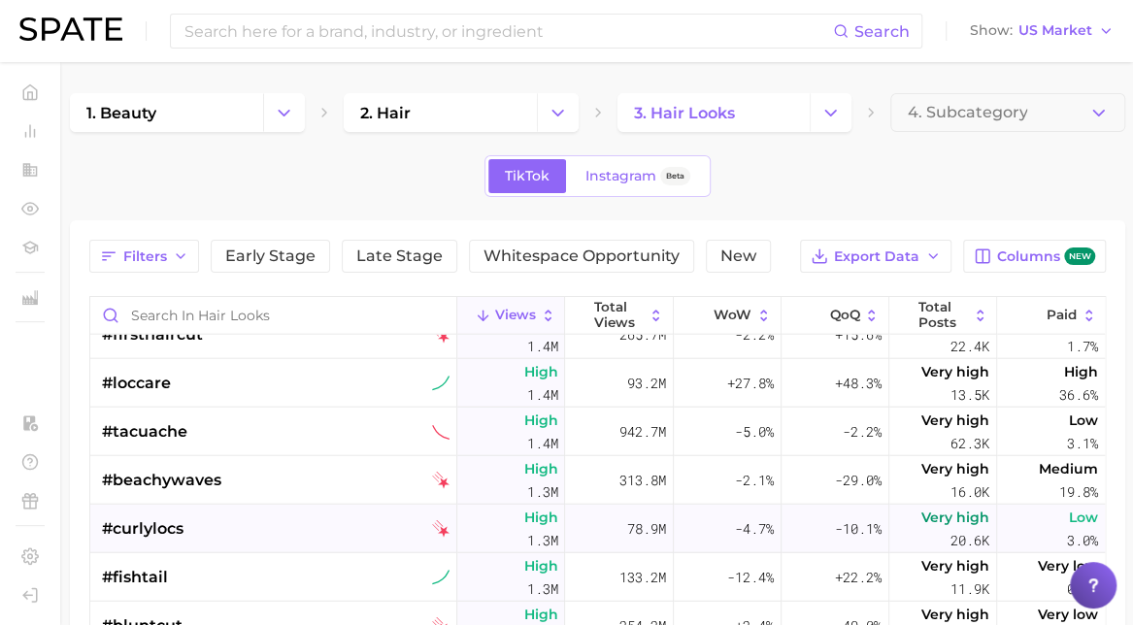
click at [260, 528] on div "#curlylocs" at bounding box center [276, 529] width 348 height 49
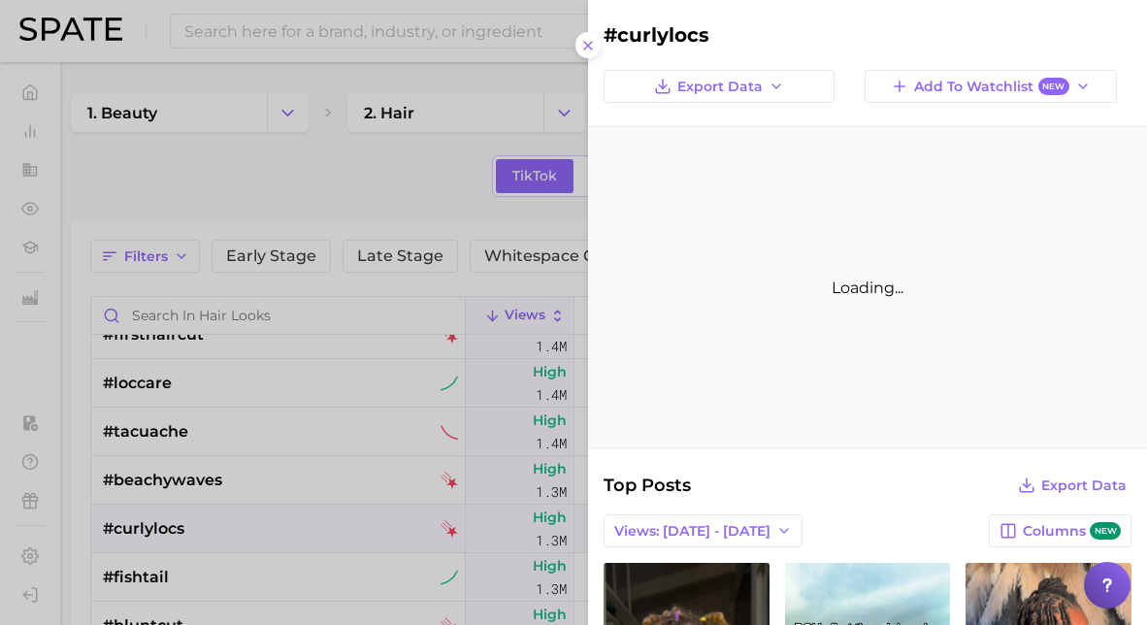
scroll to position [0, 0]
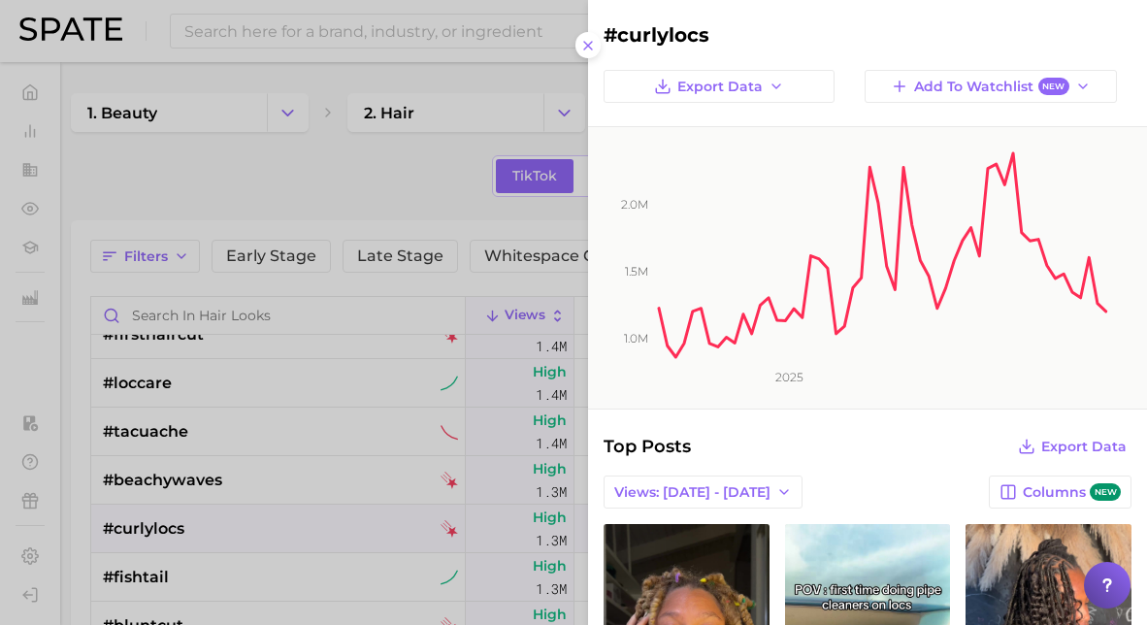
click at [260, 528] on div at bounding box center [573, 312] width 1147 height 625
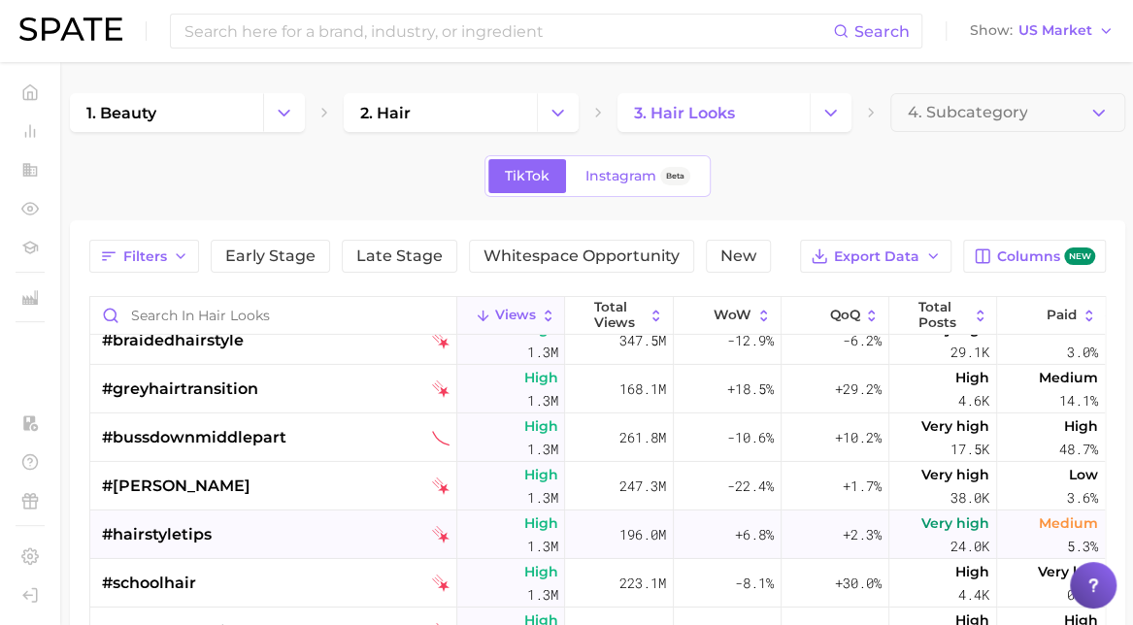
click at [258, 528] on div "#hairstyletips" at bounding box center [276, 535] width 348 height 49
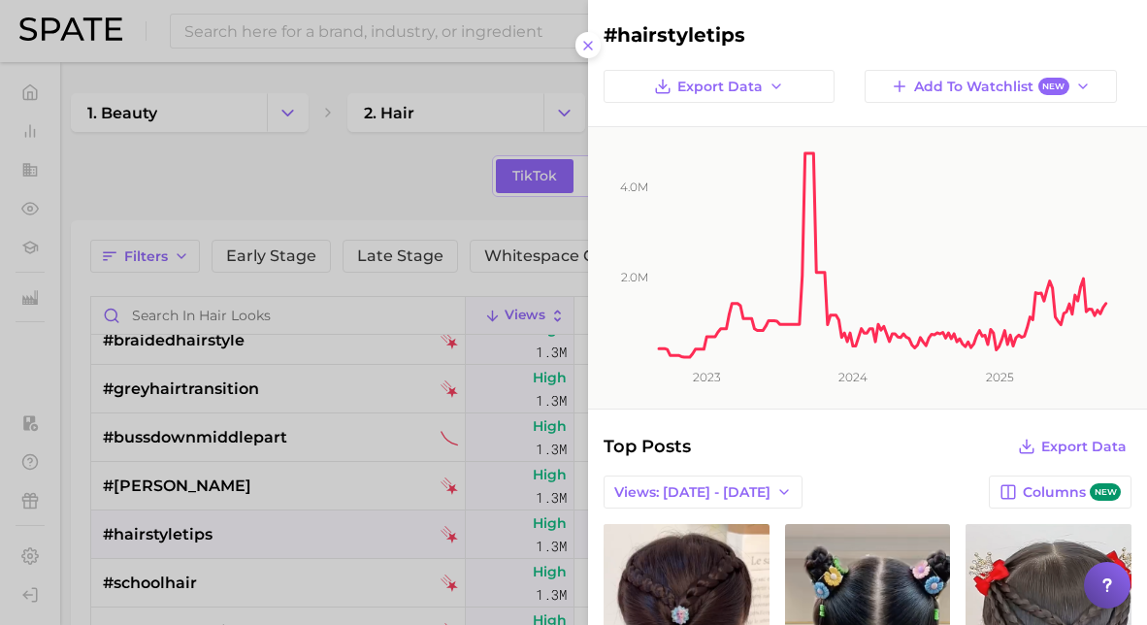
click at [260, 528] on div at bounding box center [573, 312] width 1147 height 625
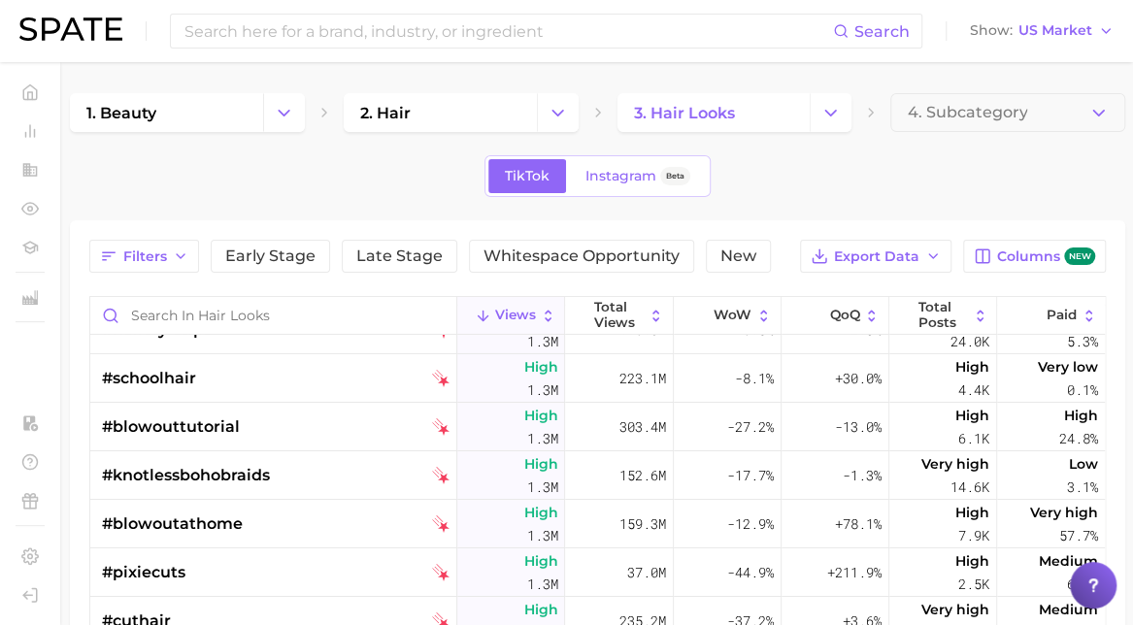
click at [260, 528] on div "#blowoutathome" at bounding box center [276, 524] width 348 height 49
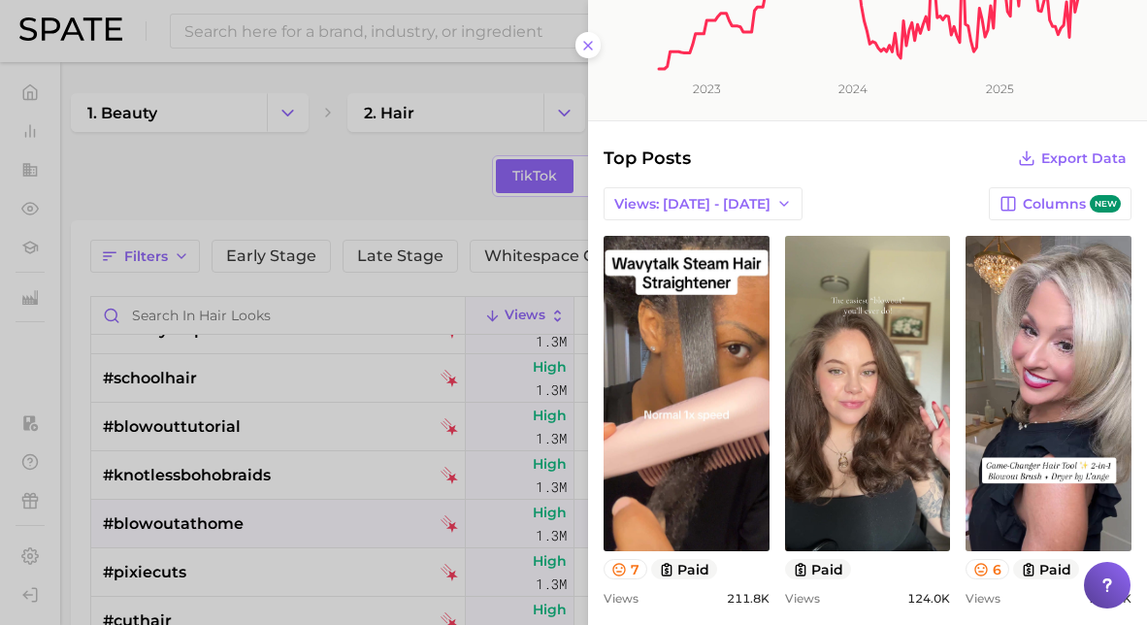
click at [149, 529] on div at bounding box center [573, 312] width 1147 height 625
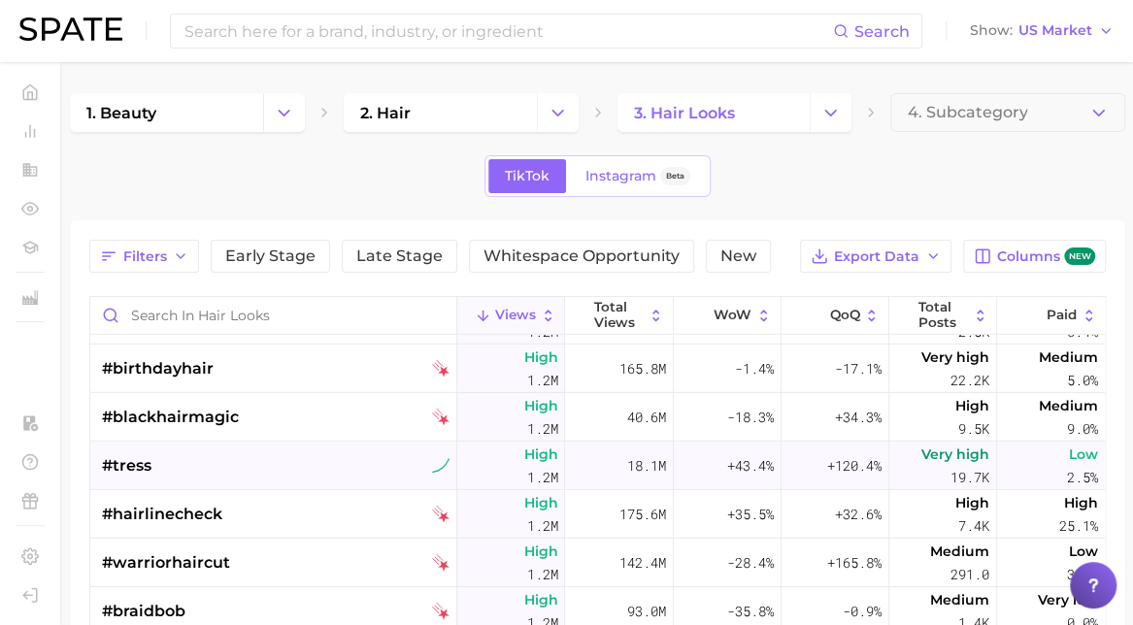
click at [183, 469] on div "#tress" at bounding box center [276, 466] width 348 height 49
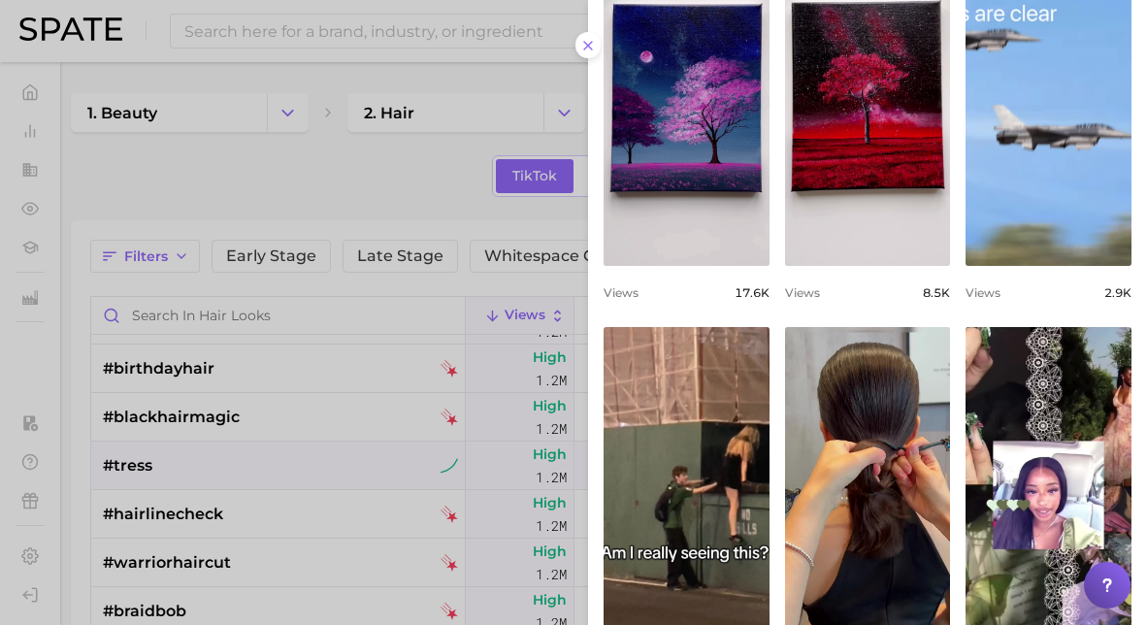
click at [155, 459] on div at bounding box center [573, 312] width 1147 height 625
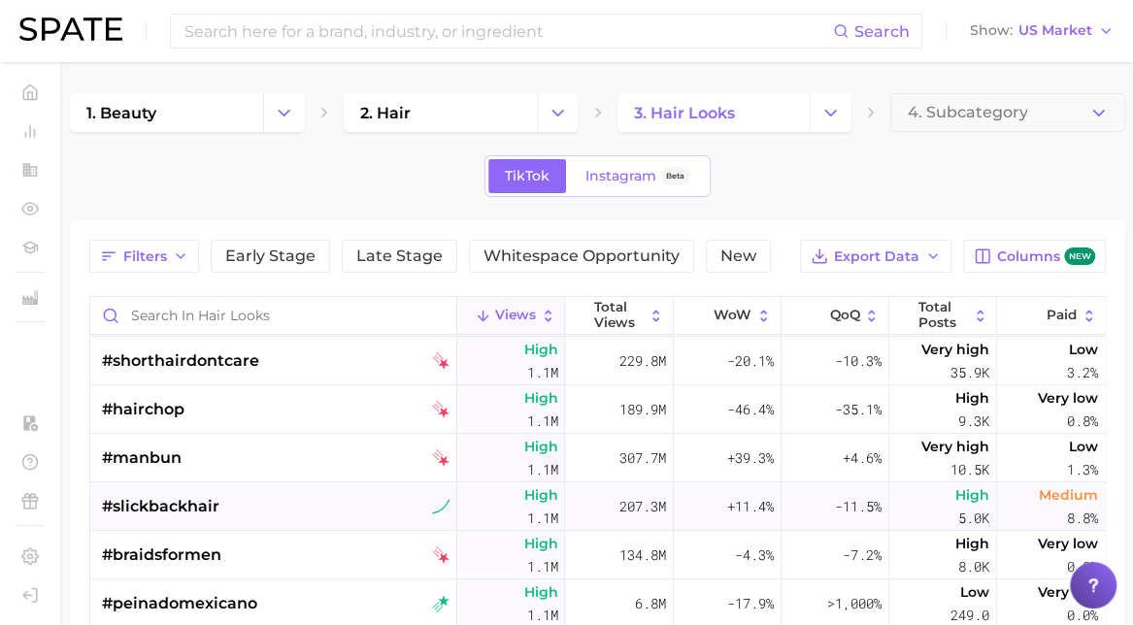
click at [235, 502] on div "#slickbackhair" at bounding box center [276, 506] width 348 height 49
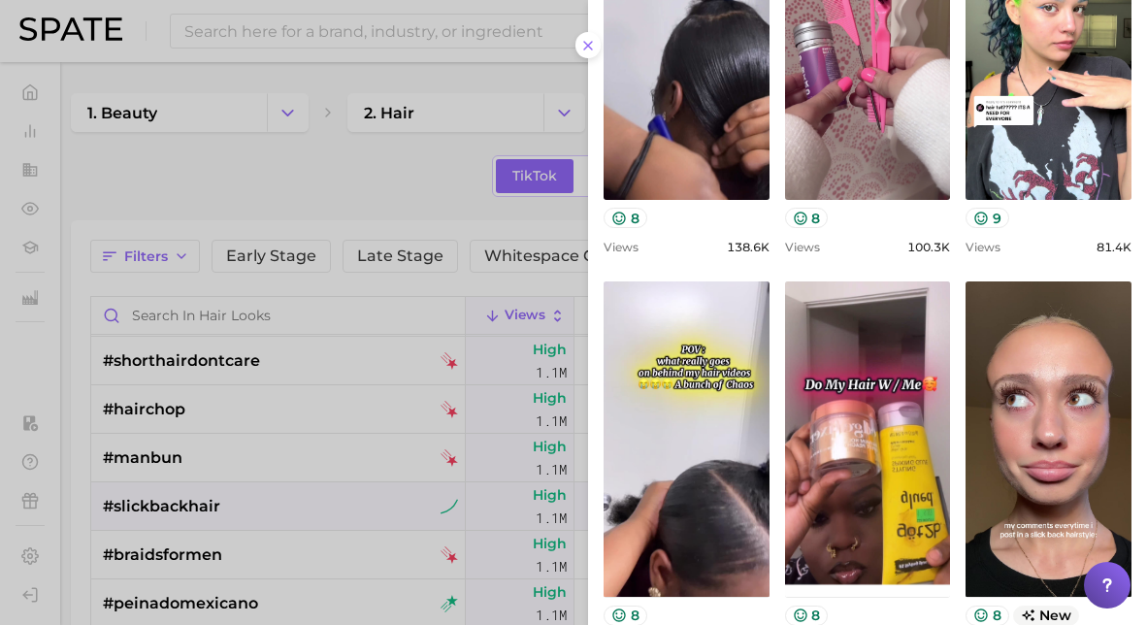
click at [184, 506] on div at bounding box center [573, 312] width 1147 height 625
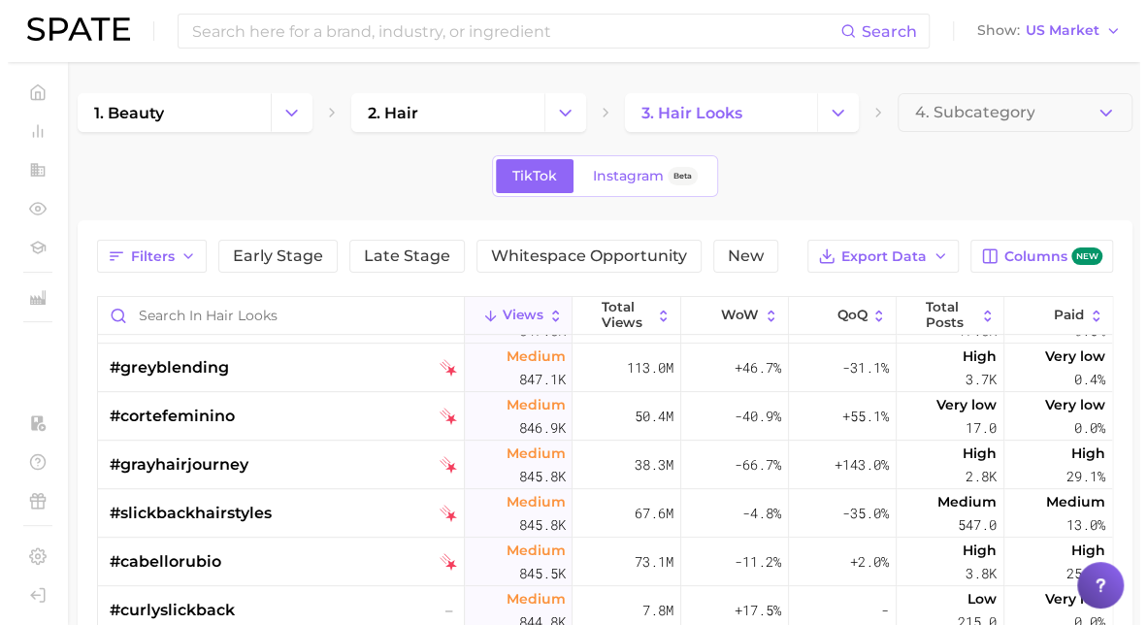
scroll to position [41610, 0]
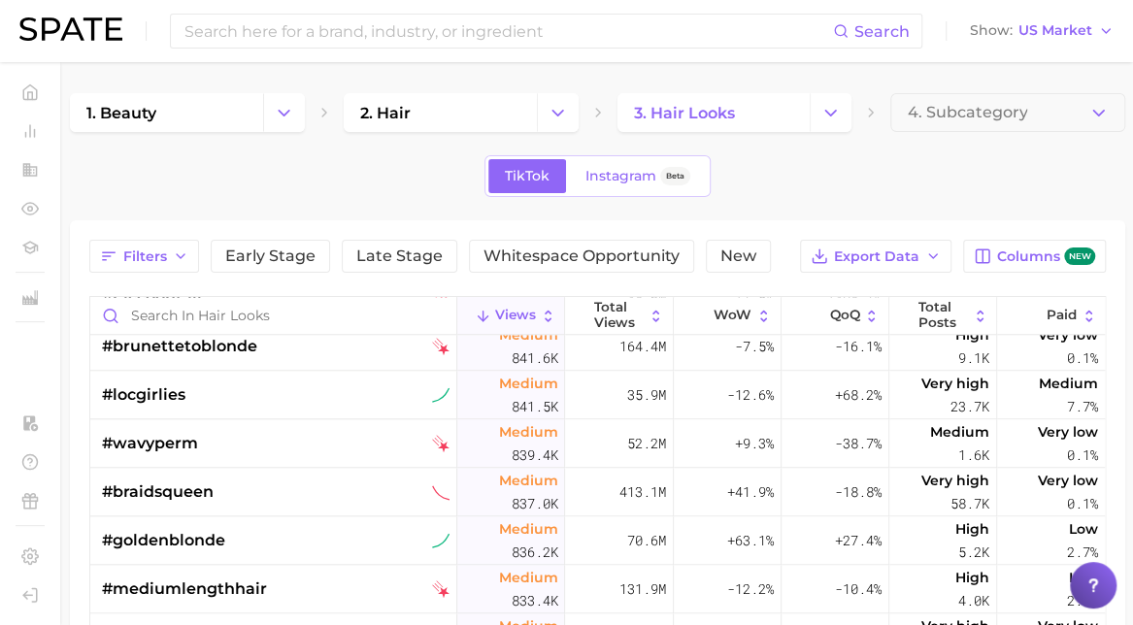
click at [267, 560] on div "#goldenblonde" at bounding box center [276, 540] width 348 height 49
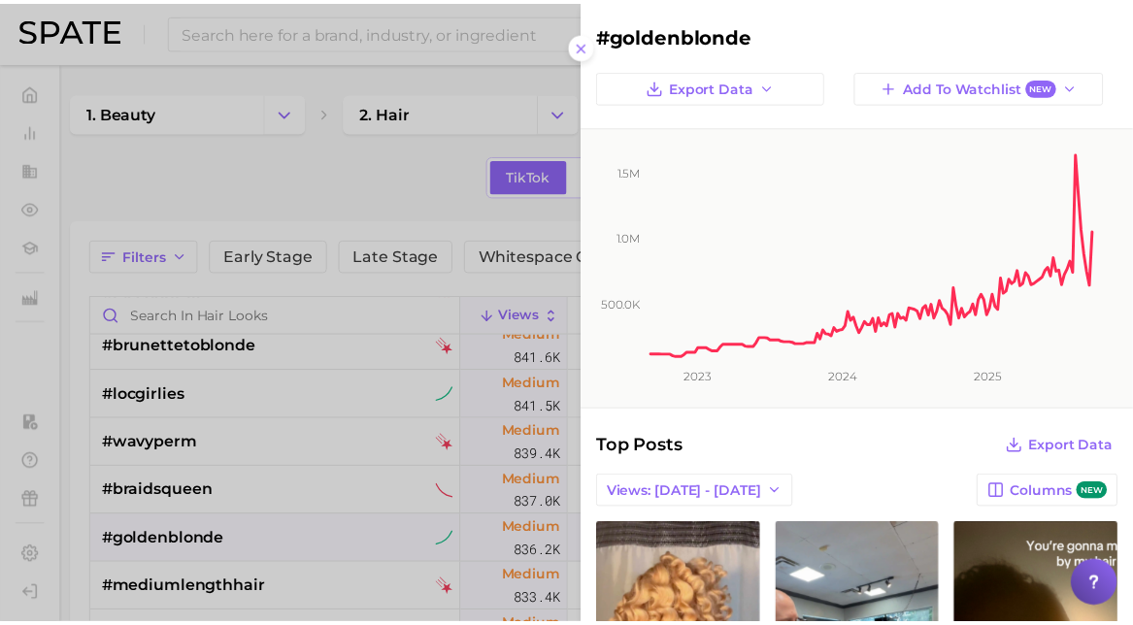
scroll to position [0, 0]
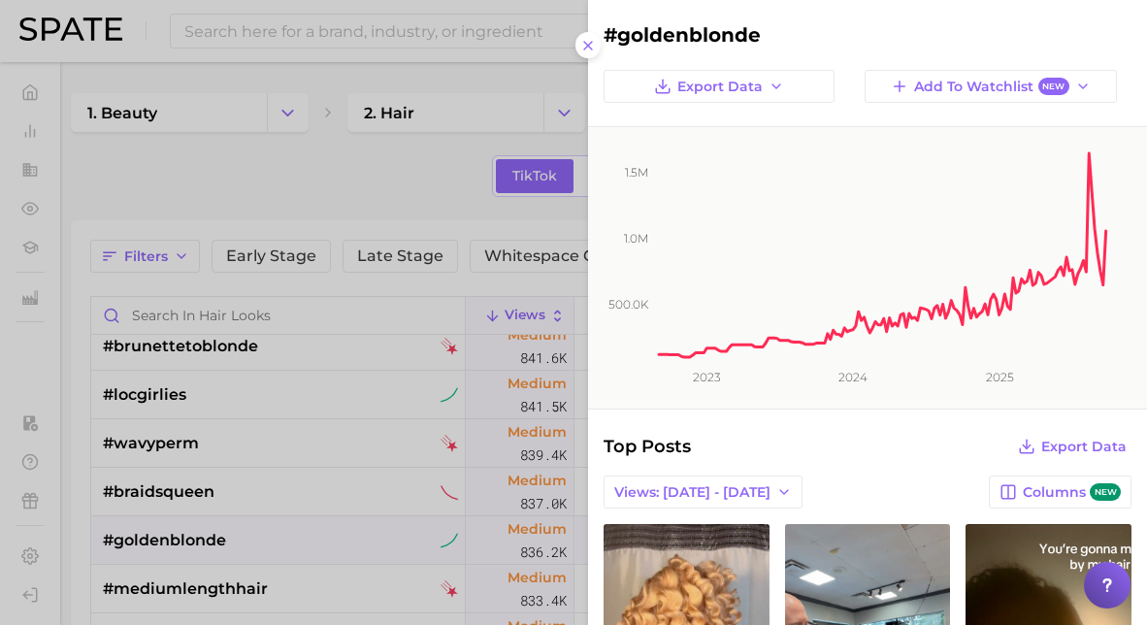
click at [231, 168] on div at bounding box center [573, 312] width 1147 height 625
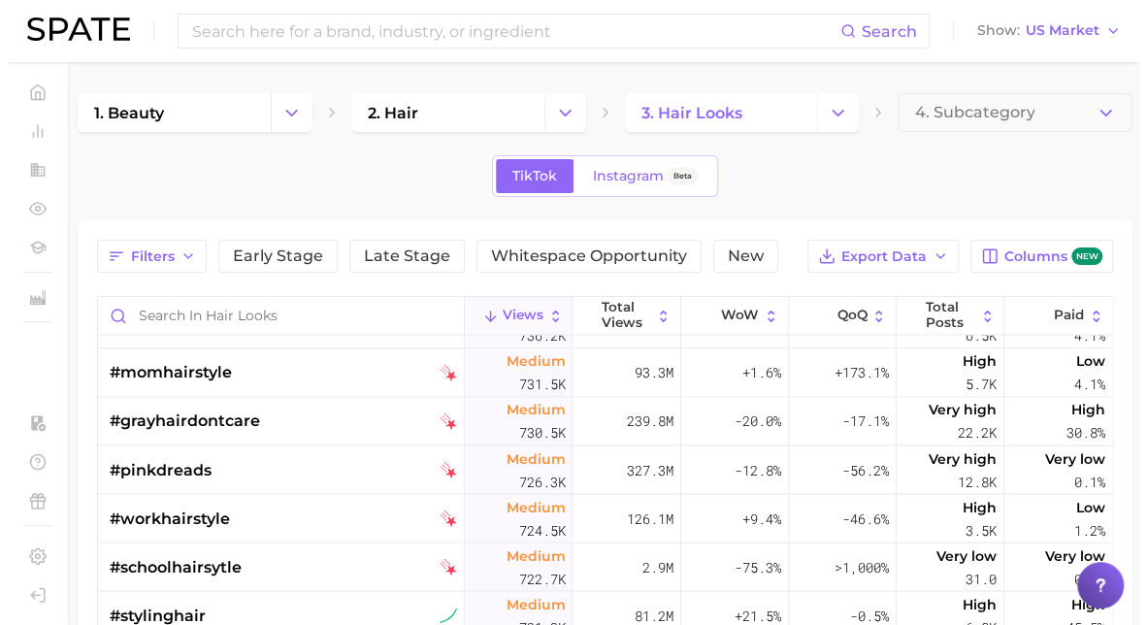
scroll to position [45909, 0]
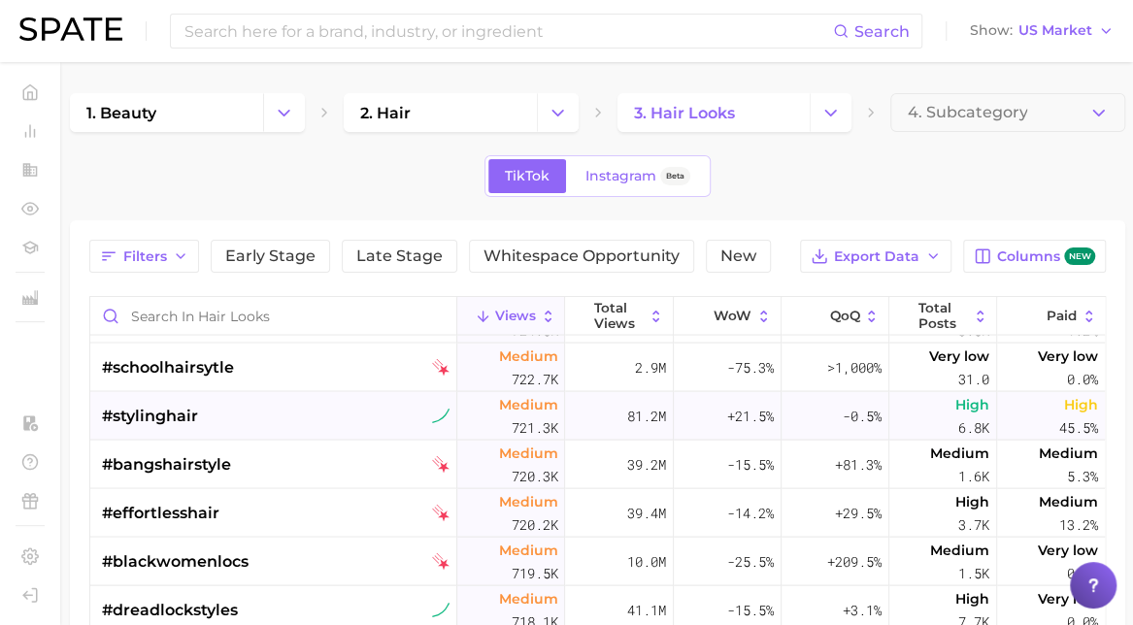
click at [311, 413] on div "#stylinghair" at bounding box center [276, 415] width 348 height 49
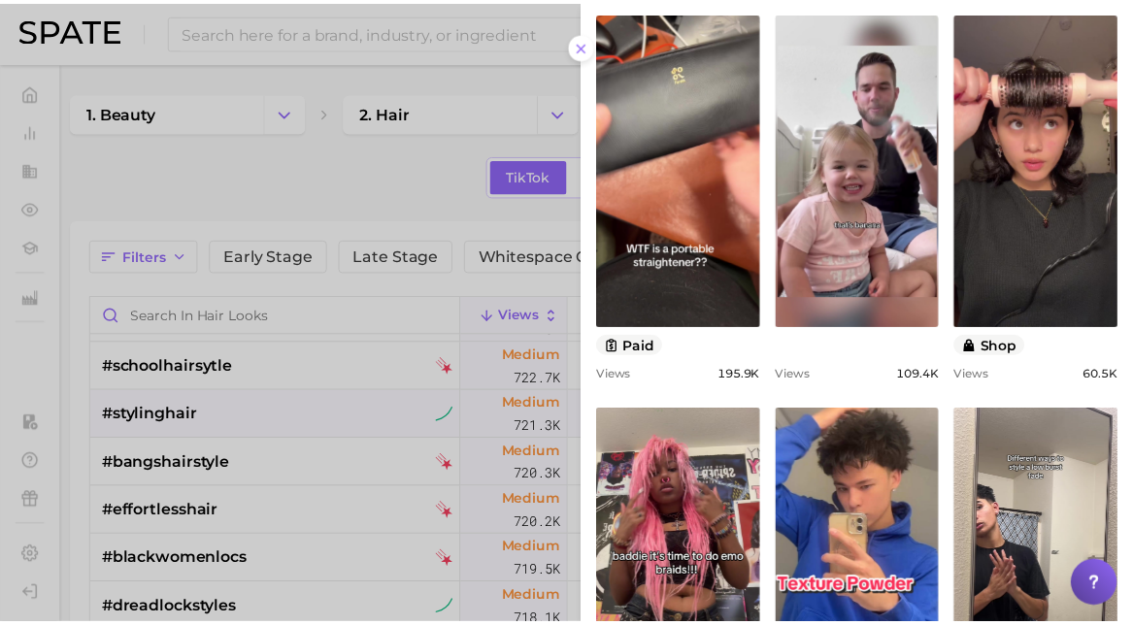
scroll to position [514, 0]
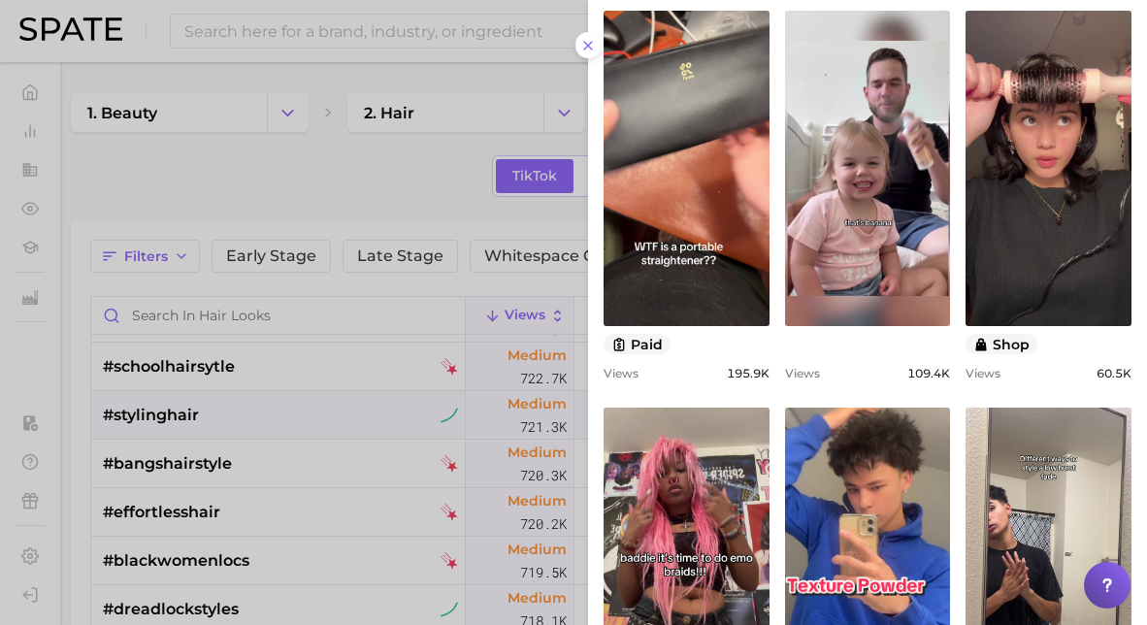
click at [315, 424] on div at bounding box center [573, 312] width 1147 height 625
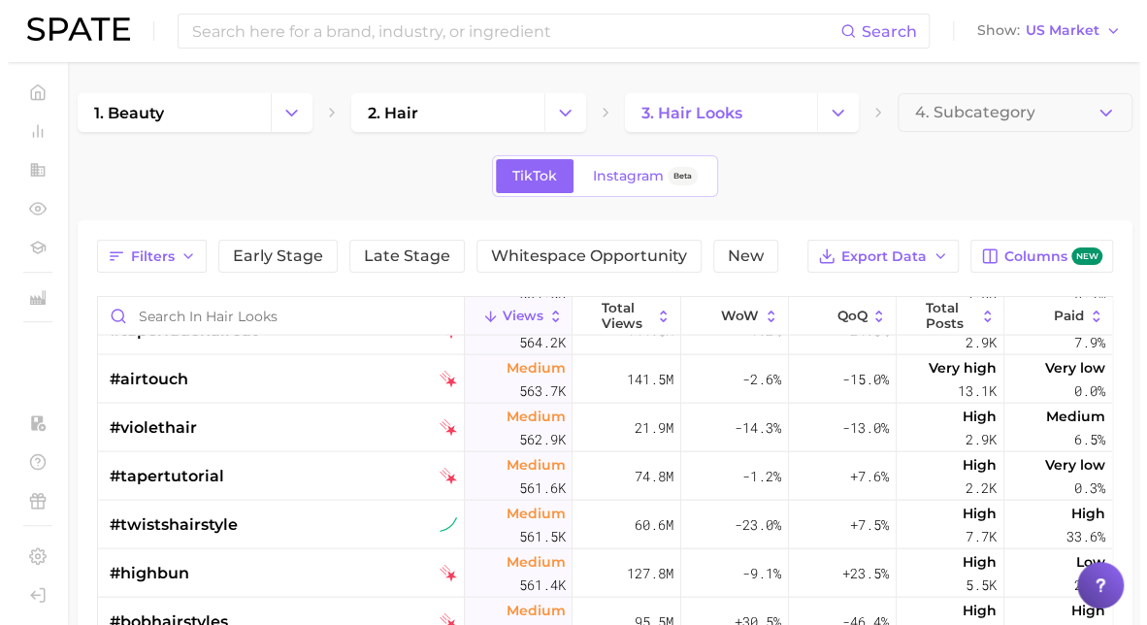
scroll to position [56213, 0]
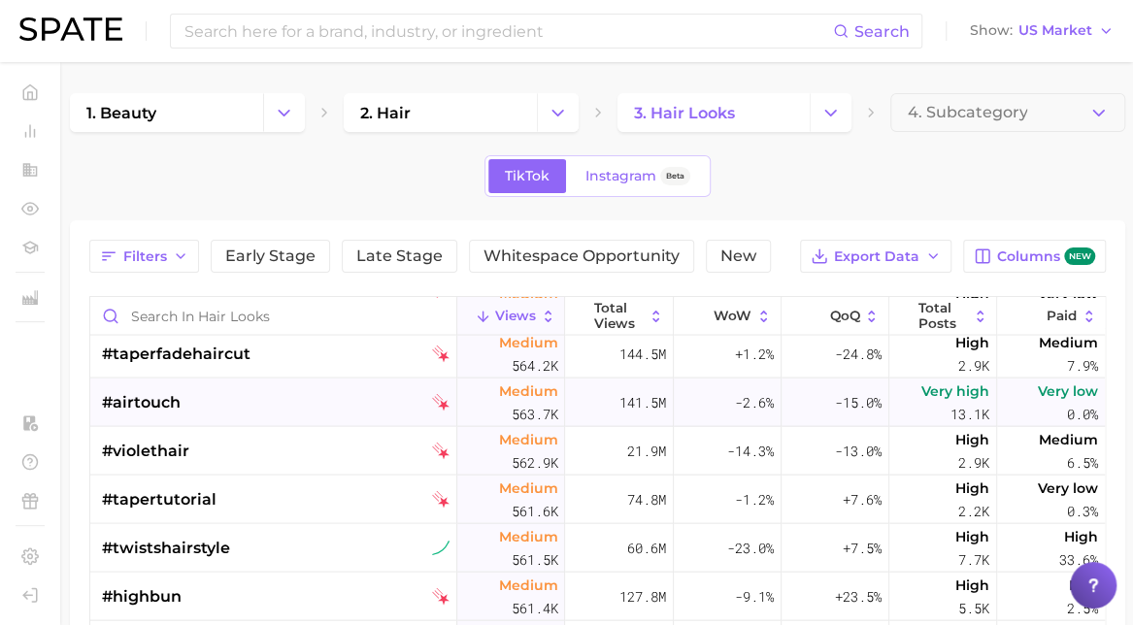
click at [254, 395] on div "#airtouch" at bounding box center [276, 402] width 348 height 49
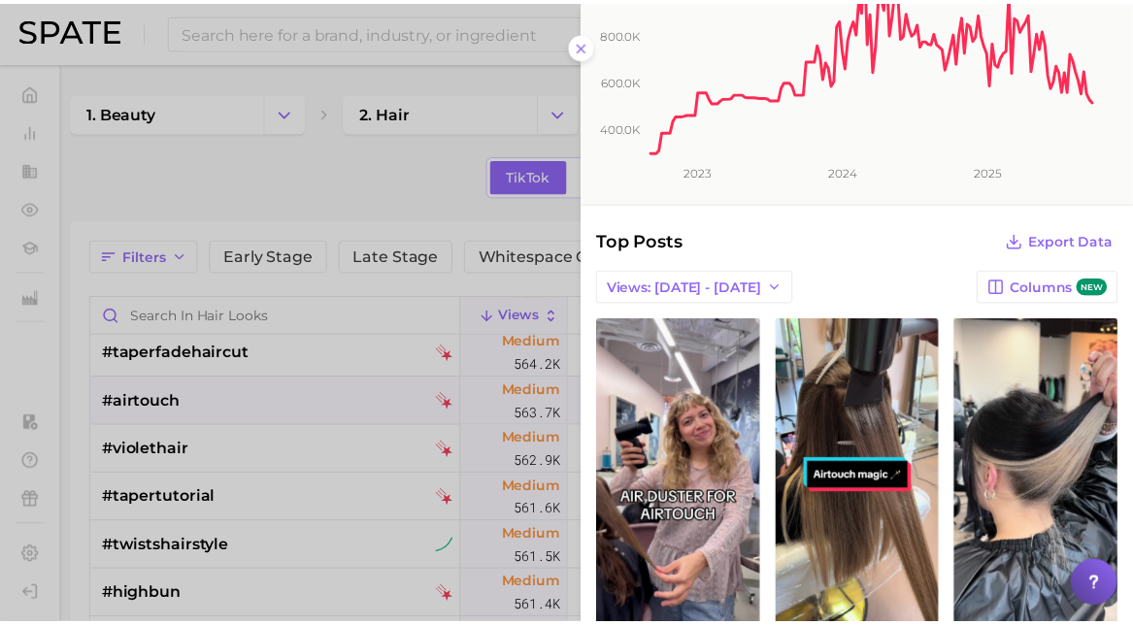
scroll to position [207, 0]
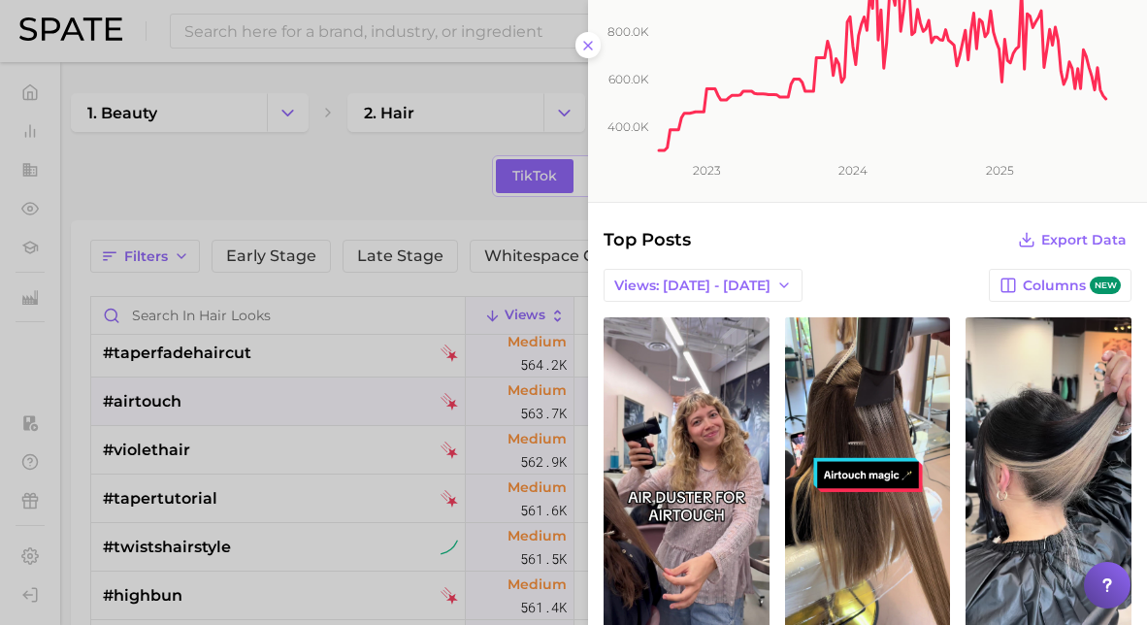
click at [264, 395] on div at bounding box center [573, 312] width 1147 height 625
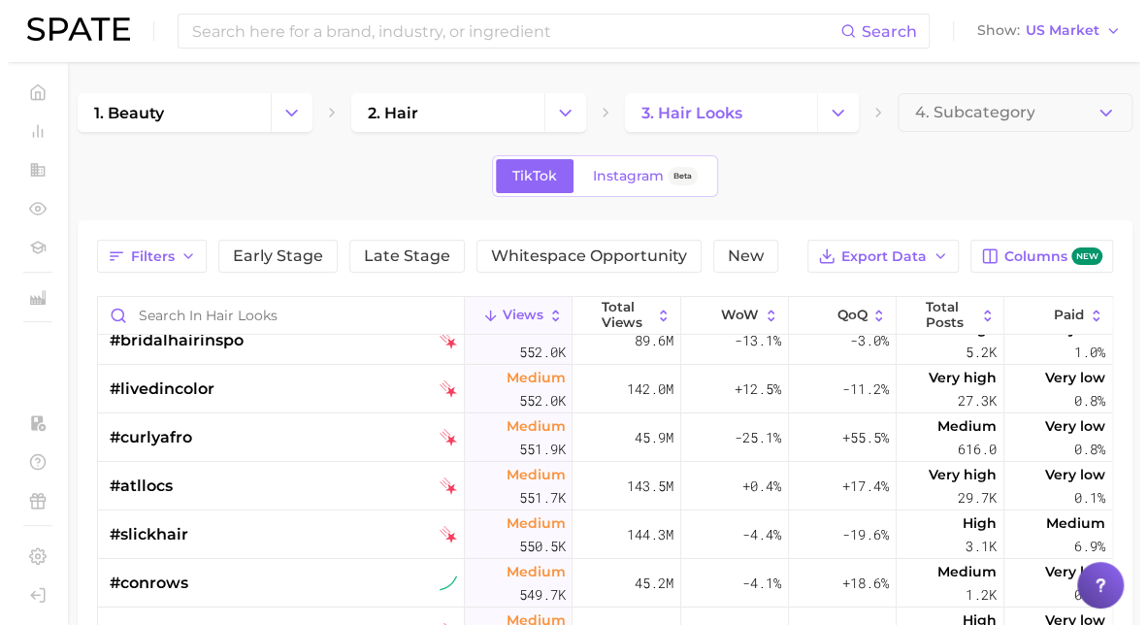
scroll to position [57368, 0]
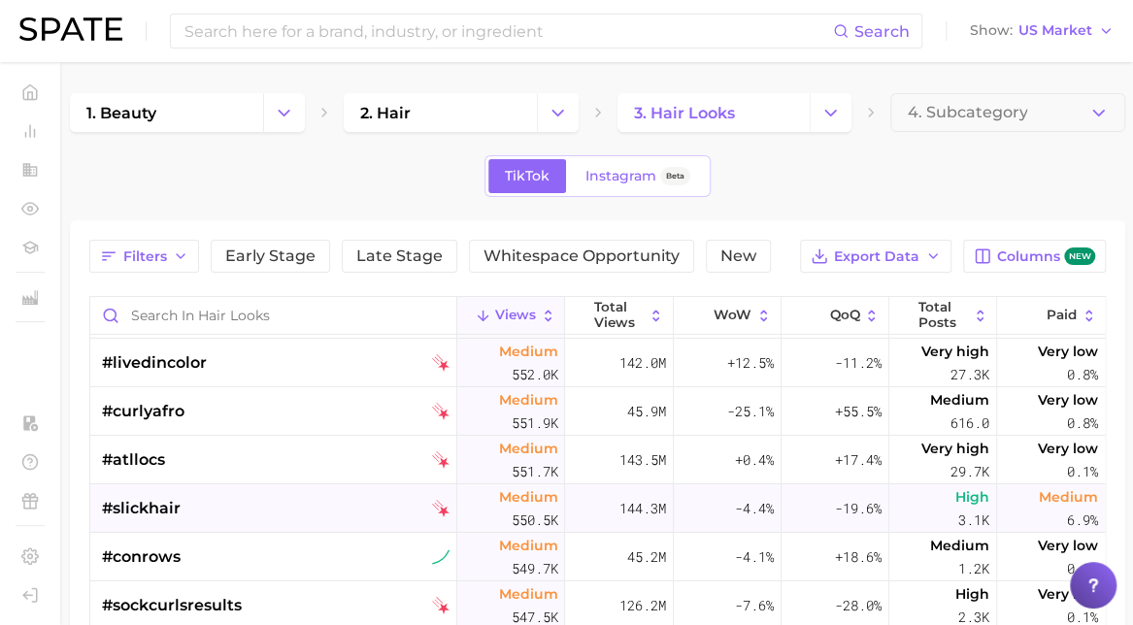
click at [247, 510] on div "#slickhair" at bounding box center [276, 508] width 348 height 49
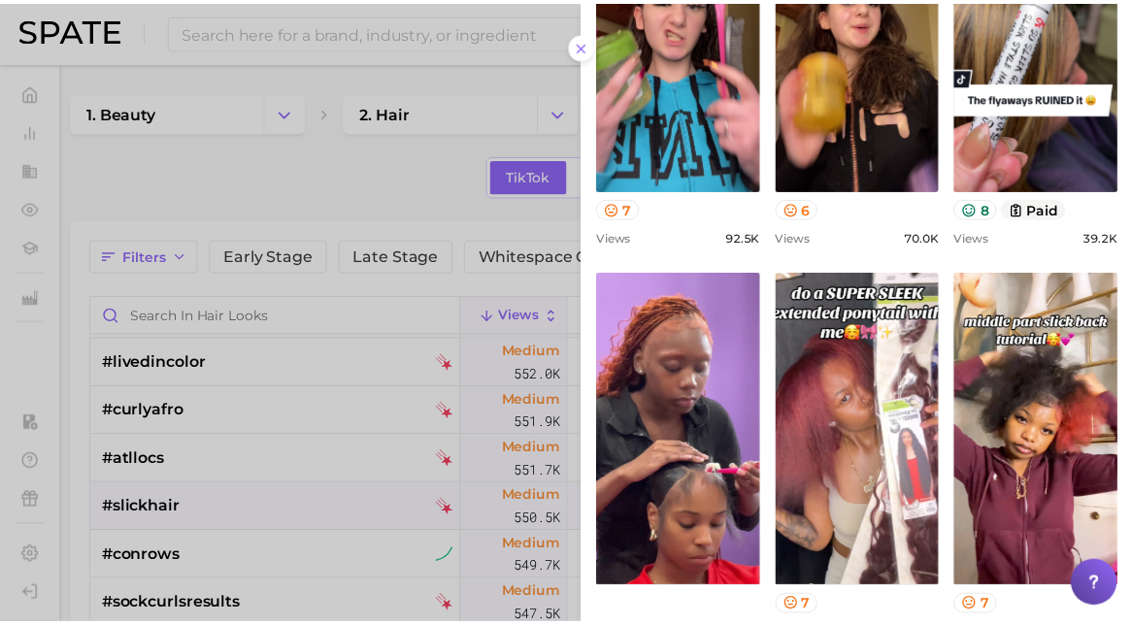
scroll to position [1091, 0]
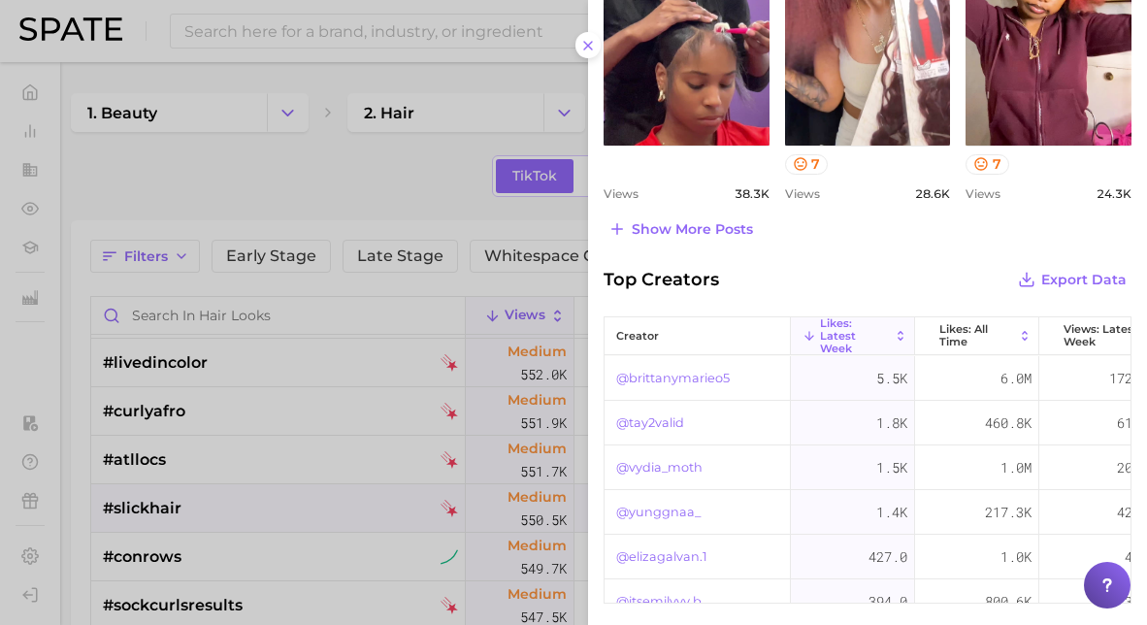
click at [318, 514] on div at bounding box center [573, 312] width 1147 height 625
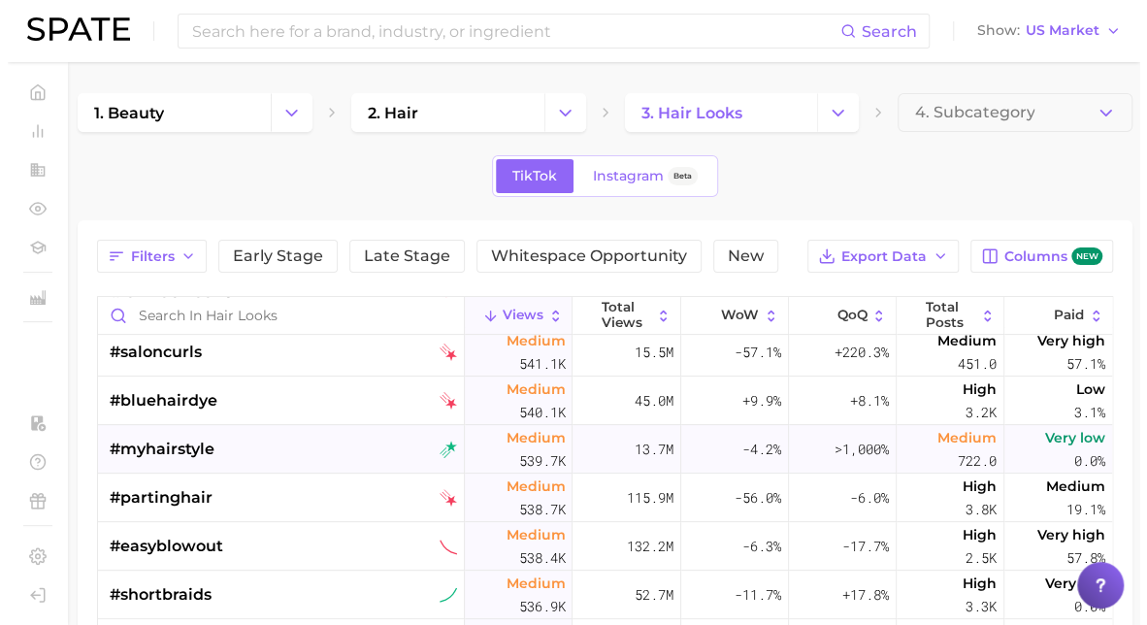
scroll to position [58100, 0]
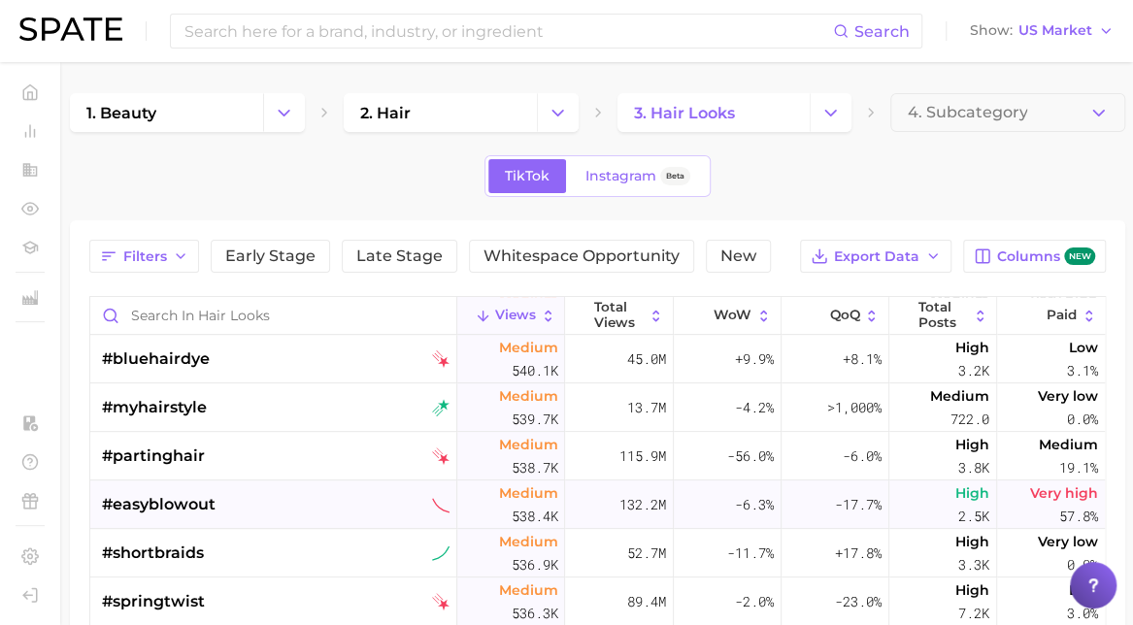
click at [250, 525] on div "#easyblowout" at bounding box center [276, 505] width 348 height 49
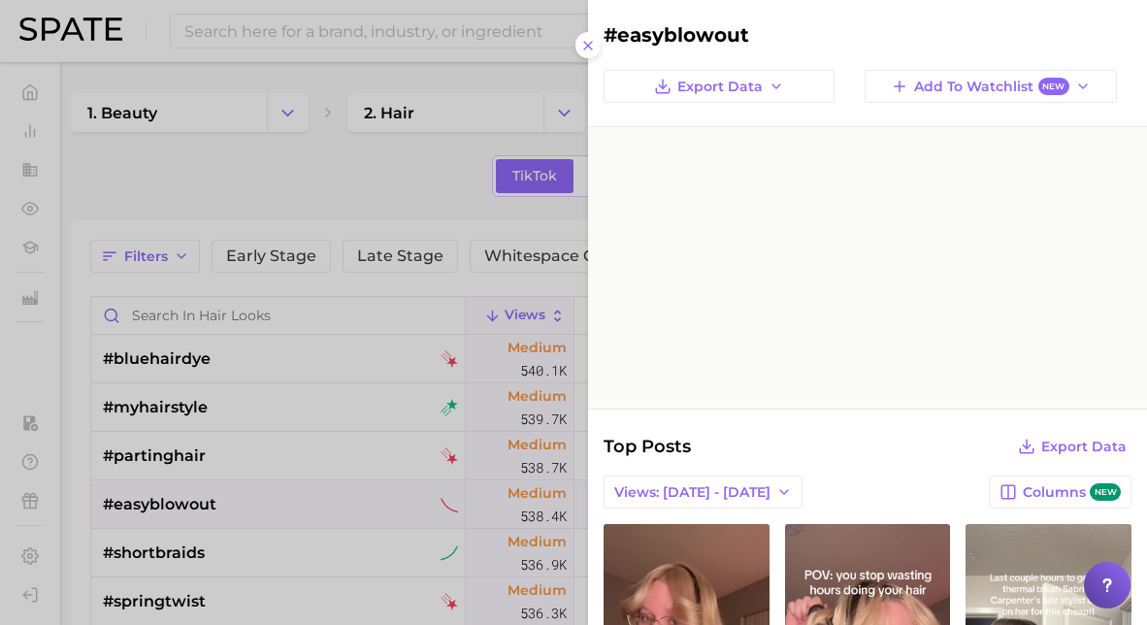
scroll to position [0, 0]
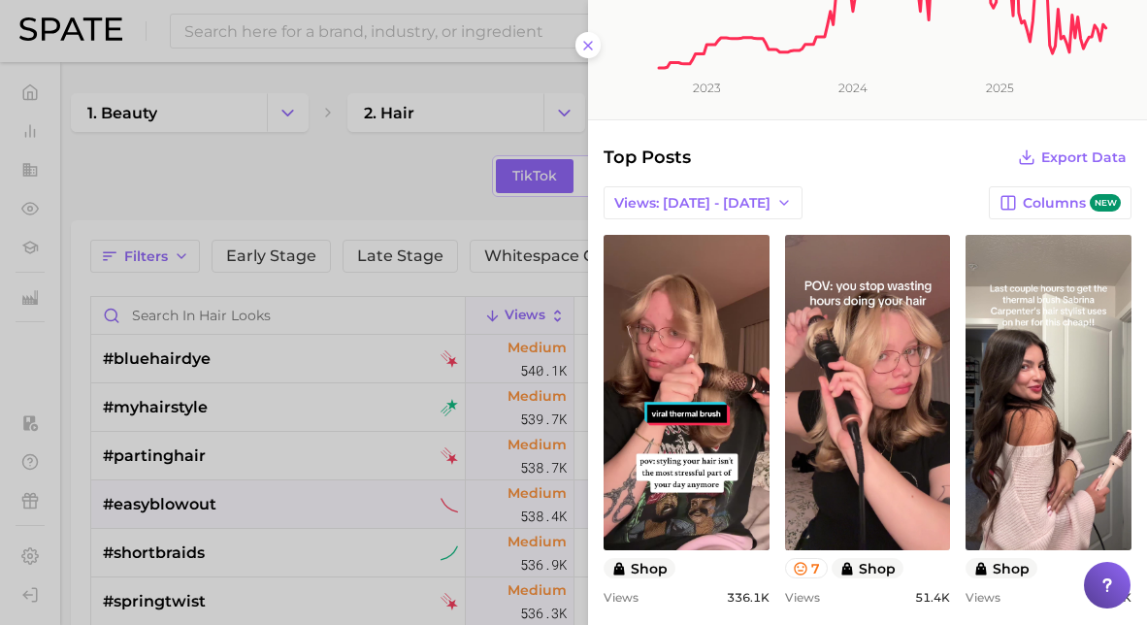
click at [244, 498] on div at bounding box center [573, 312] width 1147 height 625
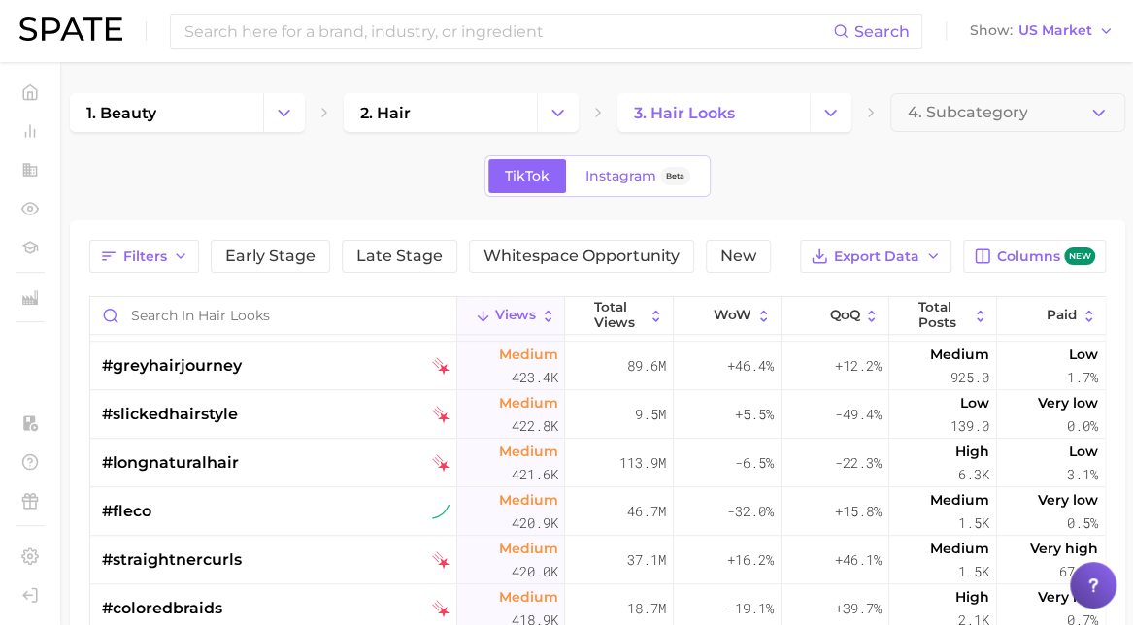
scroll to position [68948, 0]
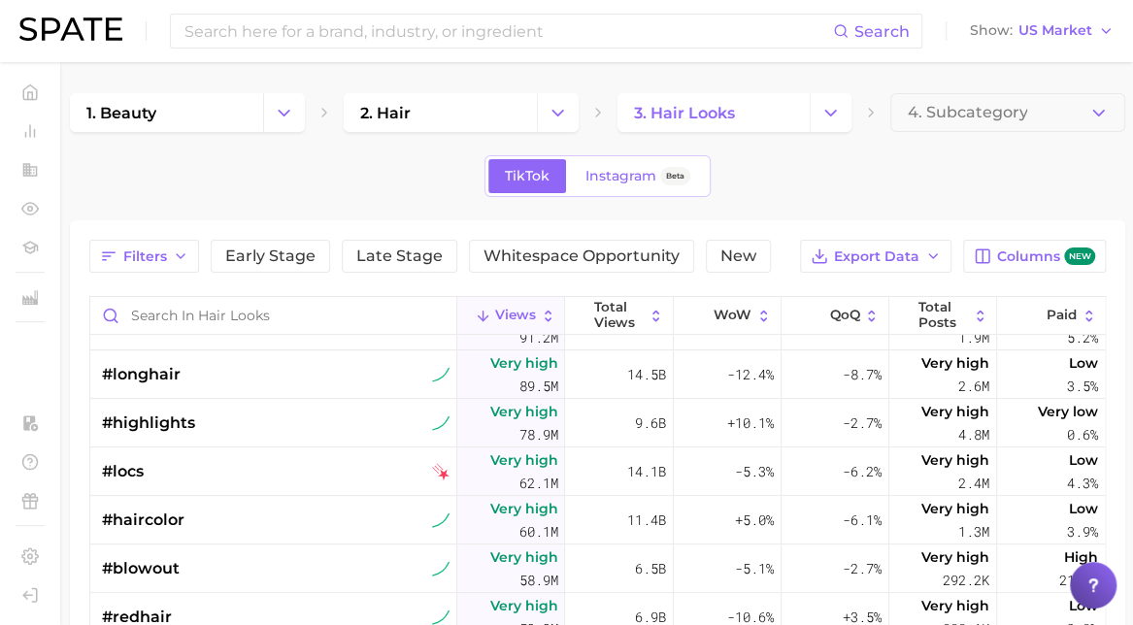
scroll to position [375, 0]
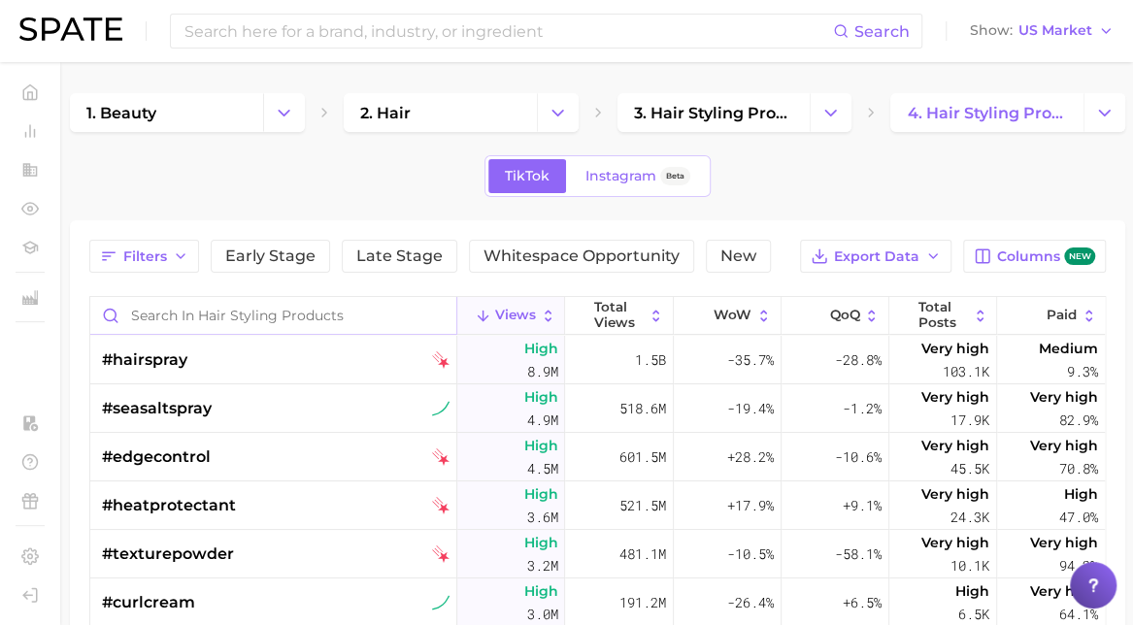
click at [216, 316] on input "Search in hair styling products" at bounding box center [273, 315] width 366 height 37
click at [144, 260] on span "Filters" at bounding box center [145, 257] width 44 height 17
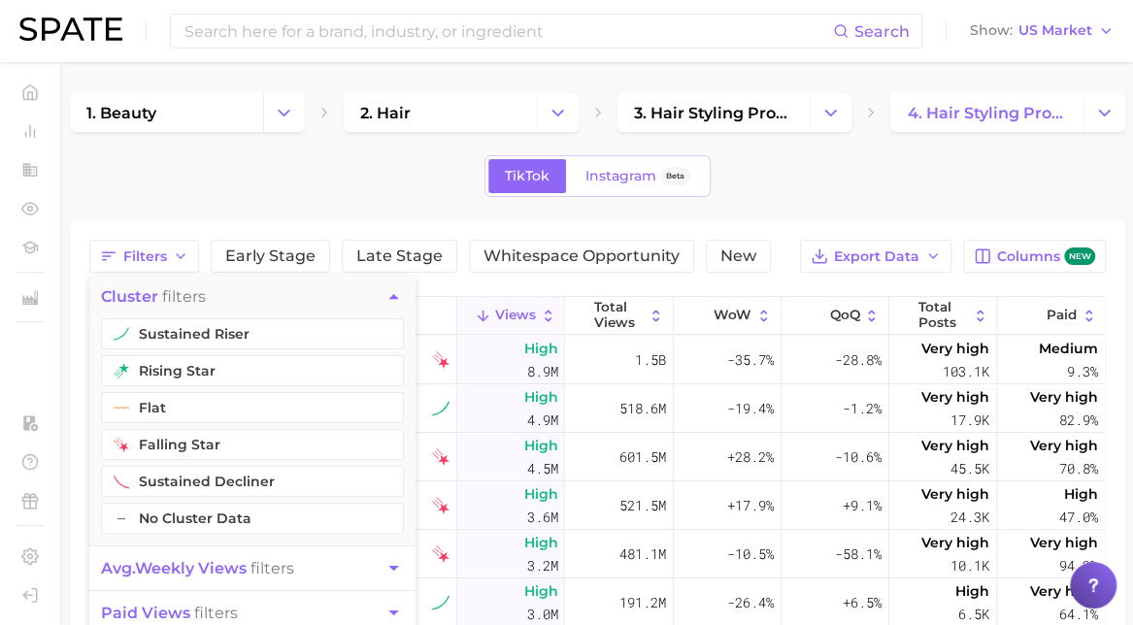
click at [307, 152] on div "1. beauty 2. hair 3. hair styling products 4. hair styling products TikTok Inst…" at bounding box center [597, 516] width 1055 height 847
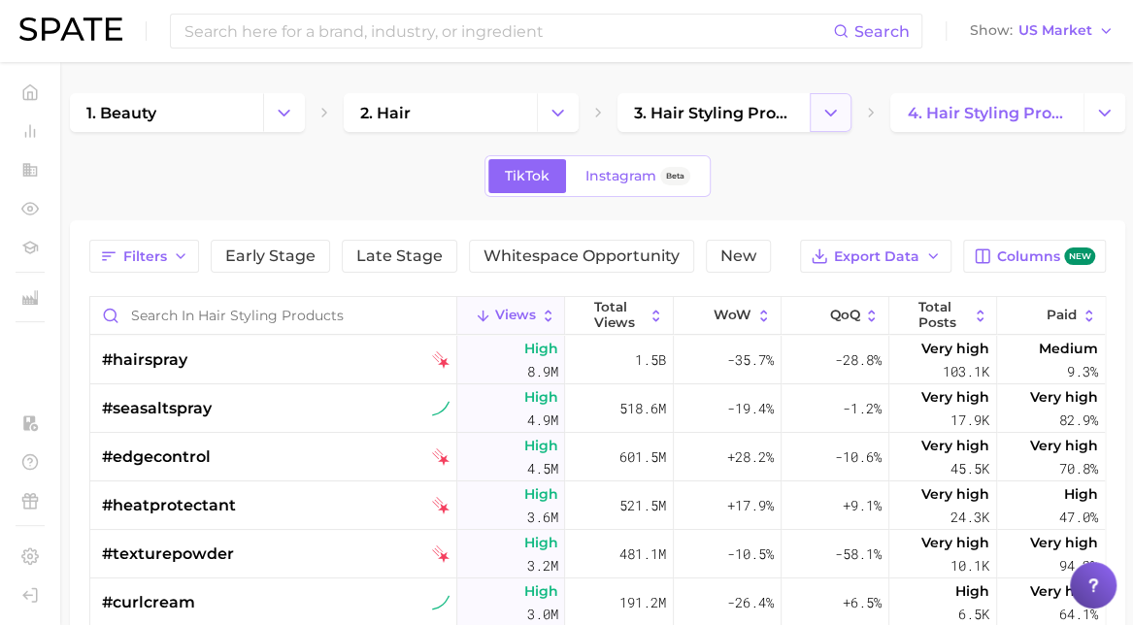
click at [842, 104] on button "Change Category" at bounding box center [831, 112] width 42 height 39
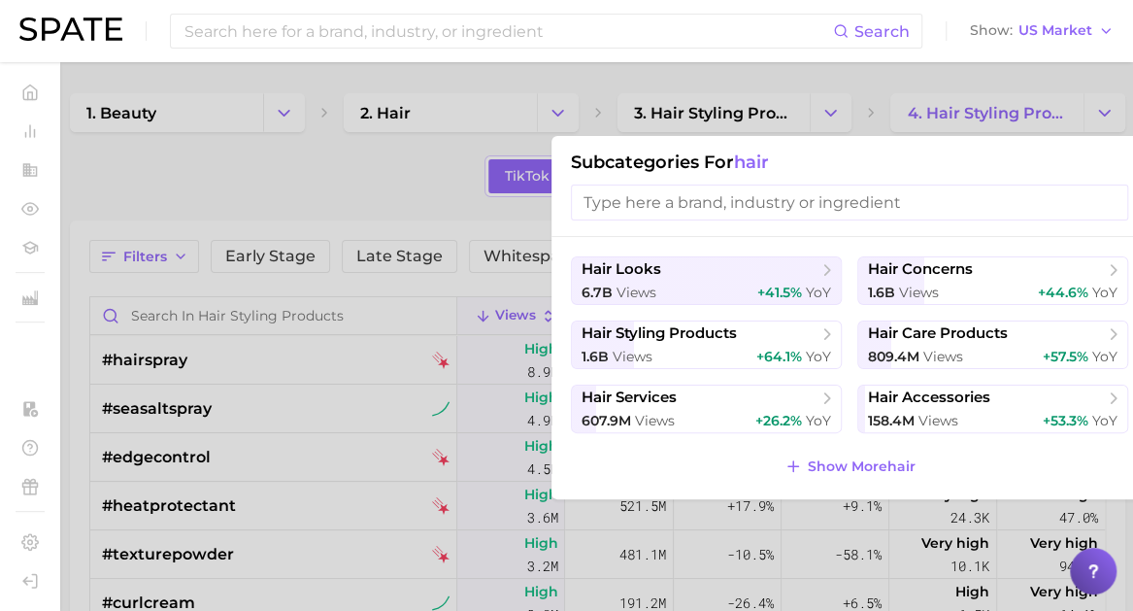
click at [727, 195] on input "search" at bounding box center [849, 202] width 557 height 36
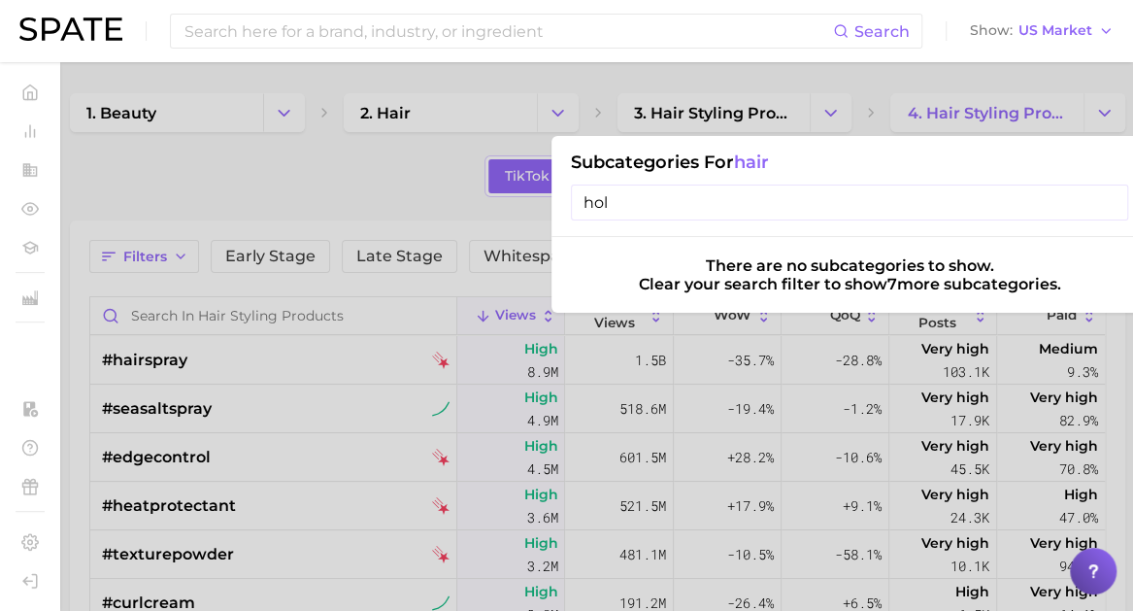
type input "hold"
click at [727, 195] on input "hold" at bounding box center [849, 202] width 557 height 36
type input "\"
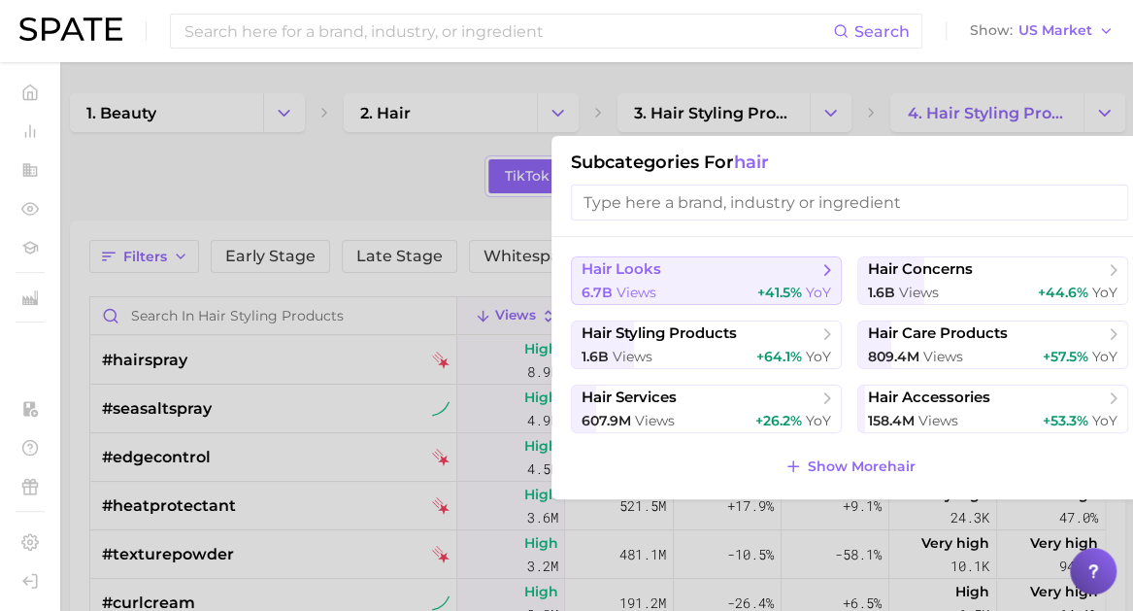
click at [827, 263] on icon at bounding box center [826, 269] width 19 height 19
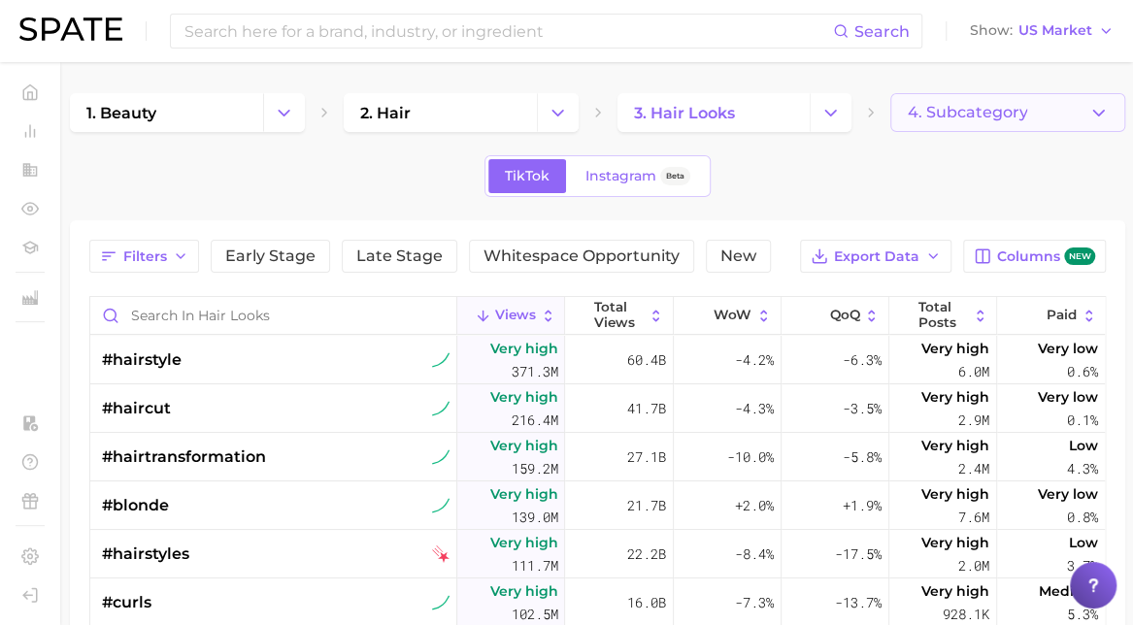
click at [967, 110] on span "4. Subcategory" at bounding box center [967, 112] width 120 height 17
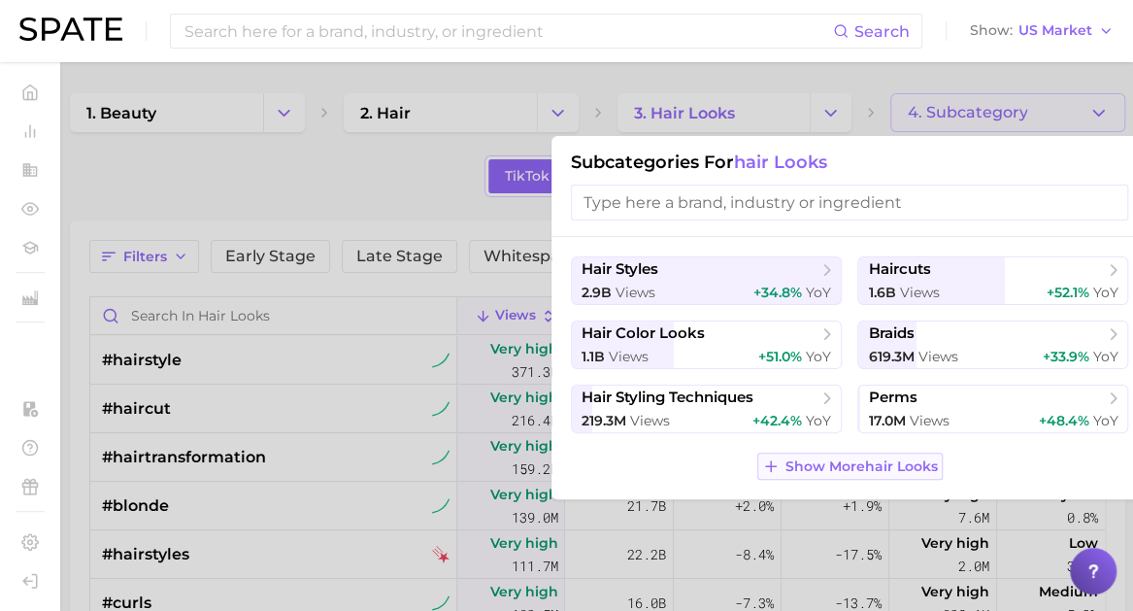
click at [786, 474] on button "Show More hair looks" at bounding box center [849, 465] width 185 height 27
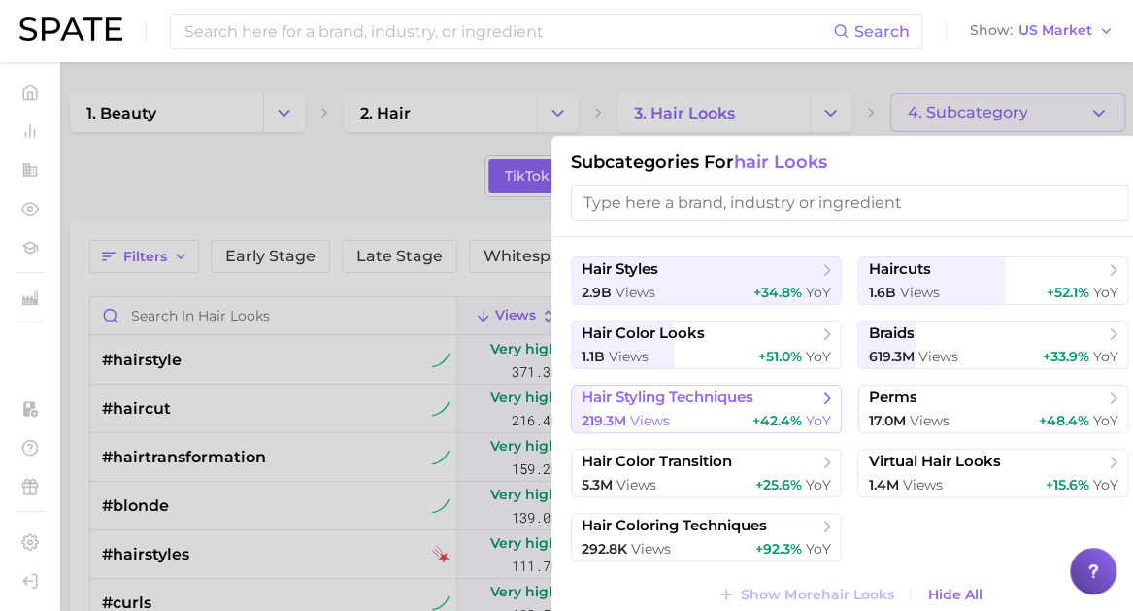
click at [642, 398] on span "hair styling techniques" at bounding box center [667, 397] width 172 height 18
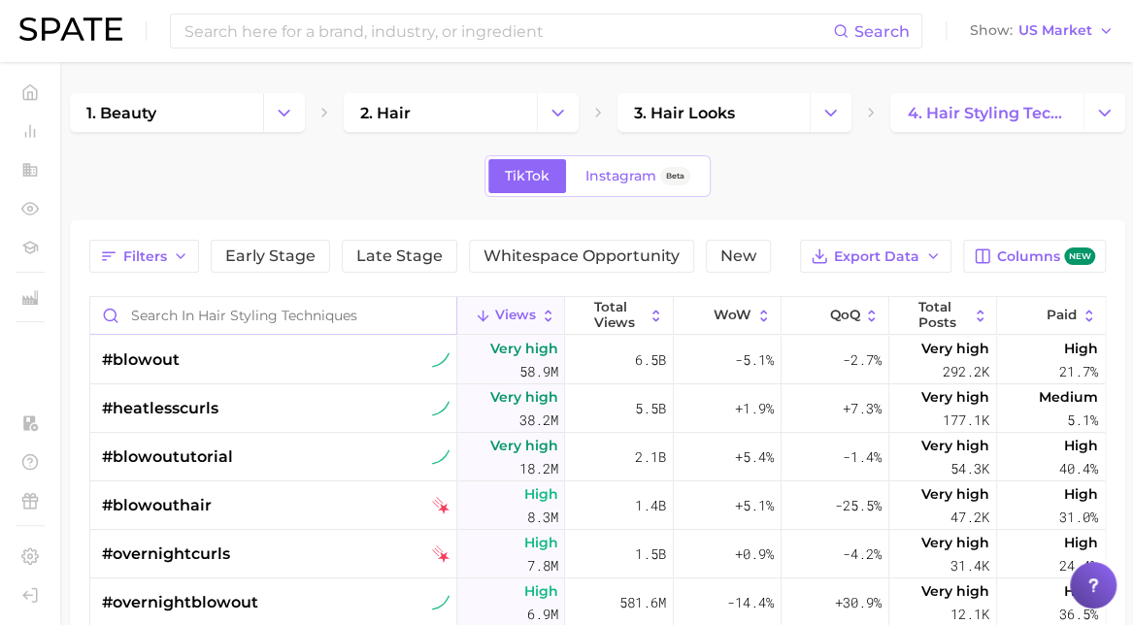
click at [307, 306] on input "Search in hair styling techniques" at bounding box center [273, 315] width 366 height 37
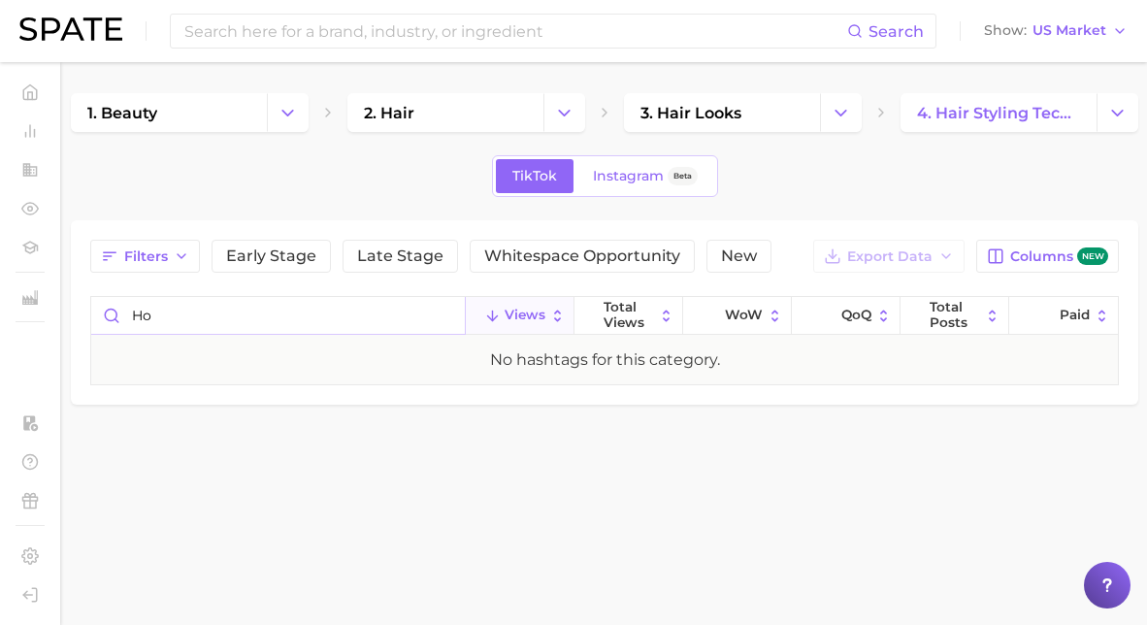
type input "h"
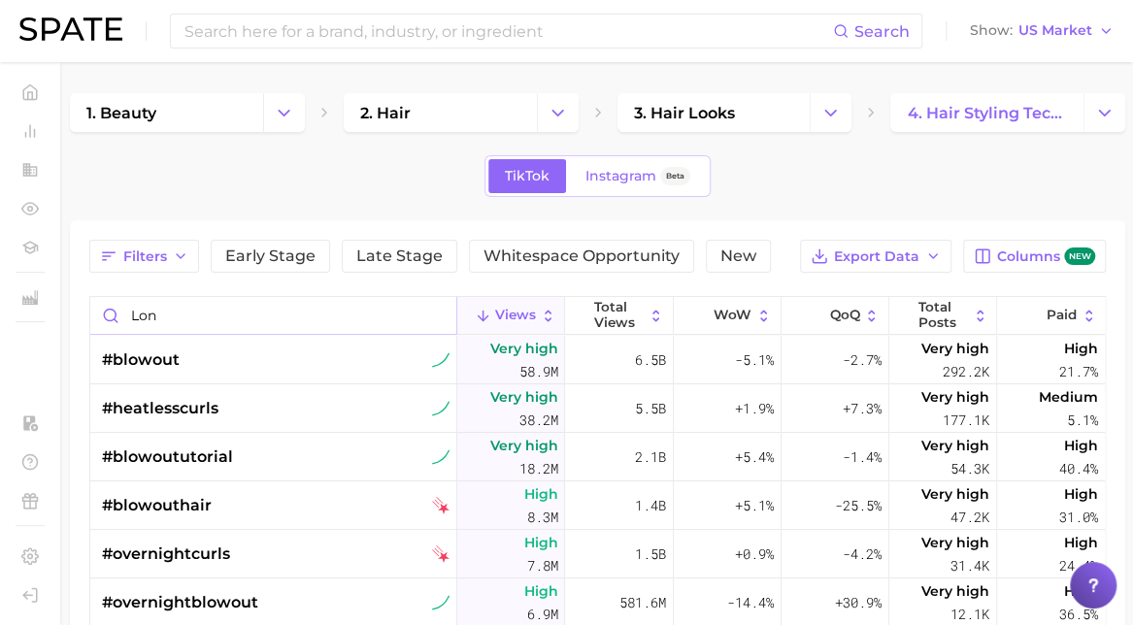
type input "long"
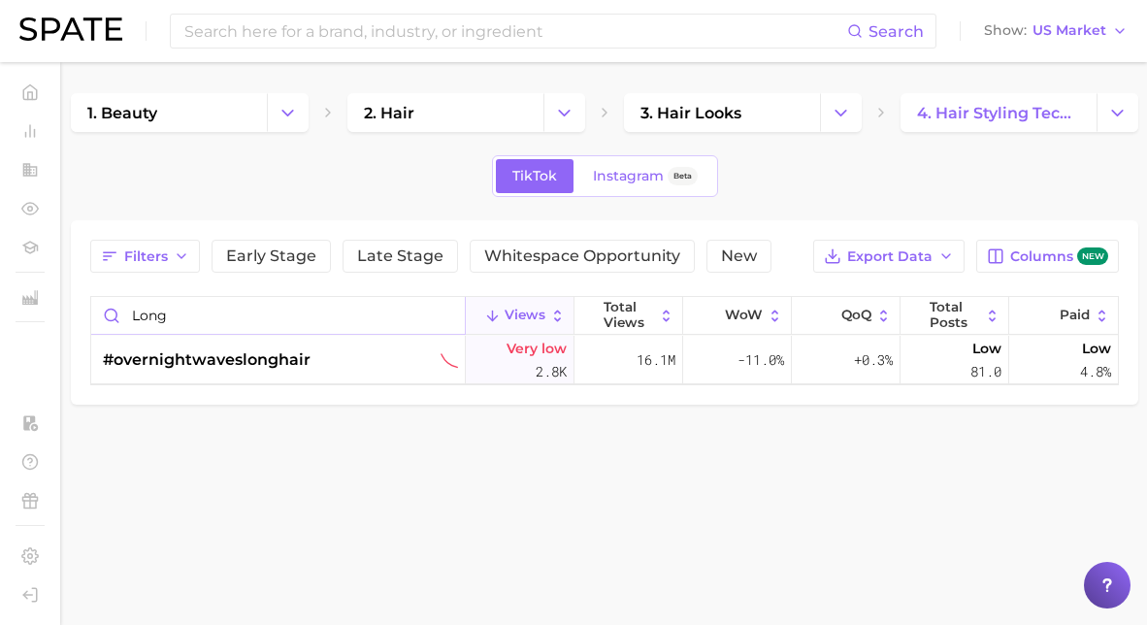
click at [227, 315] on input "long" at bounding box center [278, 315] width 374 height 37
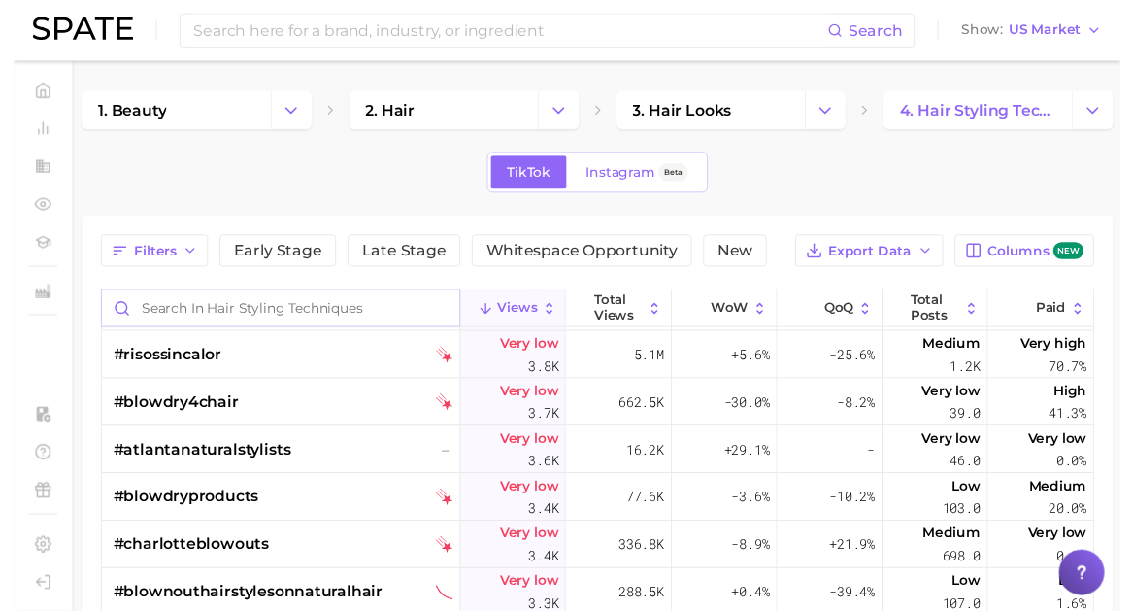
scroll to position [11561, 0]
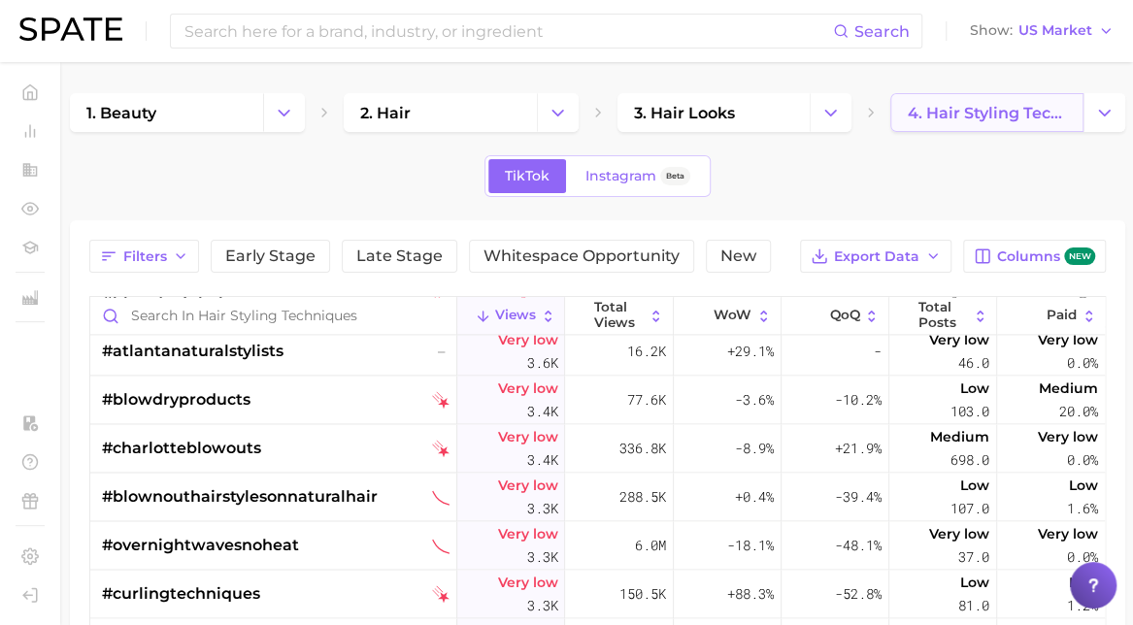
click at [990, 104] on span "4. hair styling techniques" at bounding box center [987, 113] width 160 height 18
click at [1112, 114] on icon "Change Category" at bounding box center [1104, 113] width 20 height 20
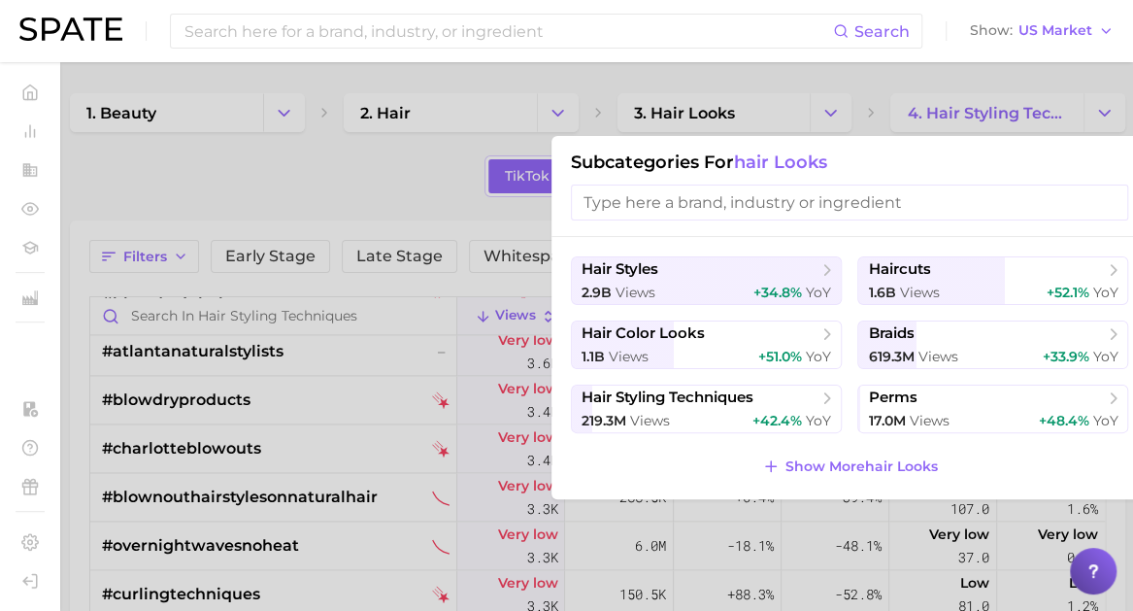
click at [810, 449] on div "hair styles 2.9b views +34.8% YoY haircuts 1.6b views +52.1% YoY hair color loo…" at bounding box center [849, 368] width 596 height 262
click at [819, 458] on span "Show More hair looks" at bounding box center [861, 466] width 152 height 17
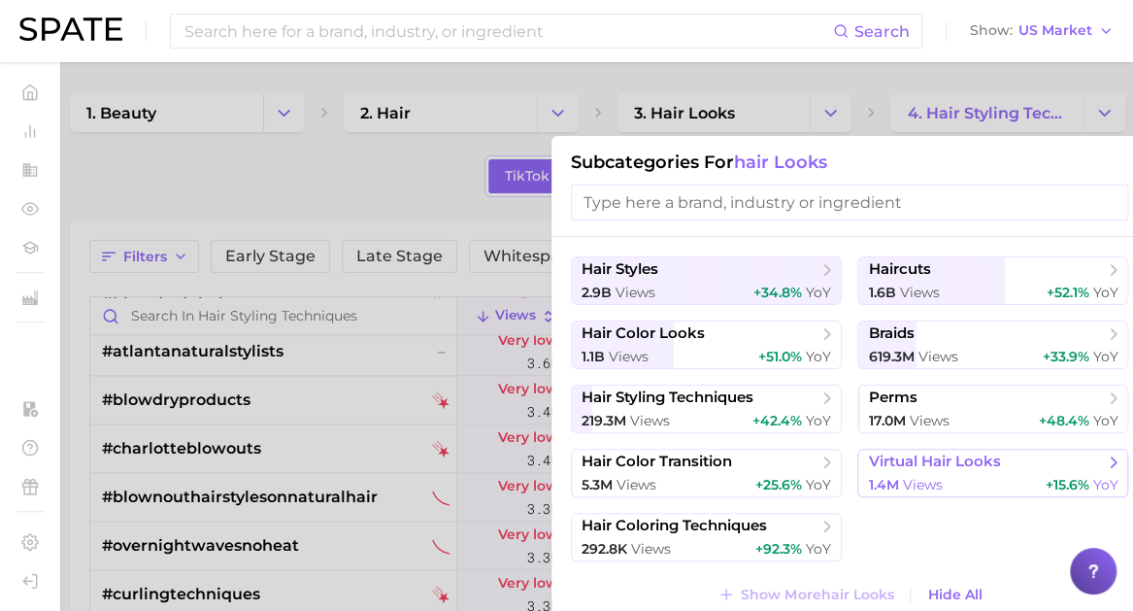
click at [951, 459] on span "virtual hair looks" at bounding box center [934, 461] width 132 height 18
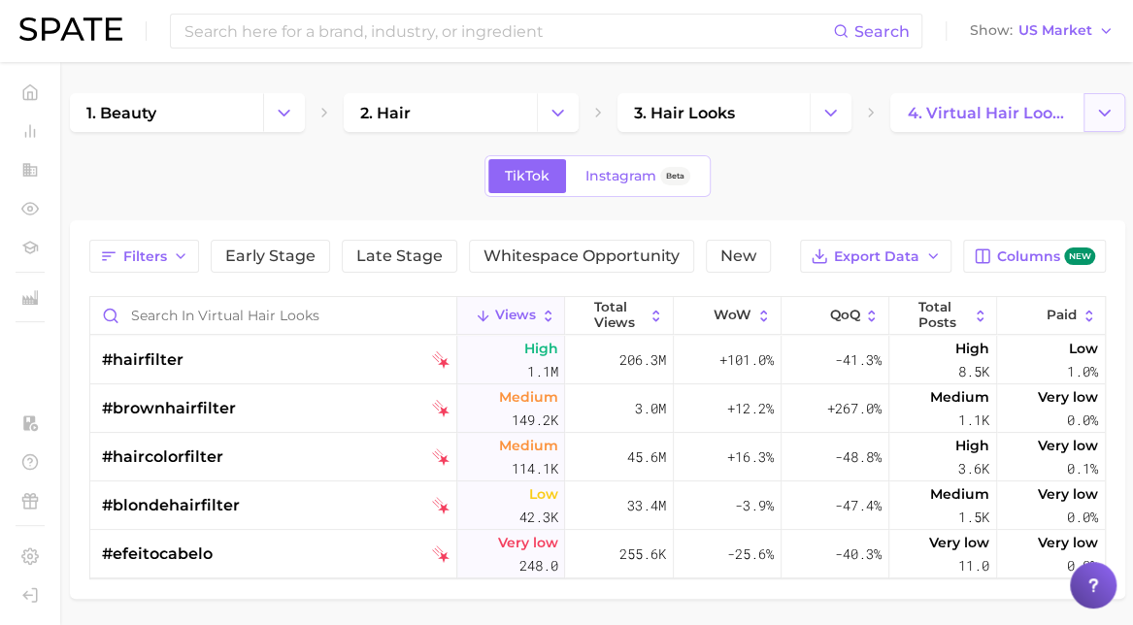
click at [1111, 109] on icon "Change Category" at bounding box center [1104, 113] width 20 height 20
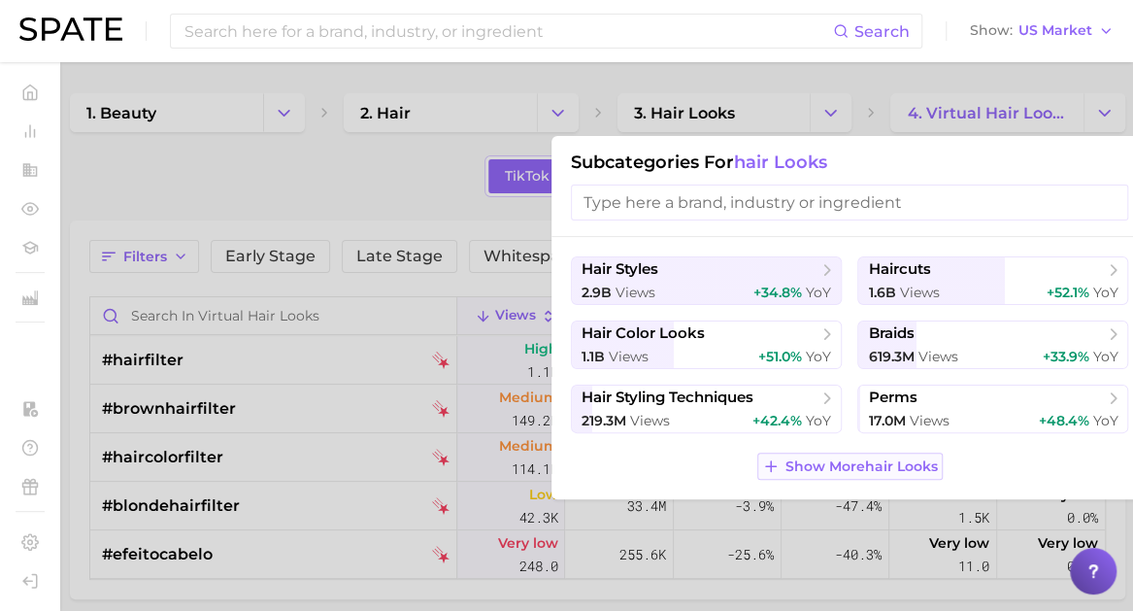
click at [836, 459] on span "Show More hair looks" at bounding box center [861, 466] width 152 height 17
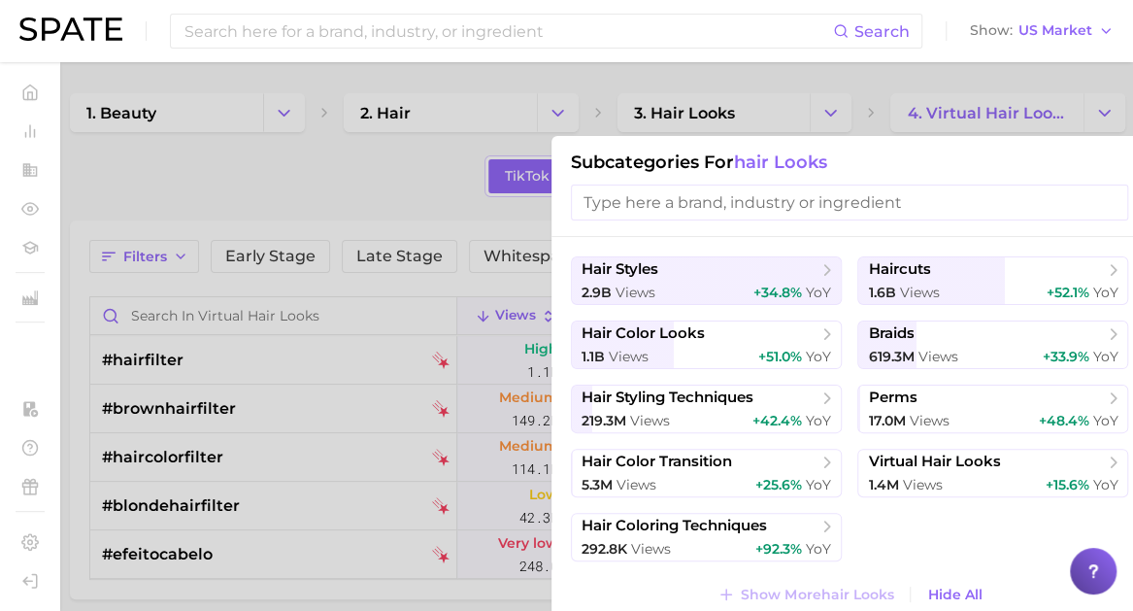
click at [392, 180] on div at bounding box center [566, 305] width 1133 height 611
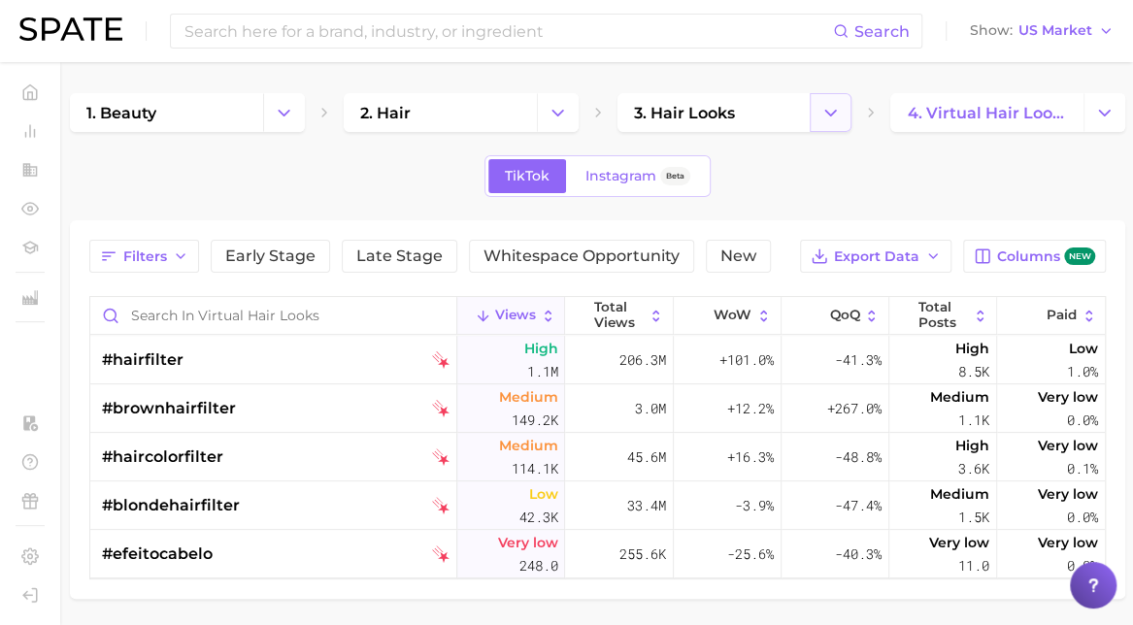
click at [825, 98] on button "Change Category" at bounding box center [831, 112] width 42 height 39
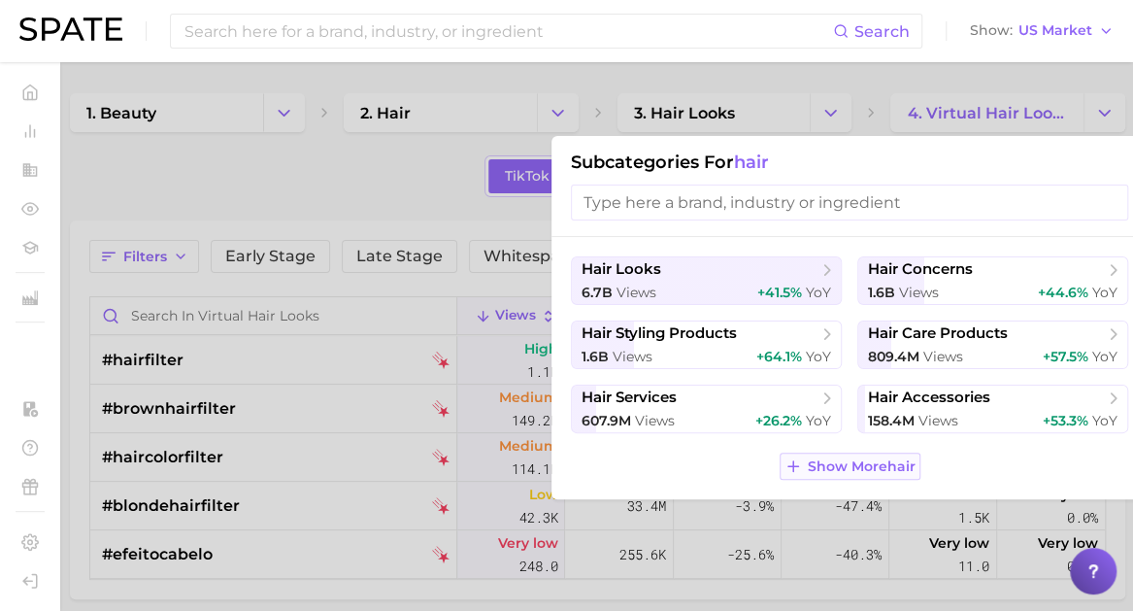
click at [829, 471] on span "Show More hair" at bounding box center [862, 466] width 108 height 17
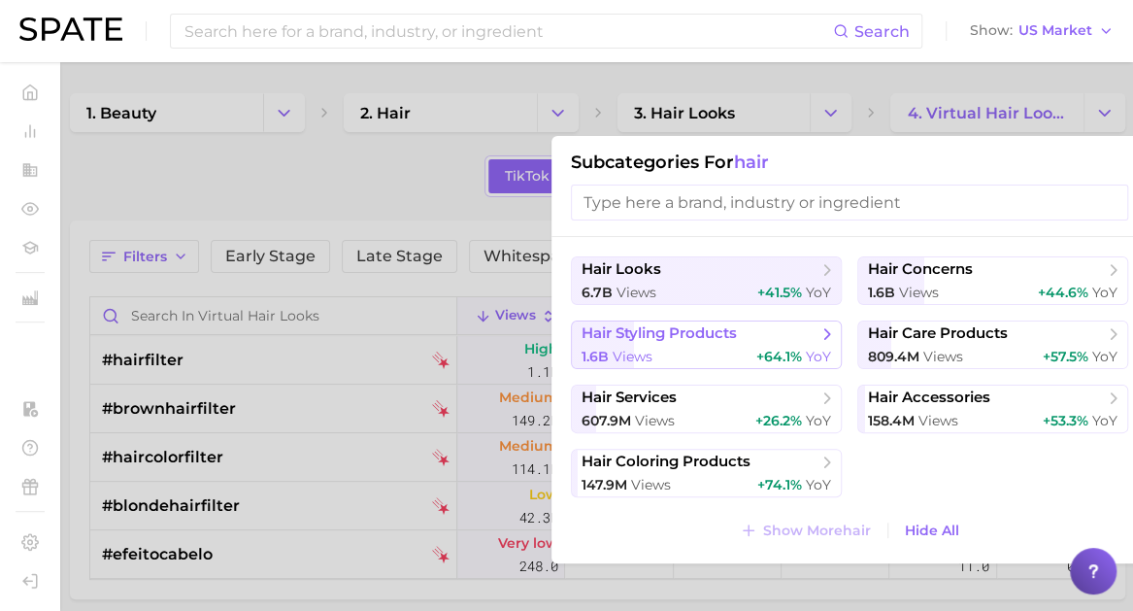
click at [755, 348] on div "1.6b views +64.1% YoY" at bounding box center [705, 357] width 249 height 18
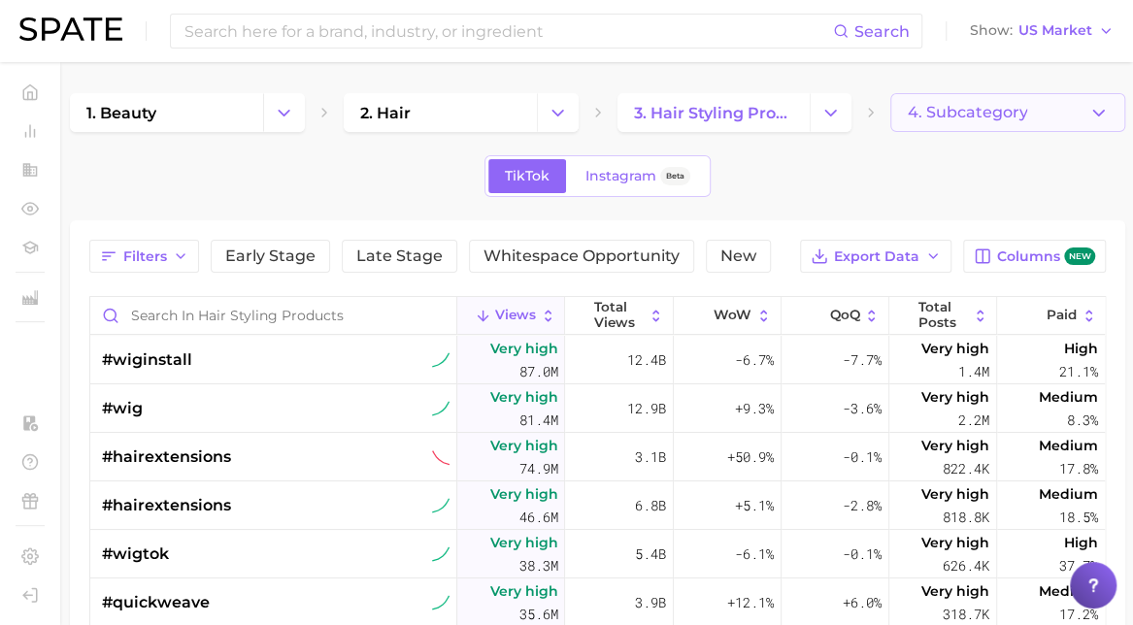
click at [1046, 119] on button "4. Subcategory" at bounding box center [1007, 112] width 235 height 39
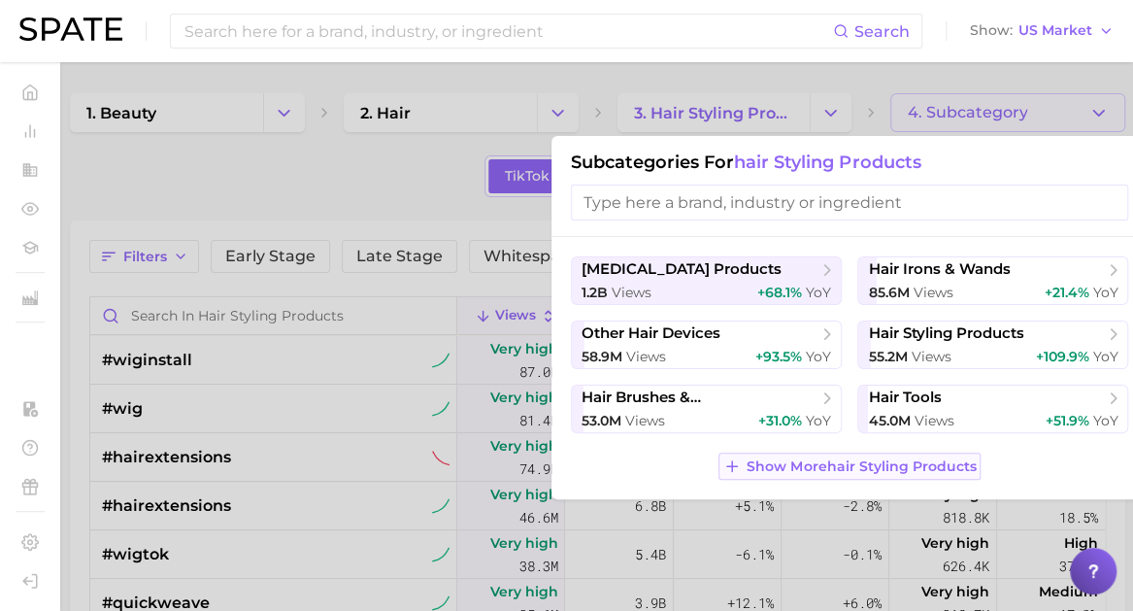
click at [788, 475] on button "Show More hair styling products" at bounding box center [849, 465] width 262 height 27
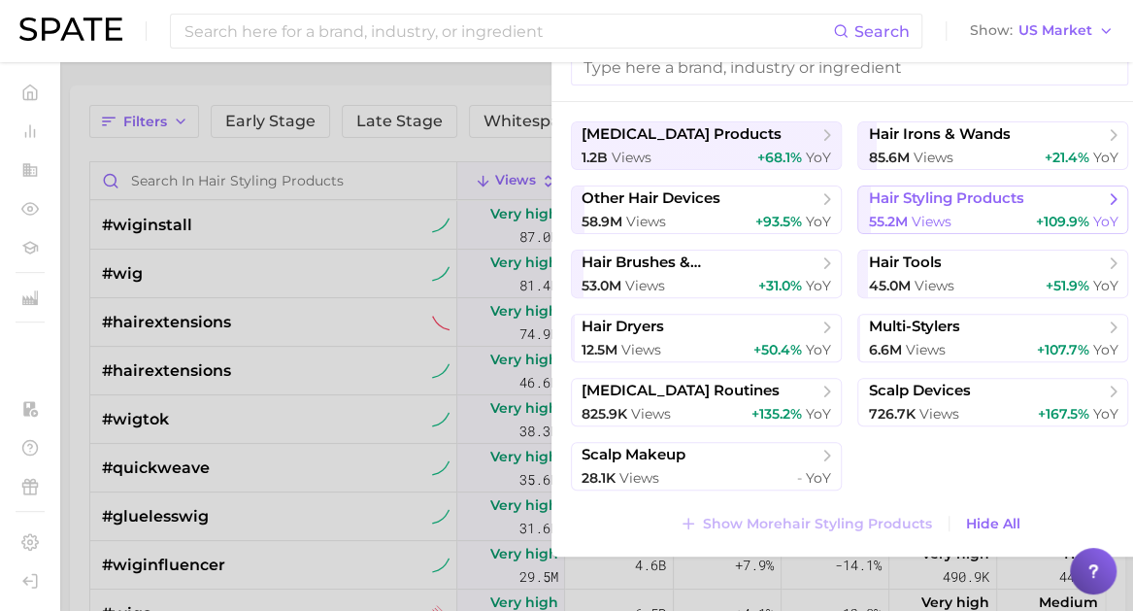
scroll to position [136, 0]
click at [384, 87] on div at bounding box center [566, 305] width 1133 height 611
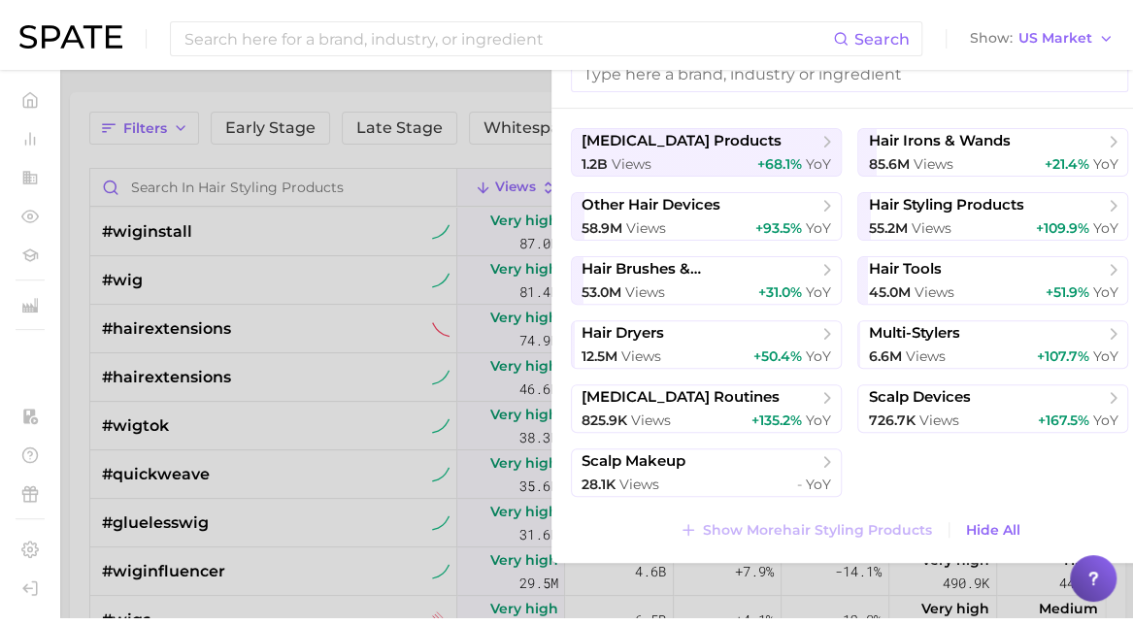
scroll to position [0, 0]
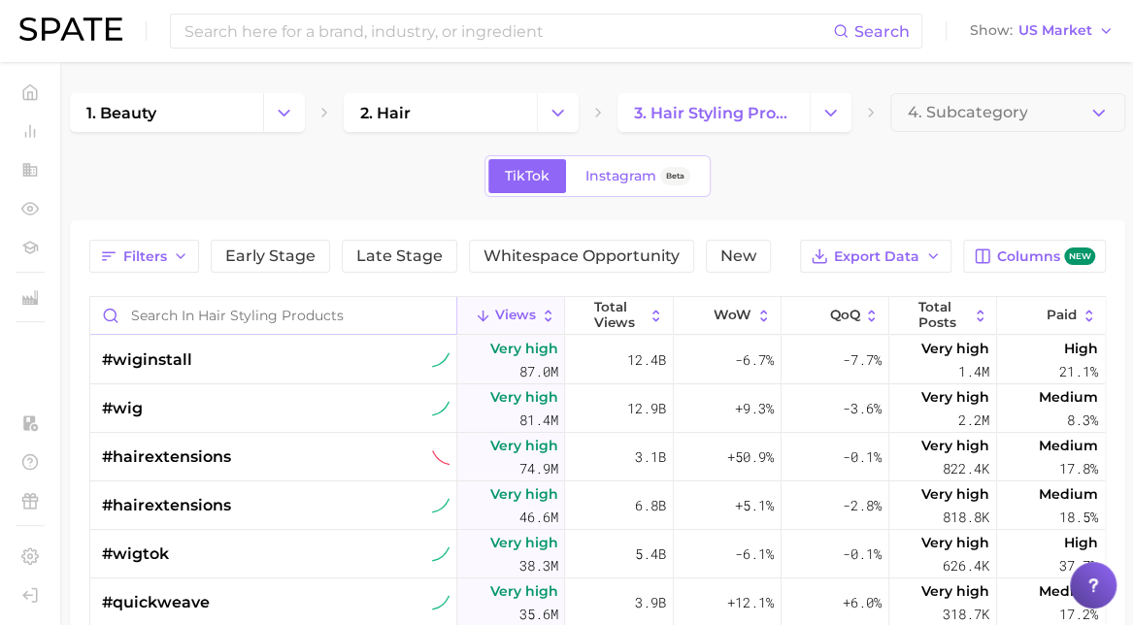
click at [220, 305] on input "Search in hair styling products" at bounding box center [273, 315] width 366 height 37
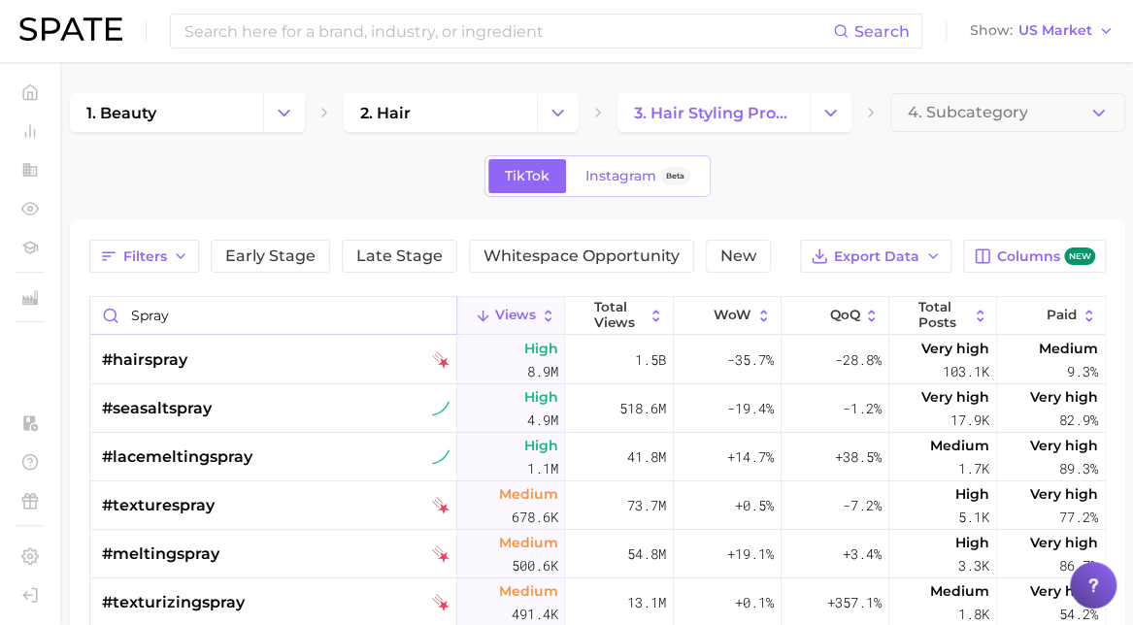
click at [295, 327] on input "spray" at bounding box center [273, 315] width 366 height 37
type input "spray"
click at [80, 190] on div "TikTok Instagram Beta" at bounding box center [597, 176] width 1055 height 42
click at [854, 124] on div "1. beauty 2. hair 3. hair styling products 4. Subcategory" at bounding box center [597, 112] width 1055 height 39
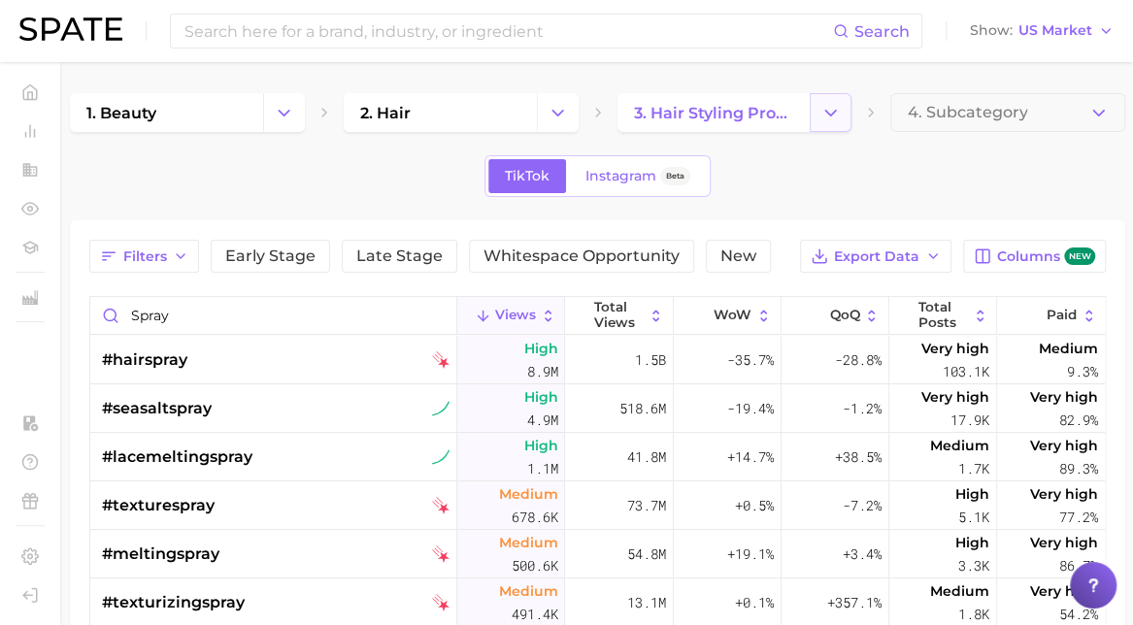
click at [837, 112] on icon "Change Category" at bounding box center [830, 113] width 20 height 20
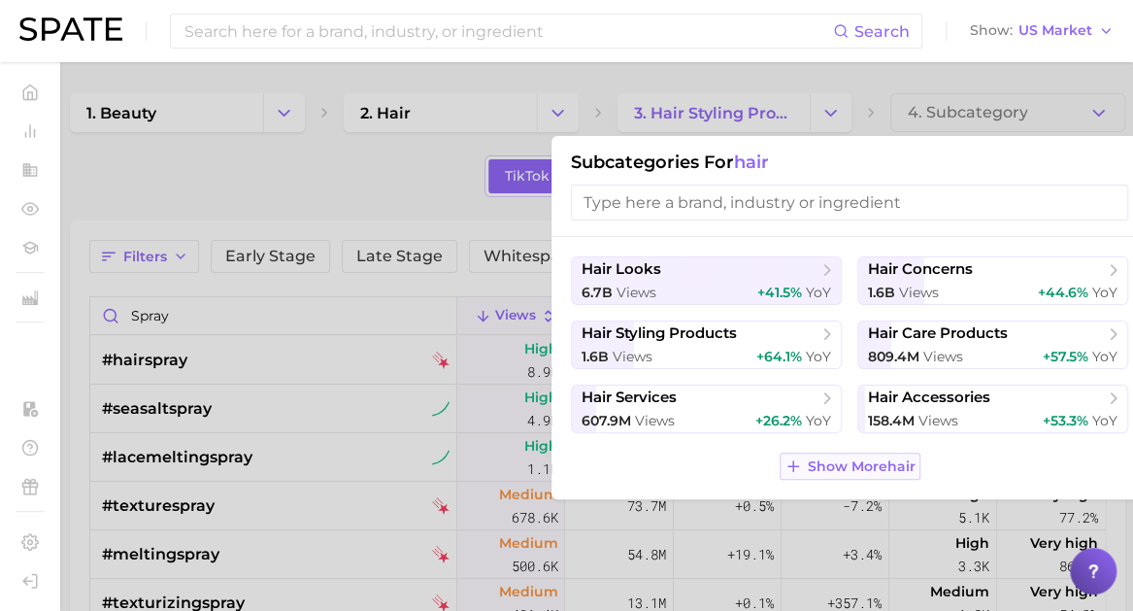
click at [844, 463] on span "Show More hair" at bounding box center [862, 466] width 108 height 17
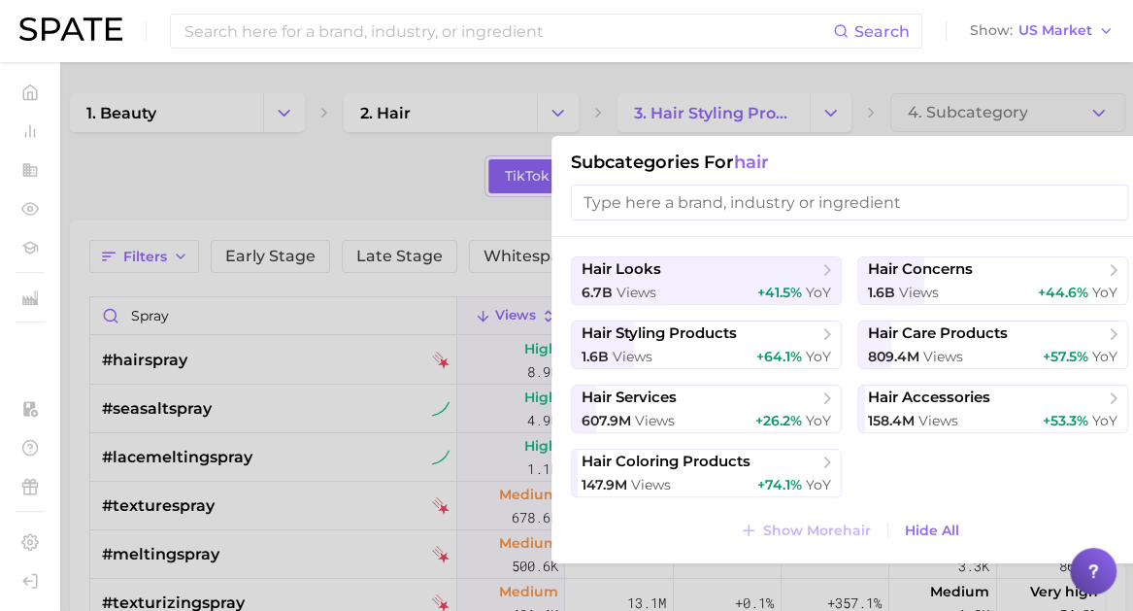
click at [1002, 101] on div at bounding box center [566, 305] width 1133 height 611
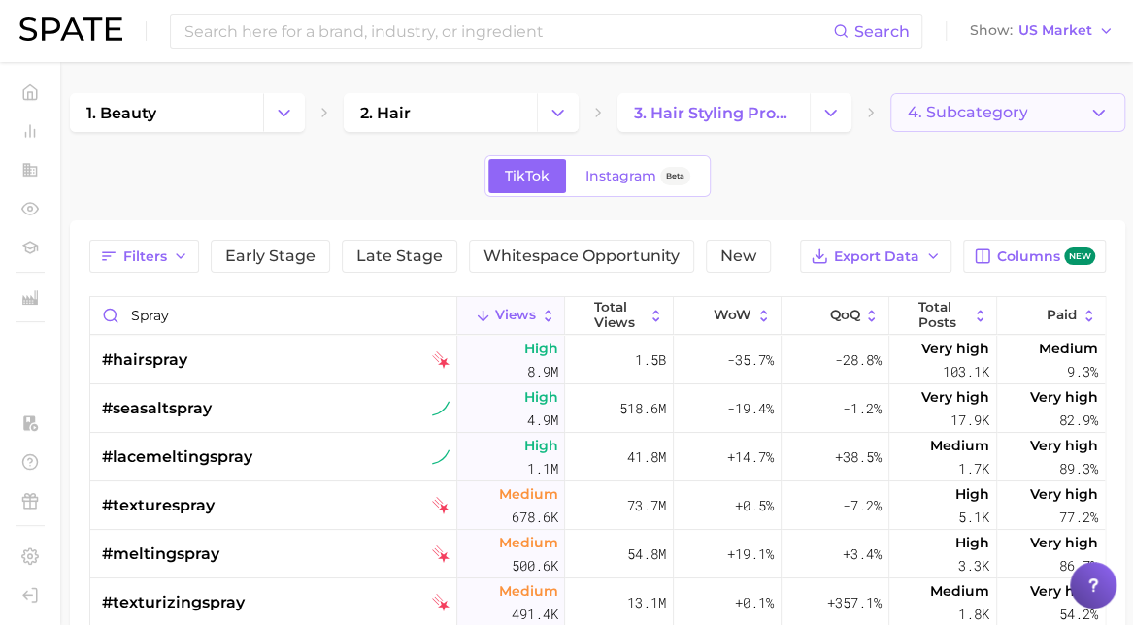
click at [1110, 113] on button "4. Subcategory" at bounding box center [1007, 112] width 235 height 39
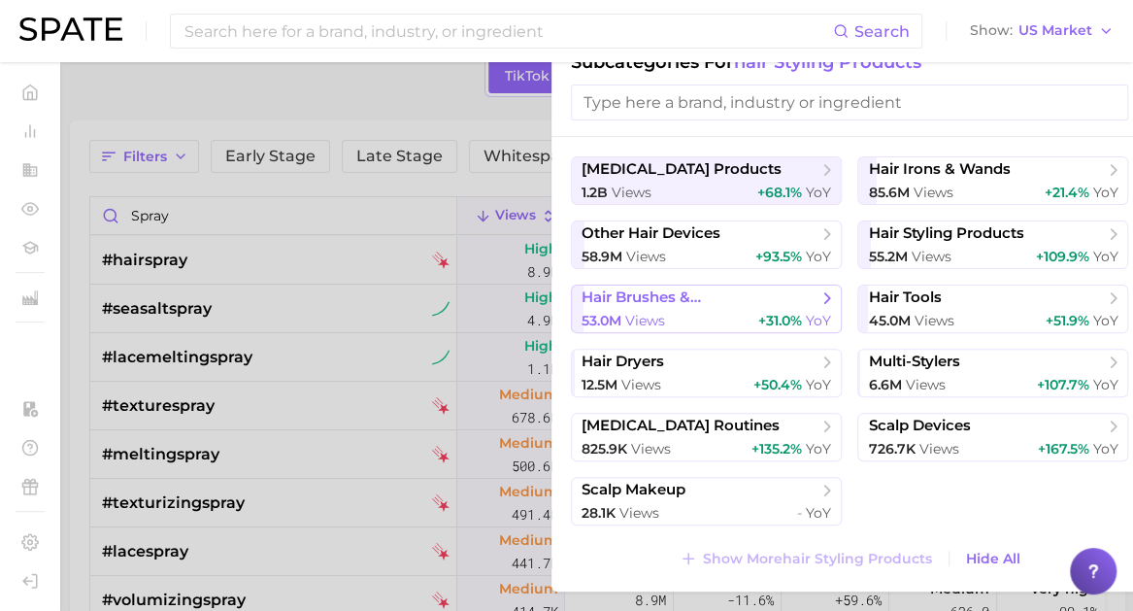
scroll to position [101, 0]
click at [211, 79] on div at bounding box center [566, 305] width 1133 height 611
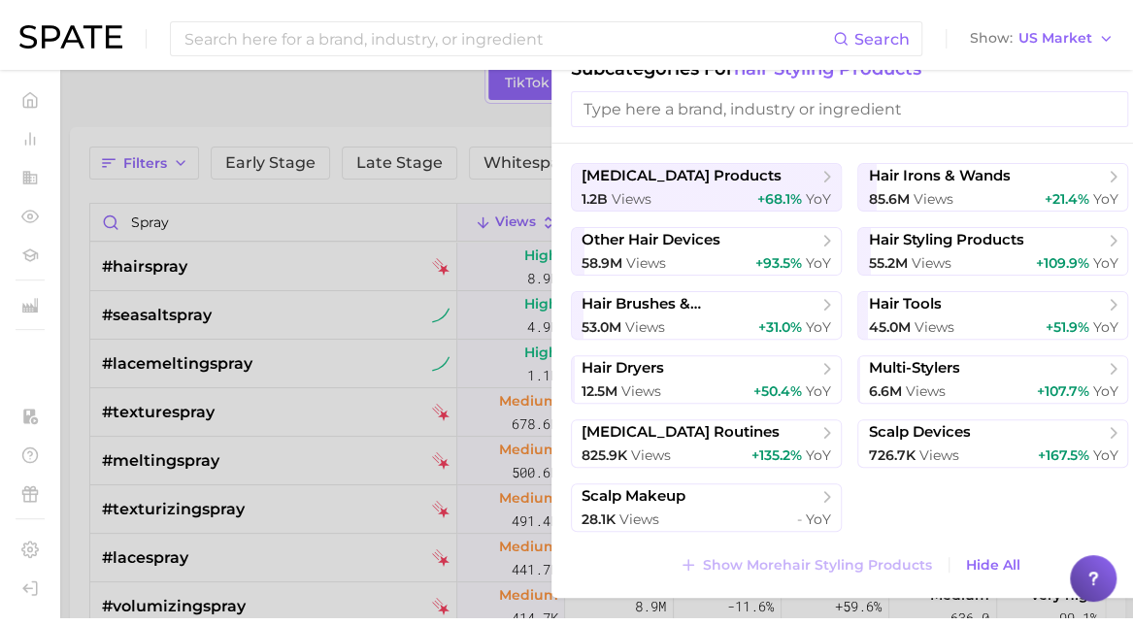
scroll to position [93, 0]
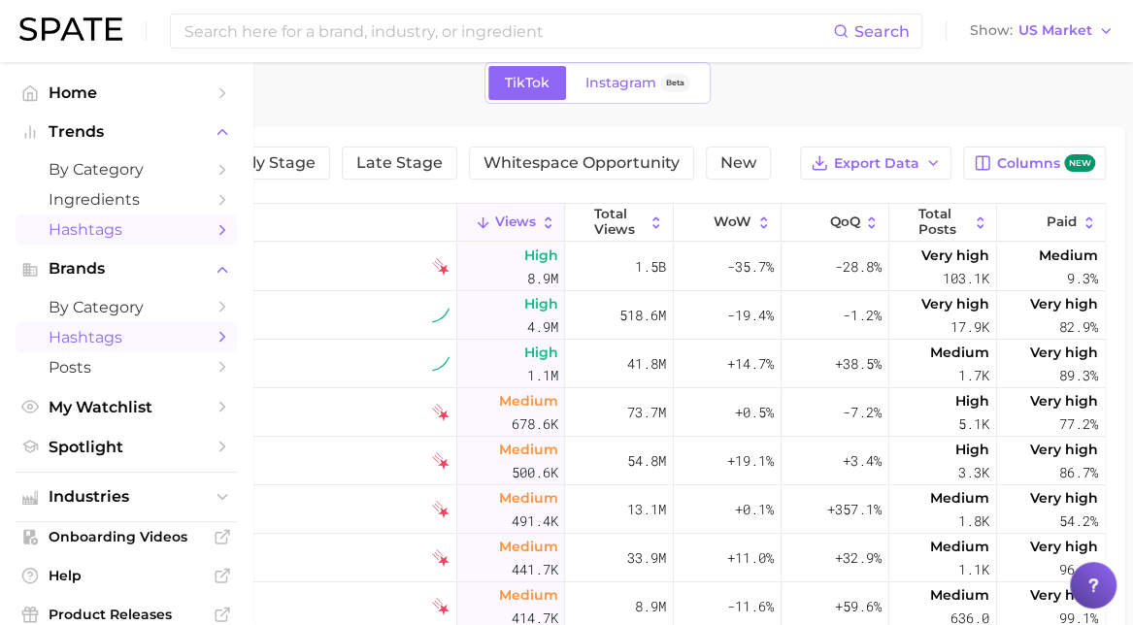
click at [78, 329] on span "Hashtags" at bounding box center [126, 337] width 155 height 18
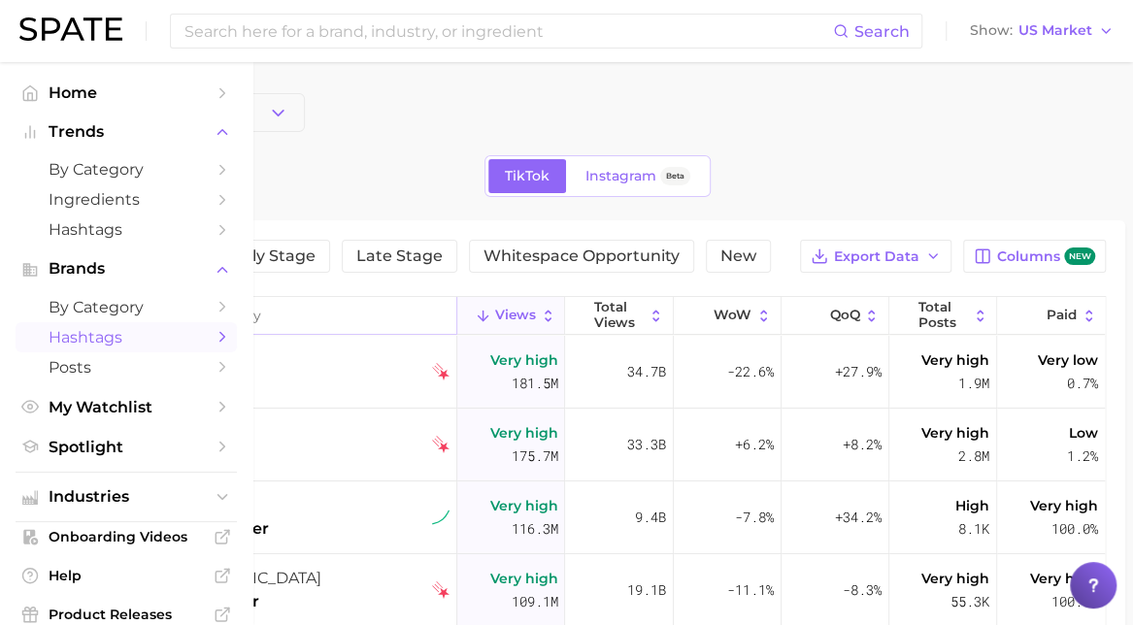
click at [231, 315] on input "Search in category" at bounding box center [273, 315] width 366 height 37
type input "long last"
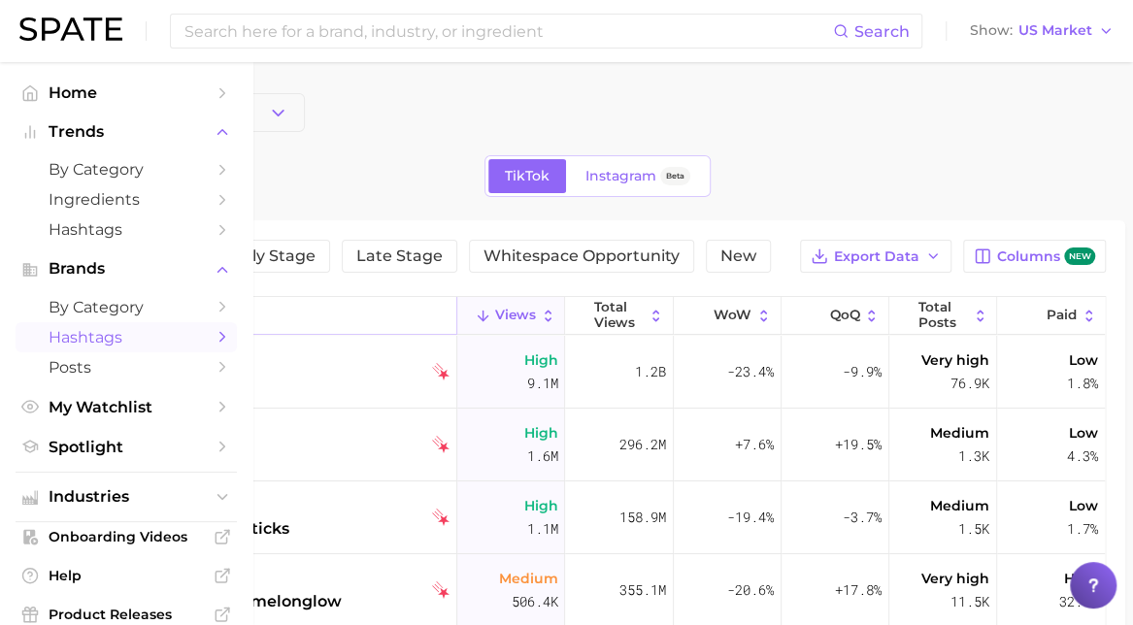
click at [175, 246] on button "Filters" at bounding box center [144, 256] width 110 height 33
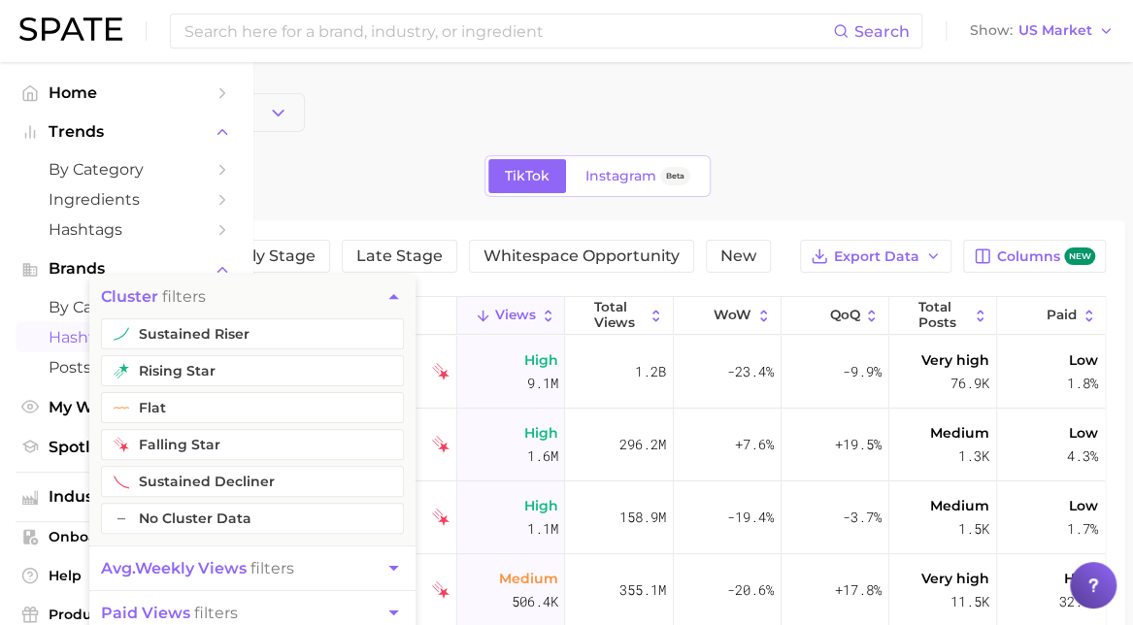
click at [175, 246] on button "Filters" at bounding box center [144, 256] width 110 height 33
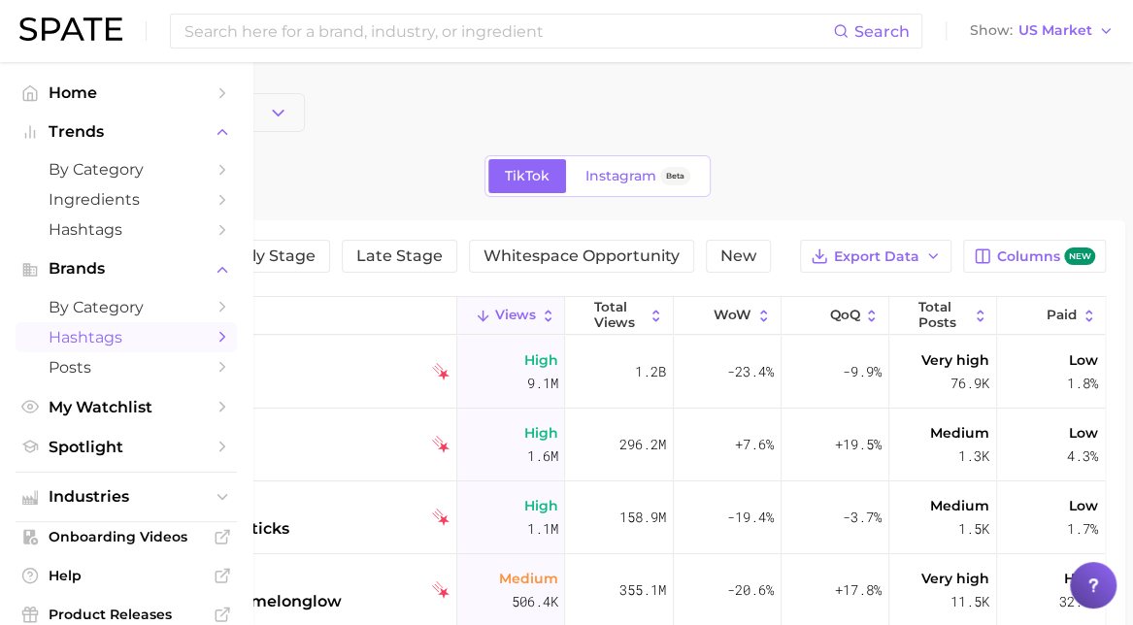
scroll to position [2, 0]
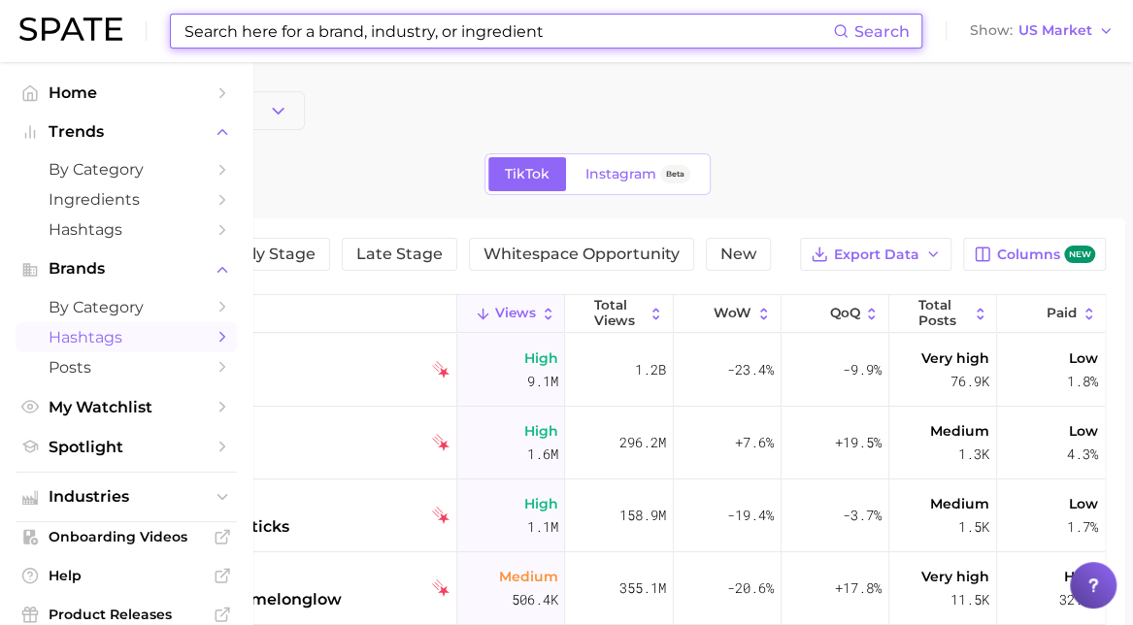
click at [327, 25] on input at bounding box center [508, 31] width 650 height 33
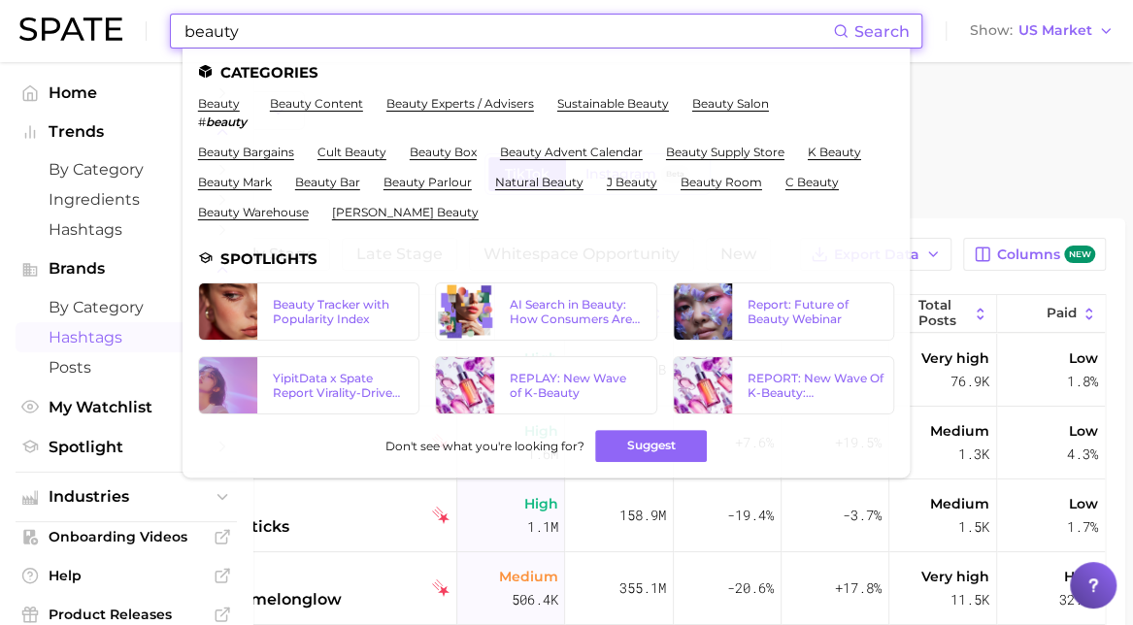
click at [221, 28] on input "beauty" at bounding box center [508, 31] width 650 height 33
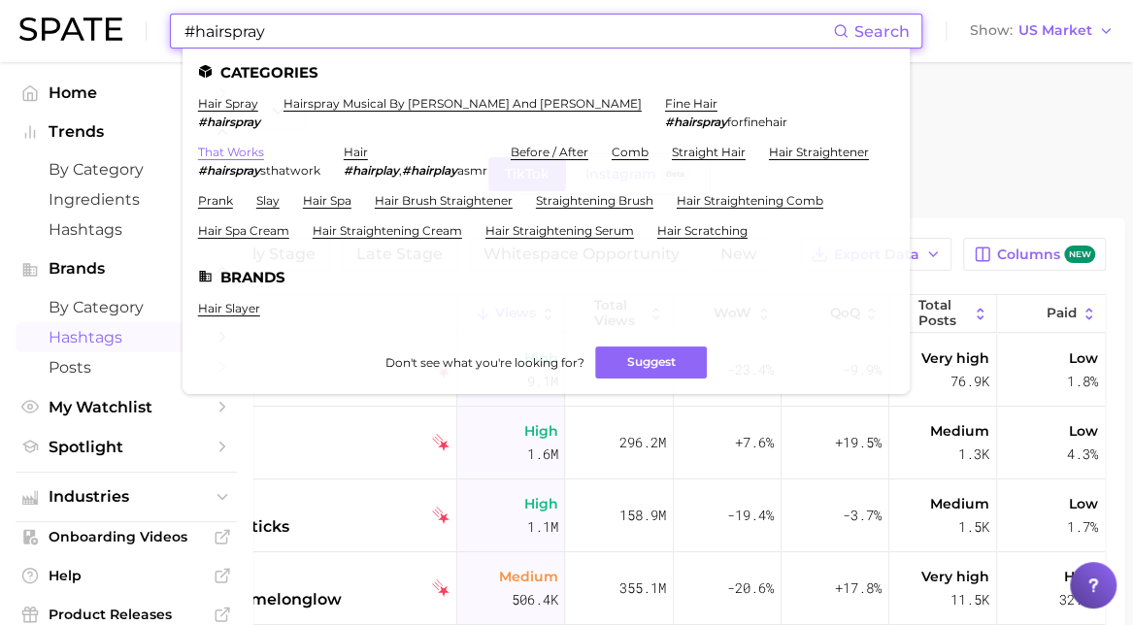
type input "#hairspray"
click at [231, 150] on link "that works" at bounding box center [231, 152] width 66 height 15
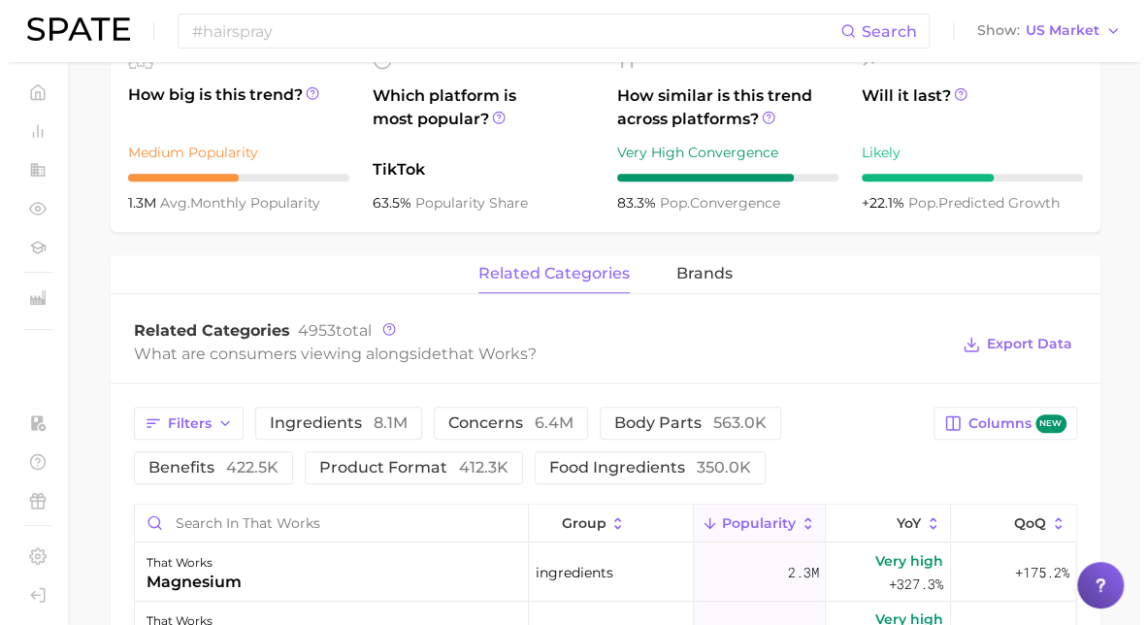
scroll to position [932, 0]
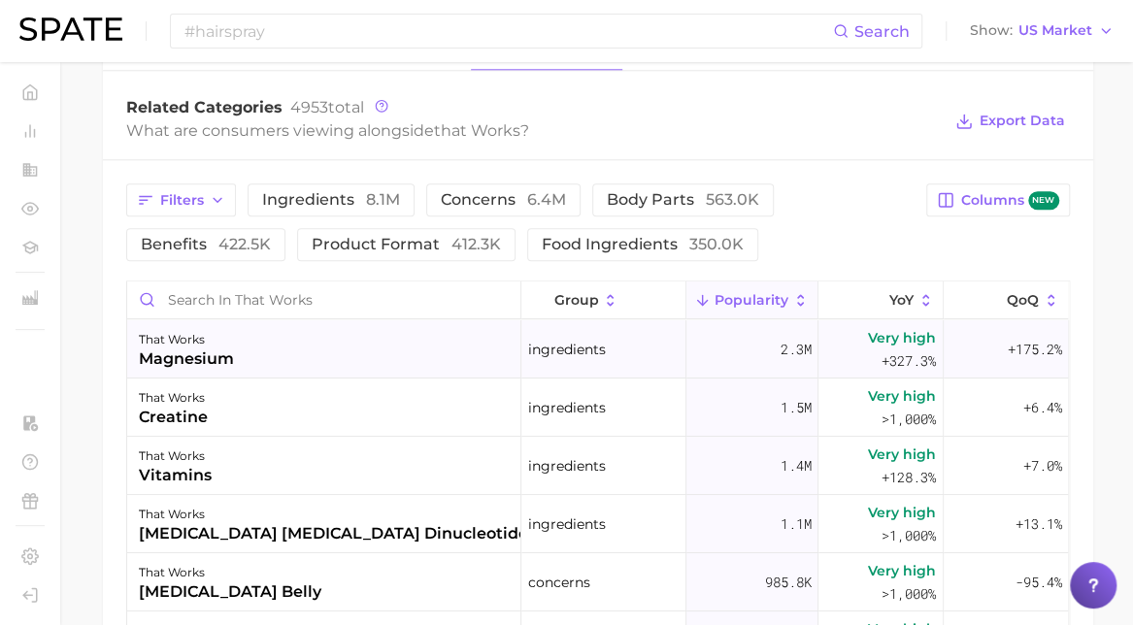
click at [493, 372] on div "that works magnesium" at bounding box center [324, 349] width 394 height 58
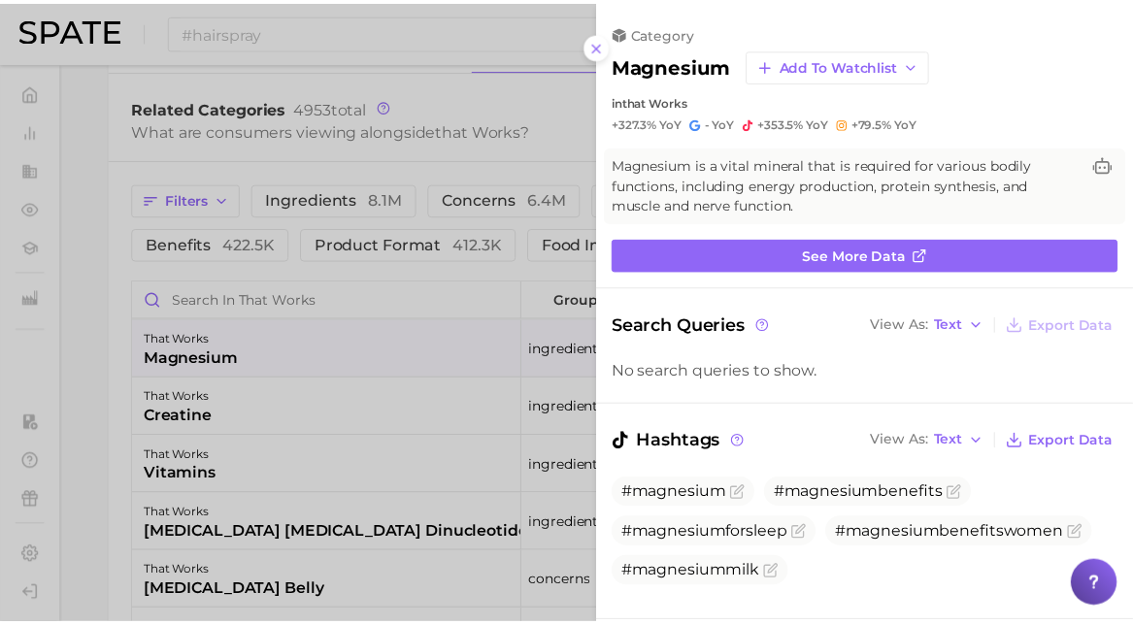
scroll to position [0, 0]
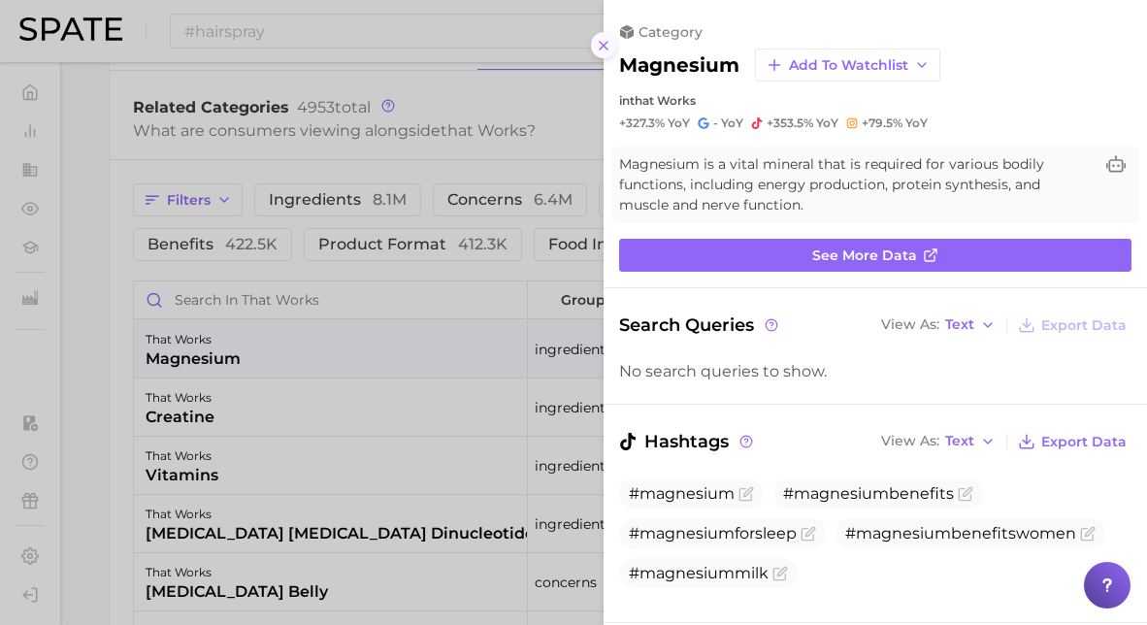
click at [595, 45] on button at bounding box center [604, 45] width 26 height 26
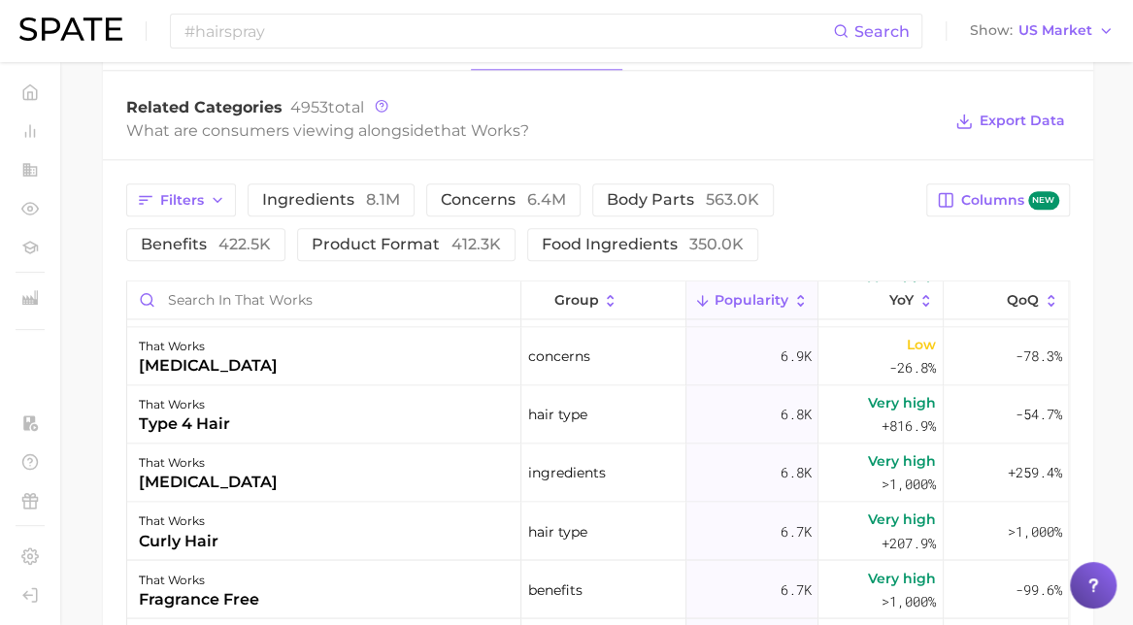
scroll to position [11765, 0]
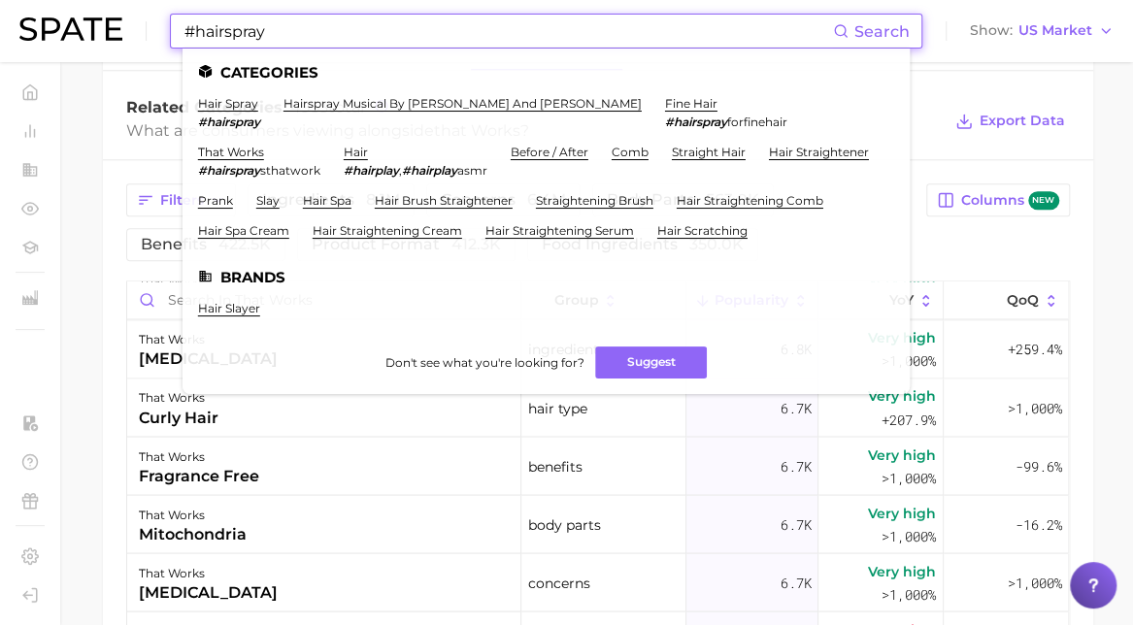
click at [327, 29] on input "#hairspray" at bounding box center [508, 31] width 650 height 33
click at [235, 121] on em "#hairspray" at bounding box center [229, 122] width 62 height 15
click at [262, 174] on span "sthatwork" at bounding box center [290, 170] width 60 height 15
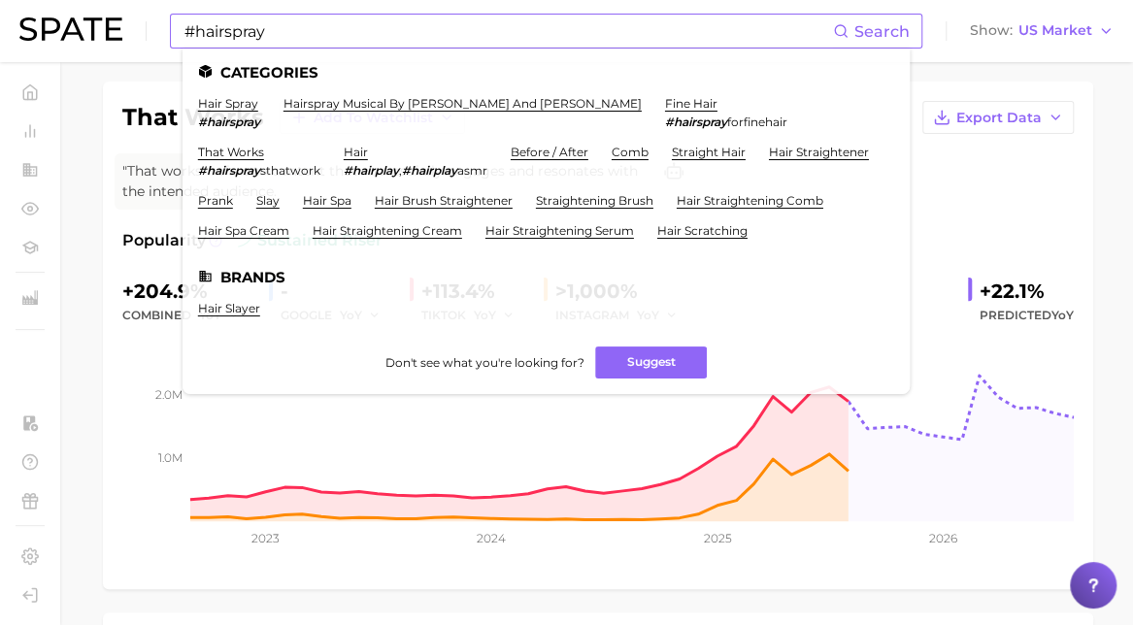
scroll to position [38, 0]
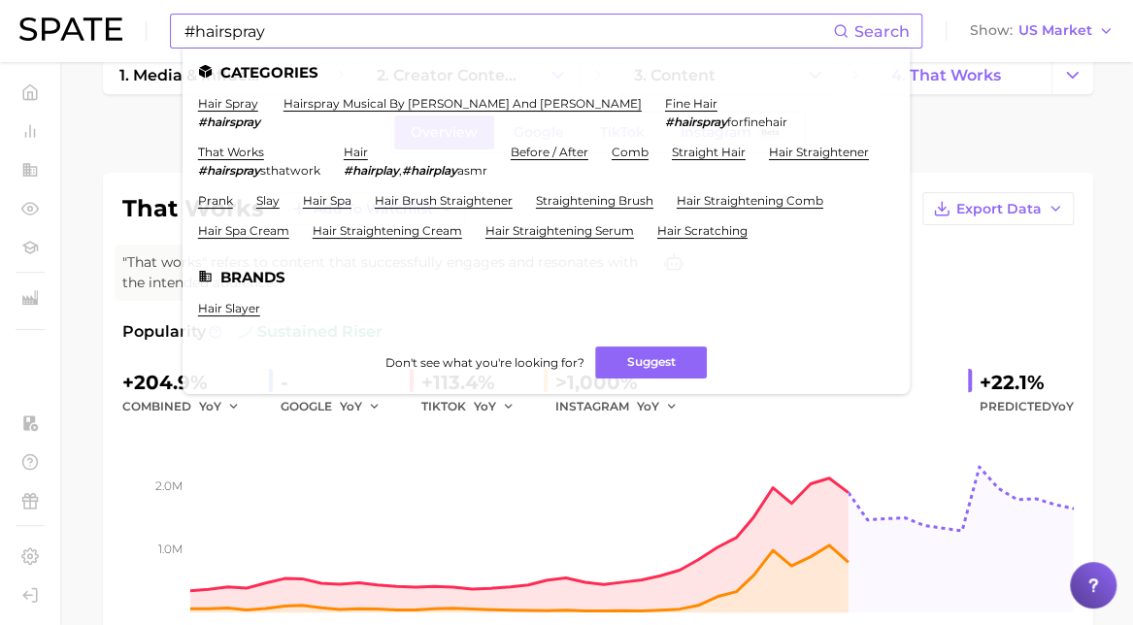
click at [828, 18] on input "#hairspray" at bounding box center [508, 31] width 650 height 33
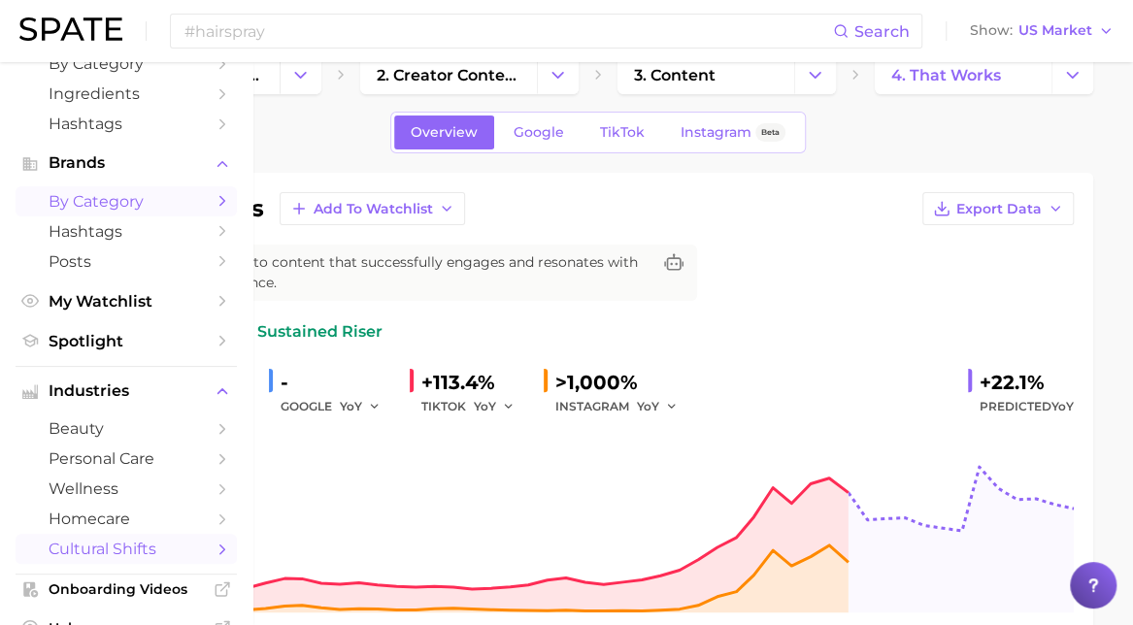
scroll to position [107, 0]
click at [44, 352] on link "Spotlight" at bounding box center [126, 340] width 221 height 30
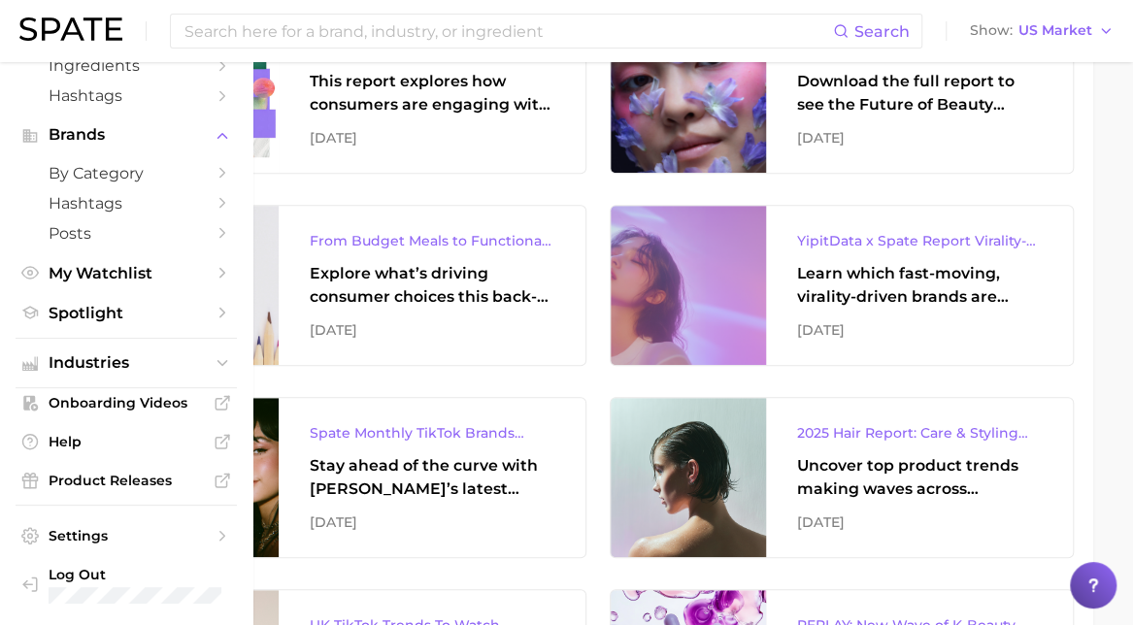
scroll to position [134, 0]
click at [85, 484] on span "Product Releases" at bounding box center [126, 480] width 155 height 17
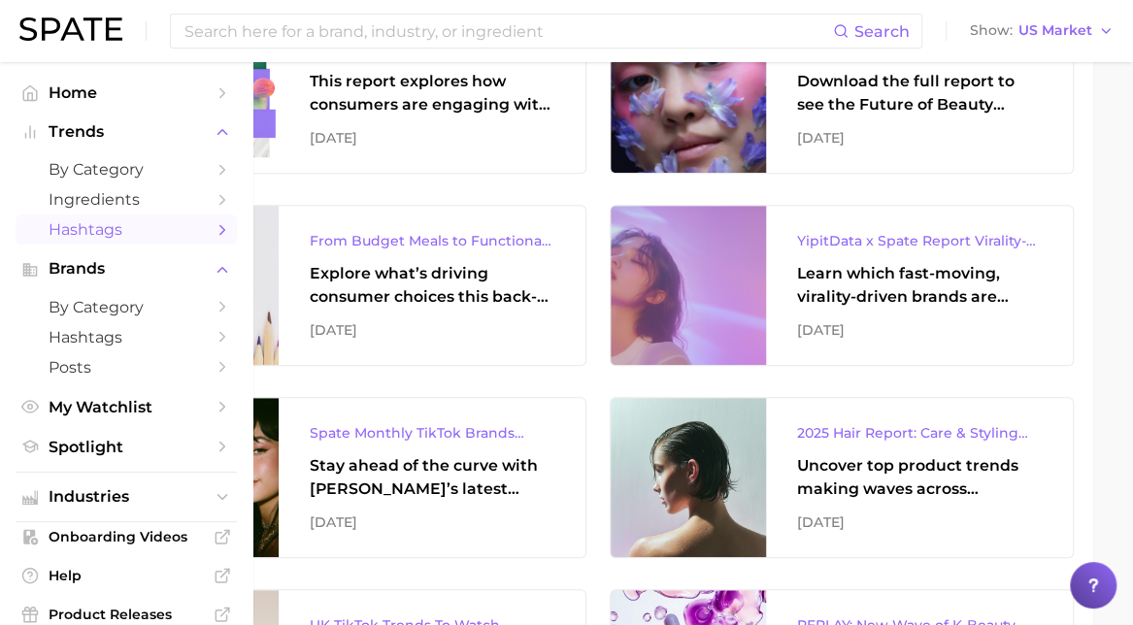
click at [102, 245] on link "Hashtags" at bounding box center [126, 230] width 221 height 30
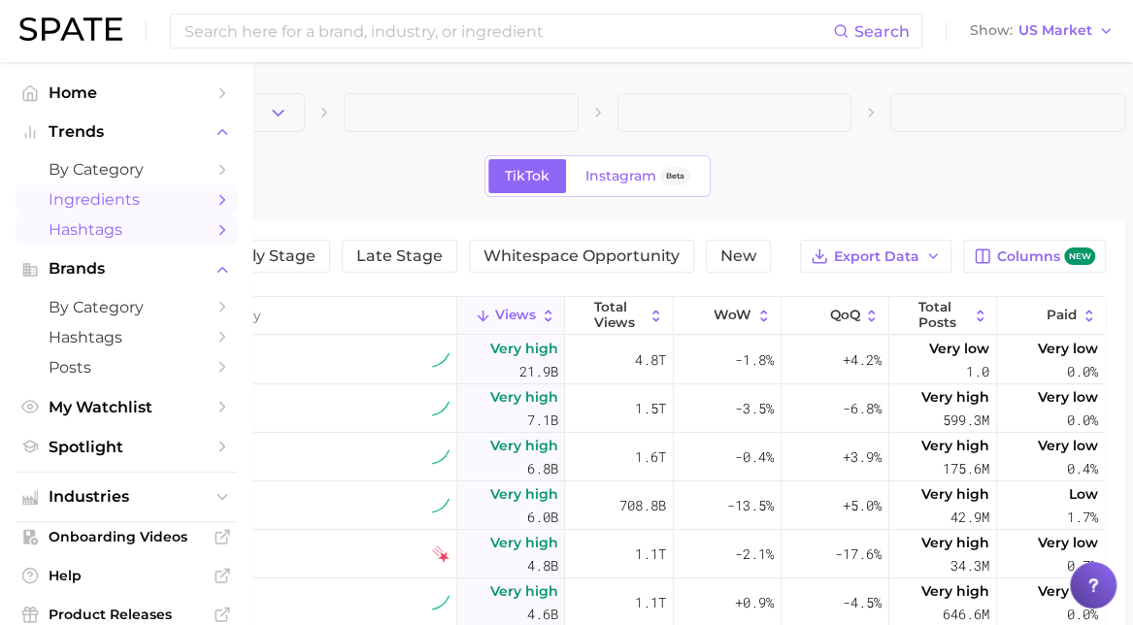
click at [65, 197] on span "Ingredients" at bounding box center [126, 199] width 155 height 18
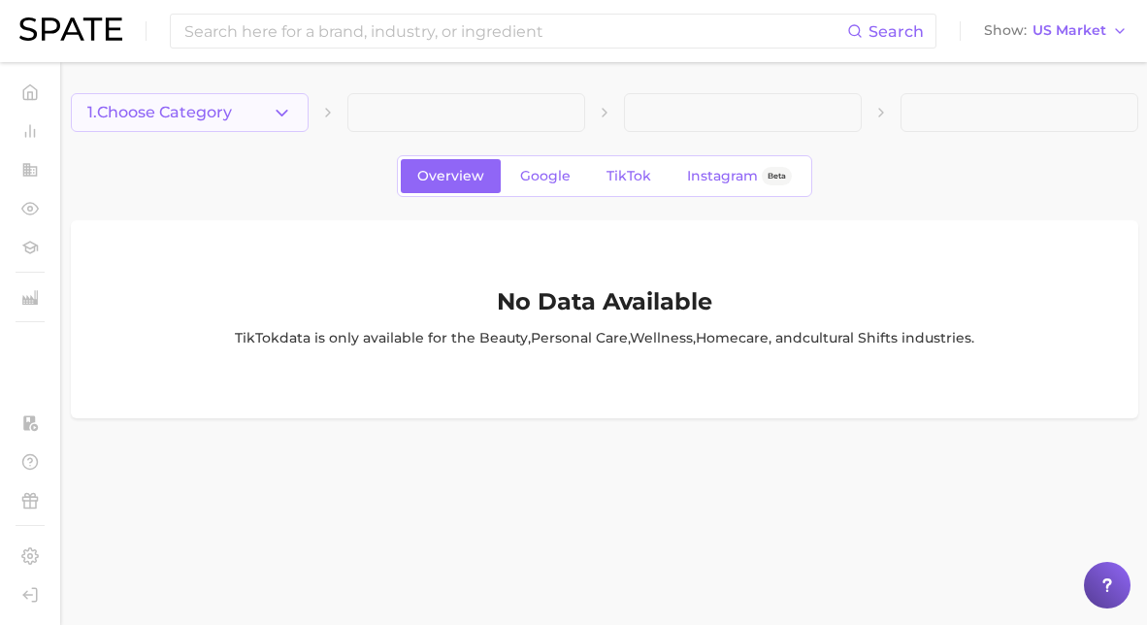
click at [276, 120] on icon "button" at bounding box center [282, 113] width 20 height 20
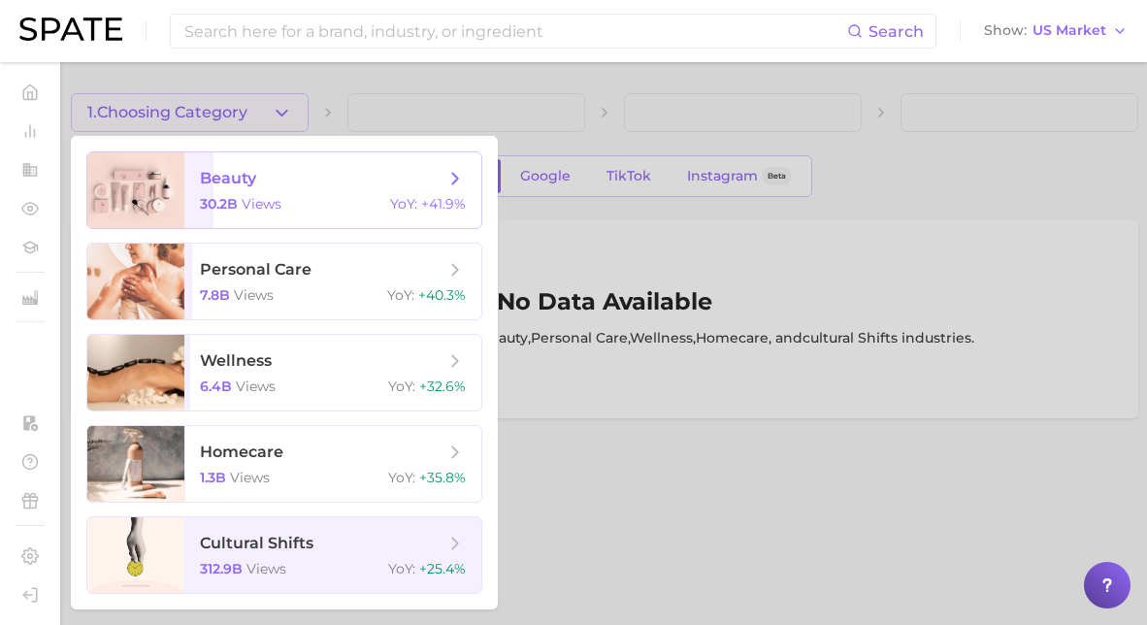
click at [256, 193] on span "beauty 30.2b views YoY : +41.9%" at bounding box center [332, 190] width 297 height 76
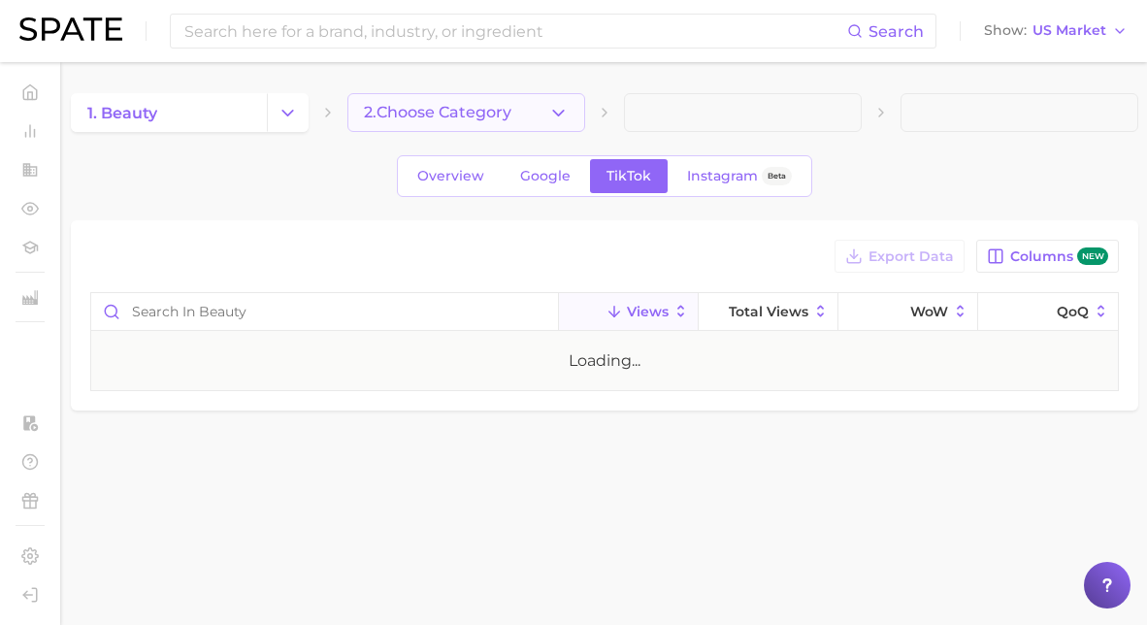
click at [417, 127] on button "2. Choose Category" at bounding box center [467, 112] width 238 height 39
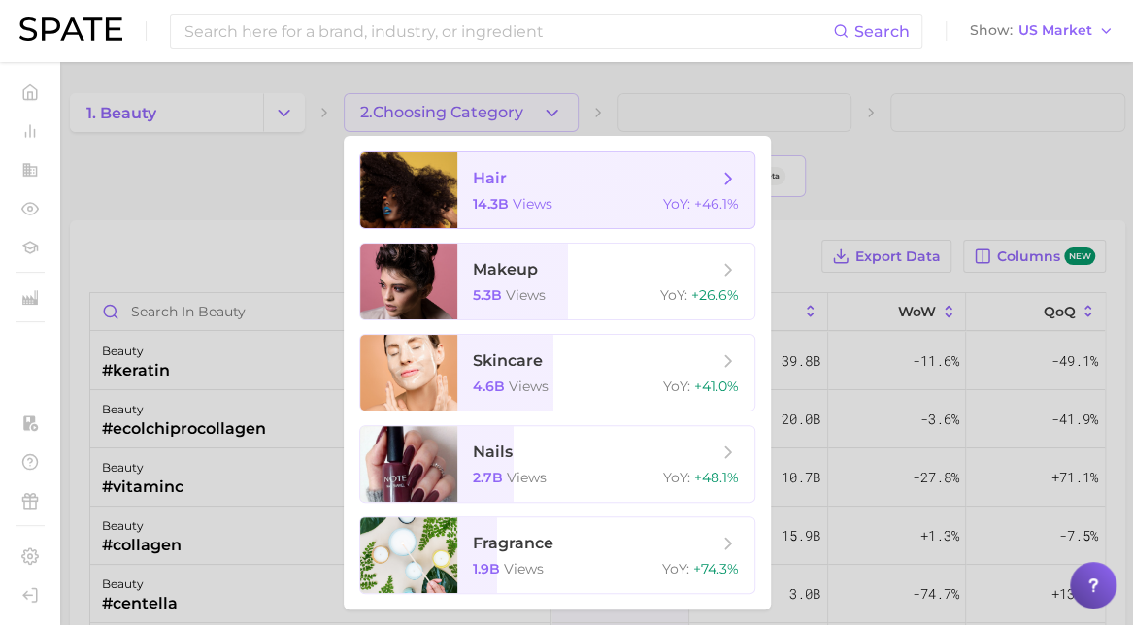
click at [496, 205] on span "14.3b" at bounding box center [491, 203] width 36 height 17
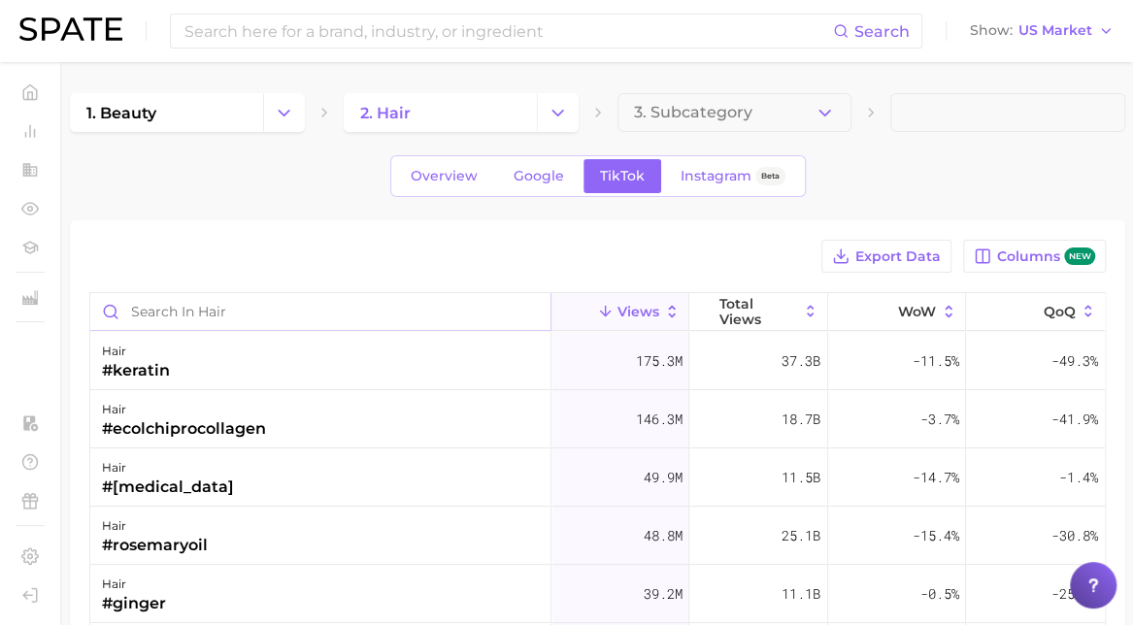
click at [313, 306] on input "Search in hair" at bounding box center [320, 311] width 460 height 37
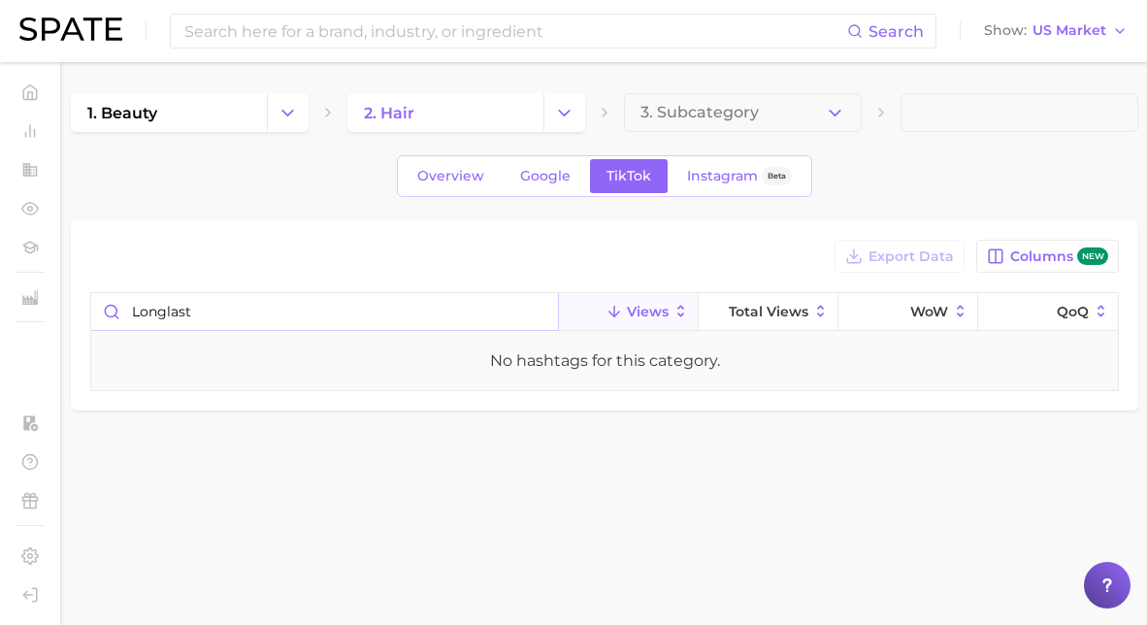
drag, startPoint x: 165, startPoint y: 311, endPoint x: 199, endPoint y: 310, distance: 34.0
click at [199, 310] on input "longlast" at bounding box center [324, 311] width 467 height 37
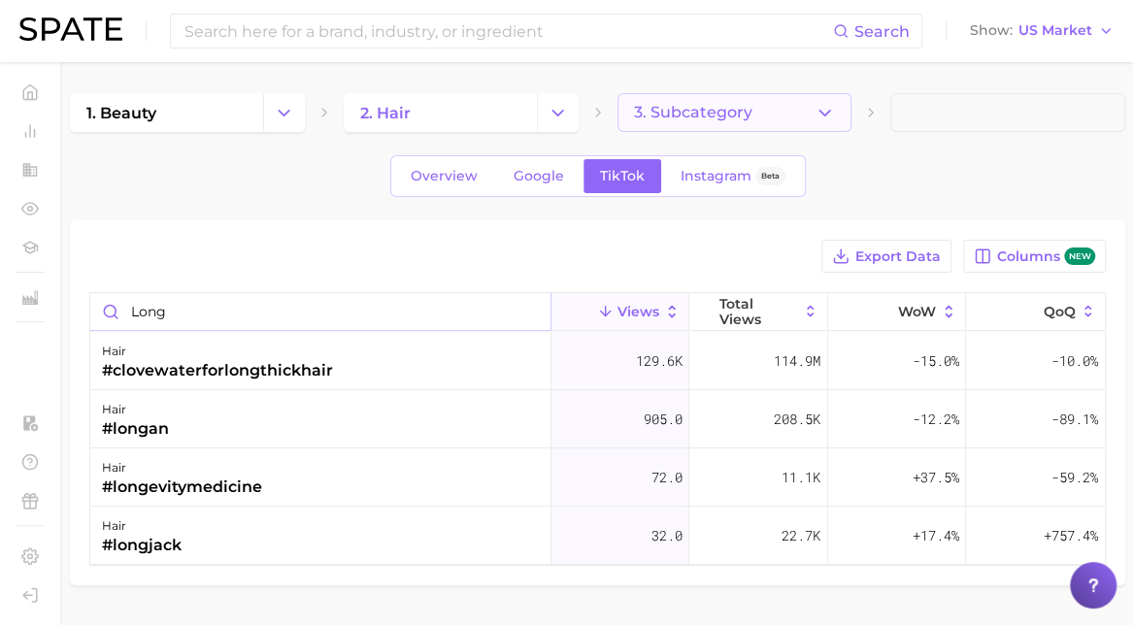
click at [827, 98] on button "3. Subcategory" at bounding box center [734, 112] width 235 height 39
type input "long"
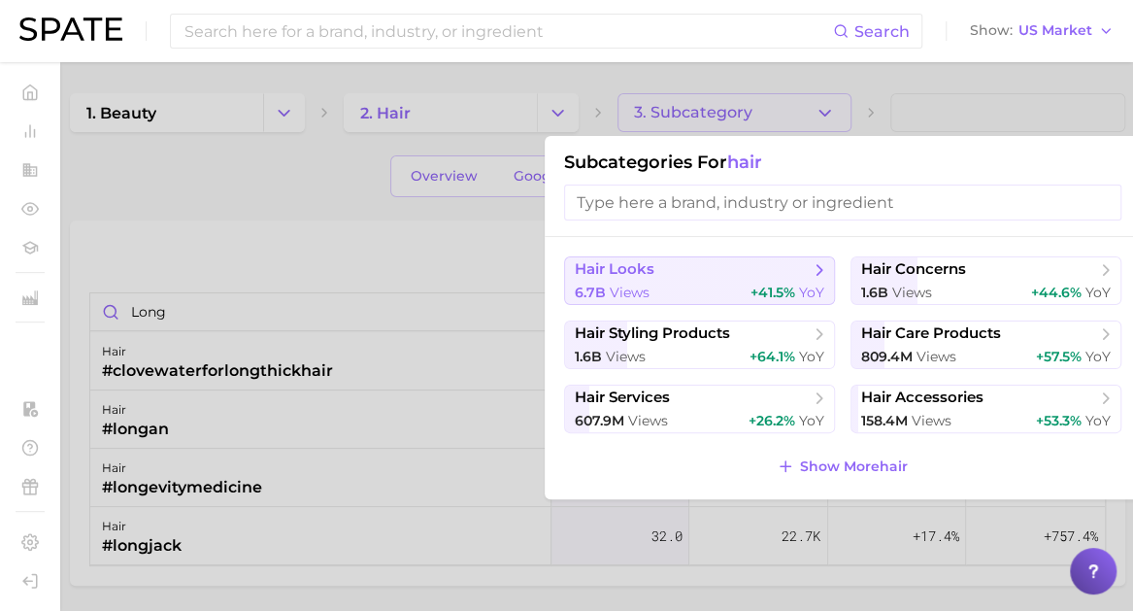
click at [708, 279] on button "hair looks 6.7b views +41.5% YoY" at bounding box center [699, 280] width 271 height 49
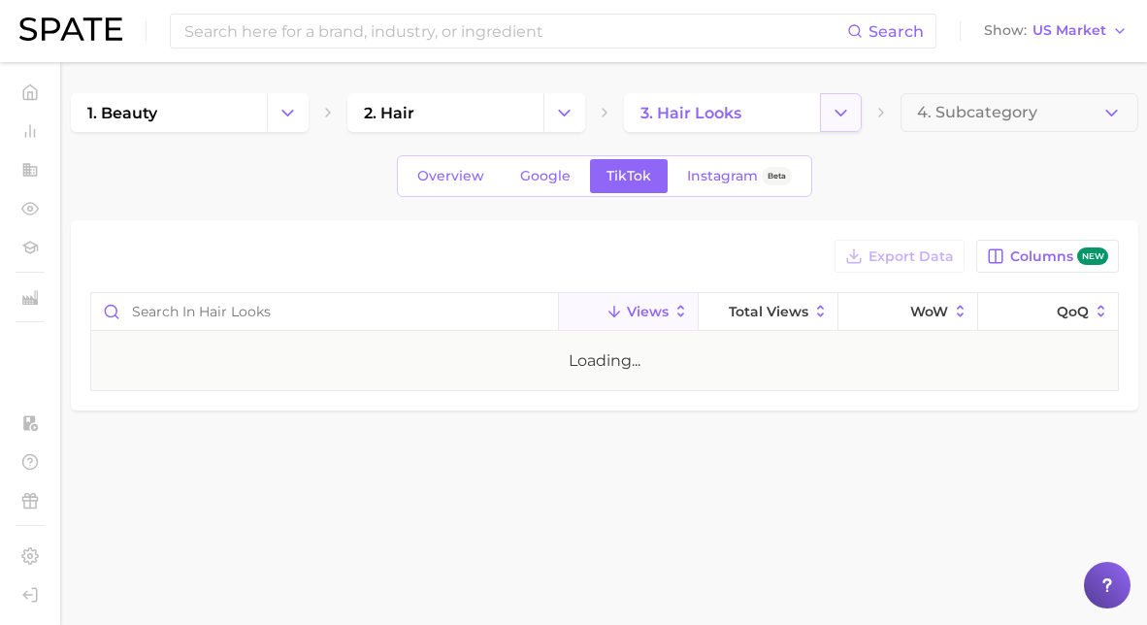
click at [855, 113] on button "Change Category" at bounding box center [841, 112] width 42 height 39
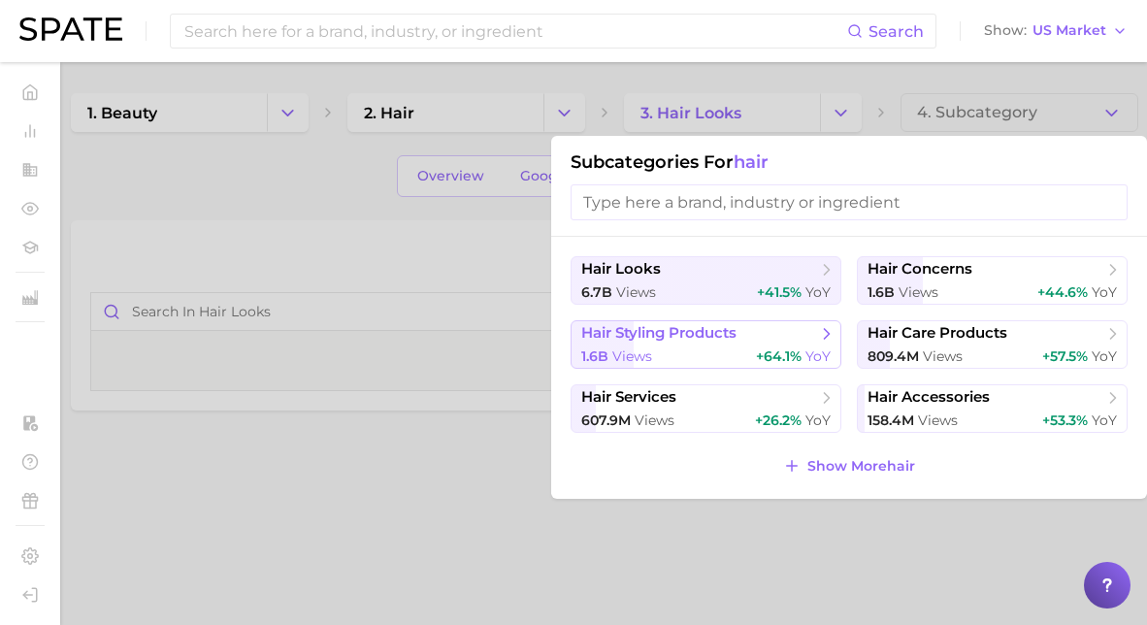
click at [755, 337] on span "hair styling products" at bounding box center [699, 333] width 236 height 19
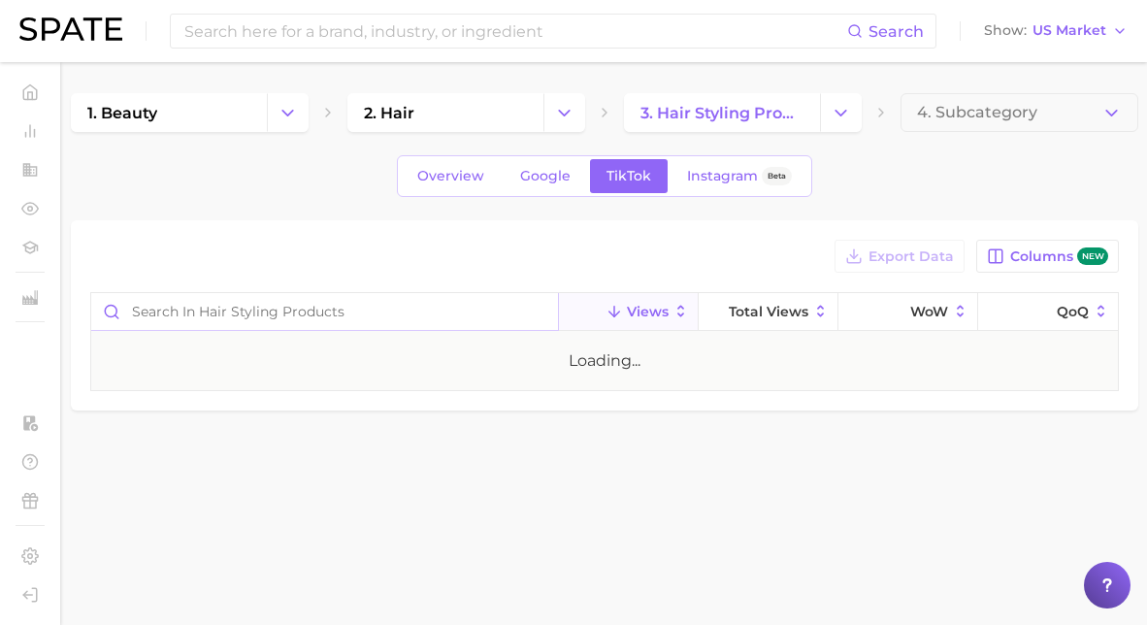
click at [188, 315] on input "Search in hair styling products" at bounding box center [324, 311] width 467 height 37
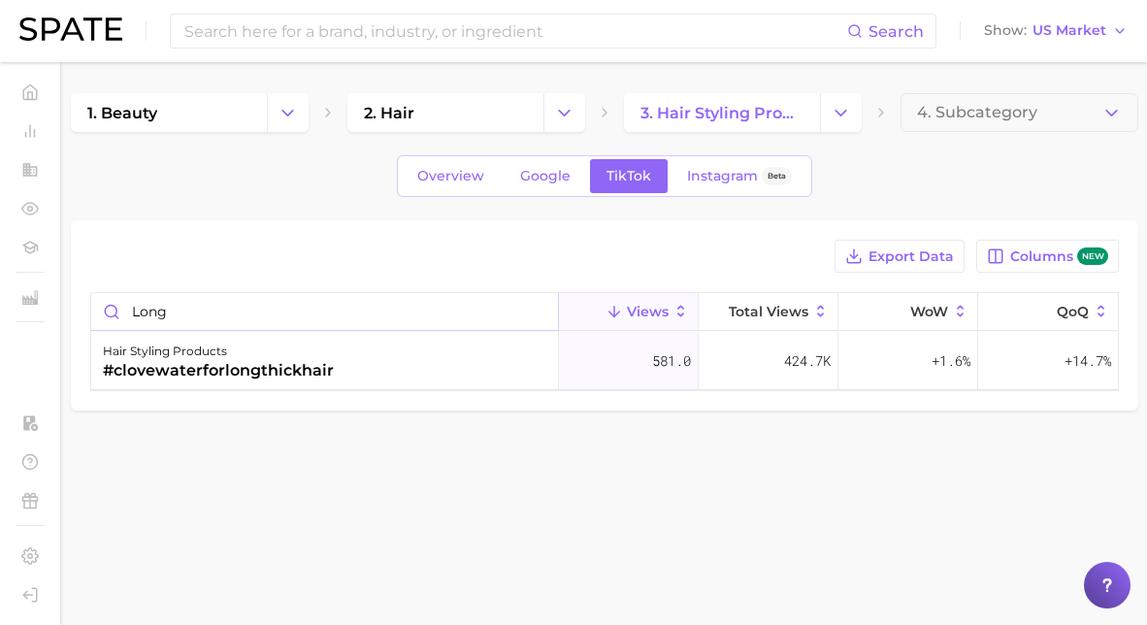
click at [243, 319] on input "long" at bounding box center [324, 311] width 467 height 37
type input "last"
click at [225, 301] on input "last" at bounding box center [324, 311] width 467 height 37
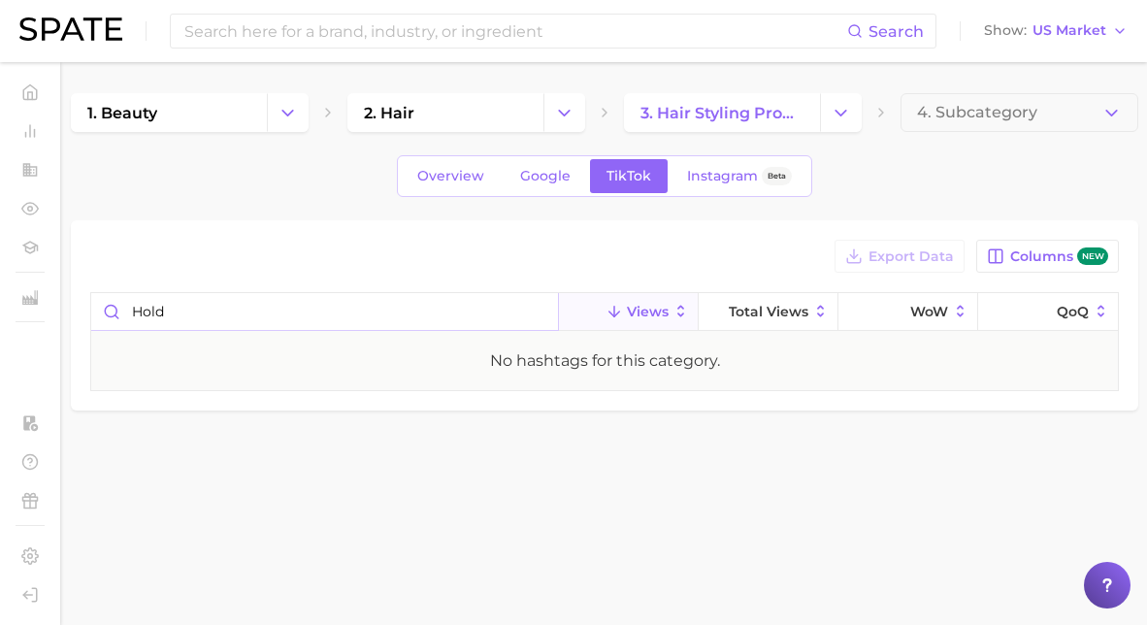
type input "hold"
click at [412, 529] on body "Search Show US Market Home Trends by Category Ingredients Hashtags Brands by Ca…" at bounding box center [573, 312] width 1147 height 625
